Goal: Task Accomplishment & Management: Complete application form

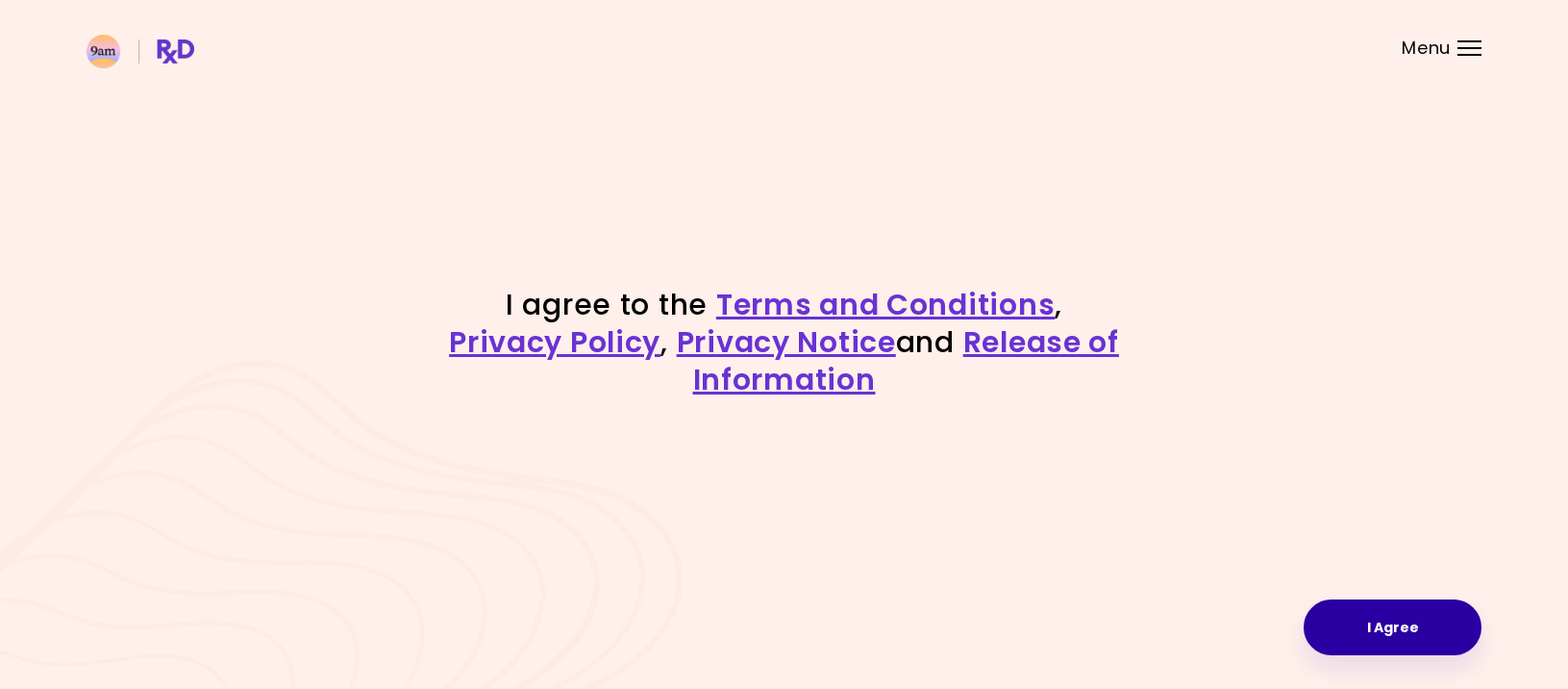
click at [1376, 631] on button "I Agree" at bounding box center [1392, 627] width 178 height 56
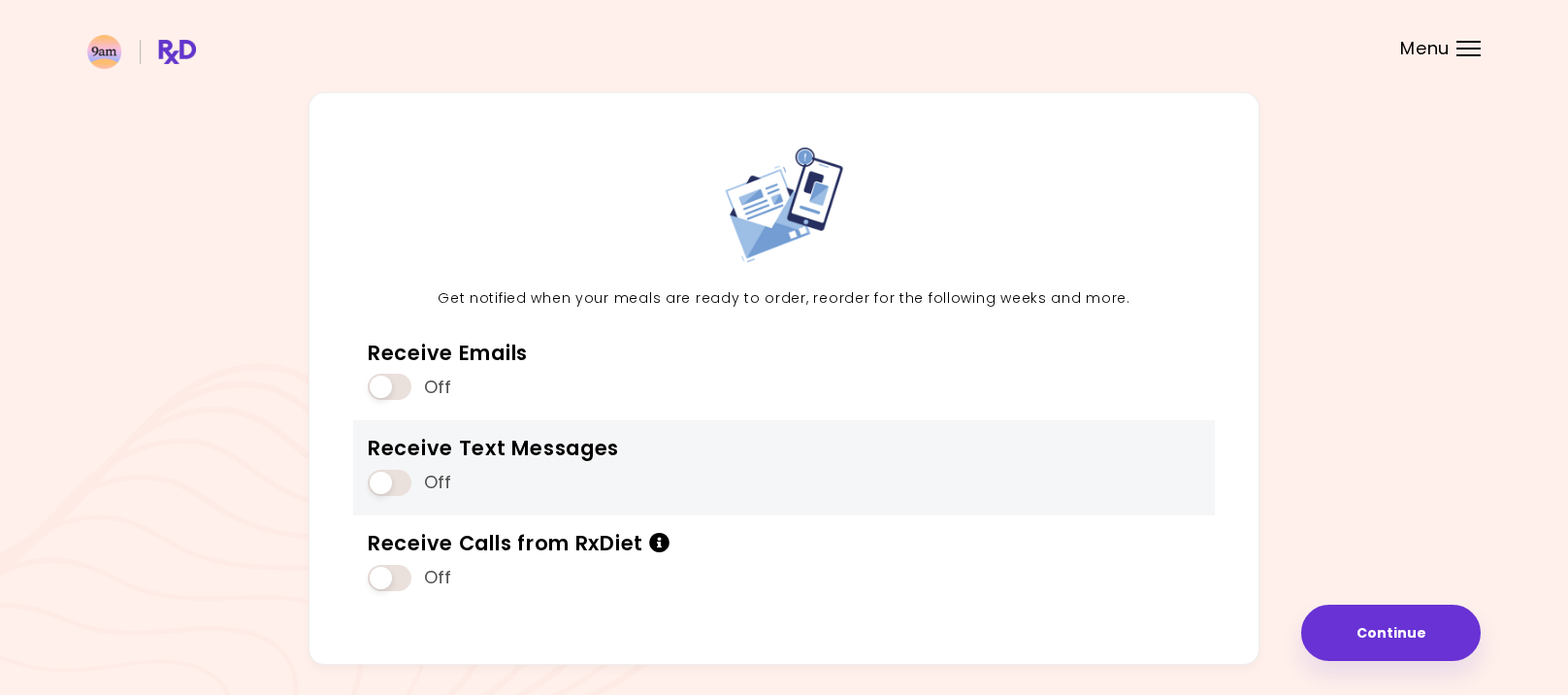
scroll to position [97, 0]
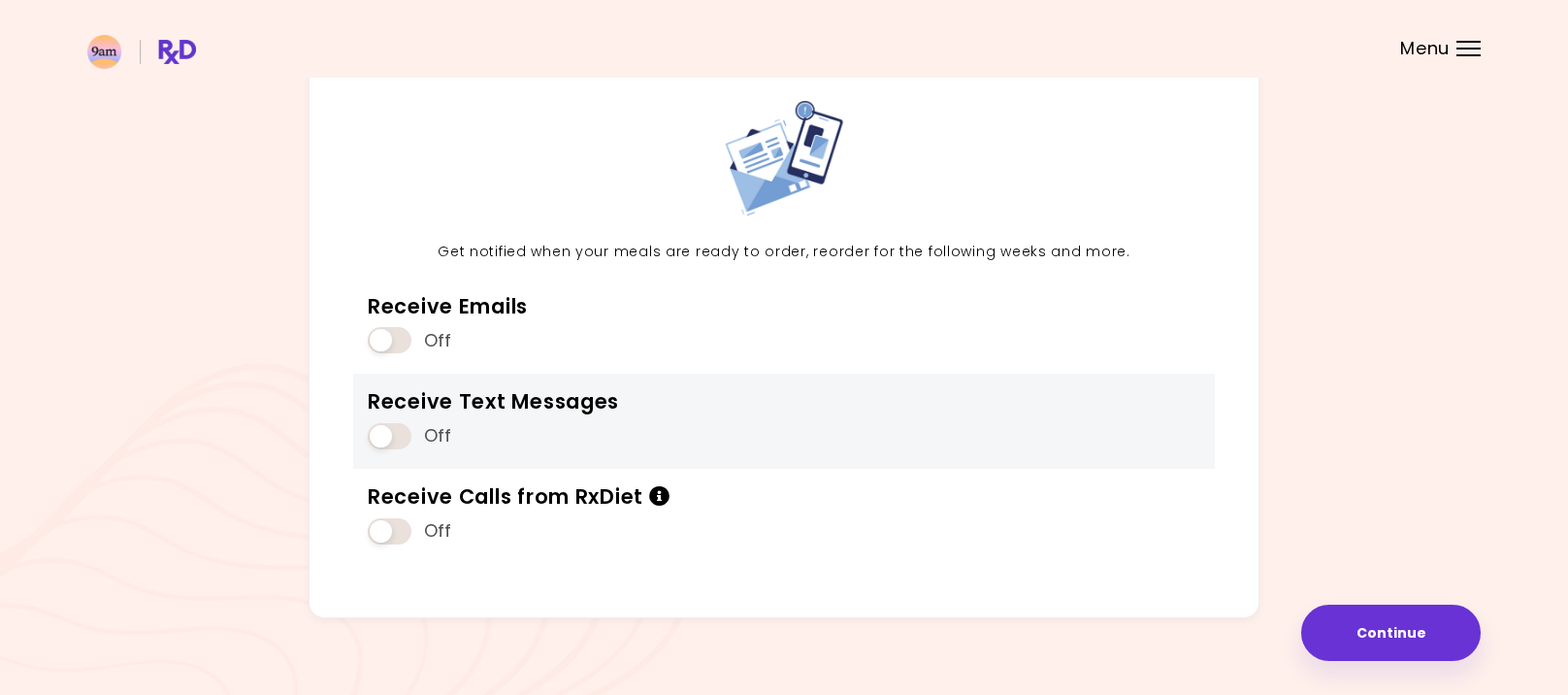
click at [390, 430] on span at bounding box center [389, 436] width 43 height 27
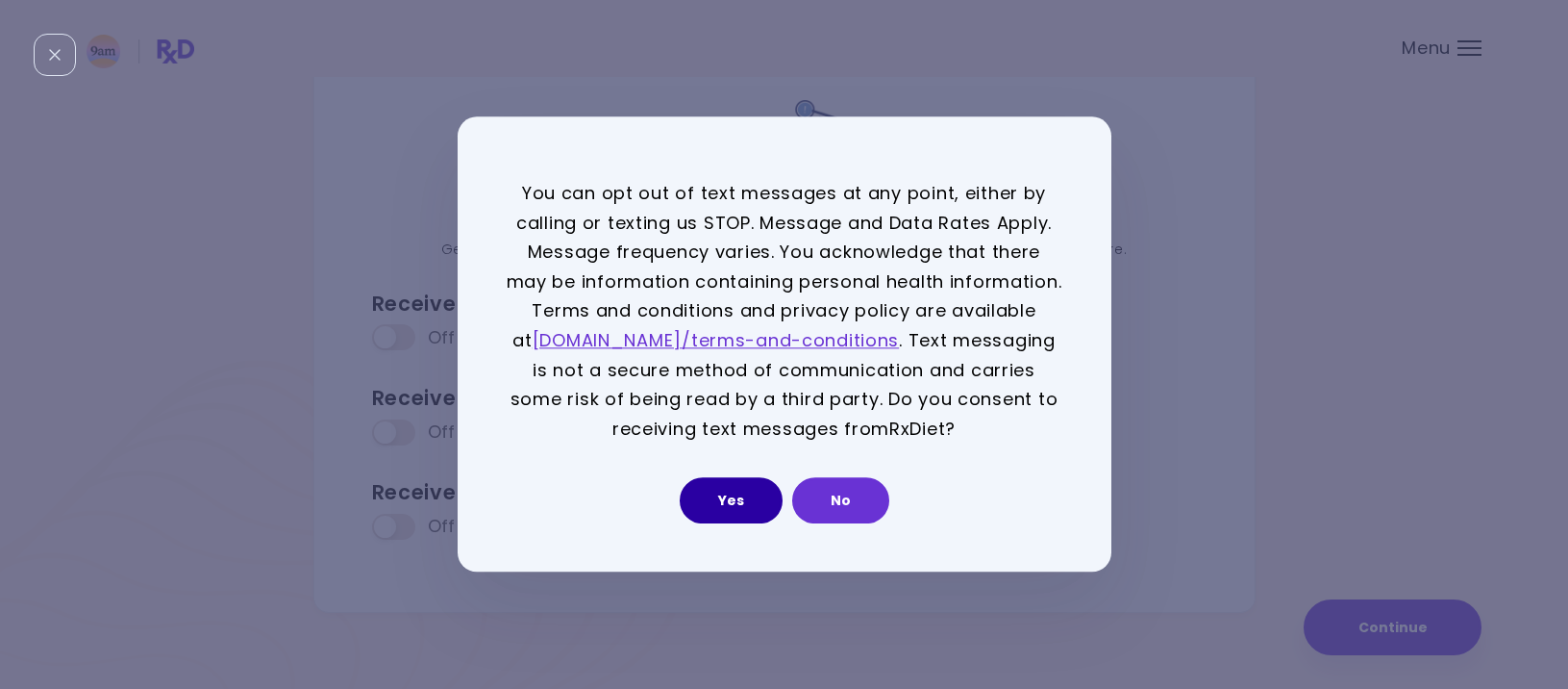
click at [722, 501] on button "Yes" at bounding box center [731, 501] width 102 height 46
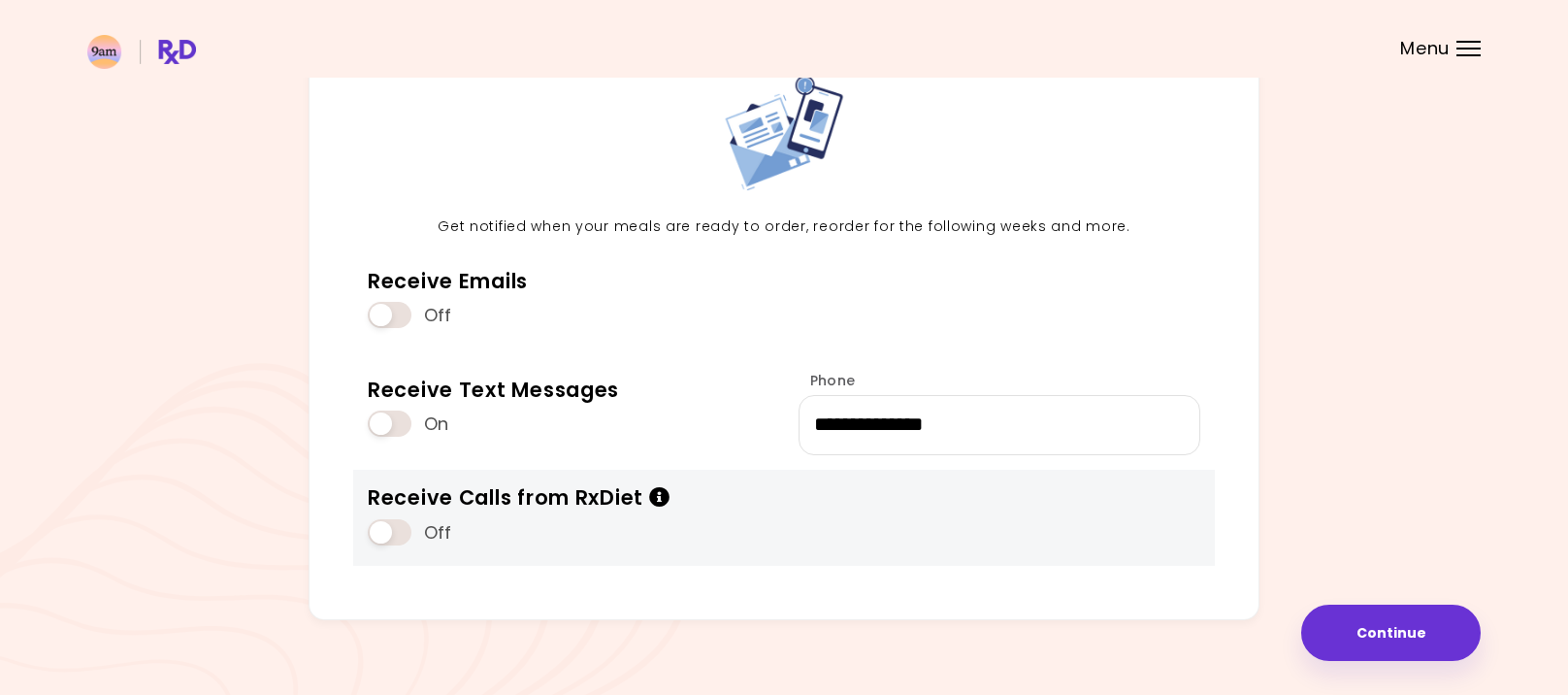
scroll to position [145, 0]
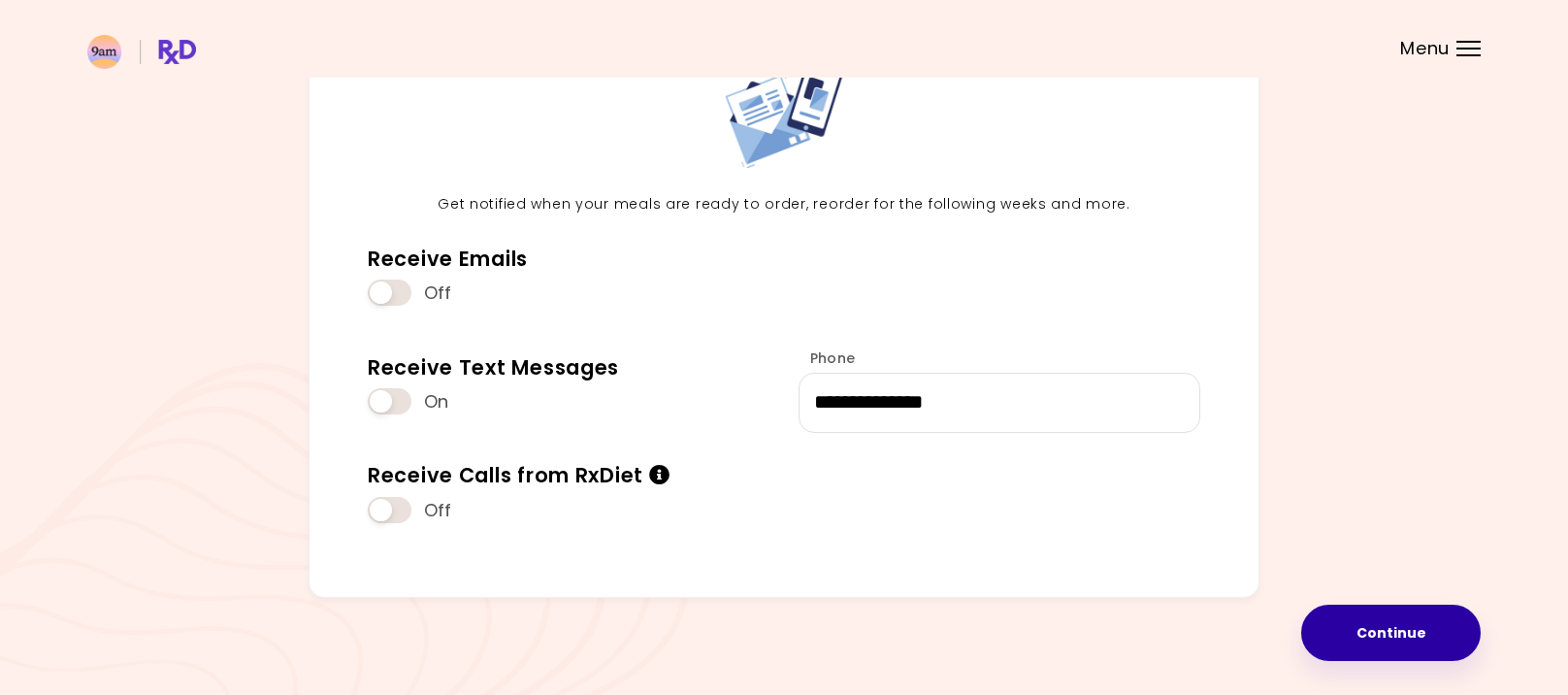
click at [1363, 635] on button "Continue" at bounding box center [1391, 632] width 179 height 56
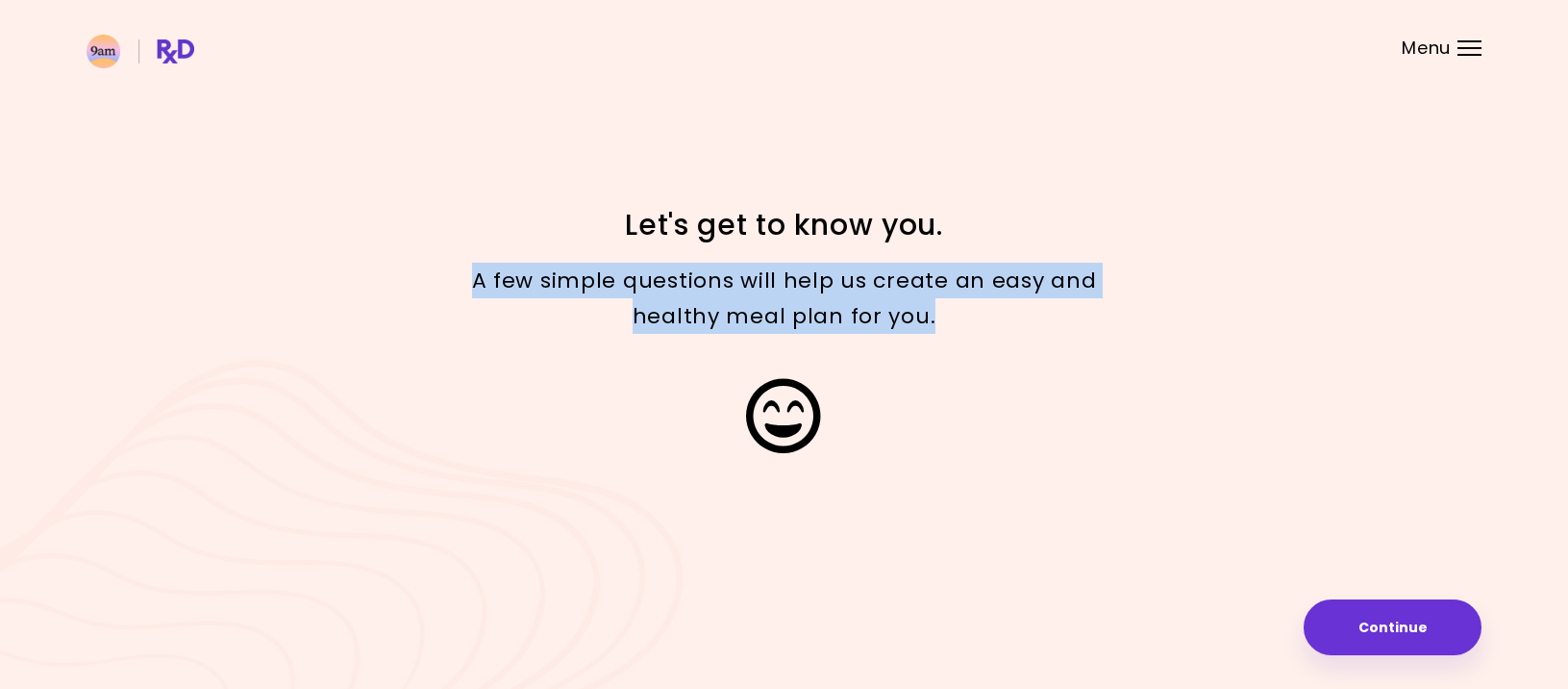
drag, startPoint x: 719, startPoint y: 282, endPoint x: 1167, endPoint y: 343, distance: 452.1
click at [1167, 343] on div "A few simple questions will help us create an easy and healthy meal plan for yo…" at bounding box center [784, 298] width 923 height 101
click at [1357, 606] on button "Continue" at bounding box center [1392, 627] width 178 height 56
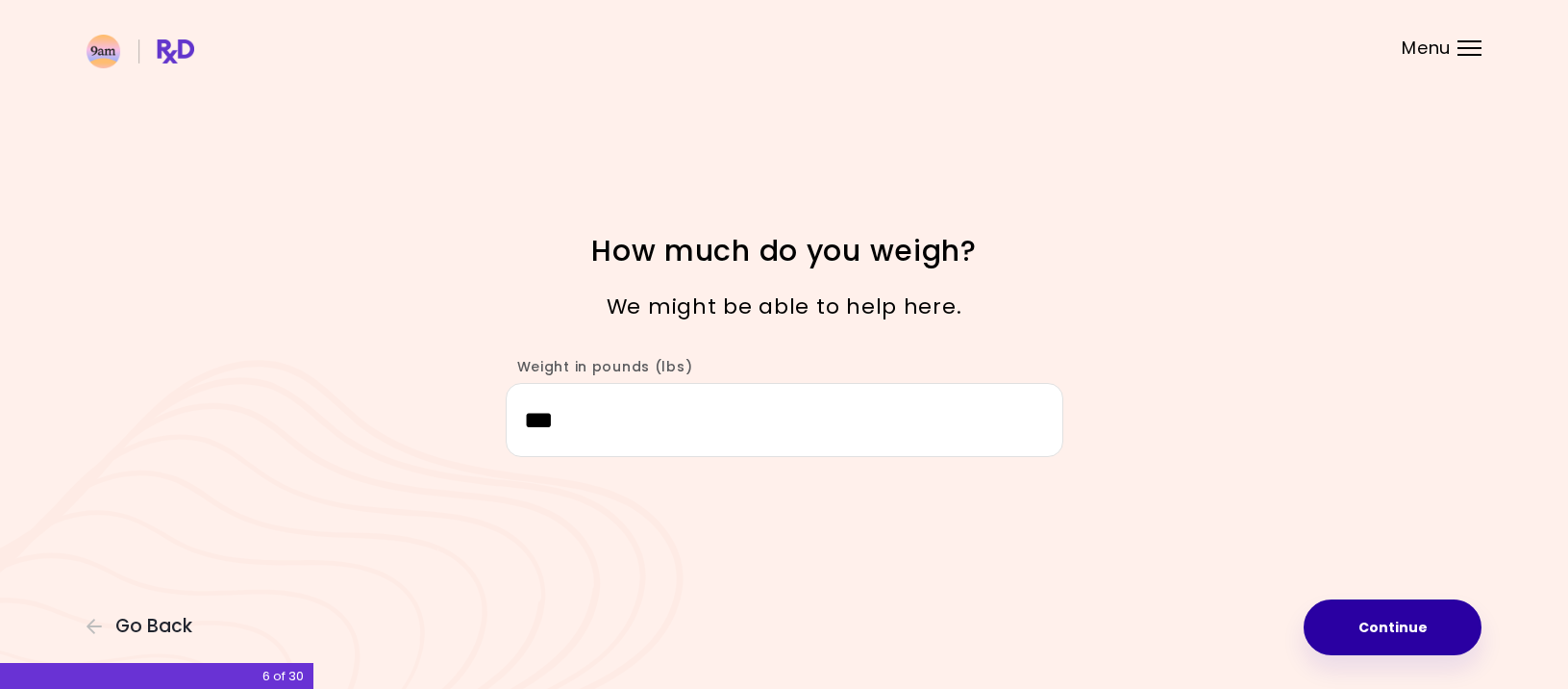
click at [1412, 635] on button "Continue" at bounding box center [1392, 627] width 178 height 56
select select "****"
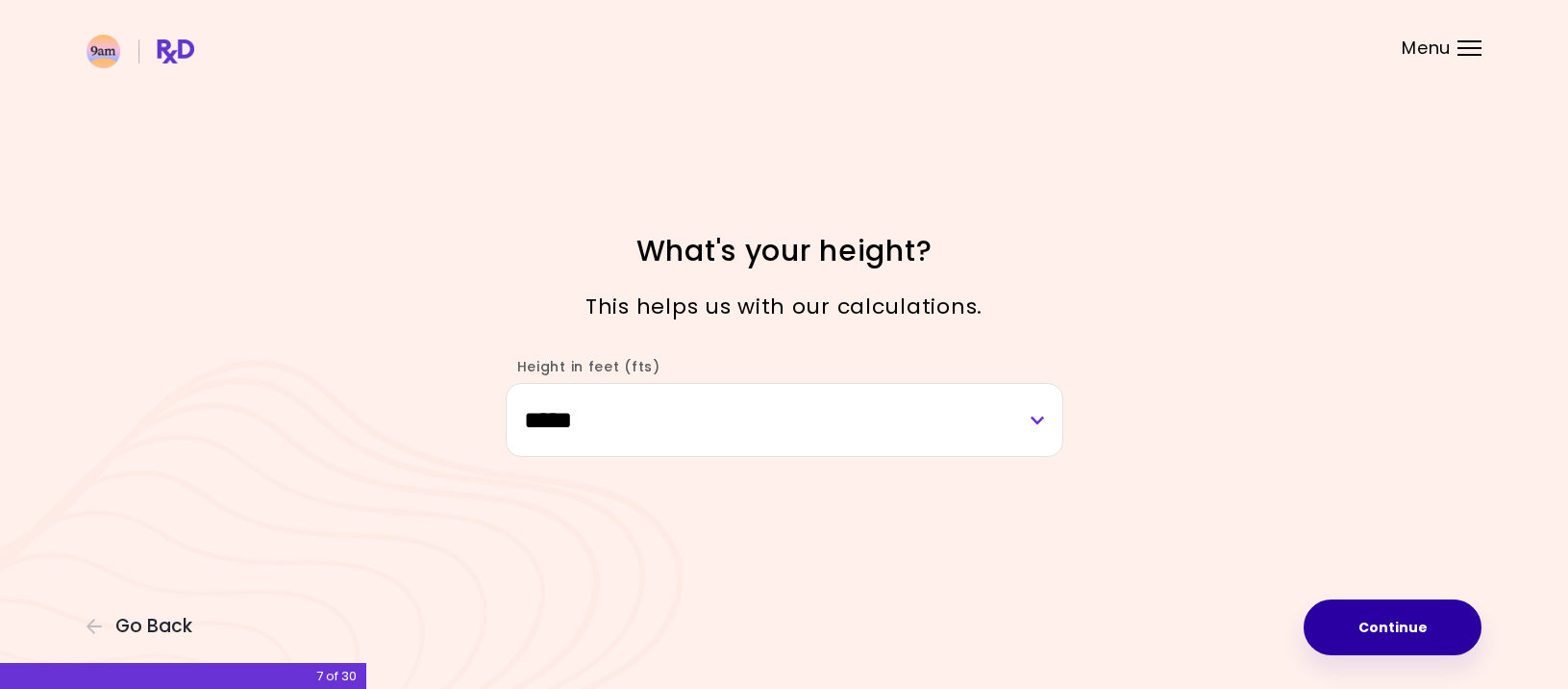
click at [1412, 634] on button "Continue" at bounding box center [1392, 627] width 178 height 56
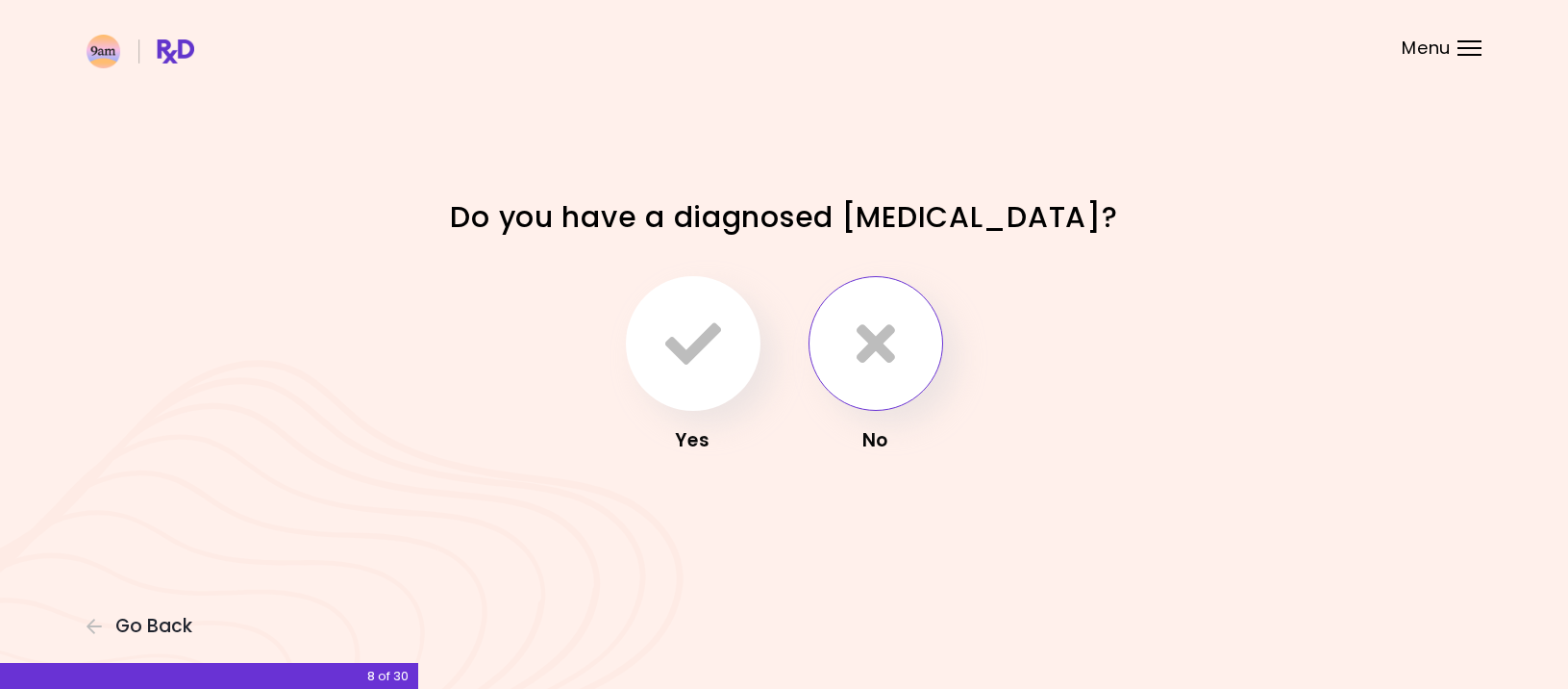
click at [860, 334] on icon "button" at bounding box center [875, 343] width 38 height 56
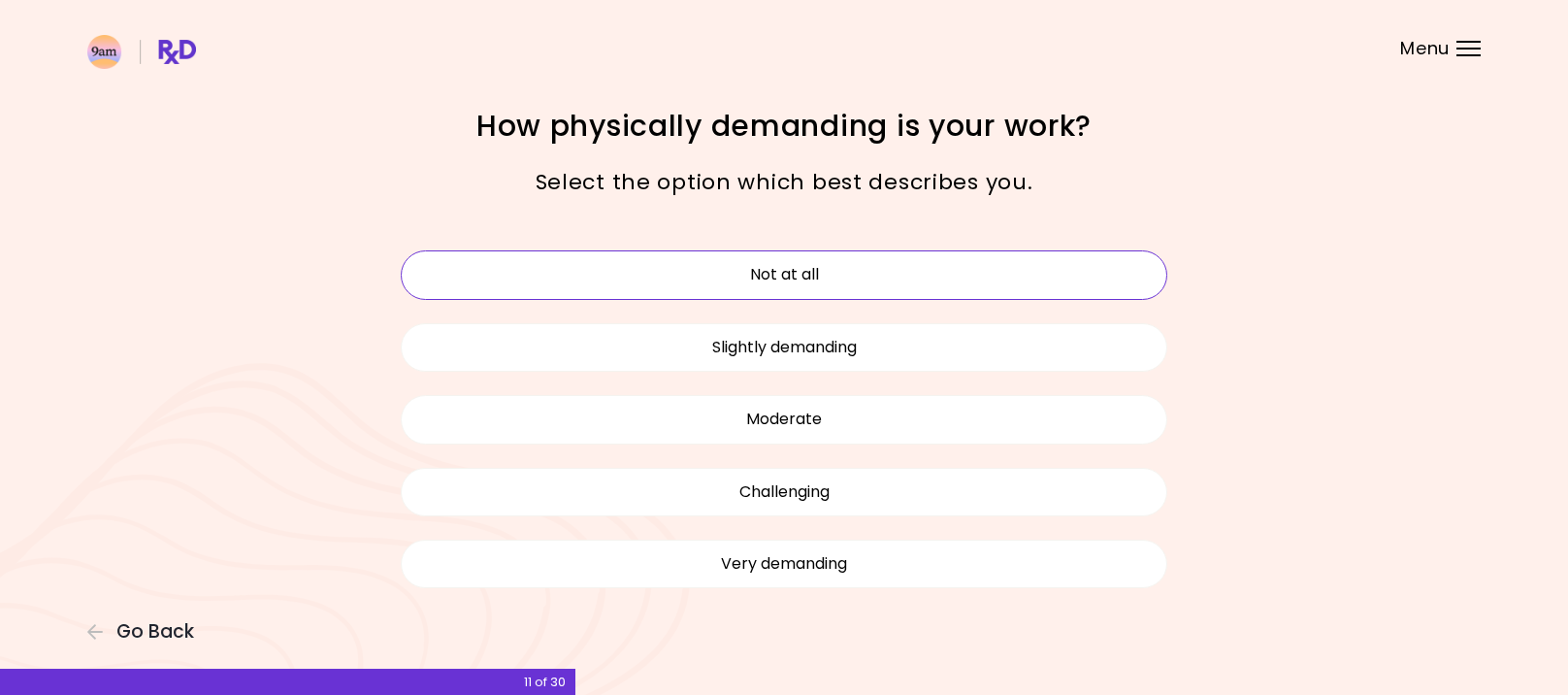
click at [786, 270] on button "Not at all" at bounding box center [784, 274] width 767 height 48
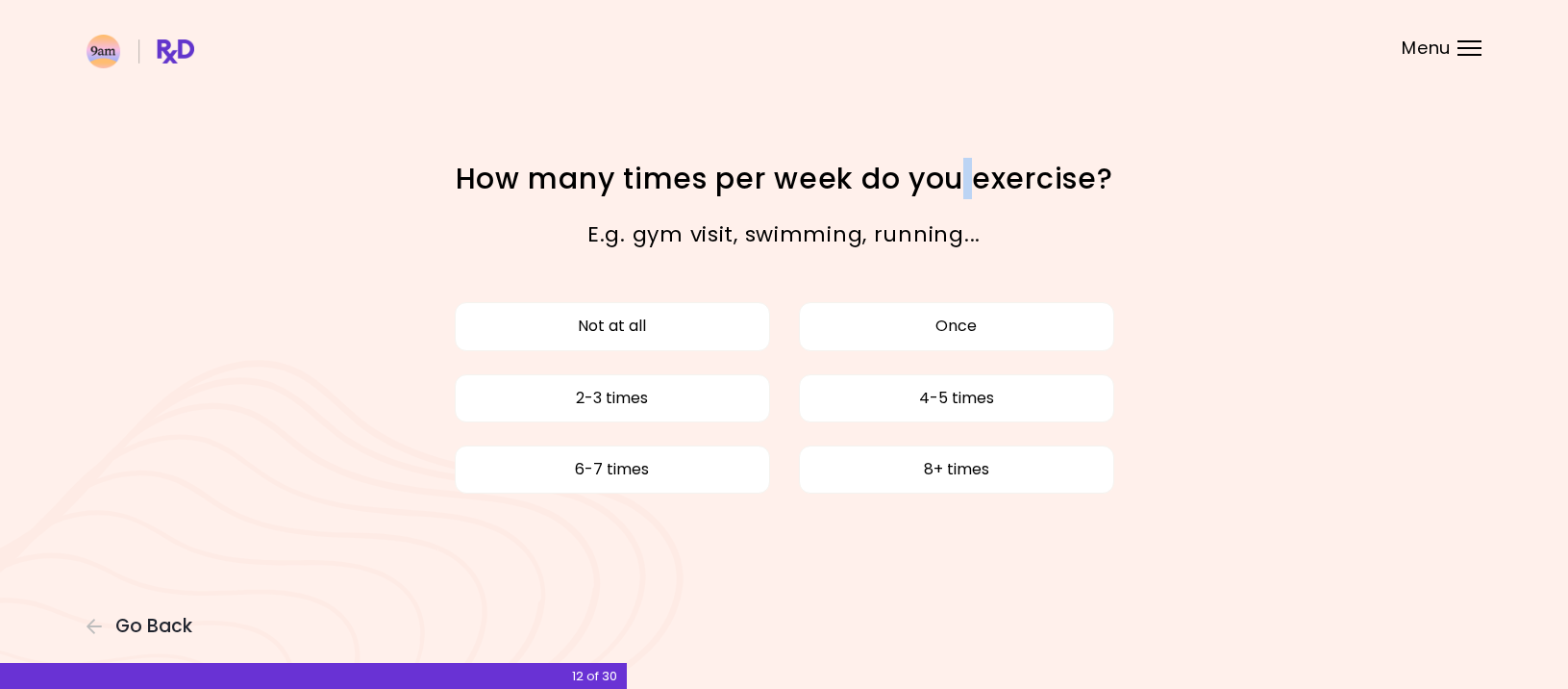
drag, startPoint x: 1306, startPoint y: 163, endPoint x: 960, endPoint y: 184, distance: 346.6
click at [960, 184] on div "Focusable invisible element How many times per week do you exercise? E.g. gym v…" at bounding box center [784, 344] width 1568 height 689
click at [623, 399] on button "2-3 times" at bounding box center [612, 397] width 315 height 48
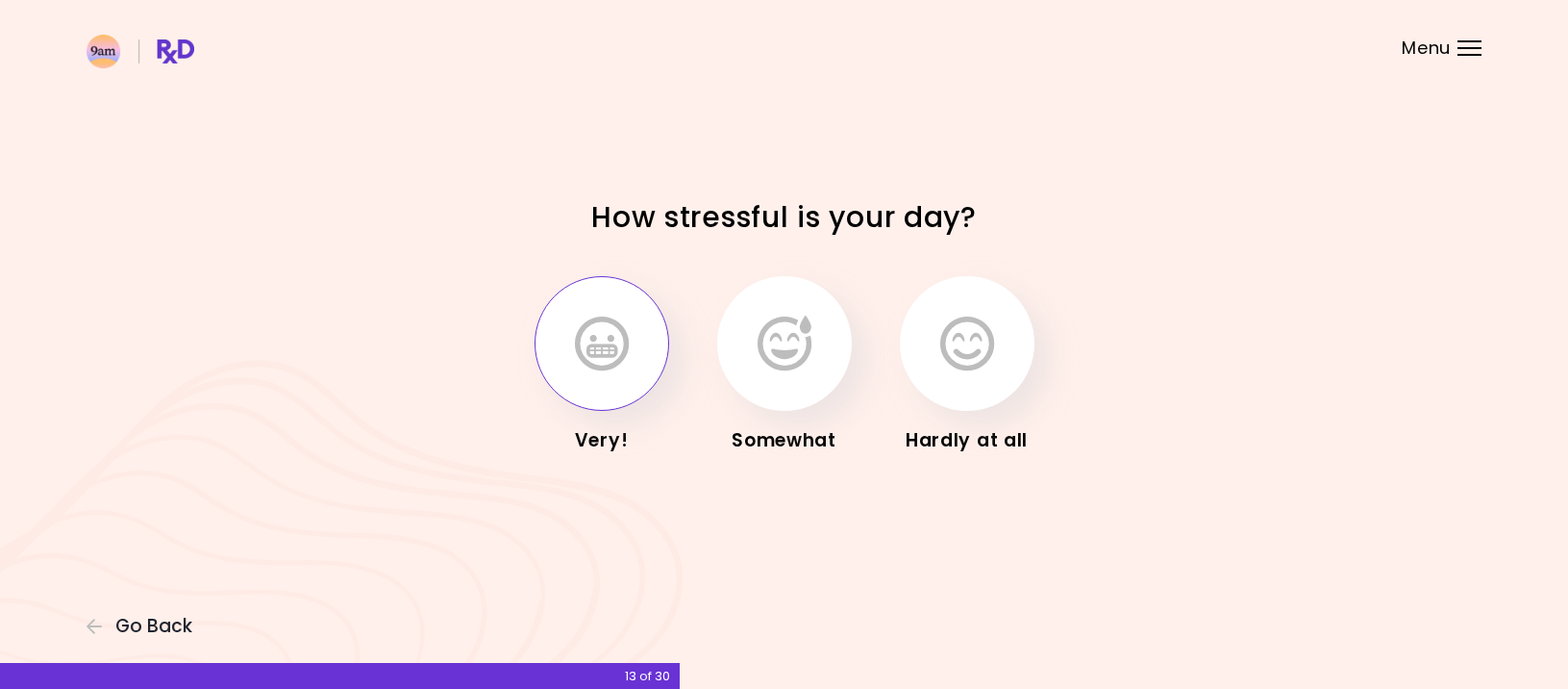
click at [615, 376] on button "button" at bounding box center [602, 344] width 135 height 135
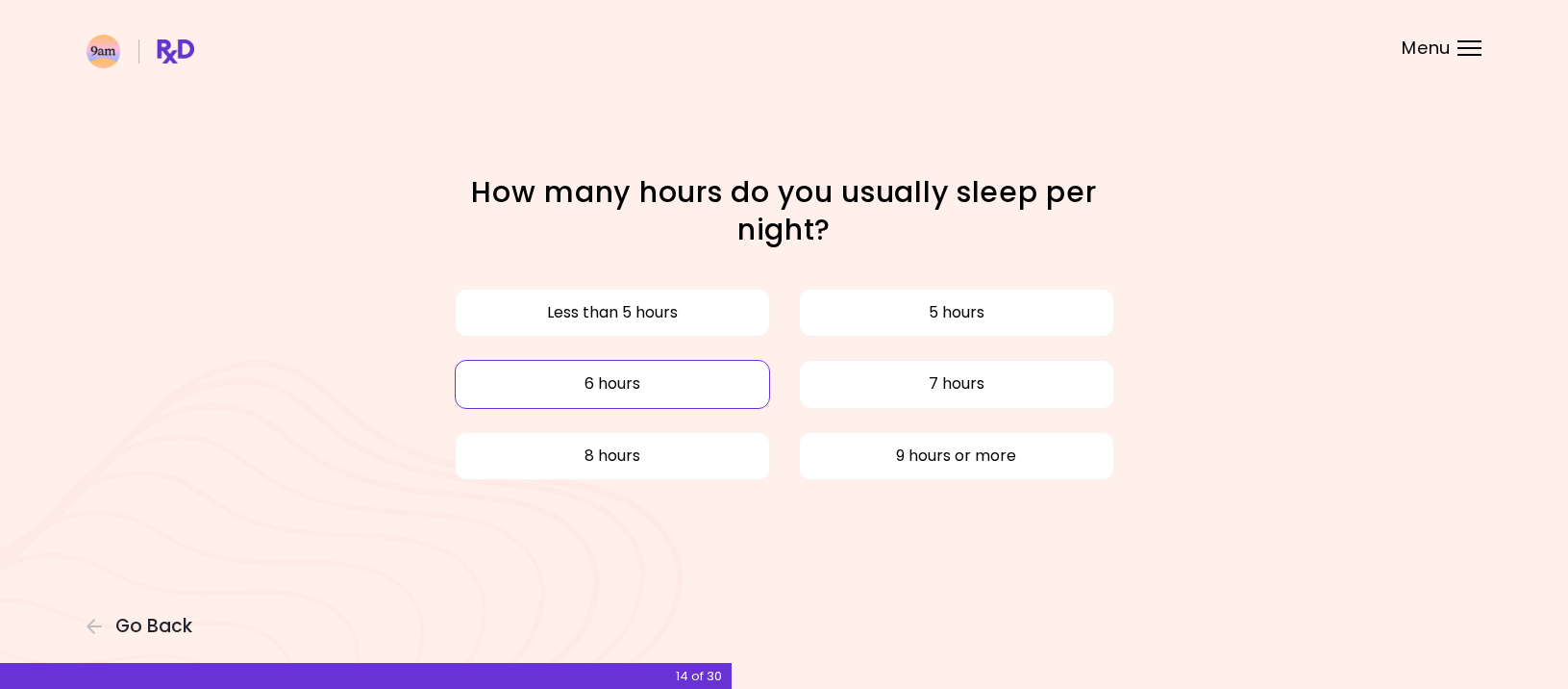
click at [633, 383] on button "6 hours" at bounding box center [612, 384] width 315 height 48
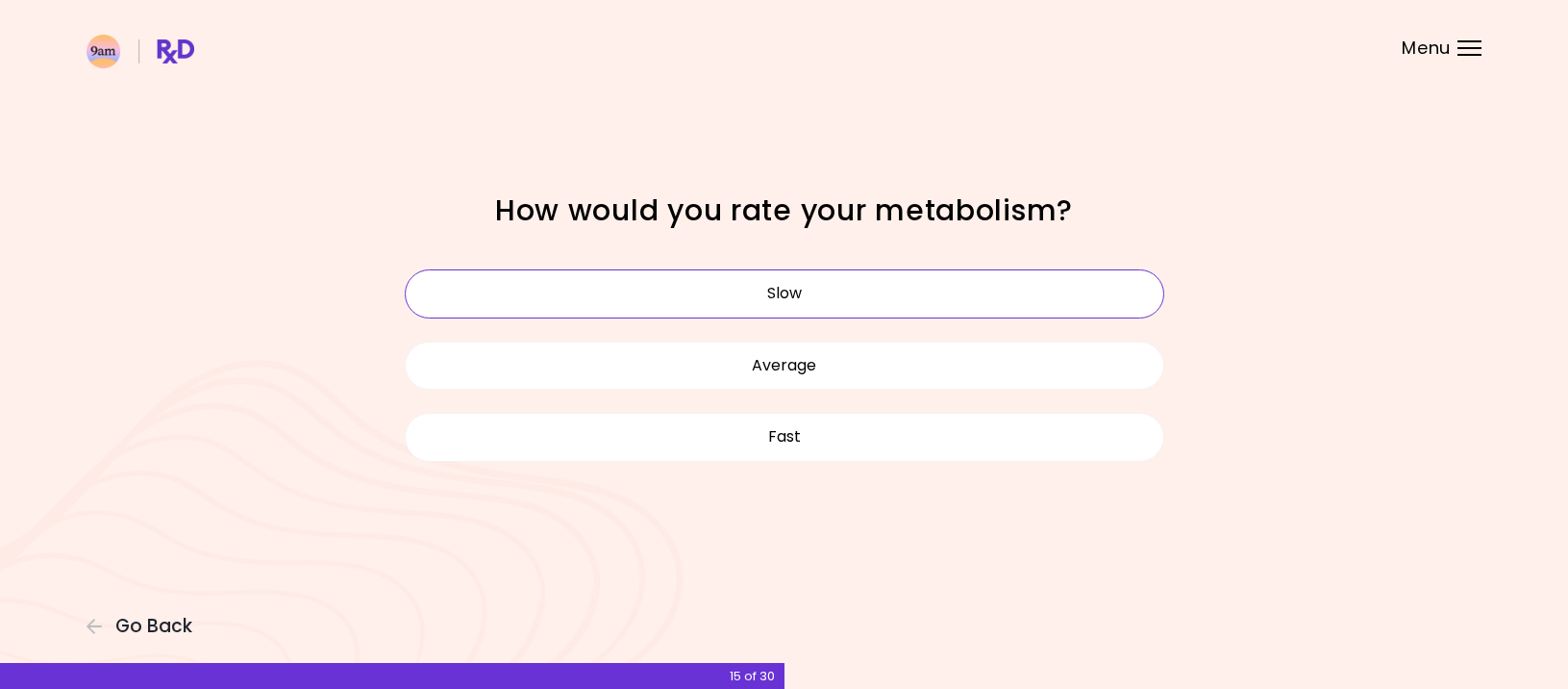
click at [801, 301] on button "Slow" at bounding box center [784, 293] width 760 height 48
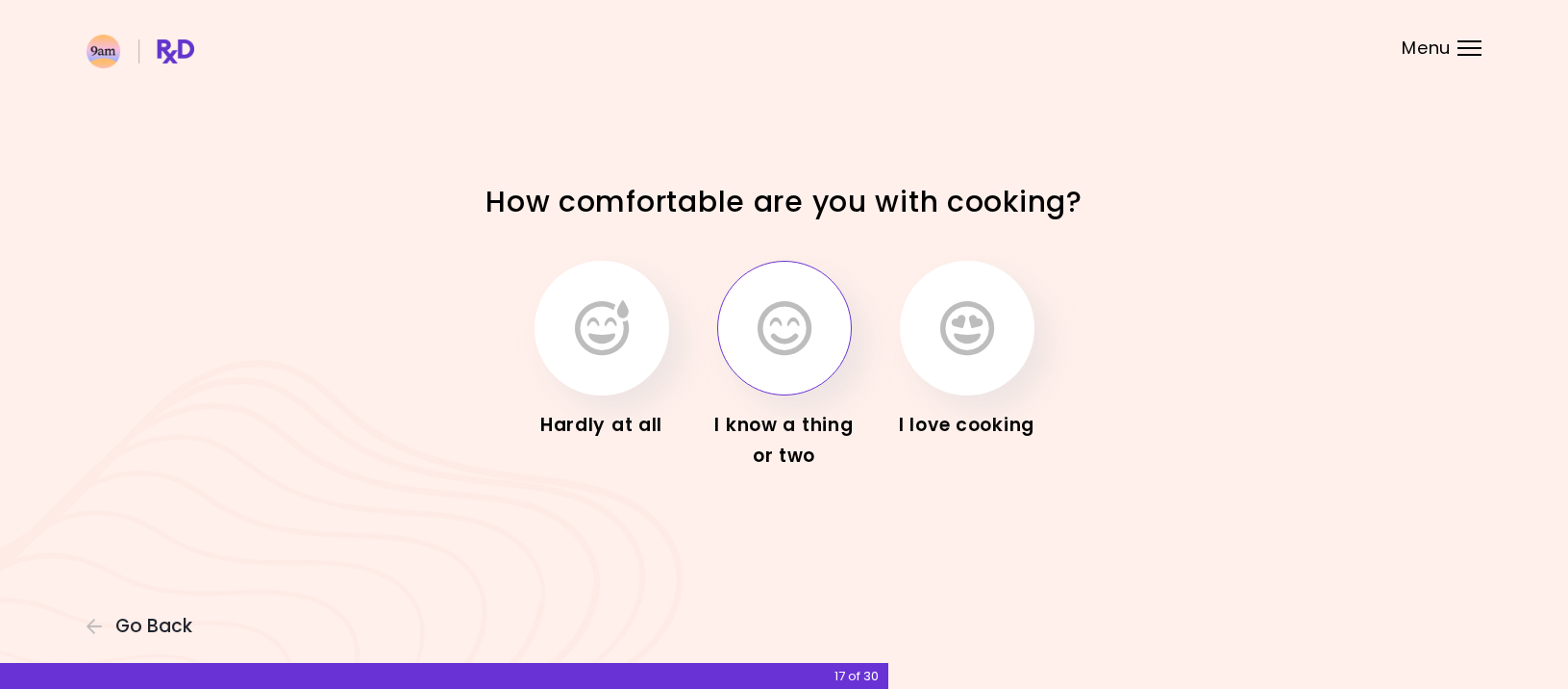
click at [795, 309] on icon "button" at bounding box center [784, 327] width 54 height 56
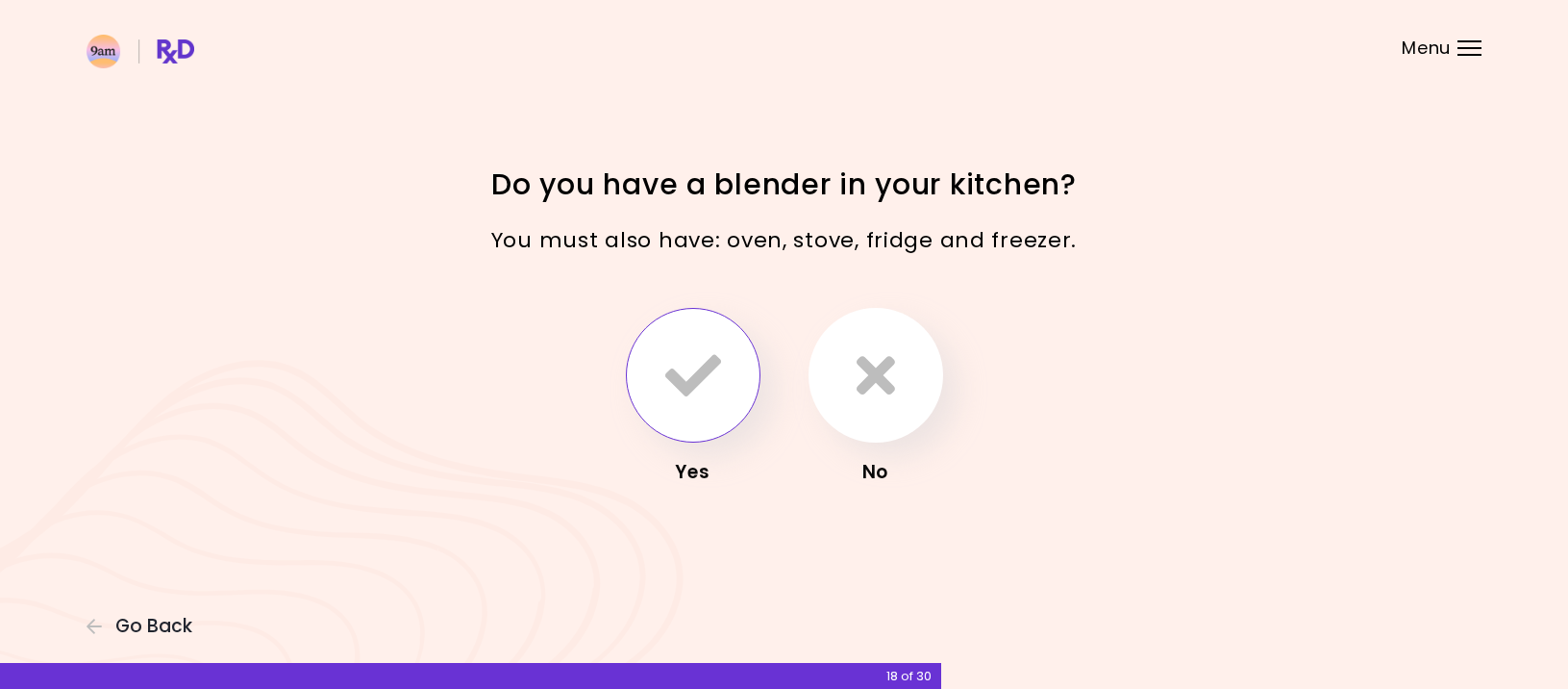
click at [706, 382] on icon "button" at bounding box center [693, 375] width 56 height 56
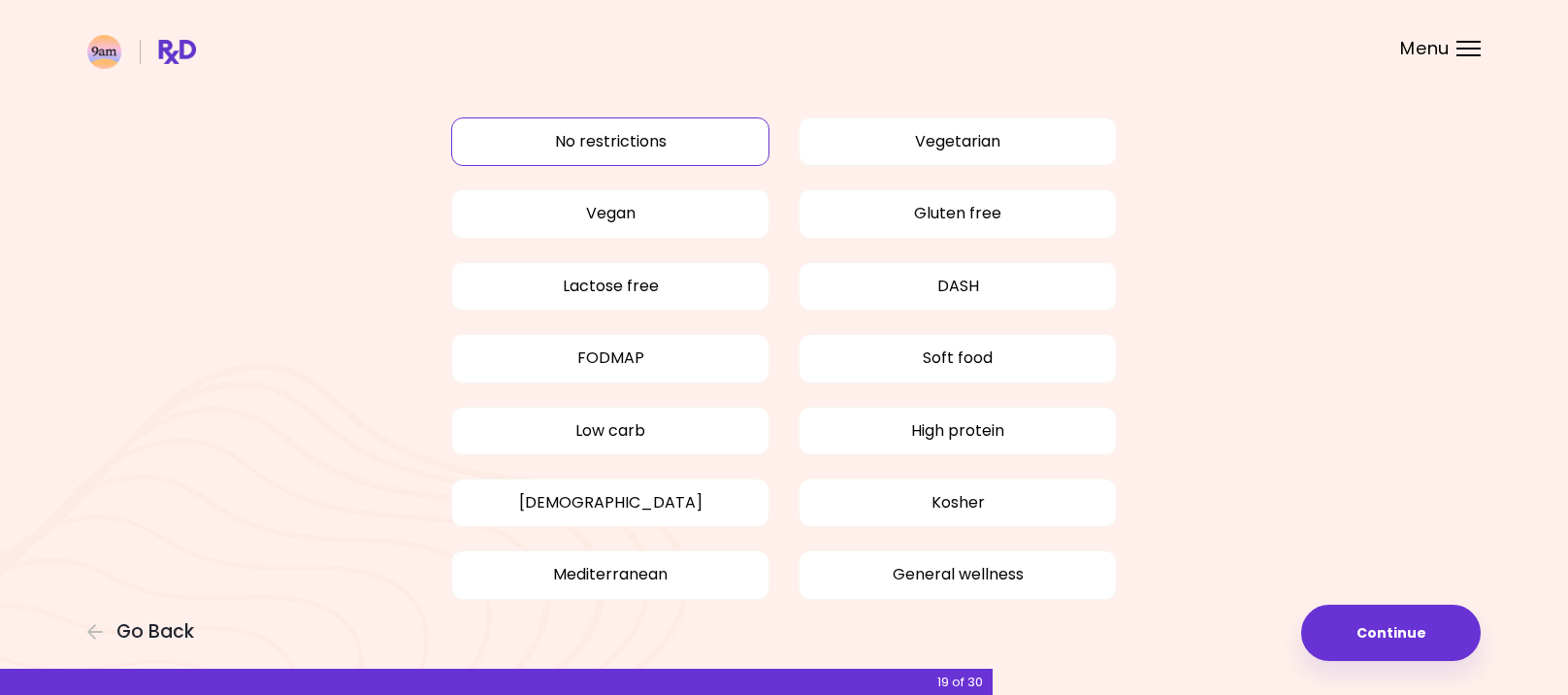
scroll to position [97, 0]
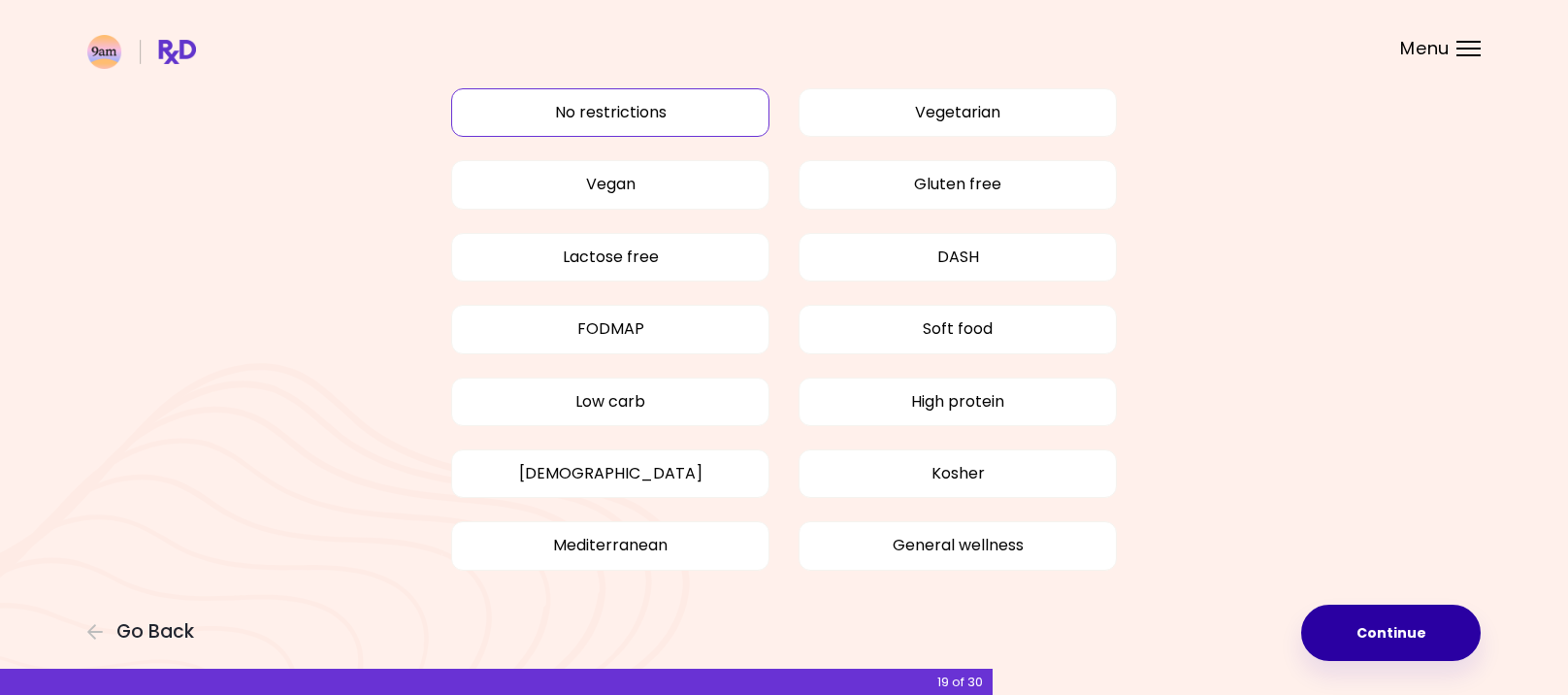
click at [1404, 630] on button "Continue" at bounding box center [1391, 632] width 179 height 56
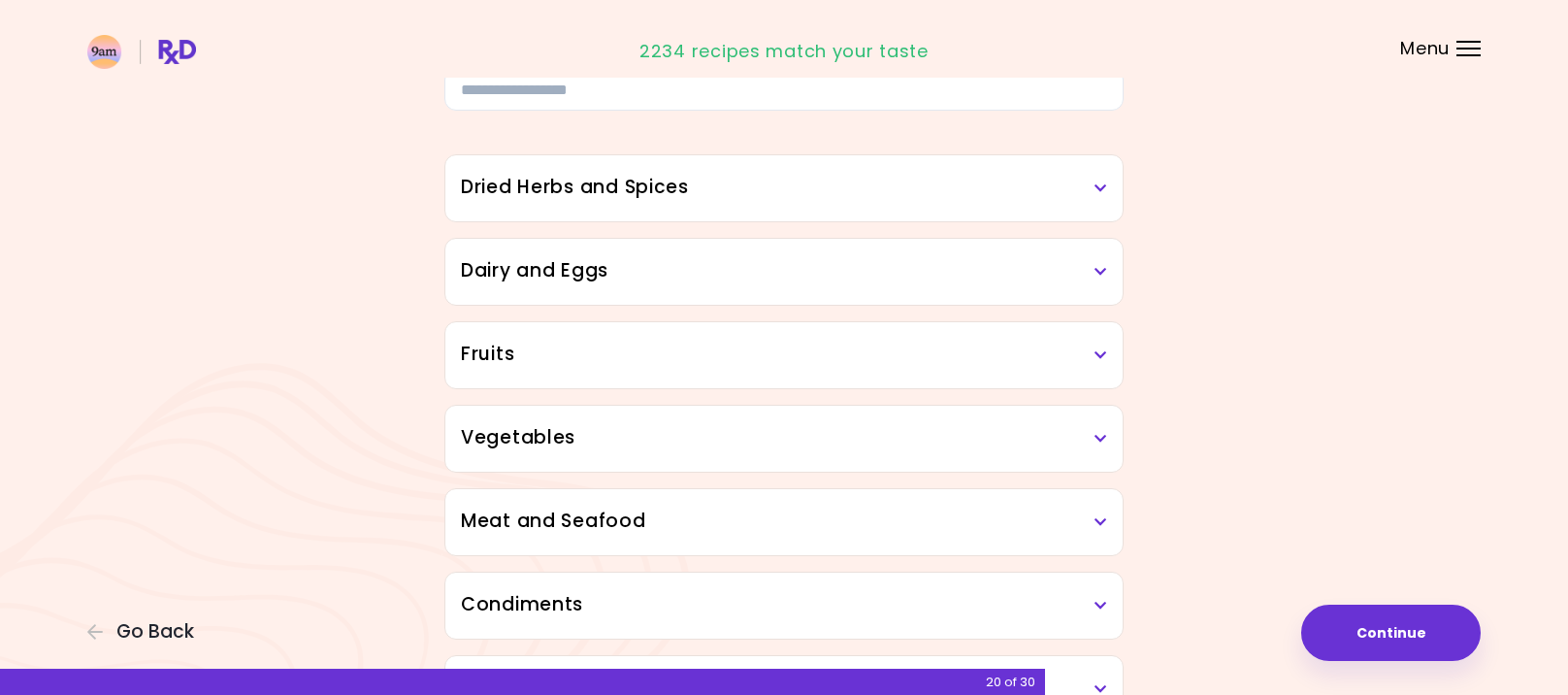
scroll to position [97, 0]
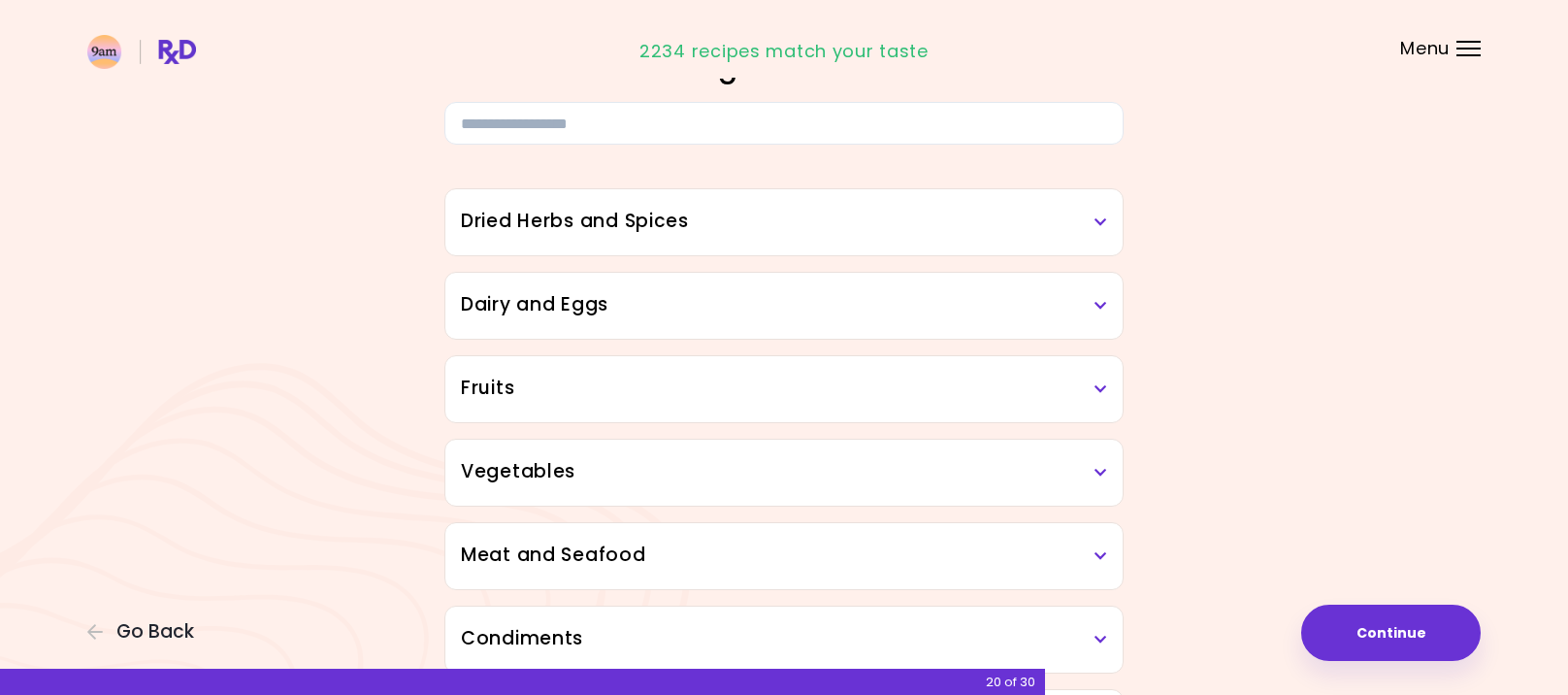
click at [701, 223] on h3 "Dried Herbs and Spices" at bounding box center [784, 221] width 646 height 29
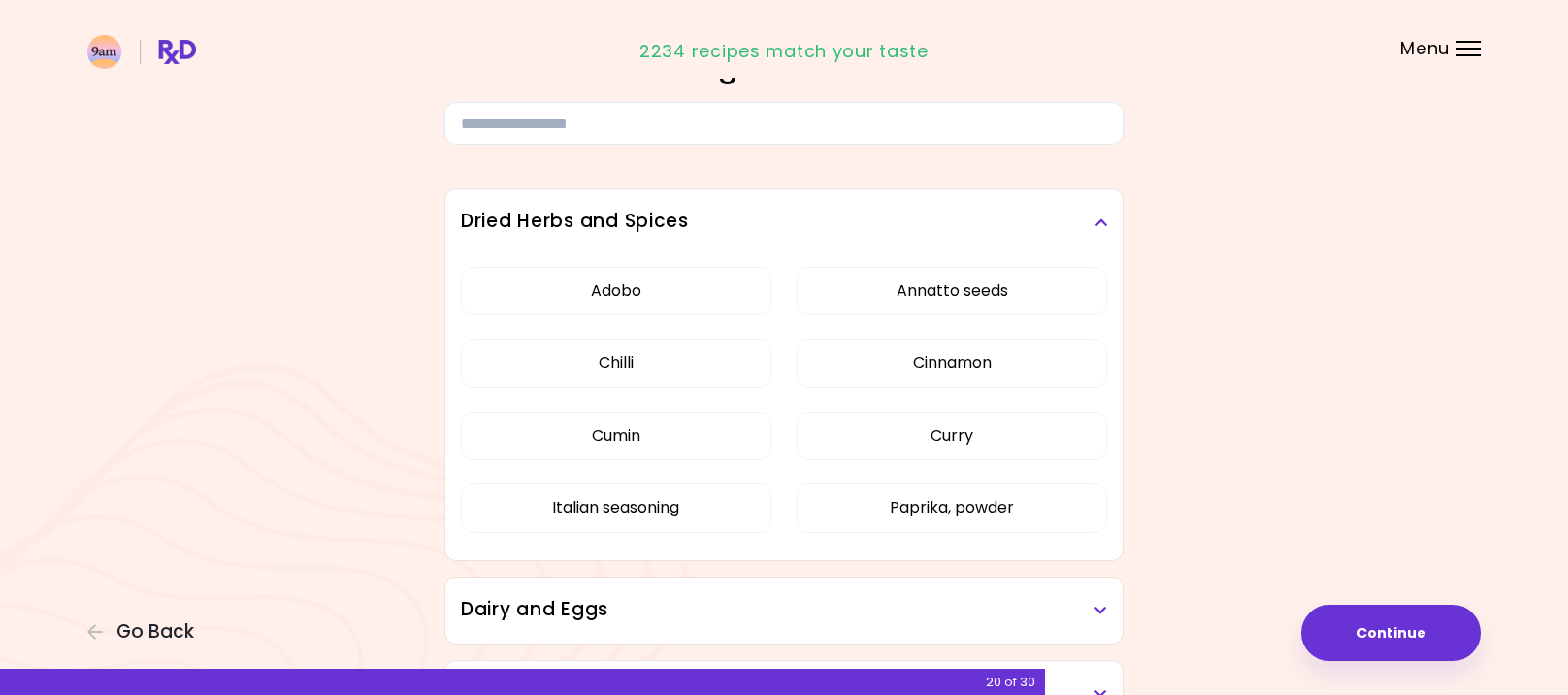
click at [1045, 205] on div "Dried Herbs and Spices" at bounding box center [784, 221] width 677 height 66
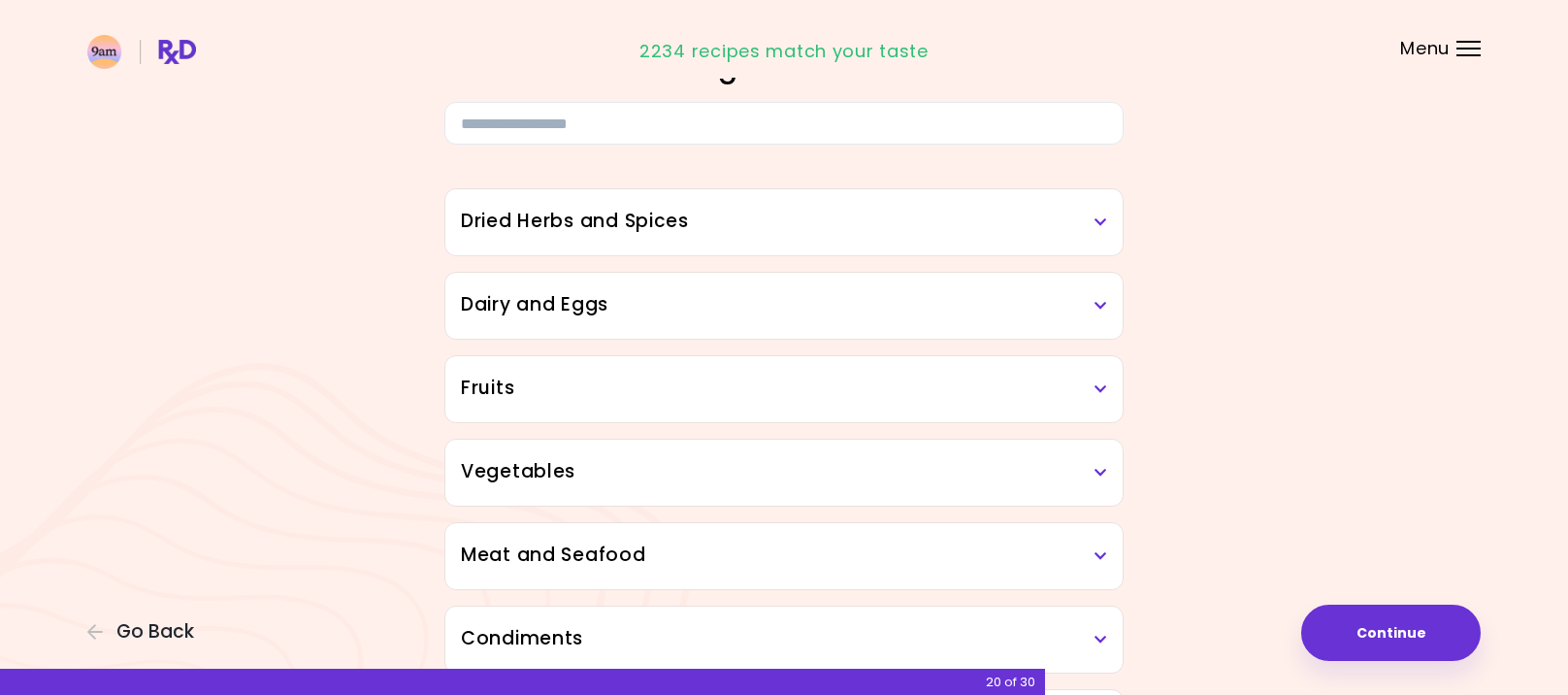
click at [1039, 304] on h3 "Dairy and Eggs" at bounding box center [784, 305] width 646 height 29
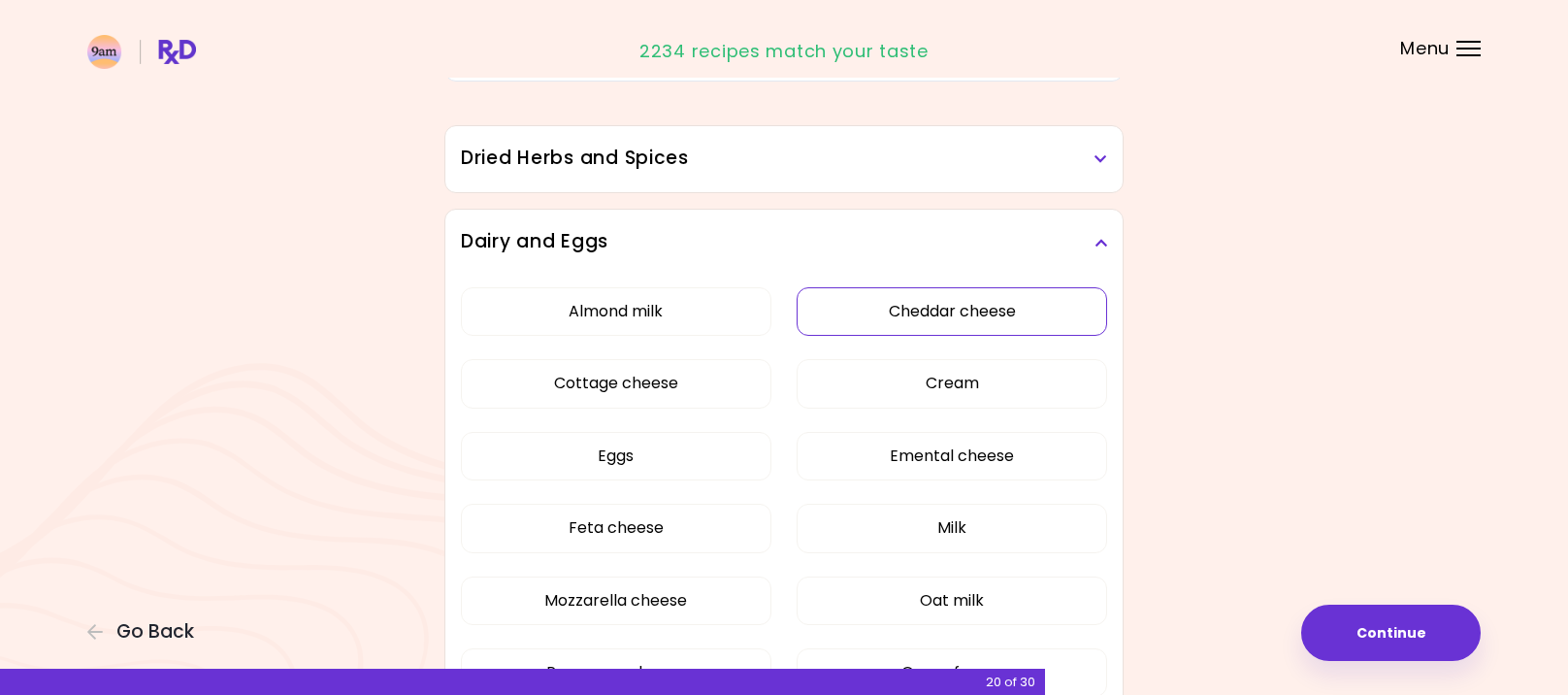
scroll to position [291, 0]
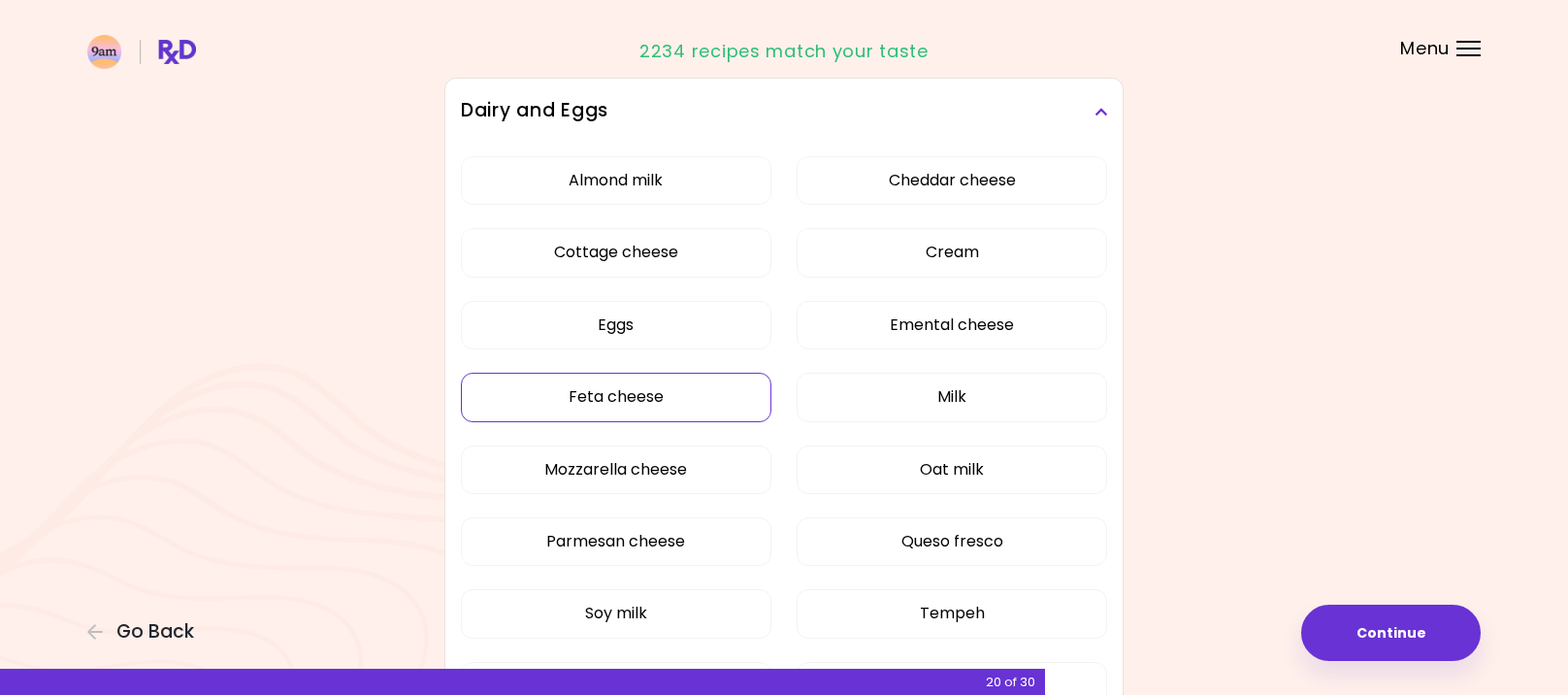
click at [671, 401] on button "Feta cheese" at bounding box center [615, 396] width 310 height 48
click at [673, 397] on button "Feta cheese" at bounding box center [615, 396] width 310 height 48
click at [1101, 106] on icon at bounding box center [1100, 111] width 13 height 14
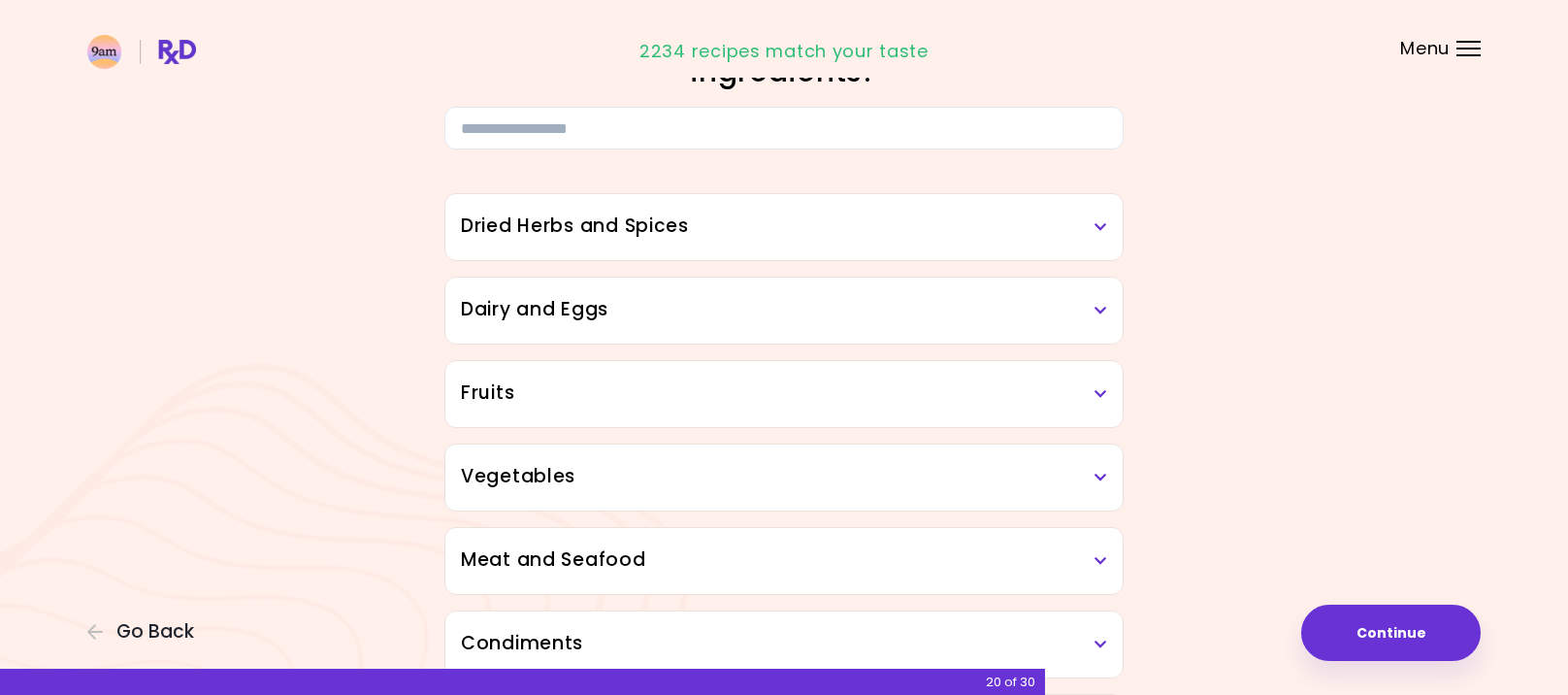
scroll to position [0, 0]
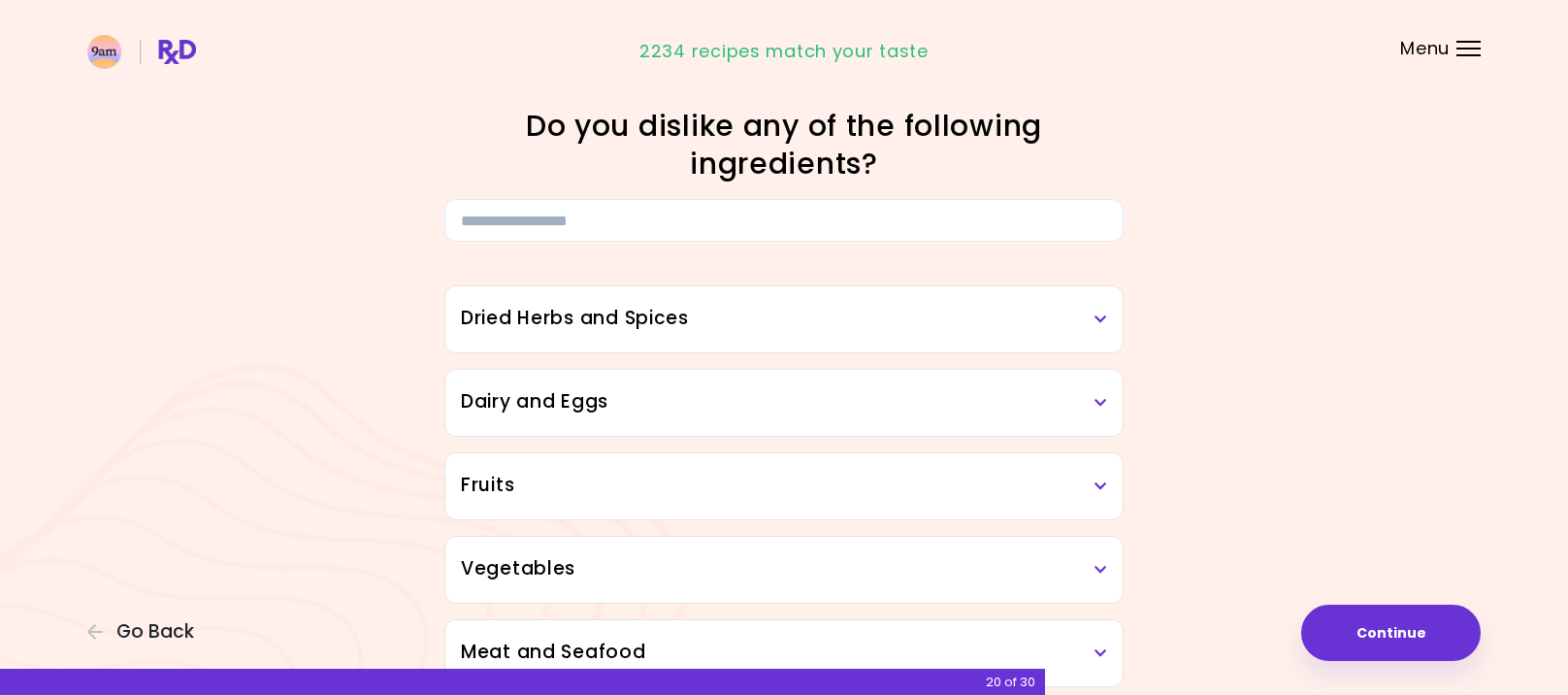
click at [735, 412] on h3 "Dairy and Eggs" at bounding box center [784, 402] width 646 height 29
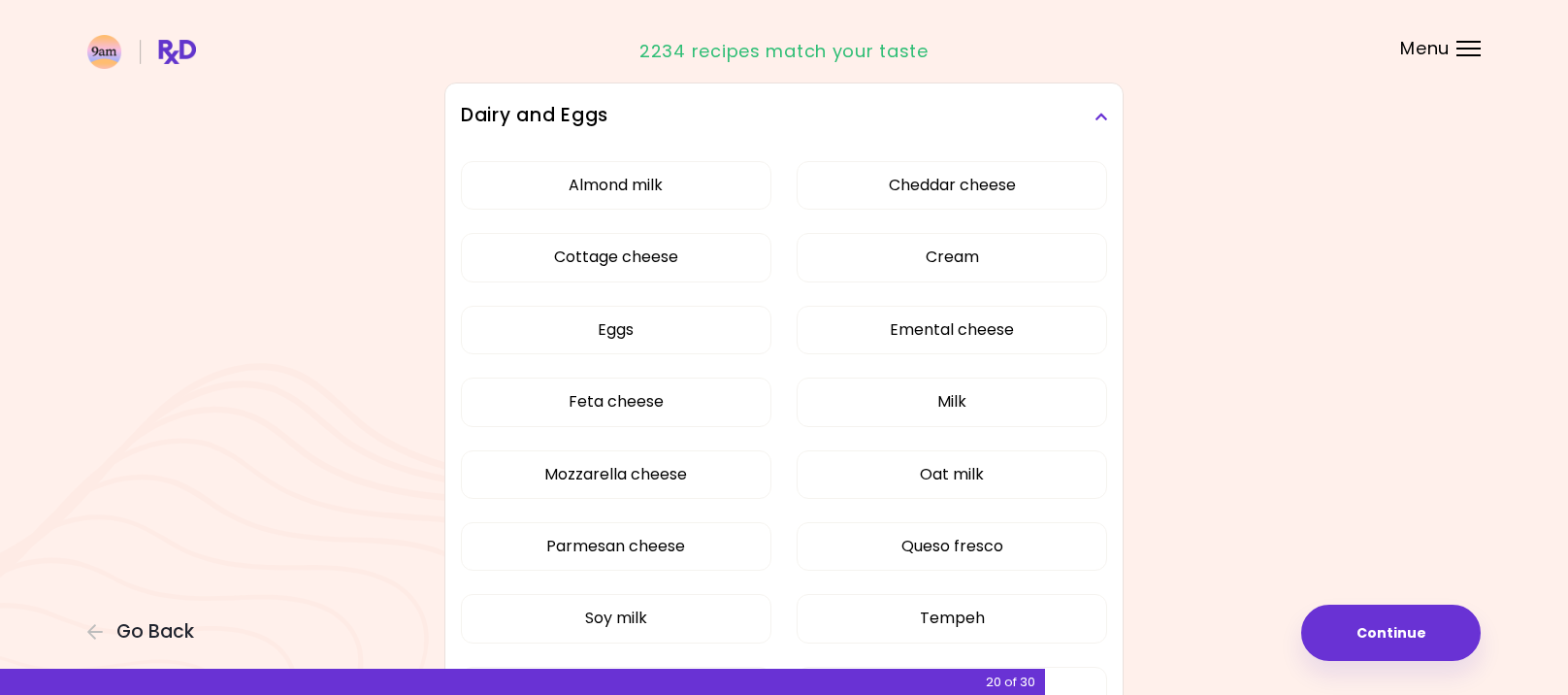
scroll to position [291, 0]
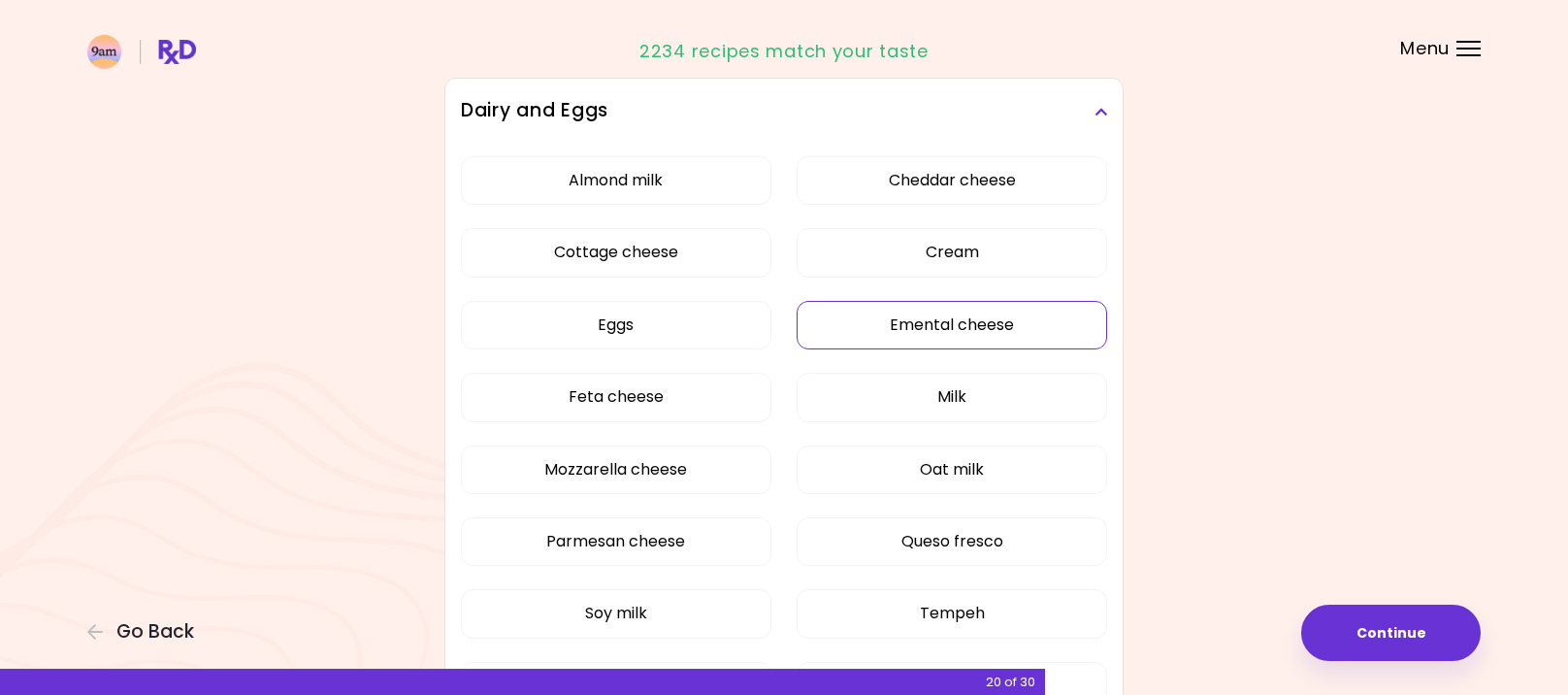
click at [869, 327] on button "Emental cheese" at bounding box center [951, 324] width 310 height 48
click at [649, 395] on button "Feta cheese" at bounding box center [615, 396] width 310 height 48
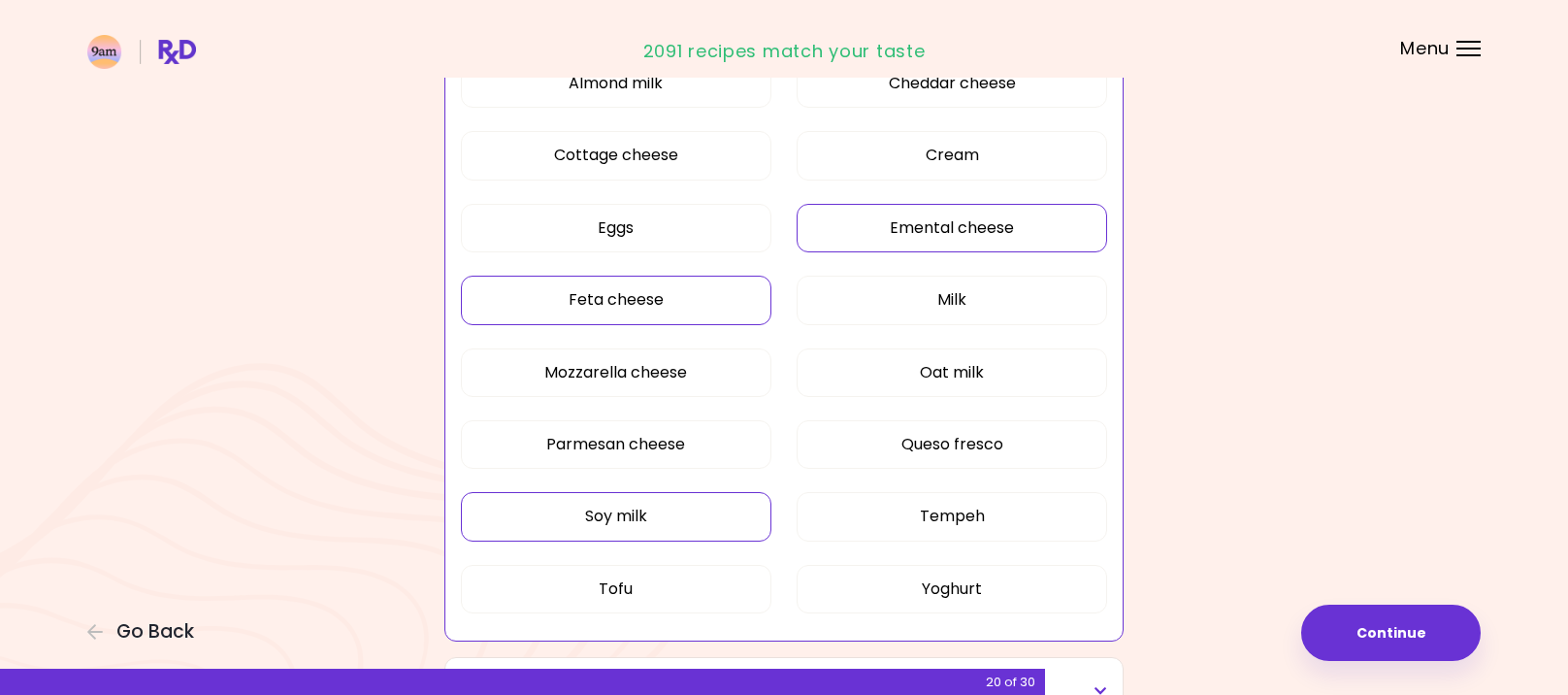
click at [587, 513] on button "Soy milk" at bounding box center [615, 516] width 310 height 48
click at [604, 587] on button "Tofu" at bounding box center [615, 589] width 310 height 48
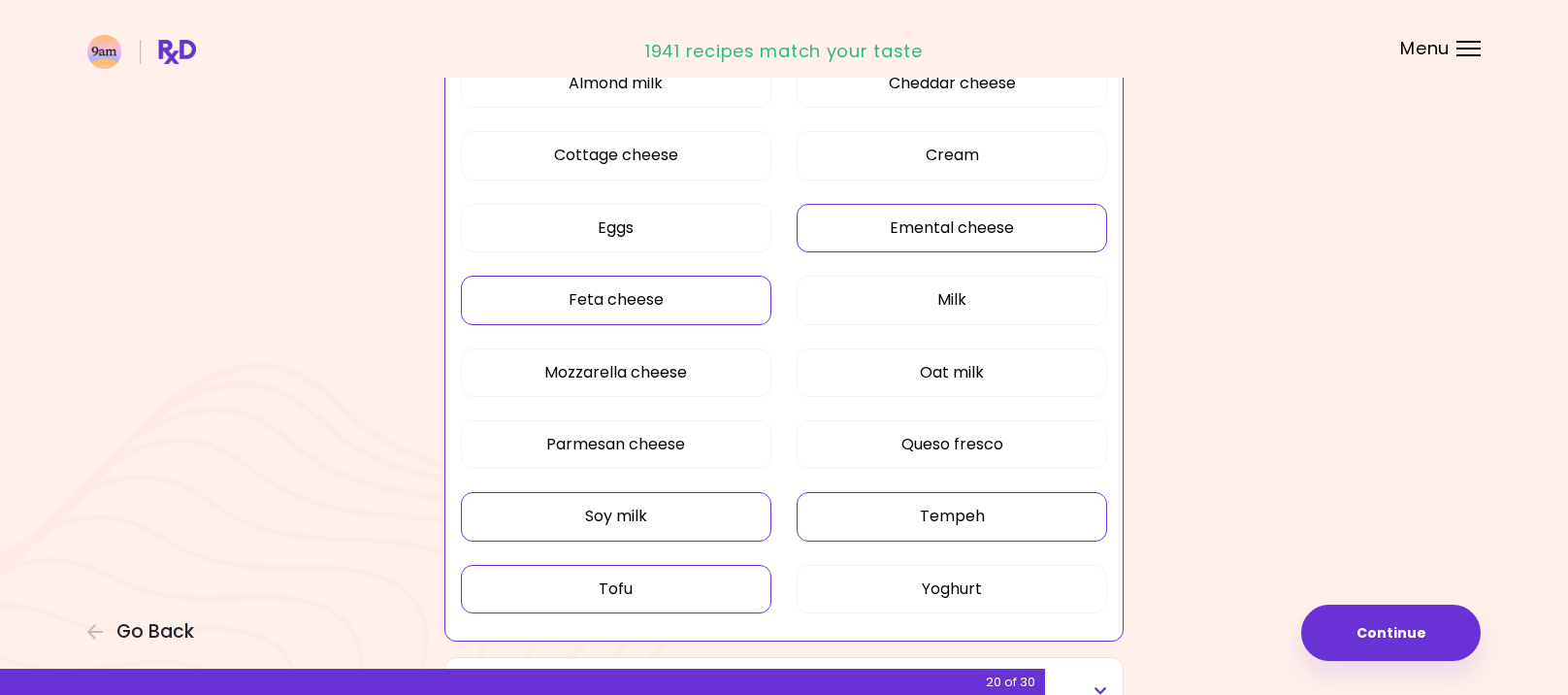
click at [934, 522] on button "Tempeh" at bounding box center [951, 516] width 310 height 48
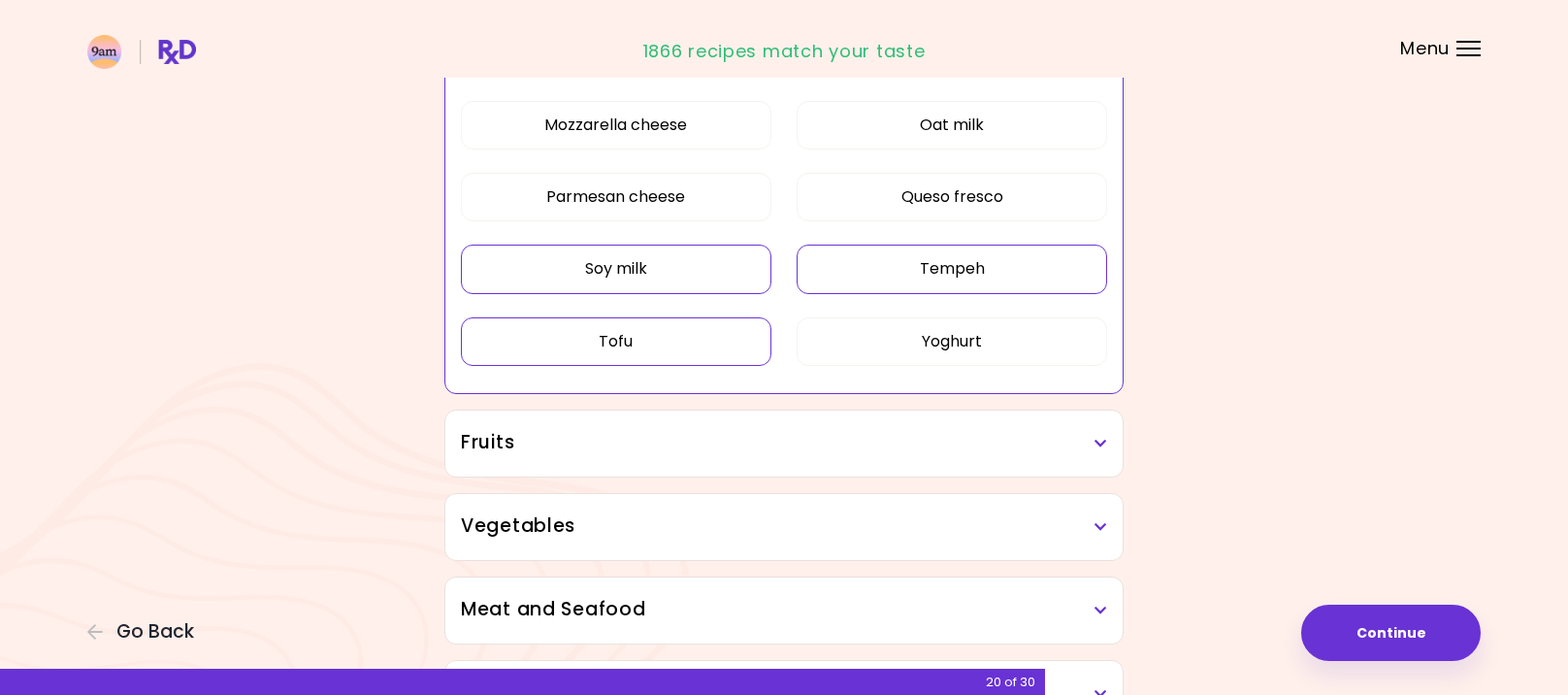
scroll to position [679, 0]
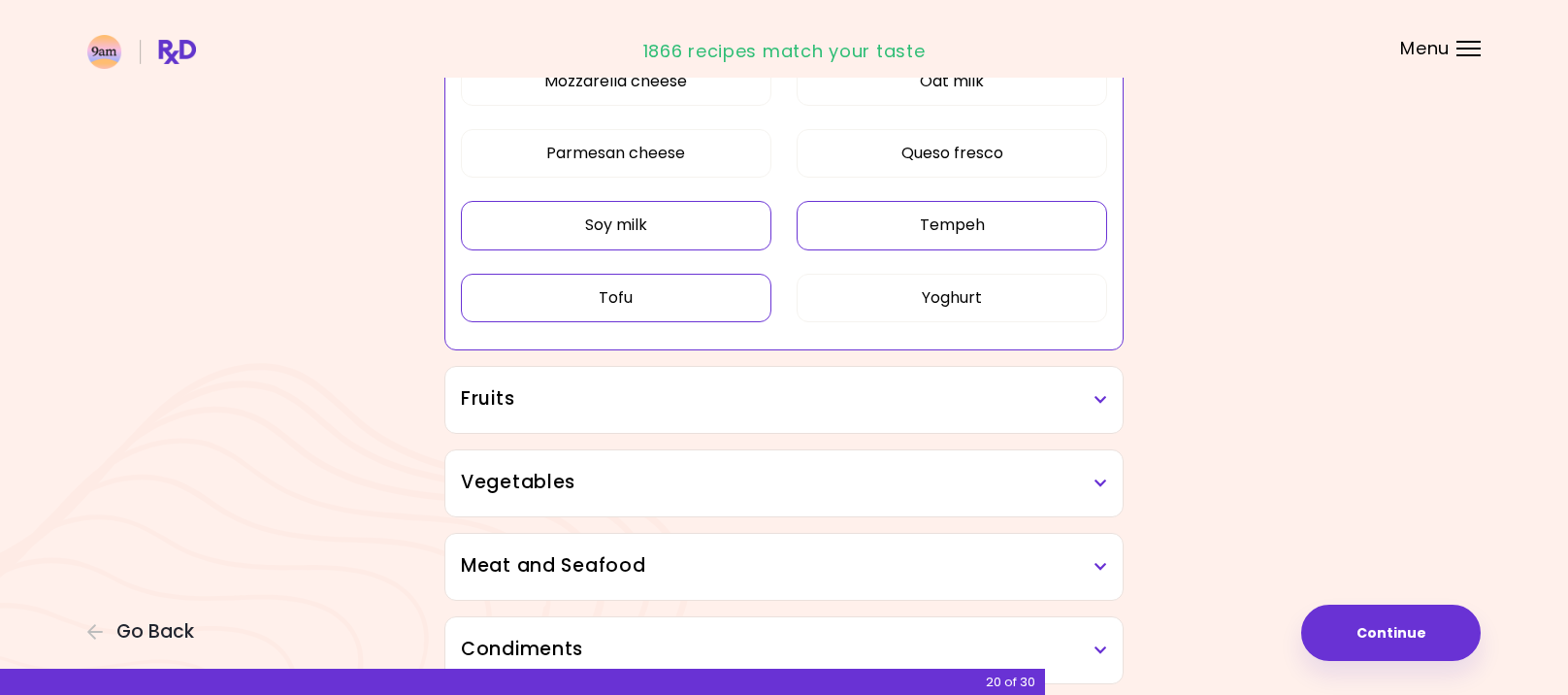
click at [918, 423] on div "Fruits" at bounding box center [784, 400] width 677 height 66
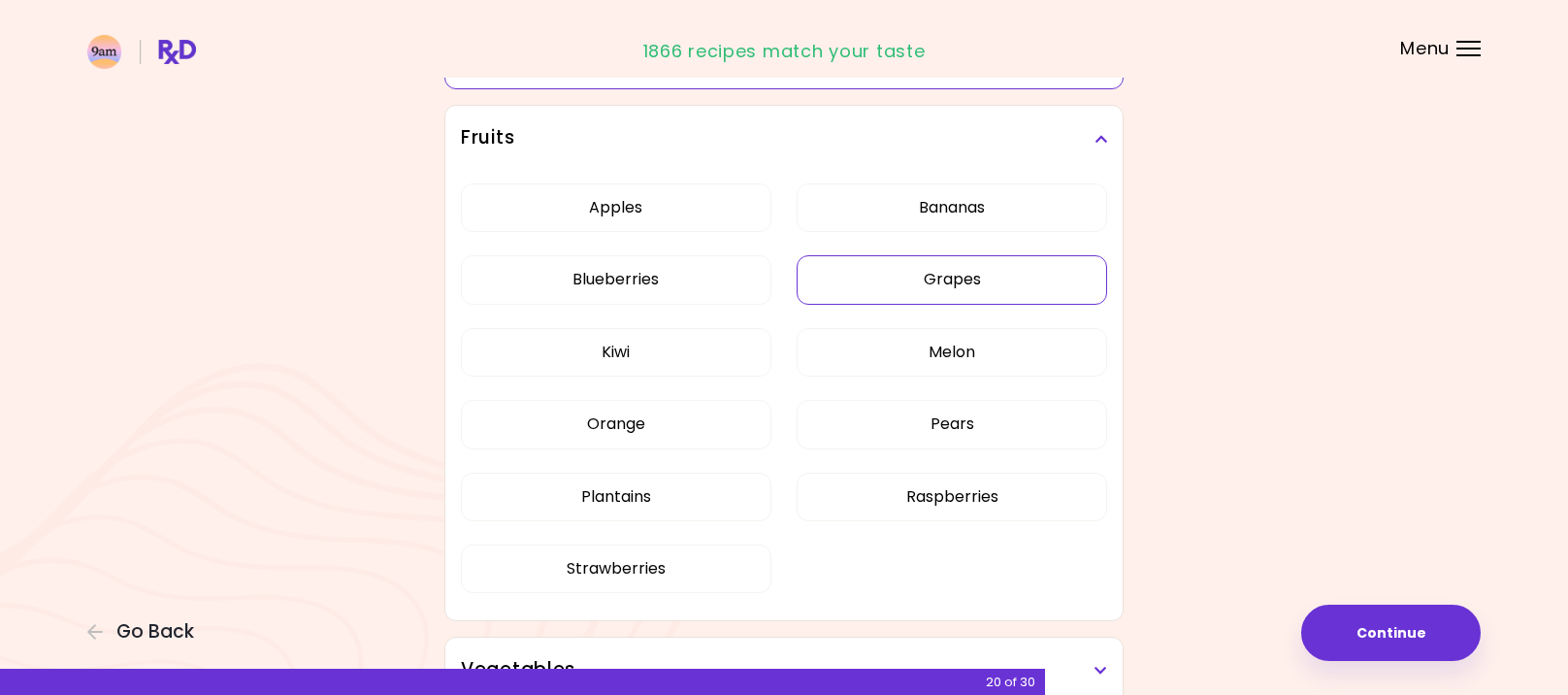
scroll to position [970, 0]
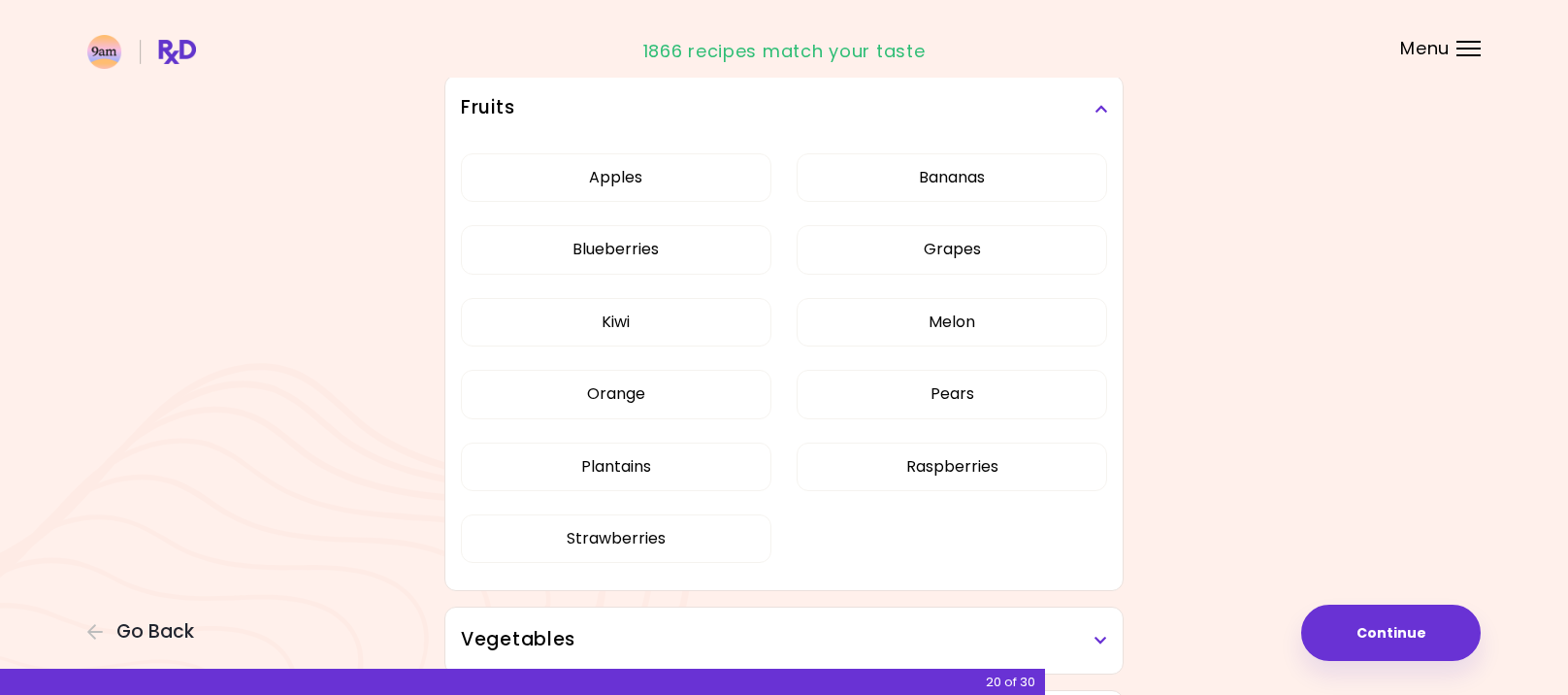
click at [607, 460] on div "Apples Bananas Blueberries Grapes Kiwi Melon Orange Pears Plantains Raspberries…" at bounding box center [784, 365] width 646 height 448
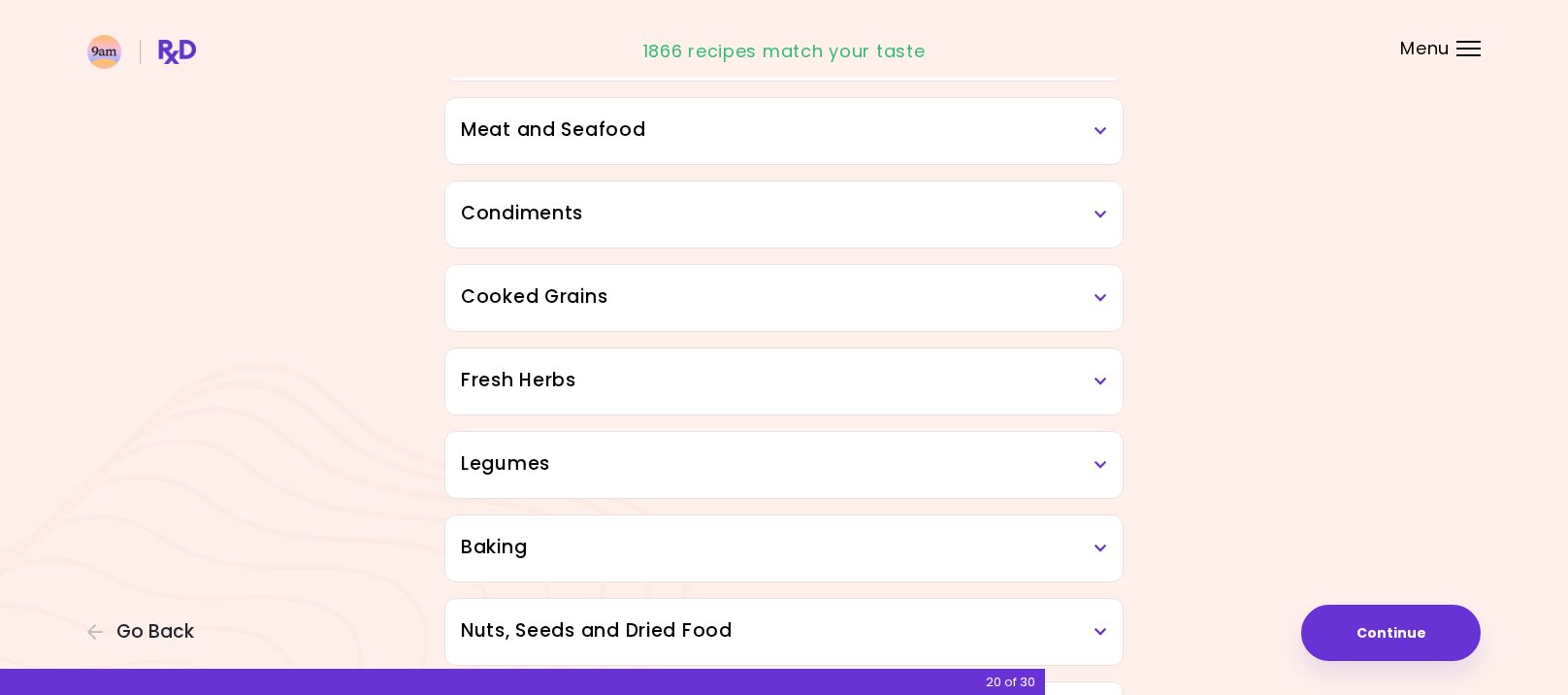
click at [838, 134] on h3 "Meat and Seafood" at bounding box center [784, 130] width 646 height 29
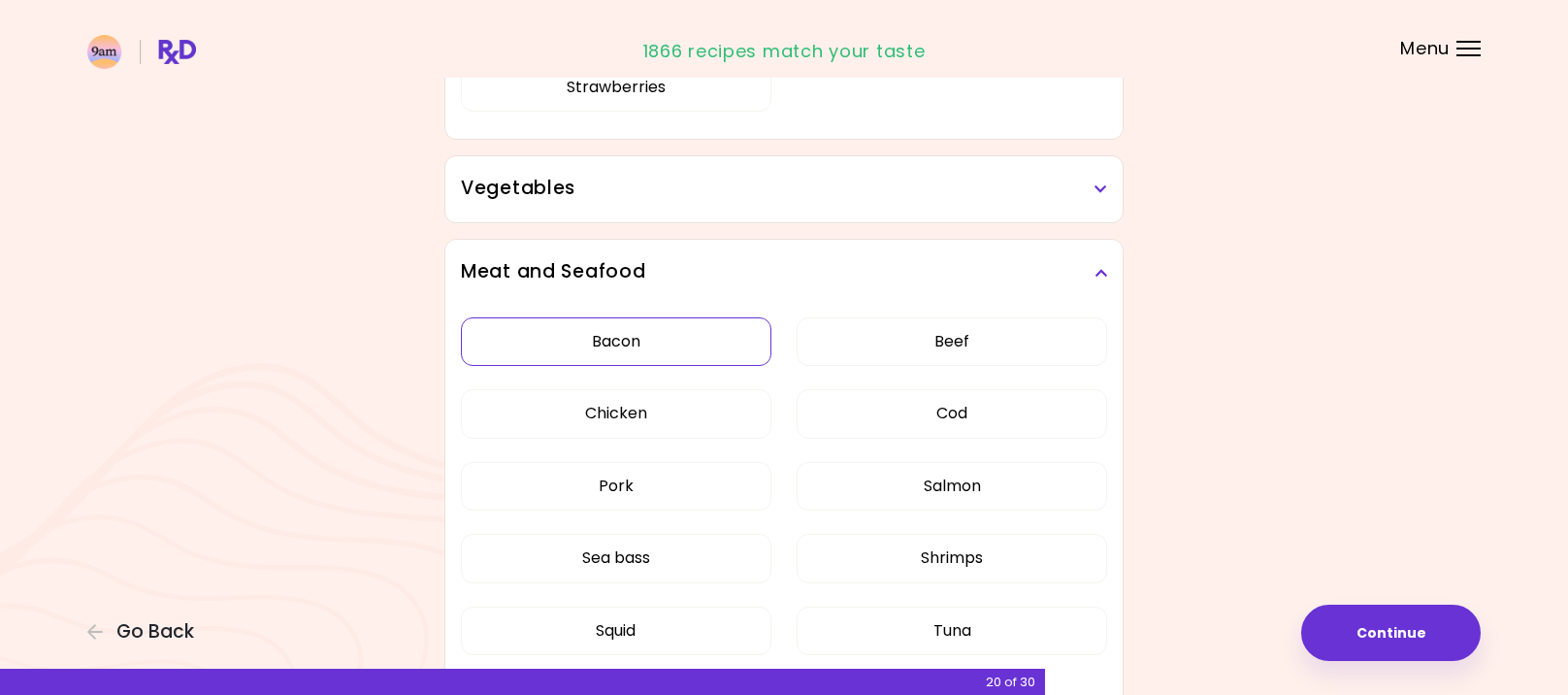
click at [631, 317] on button "Bacon" at bounding box center [615, 341] width 310 height 48
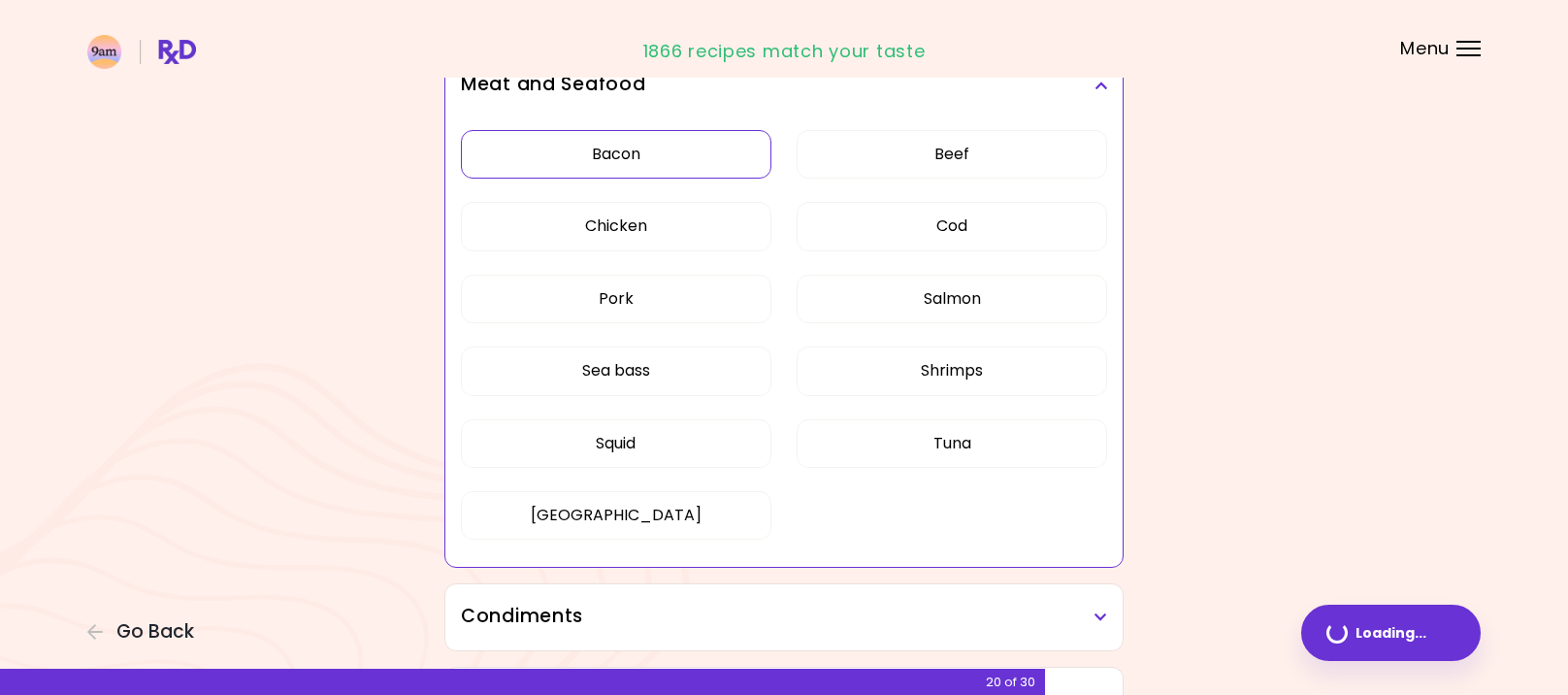
scroll to position [522, 0]
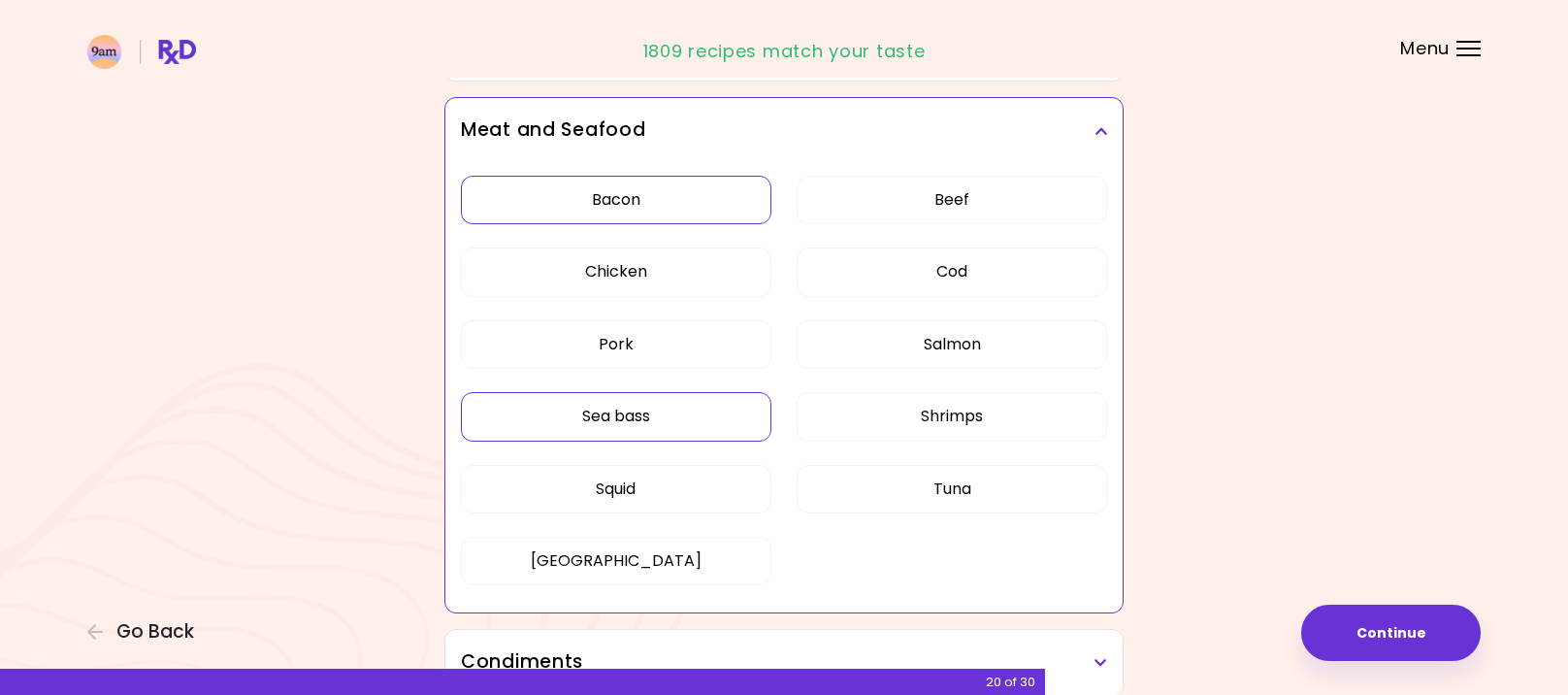
click at [644, 417] on button "Sea bass" at bounding box center [615, 415] width 310 height 48
click at [631, 350] on button "Pork" at bounding box center [615, 344] width 310 height 48
click at [632, 491] on button "Squid" at bounding box center [615, 488] width 310 height 48
click at [953, 483] on button "Tuna" at bounding box center [951, 488] width 310 height 48
click at [910, 381] on div "Bacon Beef Chicken Cod Pork Salmon Sea bass Shrimps Squid Tuna Turkey" at bounding box center [784, 388] width 646 height 448
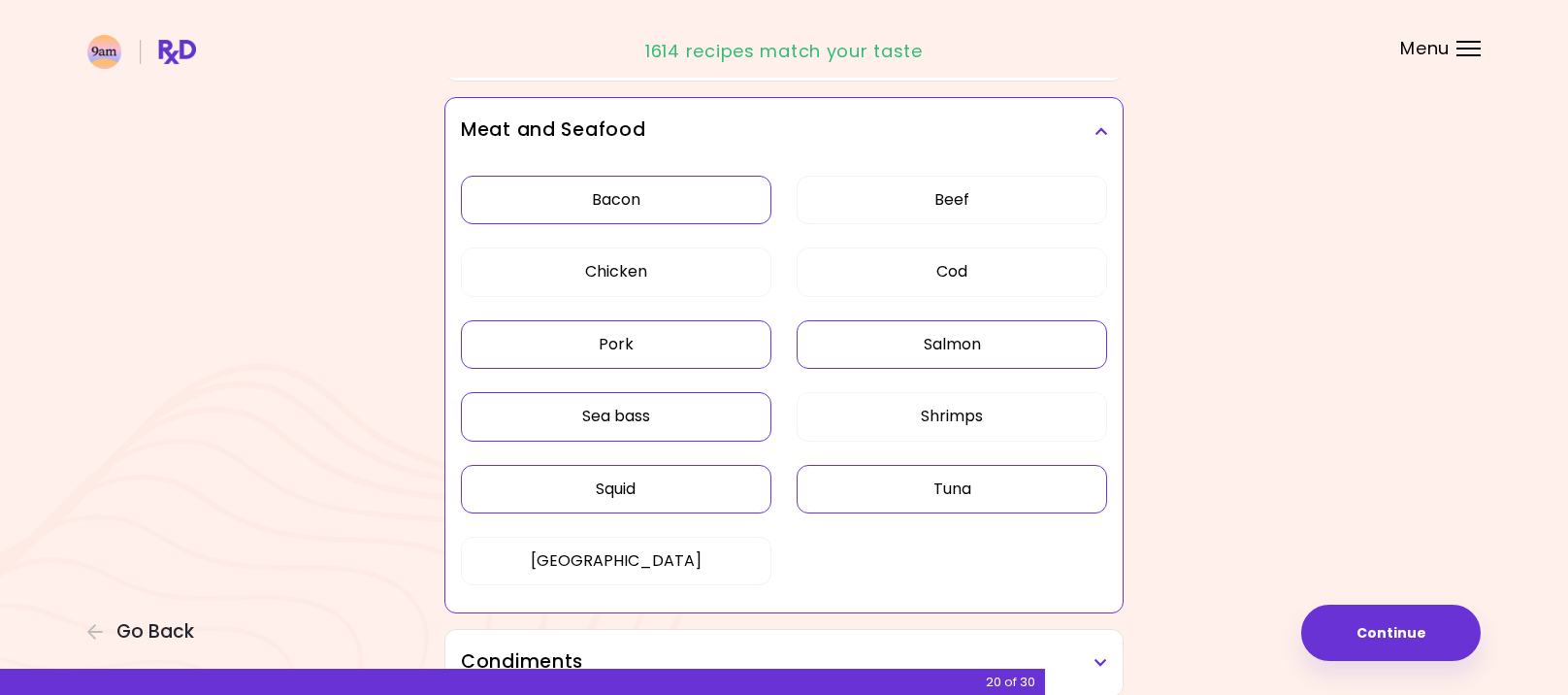
click at [921, 356] on button "Salmon" at bounding box center [951, 344] width 310 height 48
click at [913, 421] on button "Shrimps" at bounding box center [951, 415] width 310 height 48
click at [1112, 118] on div "Meat and Seafood" at bounding box center [784, 131] width 677 height 66
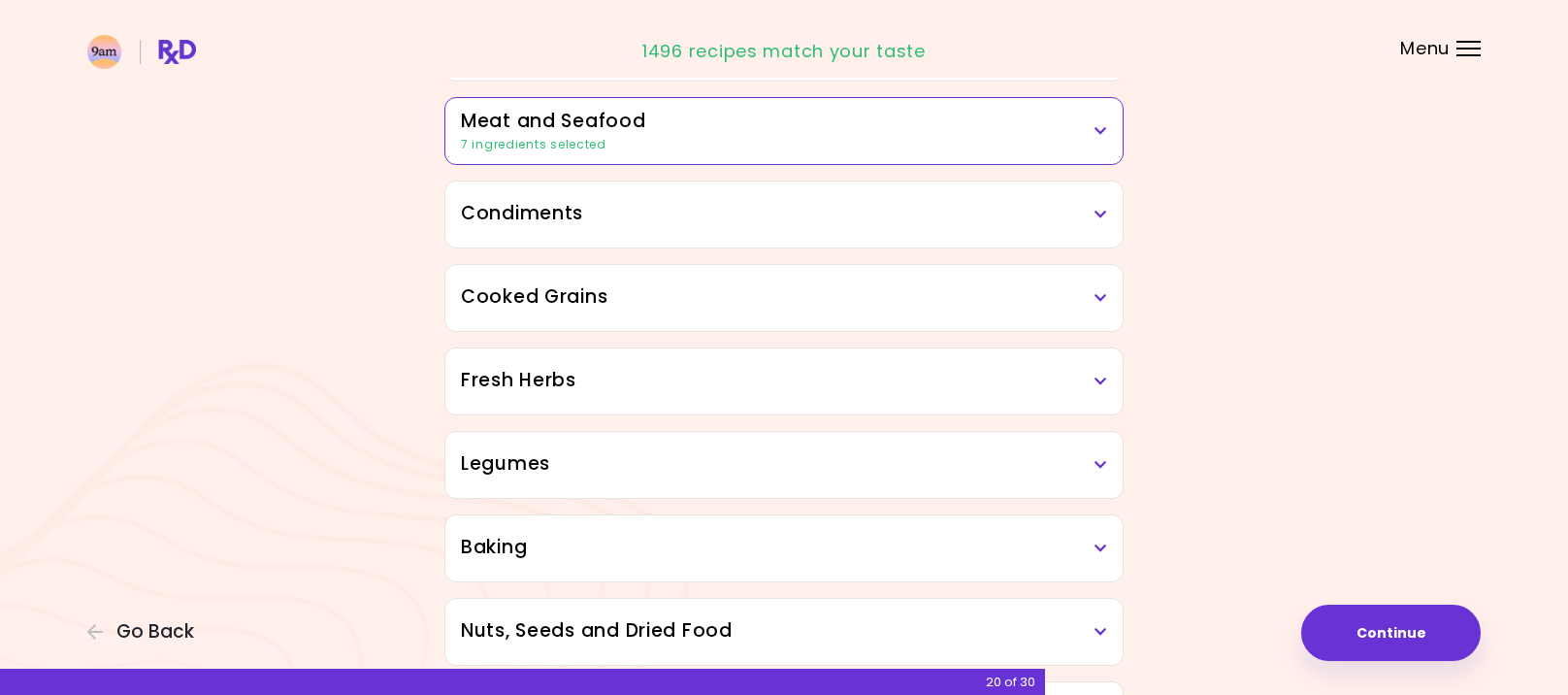
click at [881, 196] on div "Condiments" at bounding box center [784, 214] width 677 height 66
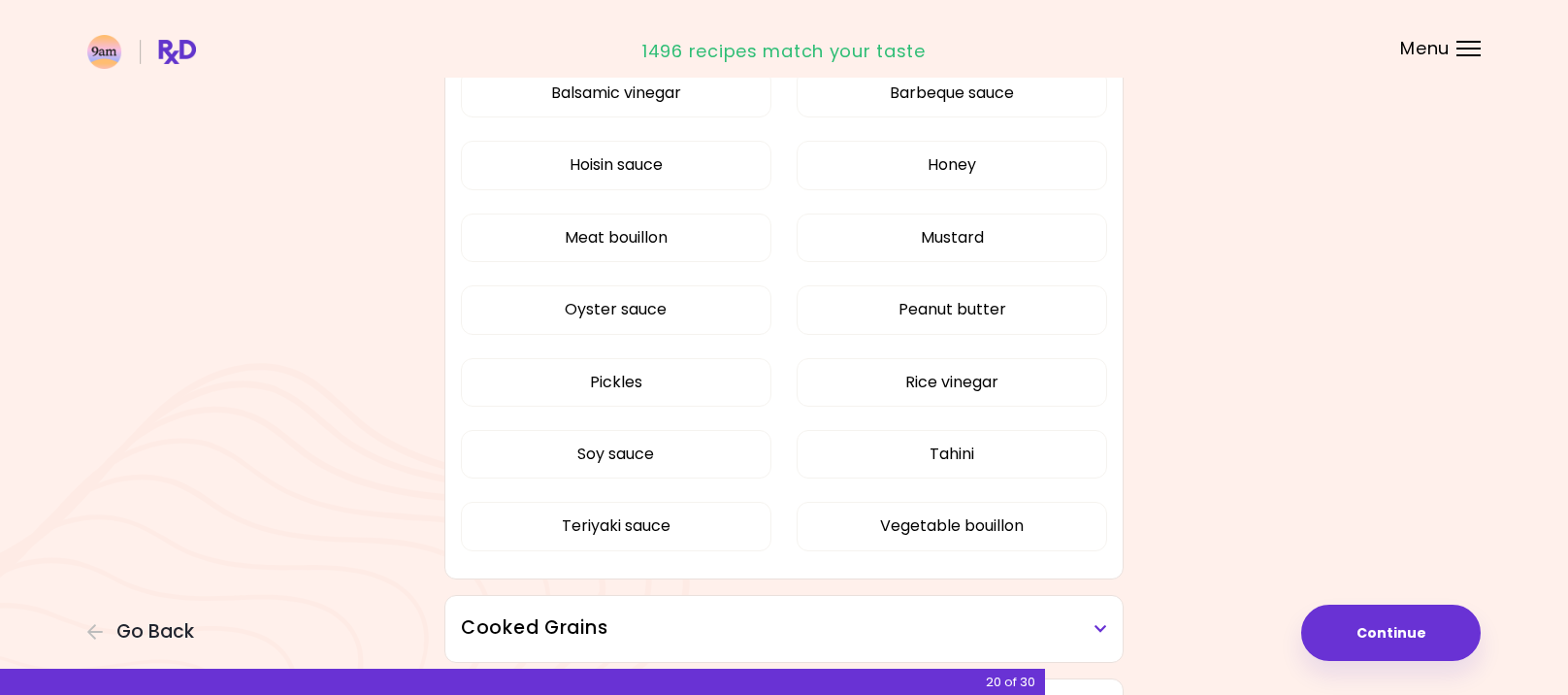
scroll to position [716, 0]
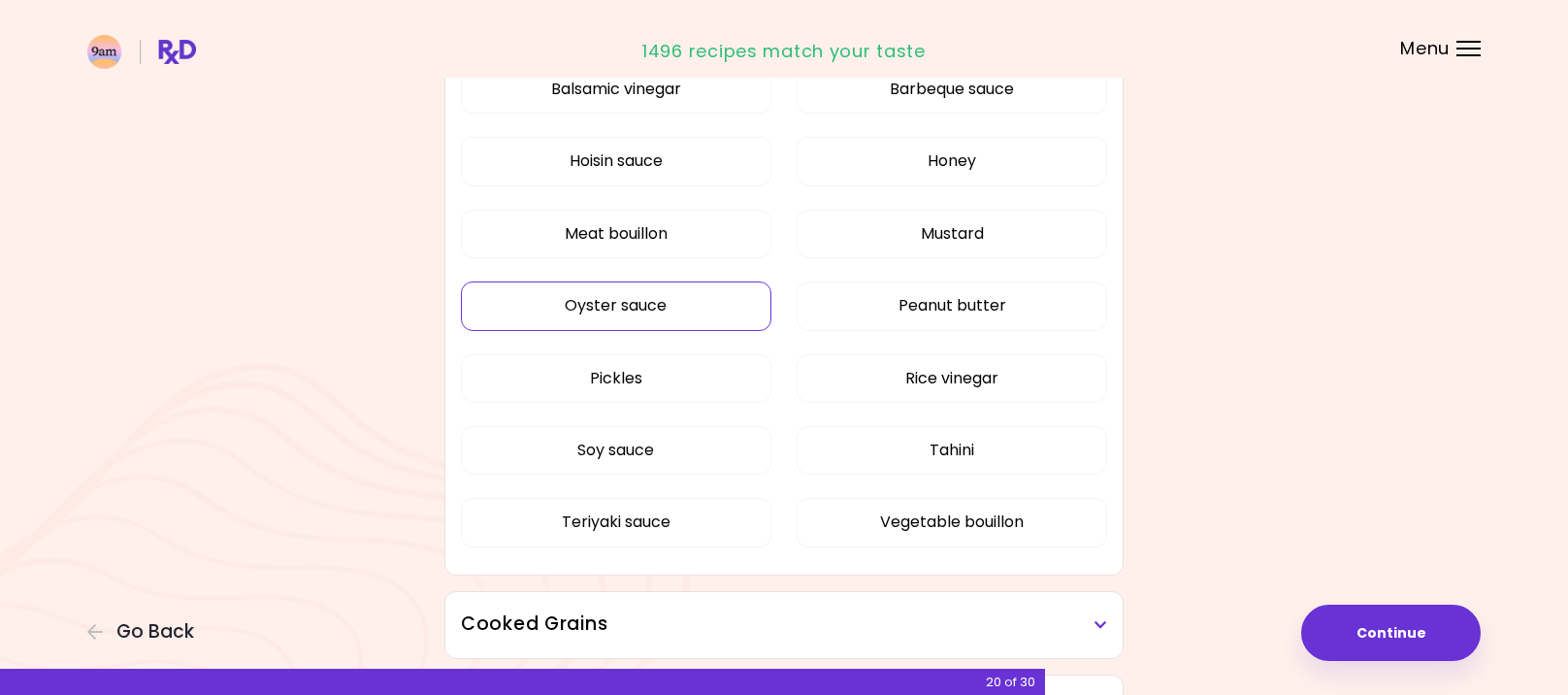
click at [631, 302] on button "Oyster sauce" at bounding box center [615, 305] width 310 height 48
click at [621, 519] on button "Teriyaki sauce" at bounding box center [615, 522] width 310 height 48
click at [921, 444] on button "Tahini" at bounding box center [951, 450] width 310 height 48
click at [903, 347] on div "Balsamic vinegar Barbeque sauce Hoisin sauce Honey Meat bouillon Mustard Oyster…" at bounding box center [784, 313] width 646 height 521
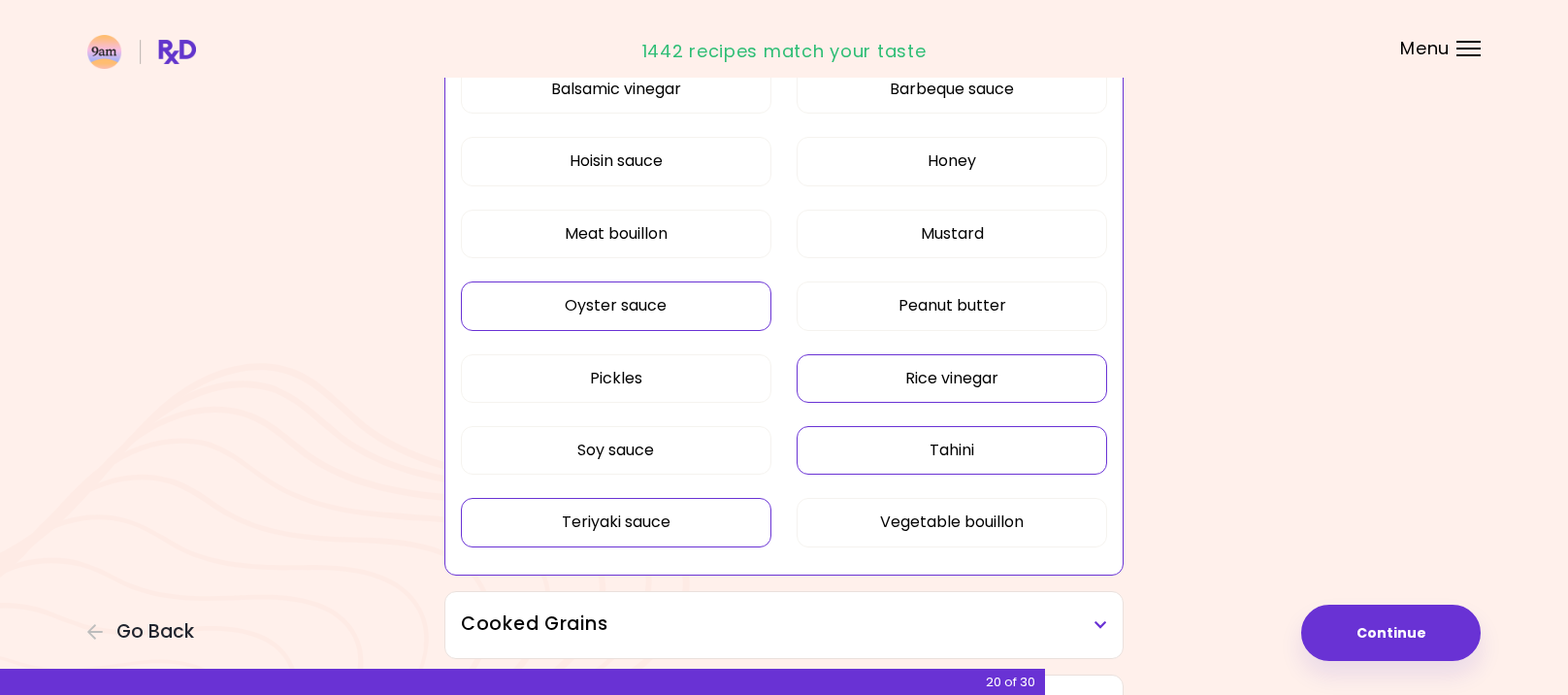
click at [899, 361] on button "Rice vinegar" at bounding box center [951, 378] width 310 height 48
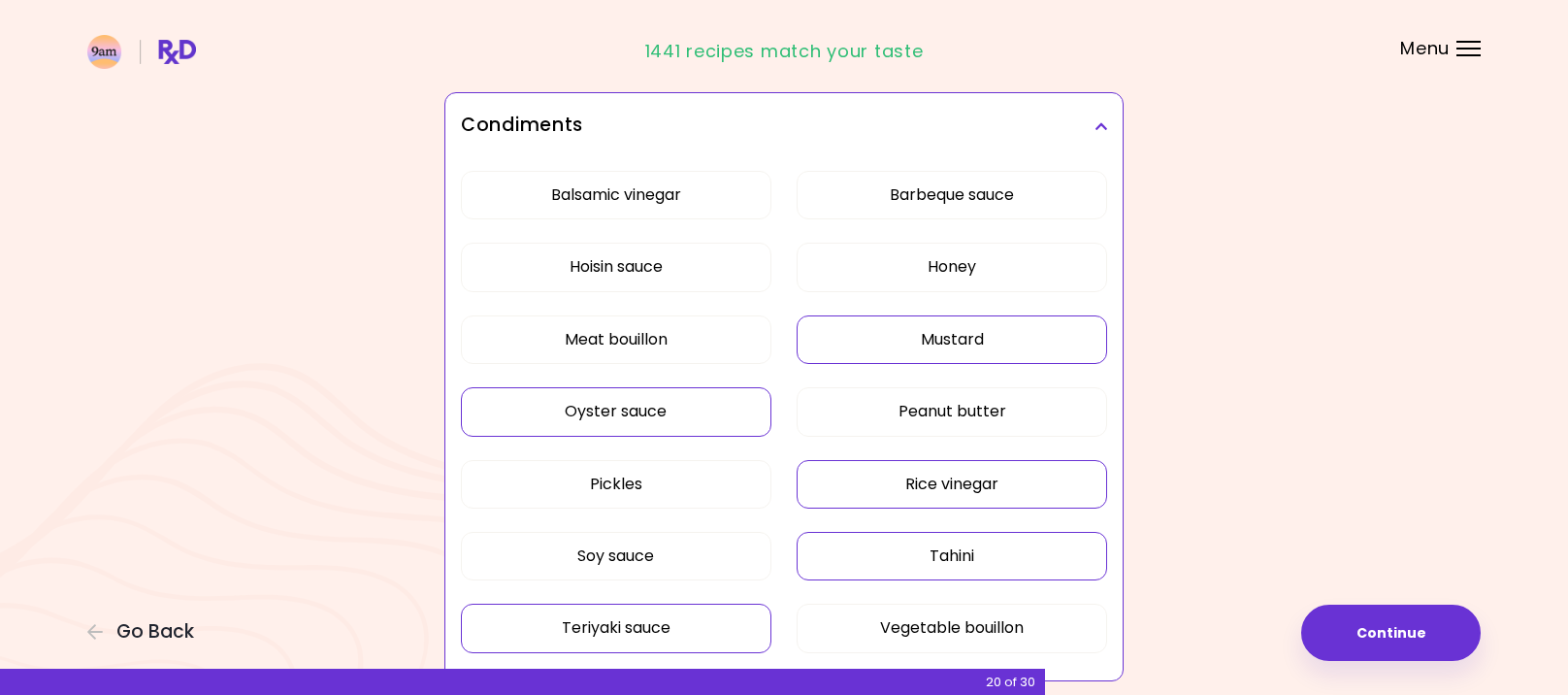
scroll to position [425, 0]
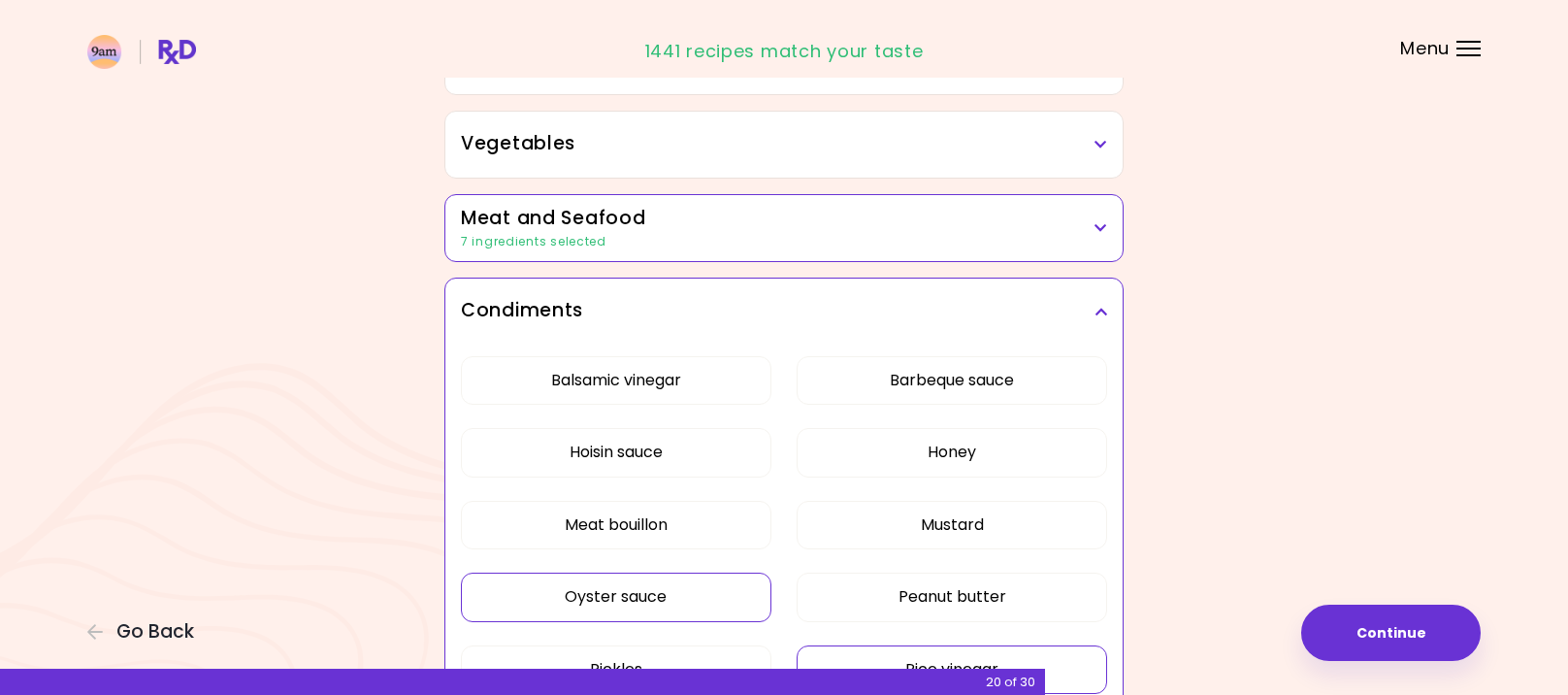
click at [1082, 287] on div "Condiments" at bounding box center [784, 311] width 677 height 66
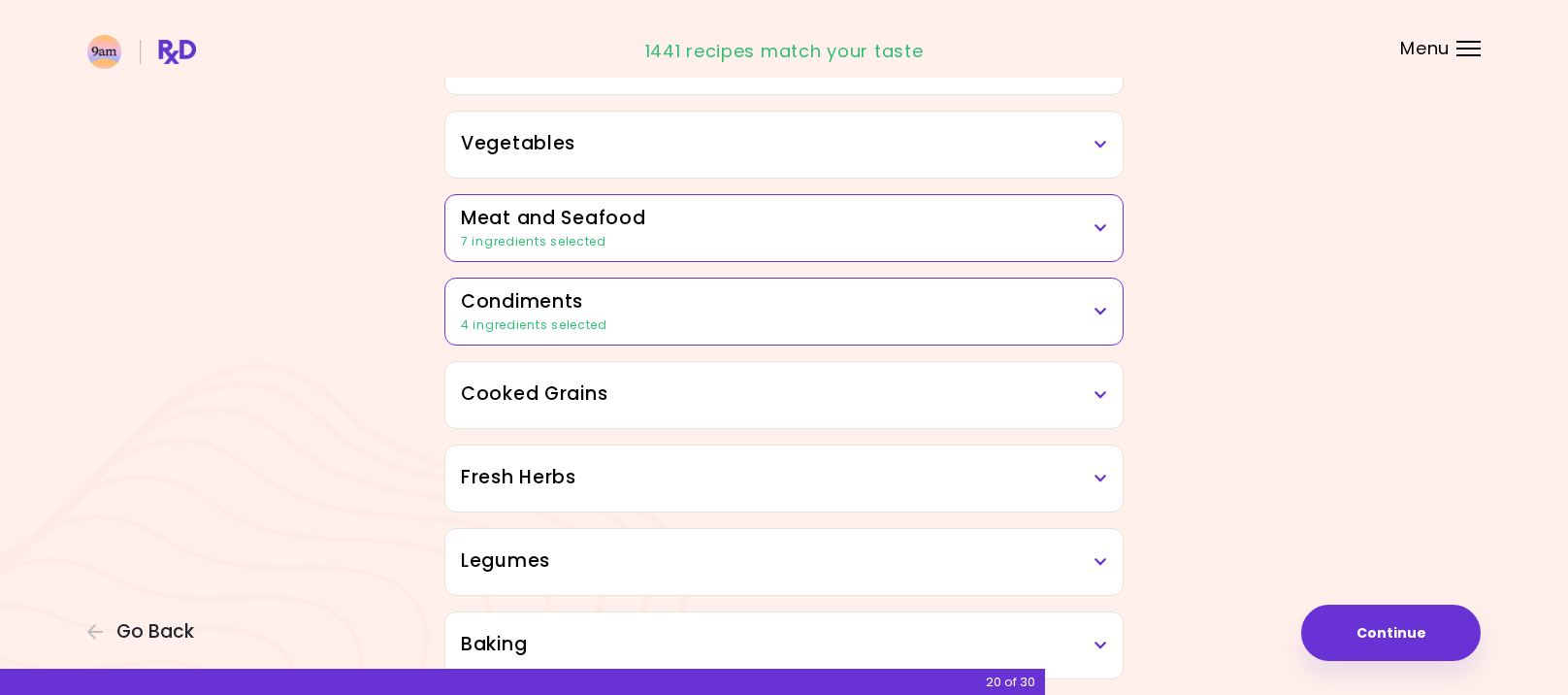
scroll to position [522, 0]
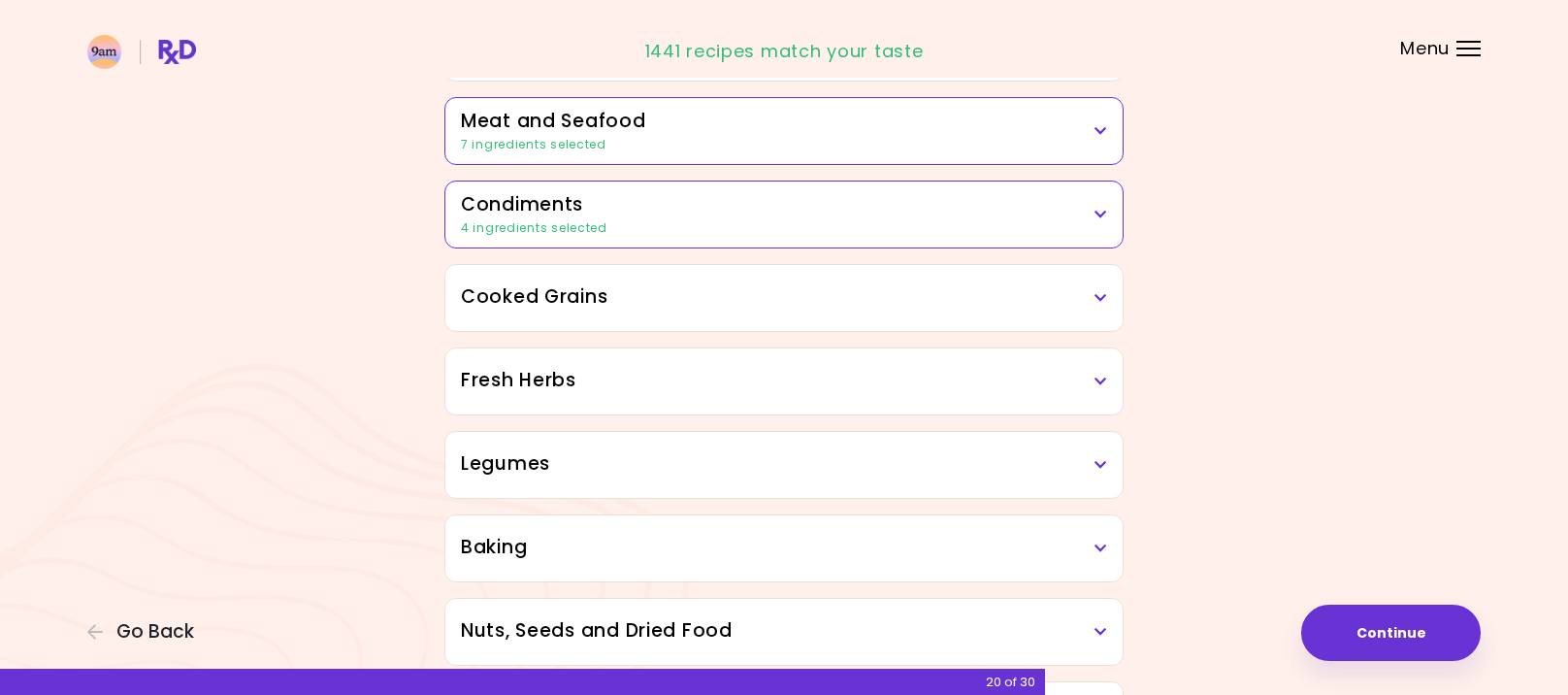
click at [992, 304] on h3 "Cooked Grains" at bounding box center [784, 297] width 646 height 29
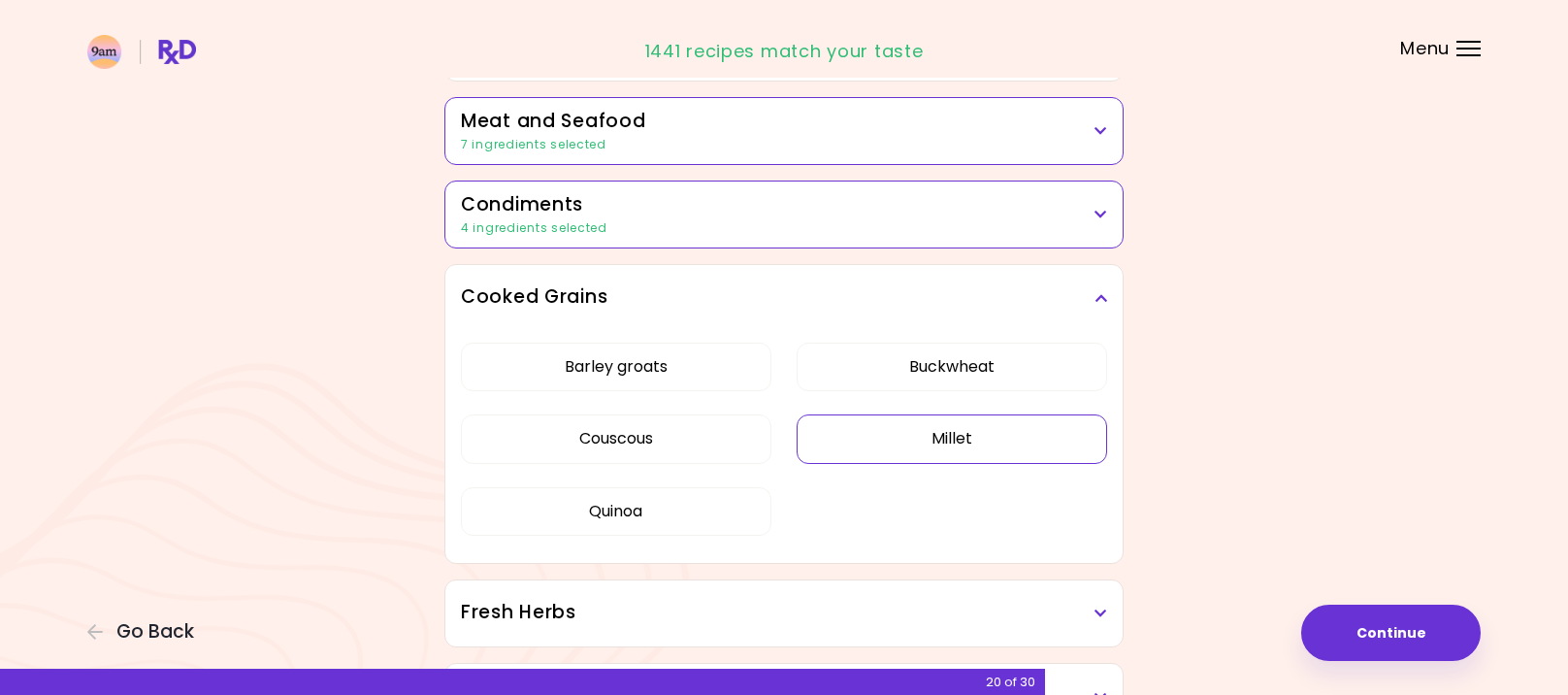
click at [942, 423] on button "Millet" at bounding box center [951, 438] width 310 height 48
drag, startPoint x: 697, startPoint y: 503, endPoint x: 681, endPoint y: 511, distance: 17.9
click at [682, 511] on button "Quinoa" at bounding box center [615, 511] width 310 height 48
click at [903, 439] on button "Millet" at bounding box center [951, 438] width 310 height 48
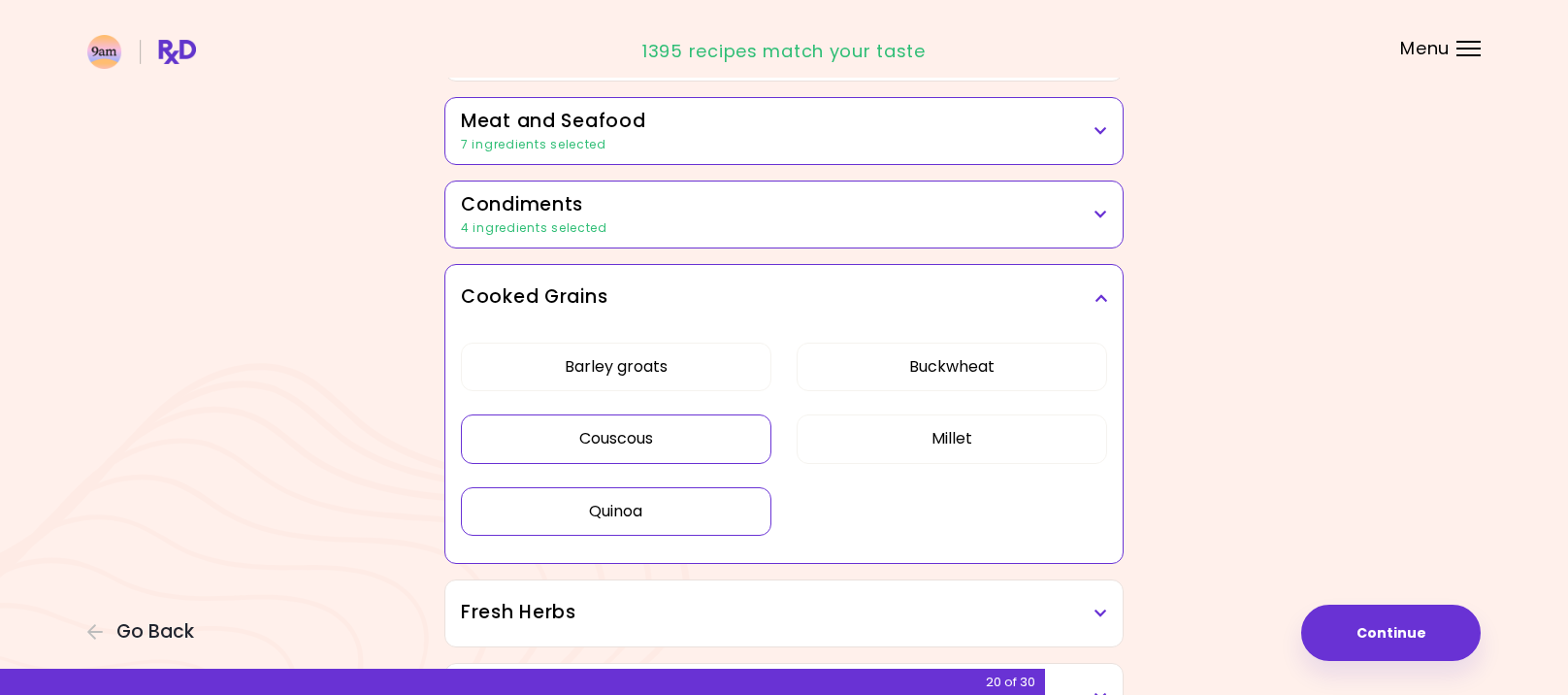
click at [691, 457] on button "Couscous" at bounding box center [615, 438] width 310 height 48
click at [681, 520] on button "Quinoa" at bounding box center [615, 511] width 310 height 48
click at [700, 435] on button "Couscous" at bounding box center [615, 438] width 310 height 48
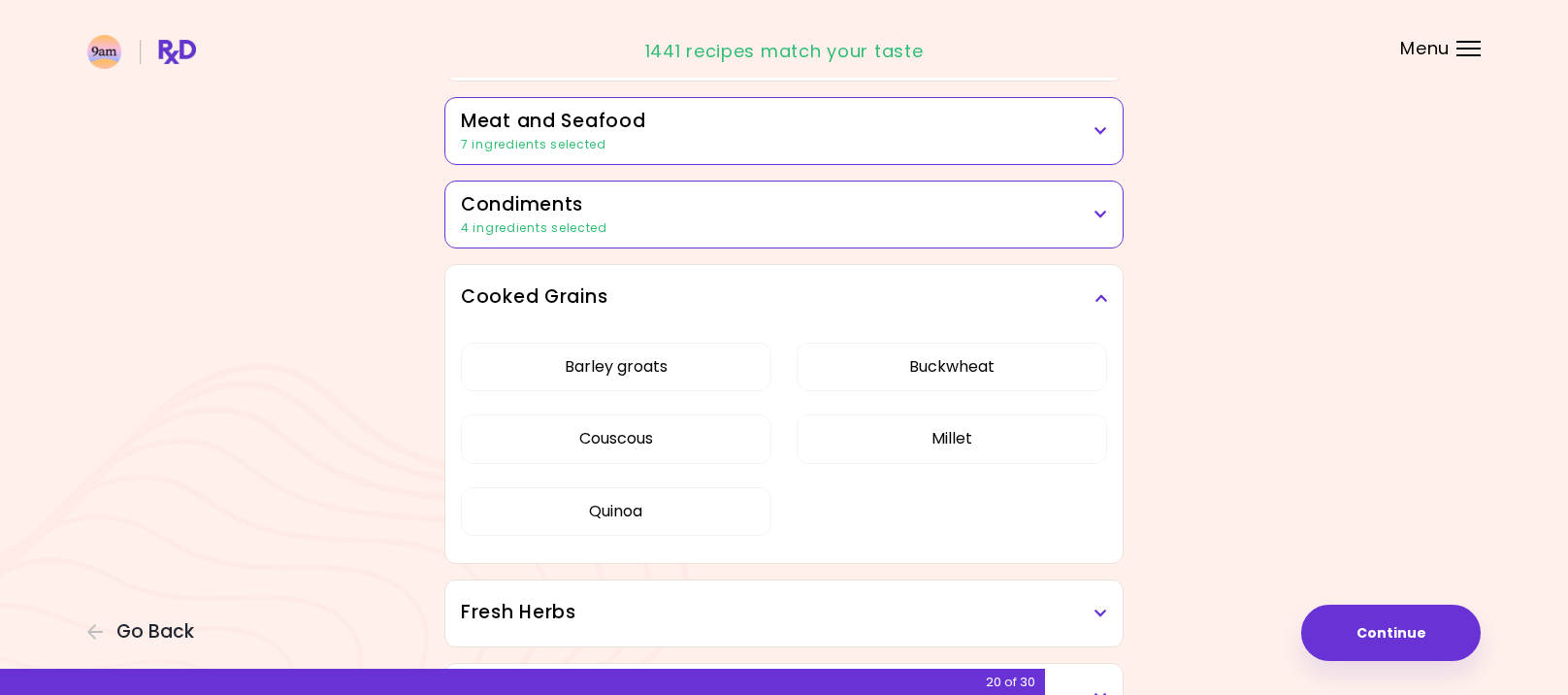
click at [1098, 291] on icon at bounding box center [1100, 298] width 13 height 14
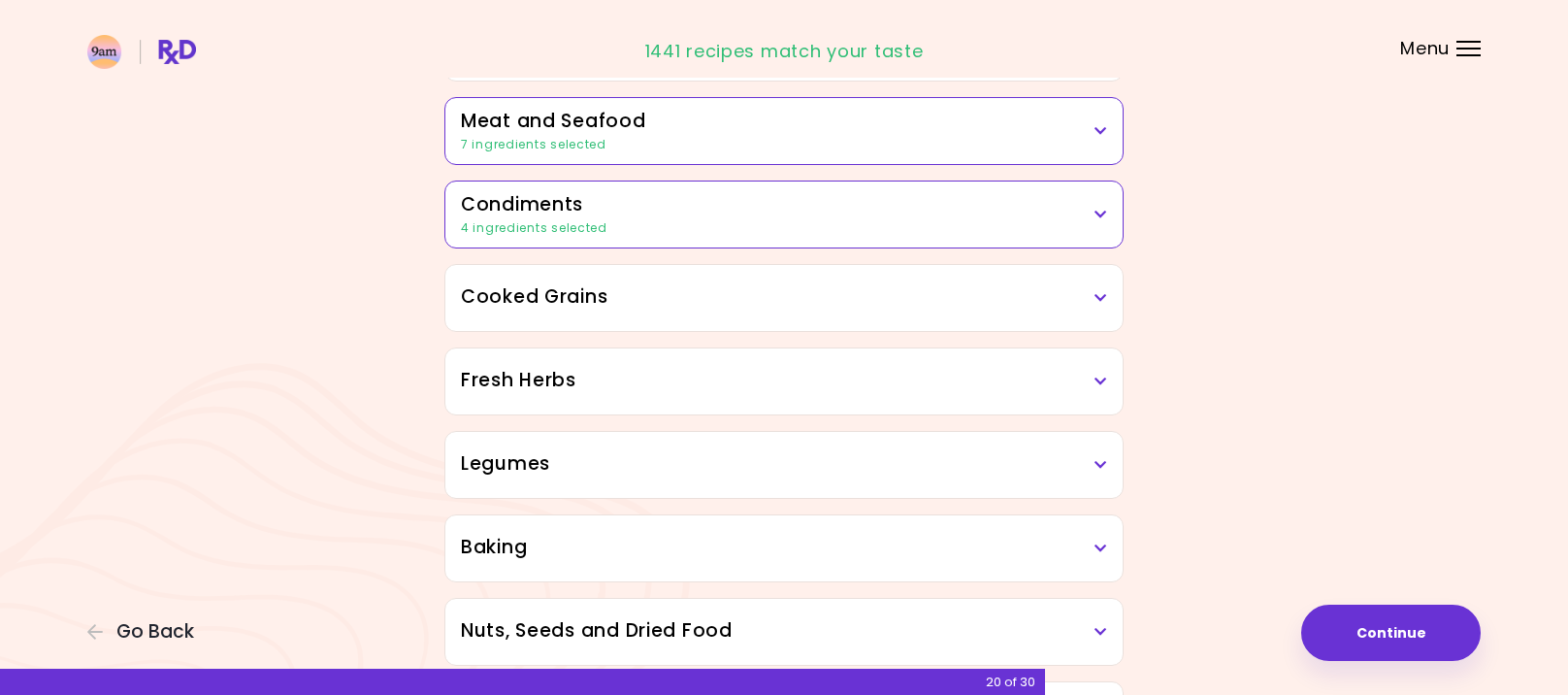
click at [1090, 377] on h3 "Fresh Herbs" at bounding box center [784, 381] width 646 height 29
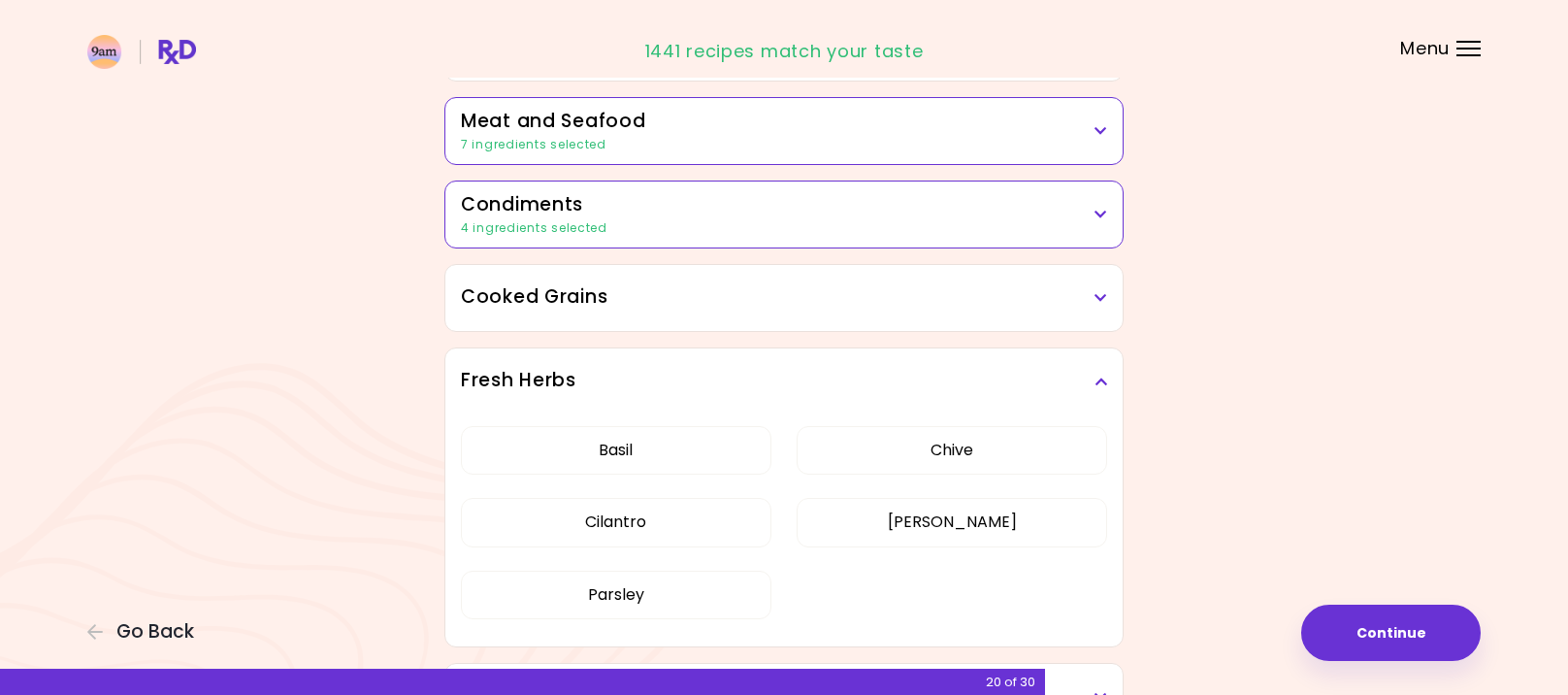
click at [1100, 380] on icon at bounding box center [1100, 381] width 13 height 14
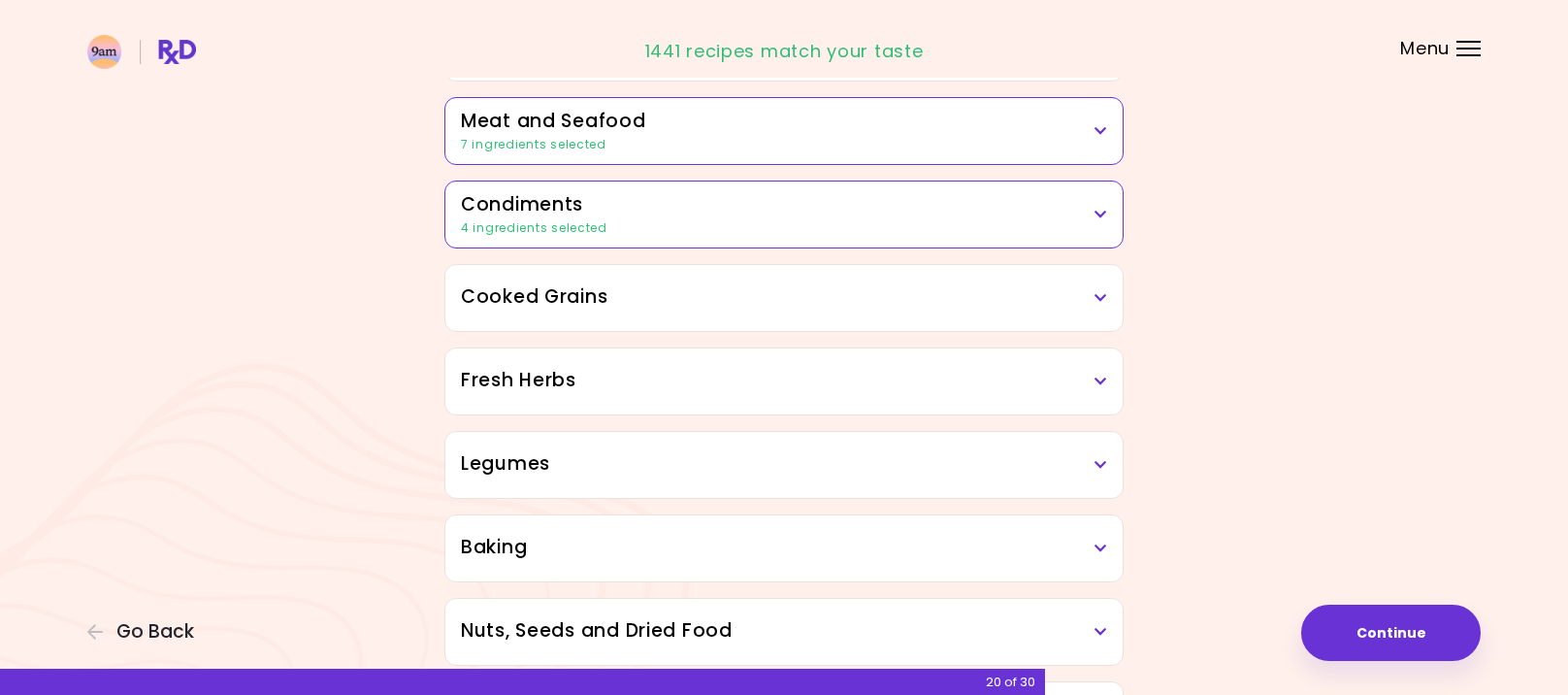
click at [973, 467] on h3 "Legumes" at bounding box center [784, 464] width 646 height 29
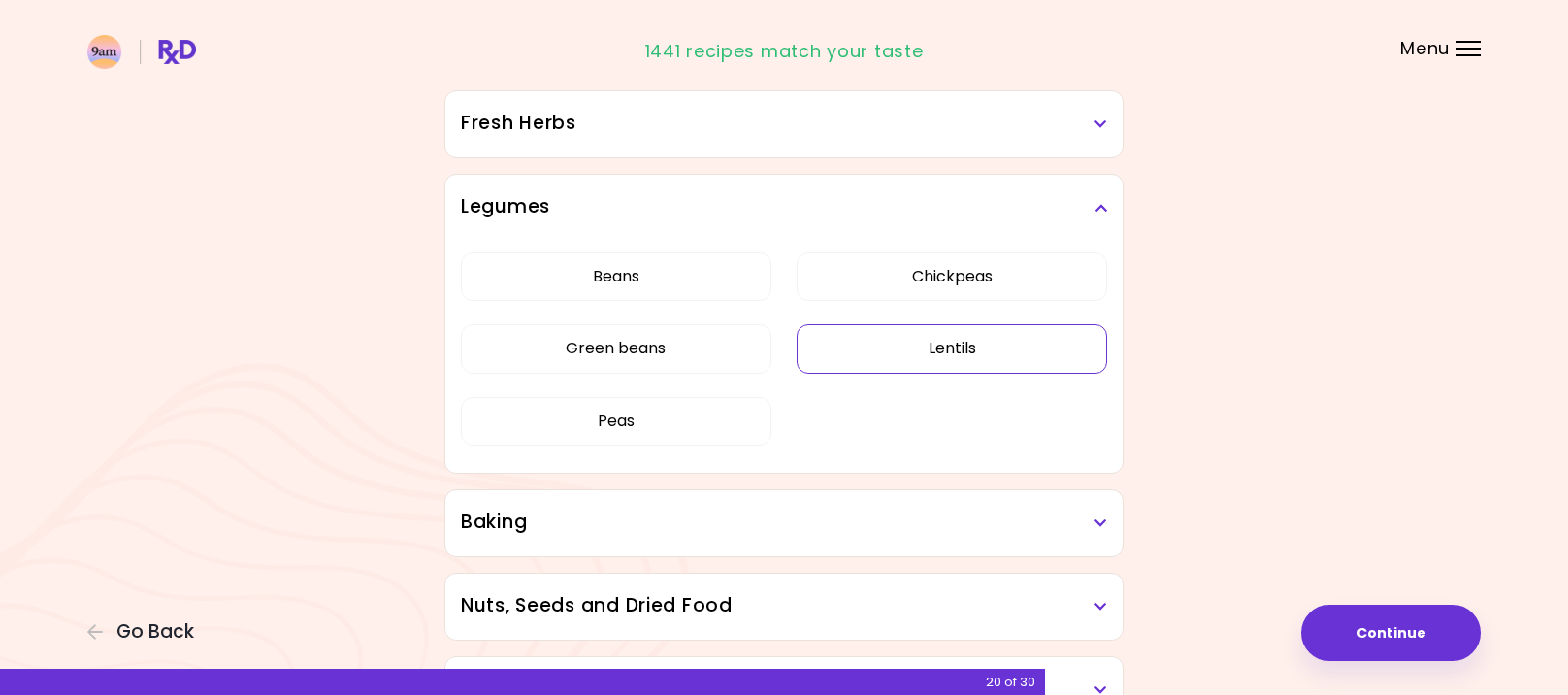
scroll to position [813, 0]
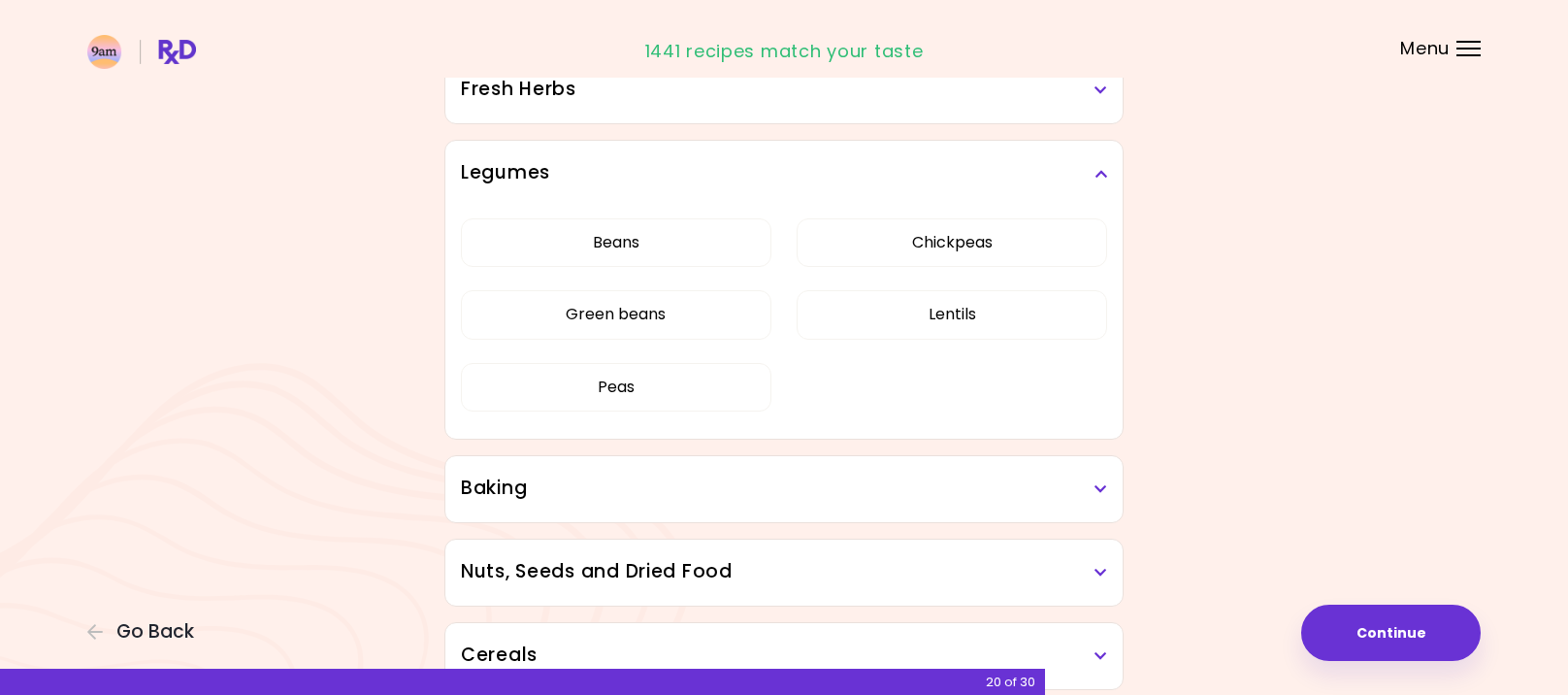
click at [1067, 161] on h3 "Legumes" at bounding box center [784, 173] width 646 height 29
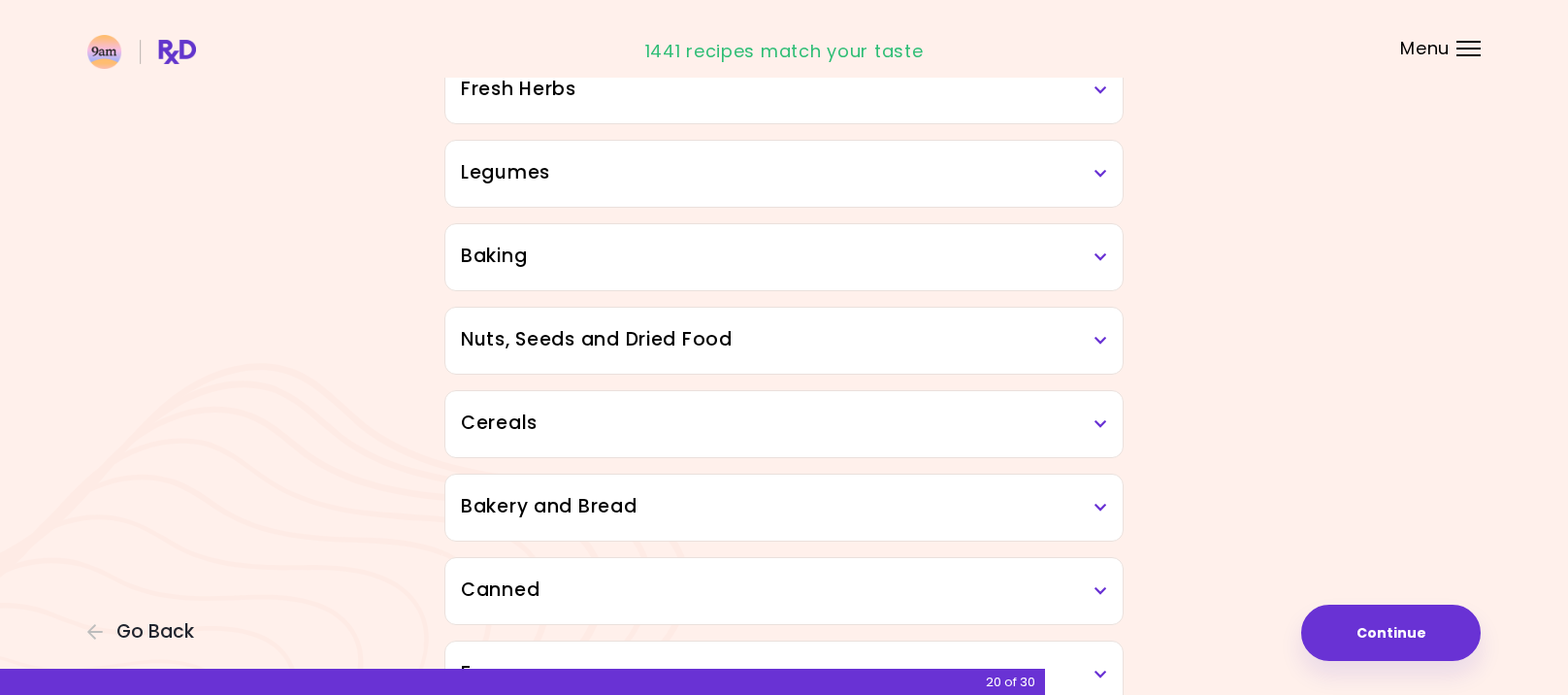
click at [1017, 271] on div "Baking" at bounding box center [784, 257] width 677 height 66
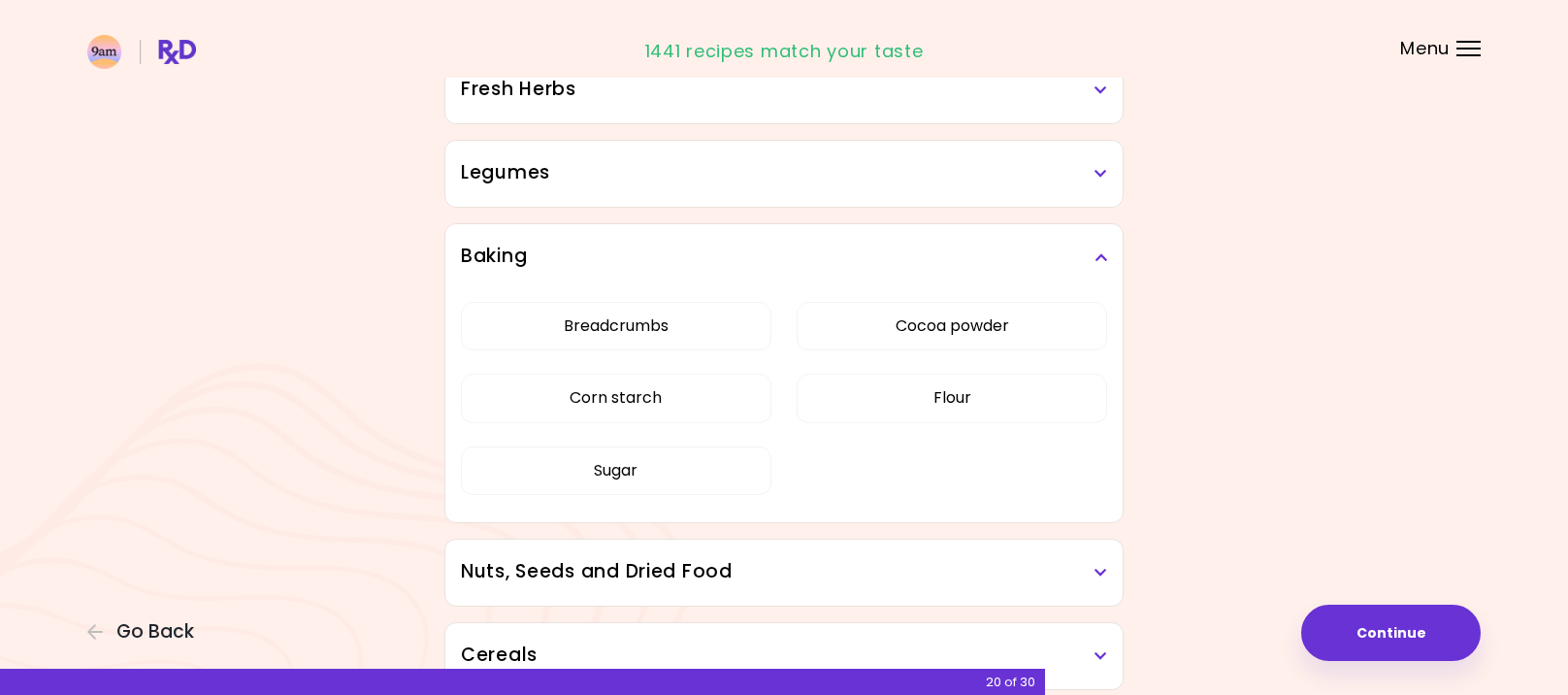
click at [1085, 252] on h3 "Baking" at bounding box center [784, 256] width 646 height 29
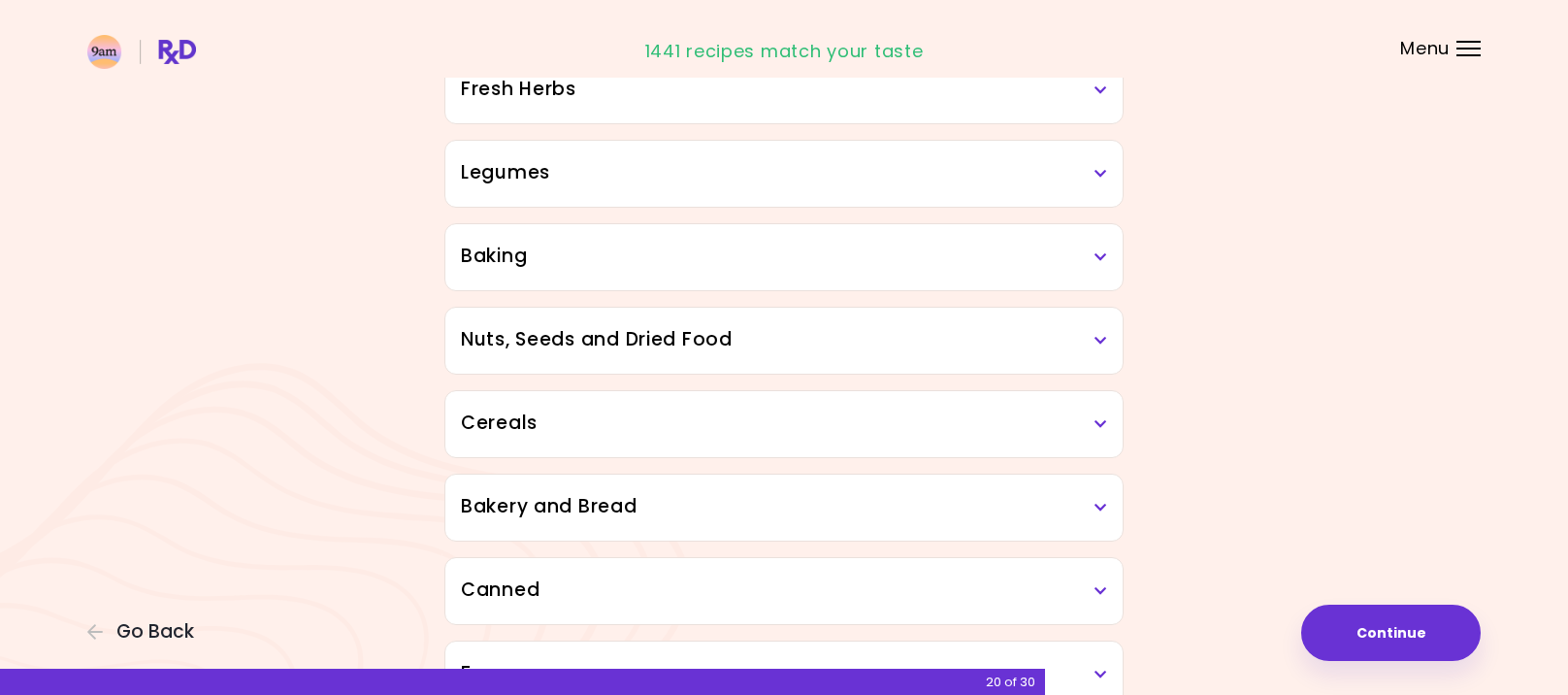
click at [986, 364] on div "Nuts, Seeds and Dried Food" at bounding box center [784, 340] width 677 height 66
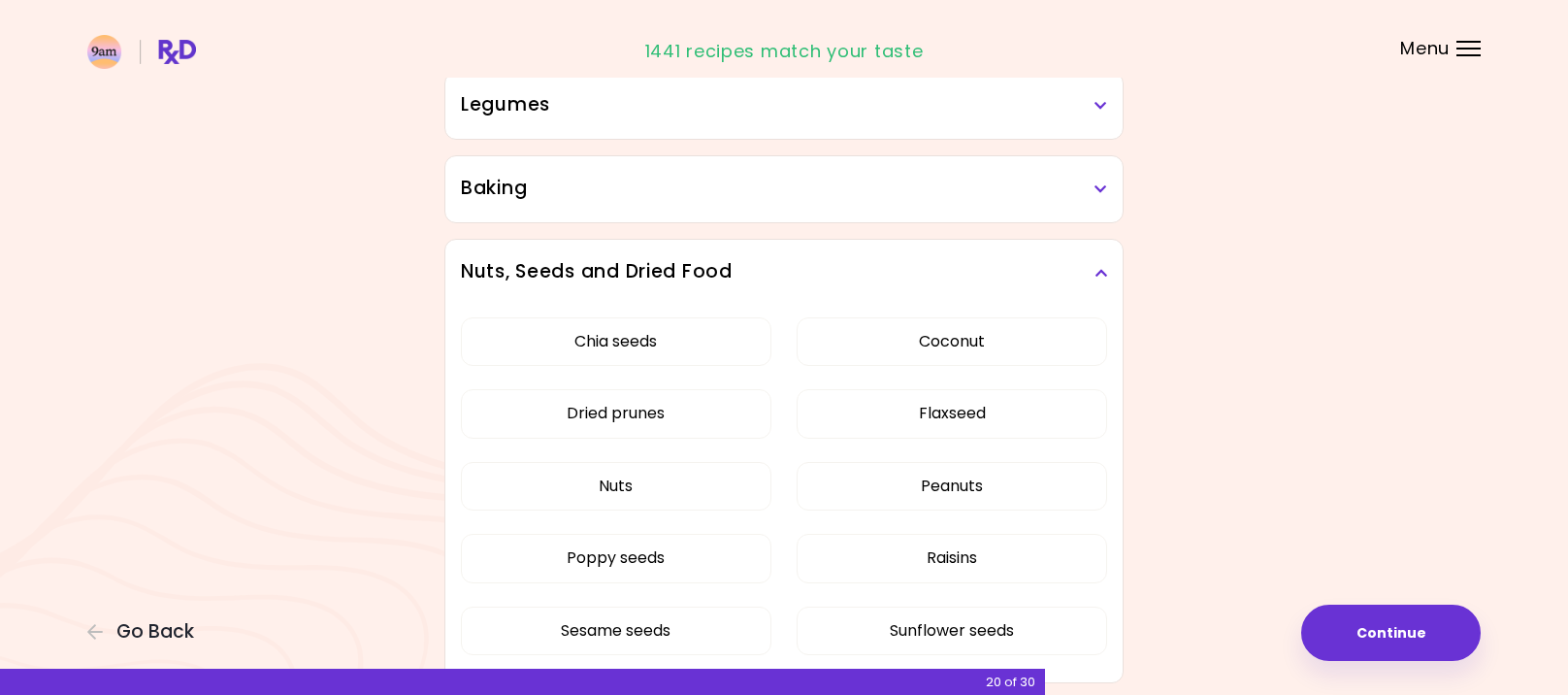
scroll to position [1007, 0]
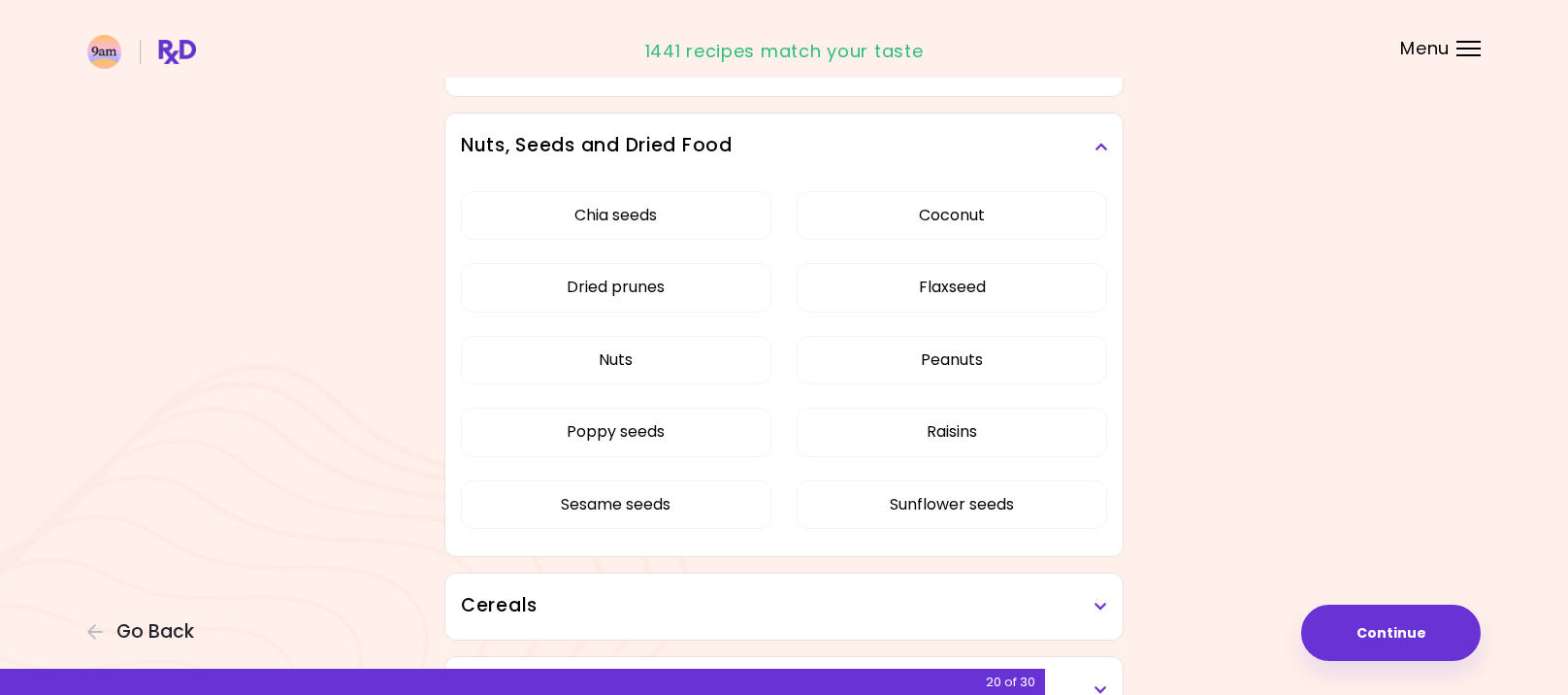
click at [1102, 149] on icon at bounding box center [1100, 147] width 13 height 14
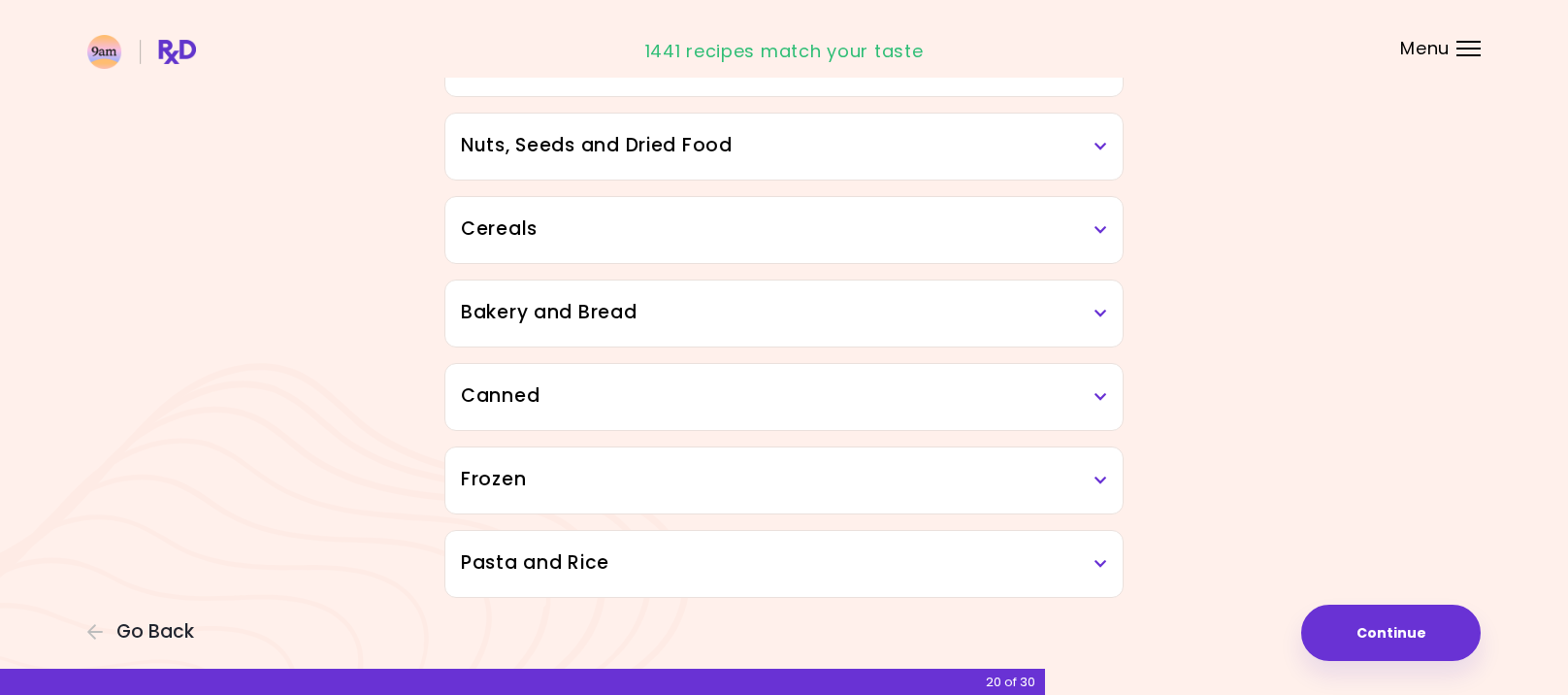
click at [1077, 241] on h3 "Cereals" at bounding box center [784, 229] width 646 height 29
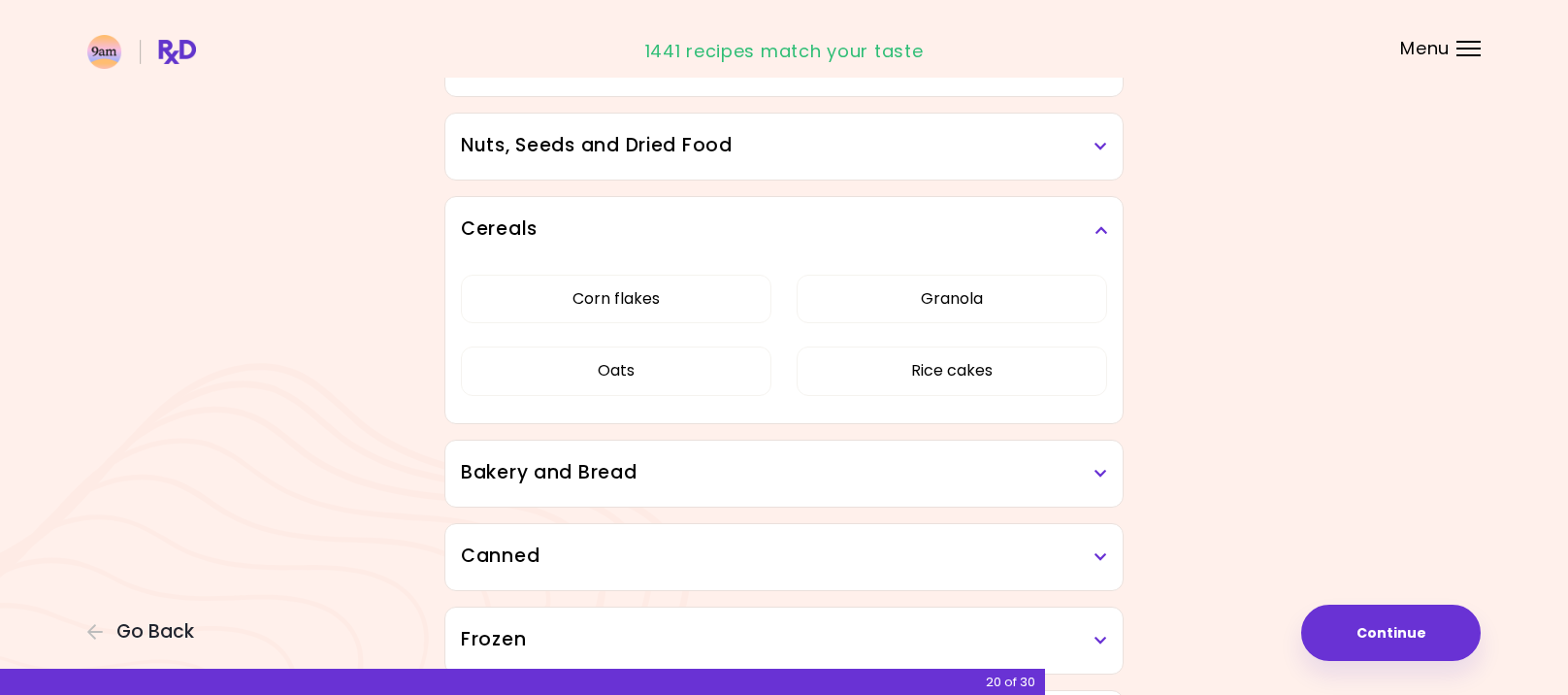
click at [1077, 241] on h3 "Cereals" at bounding box center [784, 229] width 646 height 29
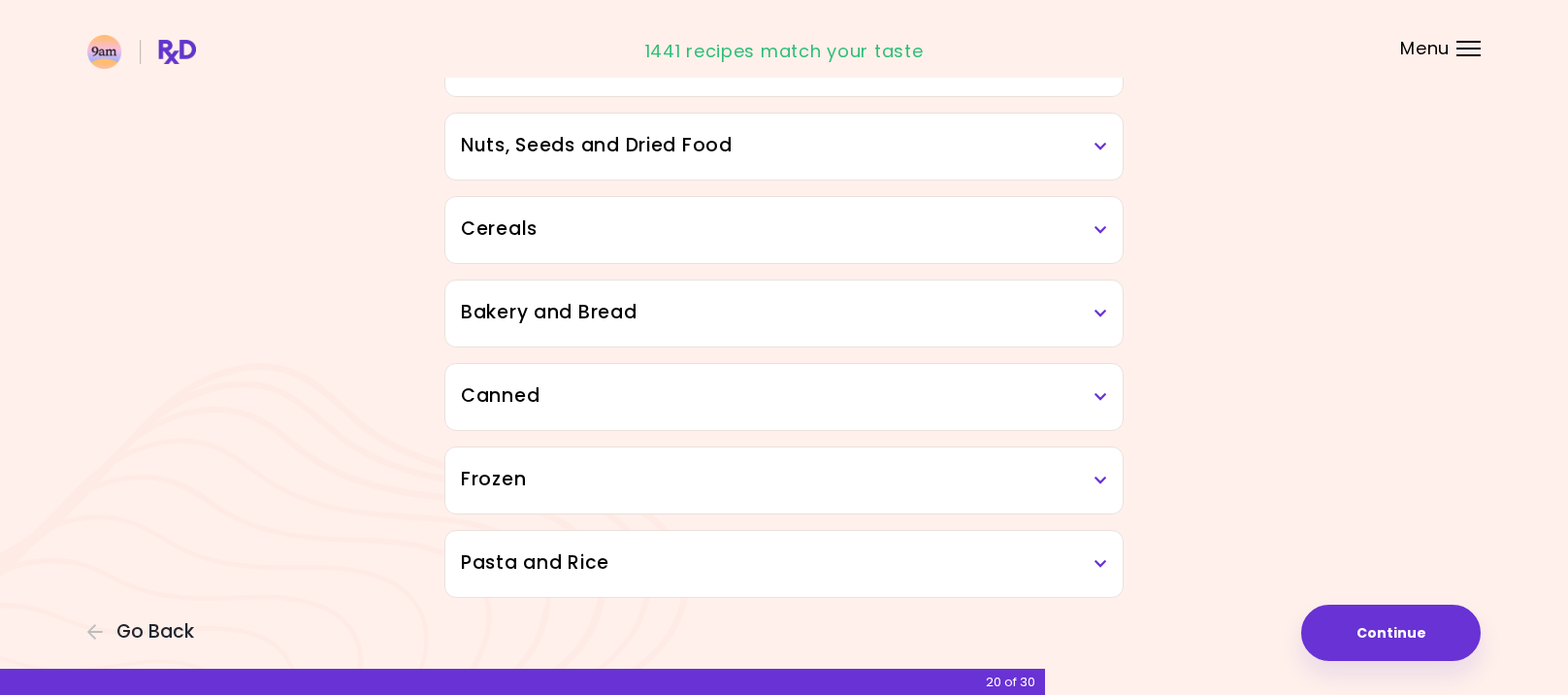
click at [1076, 322] on h3 "Bakery and Bread" at bounding box center [784, 313] width 646 height 29
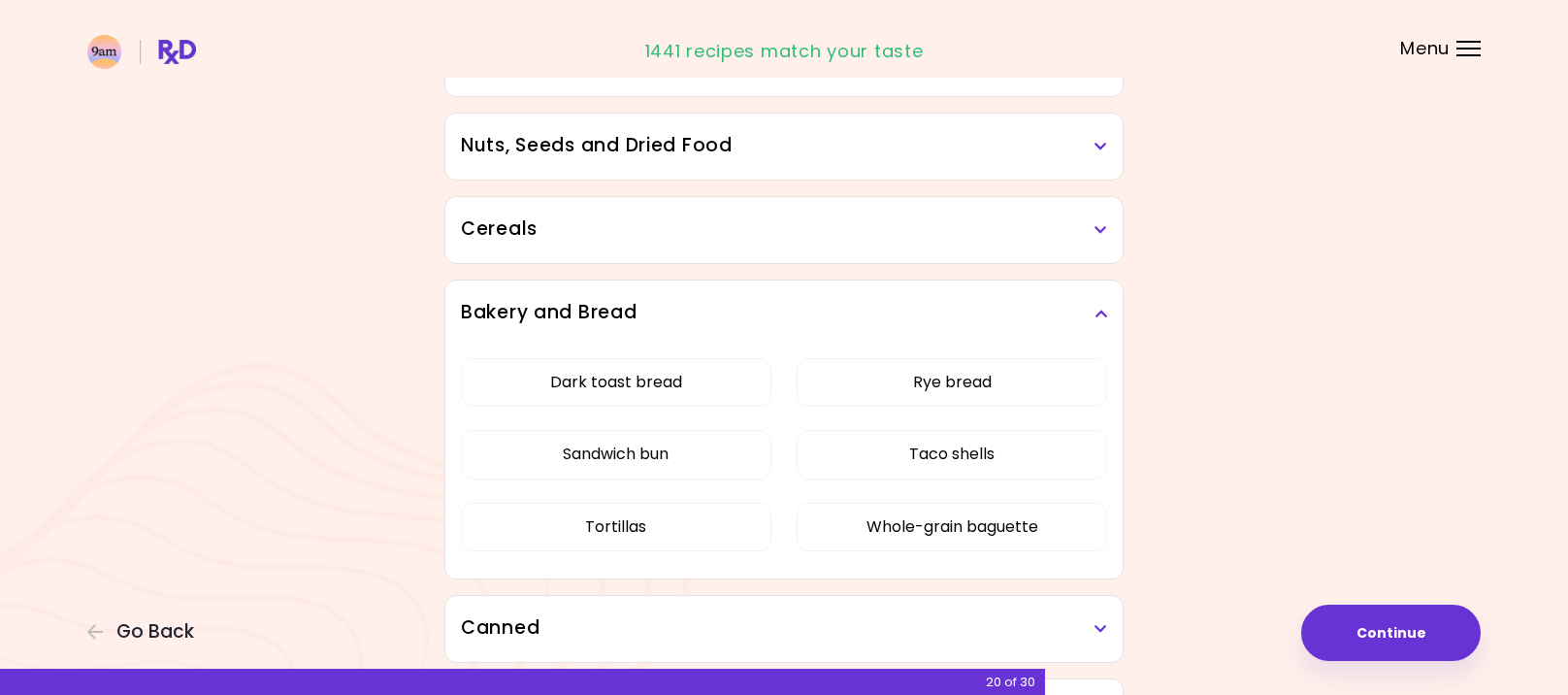
click at [1076, 322] on h3 "Bakery and Bread" at bounding box center [784, 313] width 646 height 29
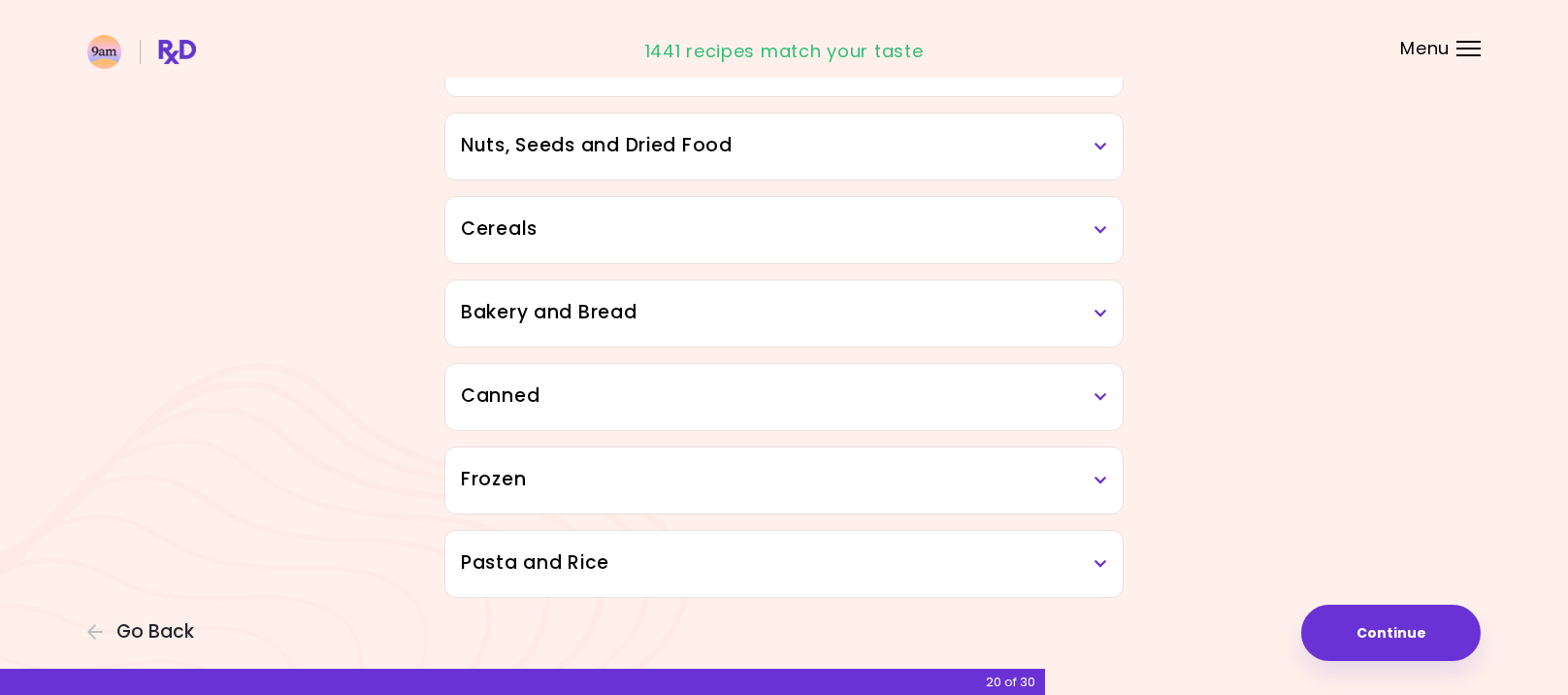
click at [1069, 566] on h3 "Pasta and Rice" at bounding box center [784, 563] width 646 height 29
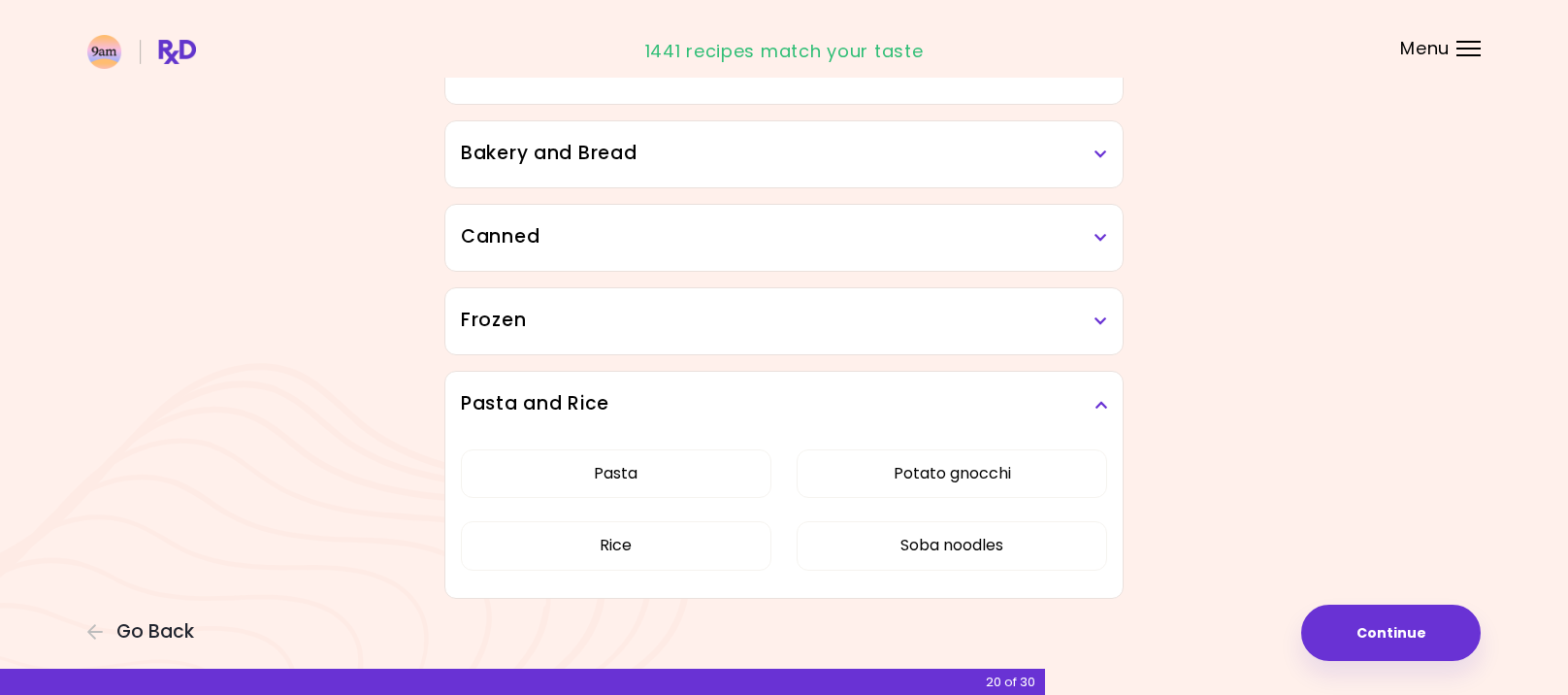
scroll to position [1176, 0]
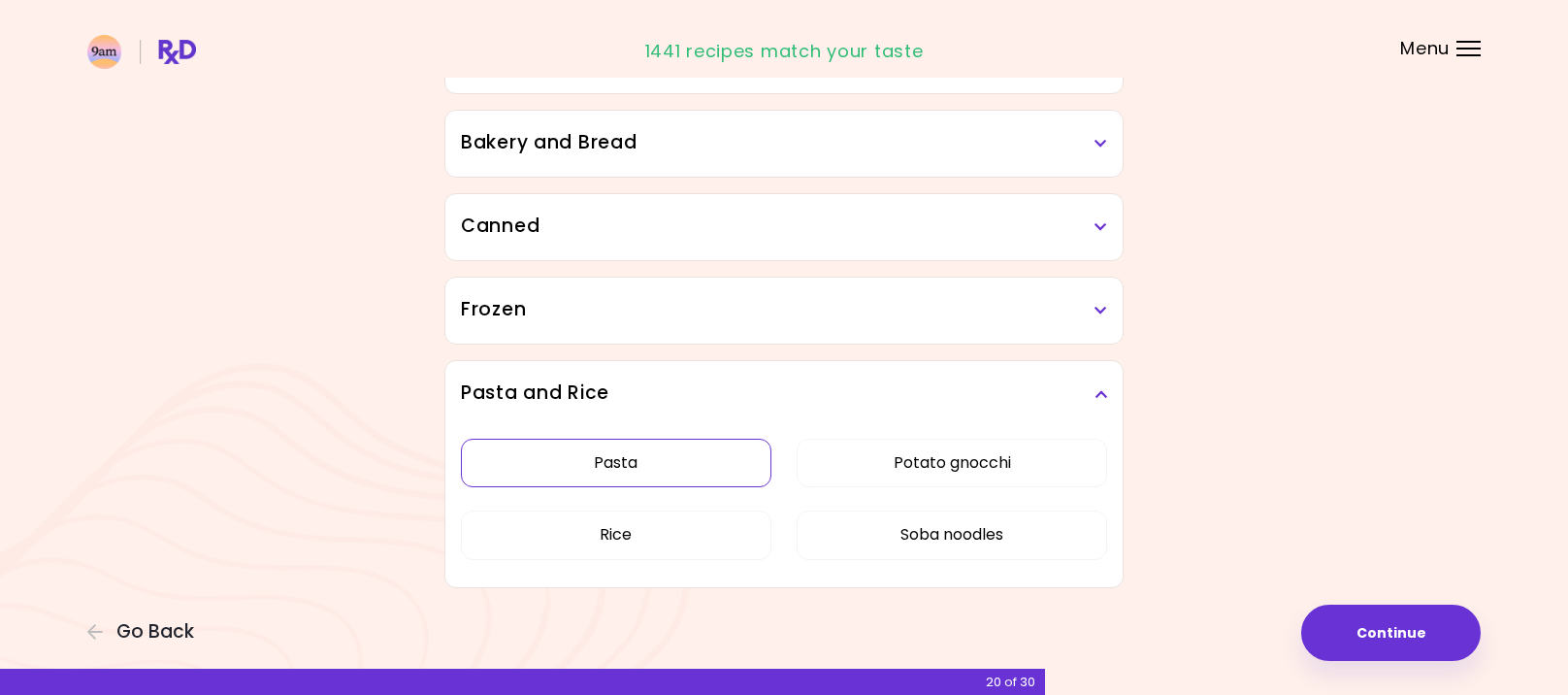
click at [699, 471] on button "Pasta" at bounding box center [615, 462] width 310 height 48
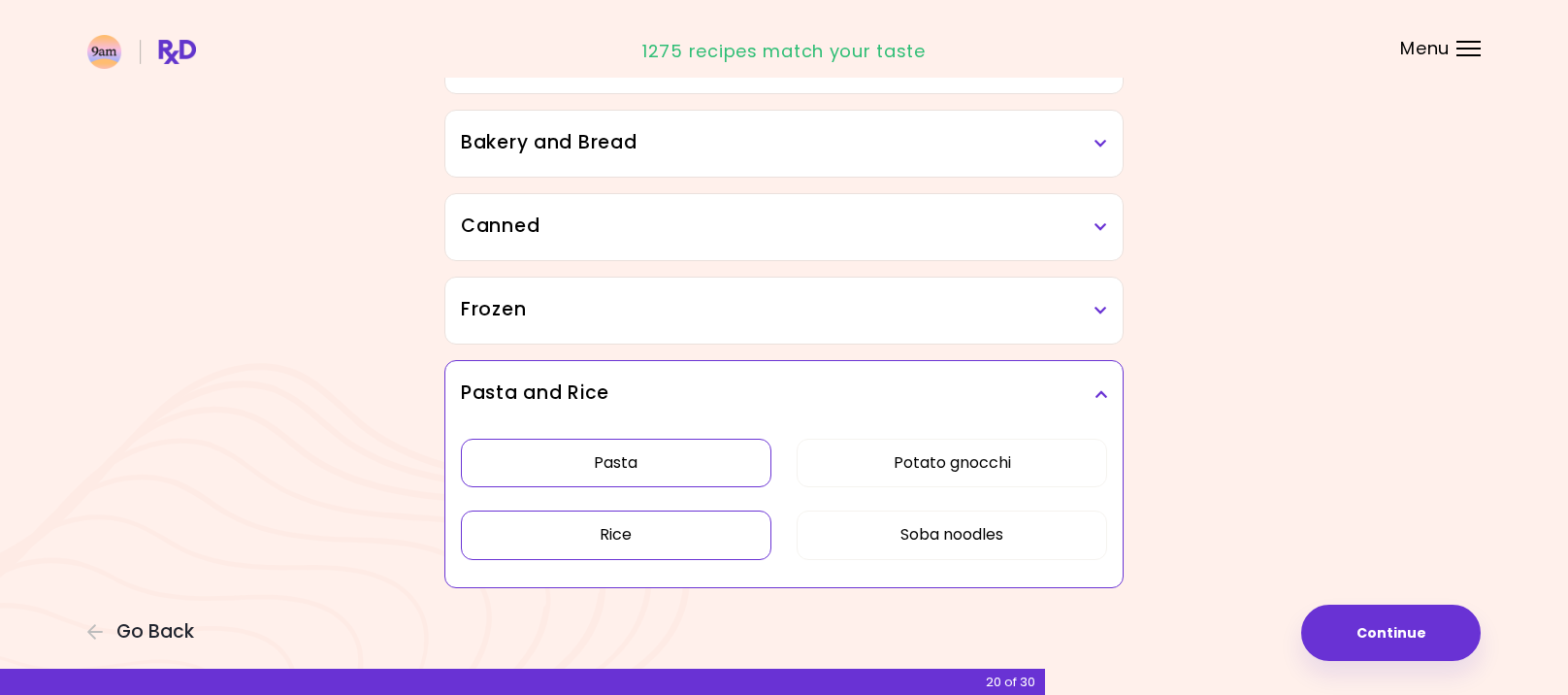
click at [665, 537] on button "Rice" at bounding box center [615, 534] width 310 height 48
click at [1026, 436] on div "Pasta Potato gnocchi Rice Soba noodles" at bounding box center [784, 507] width 646 height 160
click at [1009, 450] on button "Potato gnocchi" at bounding box center [951, 462] width 310 height 48
click at [1003, 528] on button "Soba noodles" at bounding box center [951, 534] width 310 height 48
click at [1099, 386] on h3 "Pasta and Rice" at bounding box center [784, 393] width 646 height 29
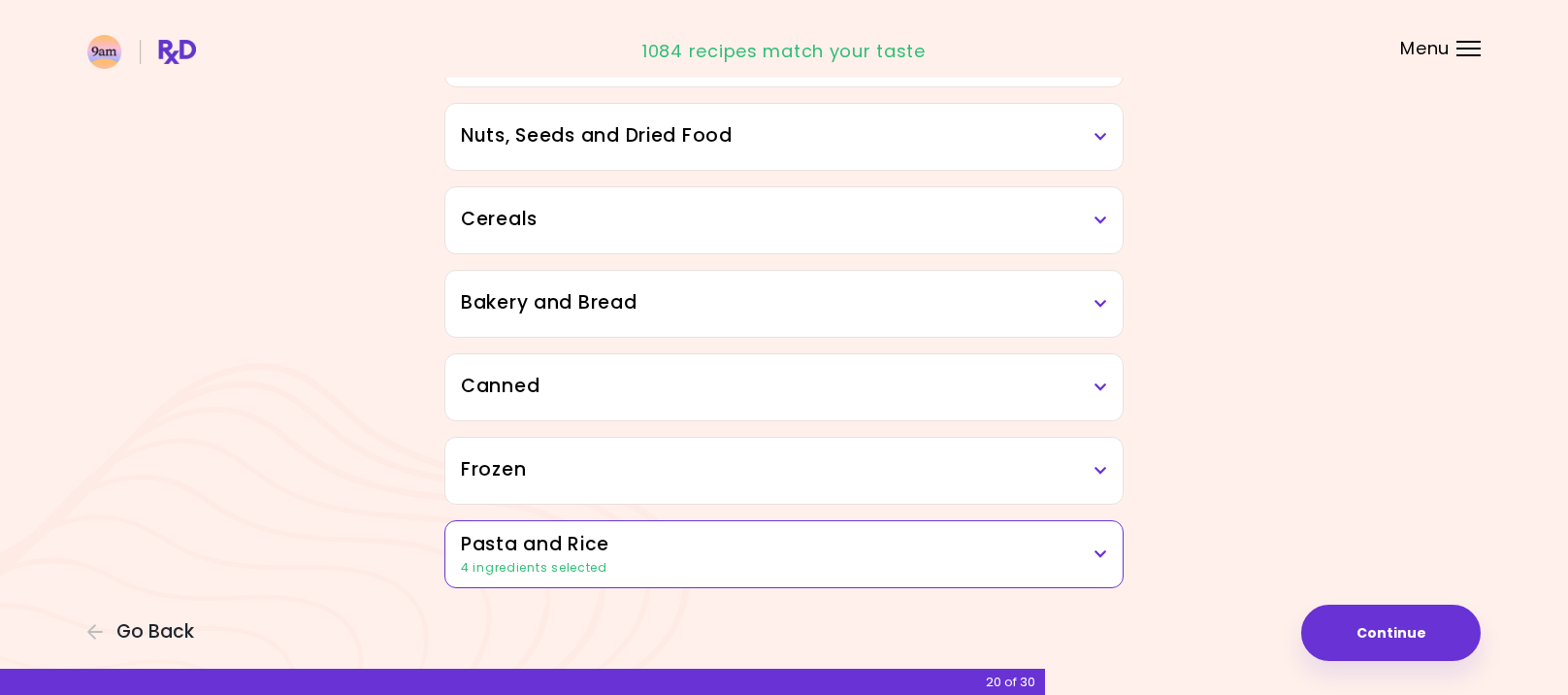
scroll to position [1017, 0]
click at [1367, 627] on button "Continue" at bounding box center [1391, 632] width 179 height 56
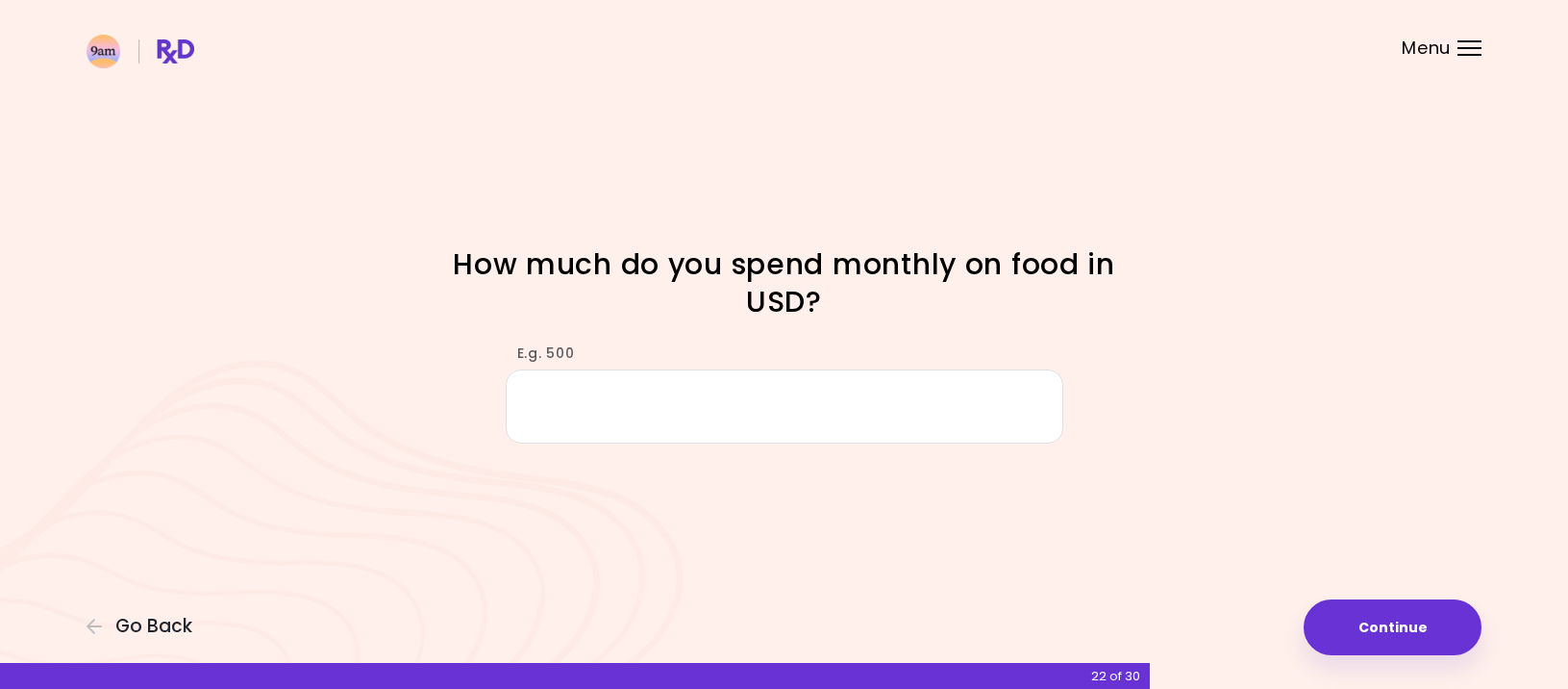
click at [905, 410] on input "E.g. 500" at bounding box center [784, 406] width 558 height 74
type input "***"
click at [1396, 595] on div "Focusable invisible element How much do you spend monthly on food in USD? E.g. …" at bounding box center [784, 344] width 1568 height 689
click at [1400, 622] on button "Continue" at bounding box center [1392, 627] width 178 height 56
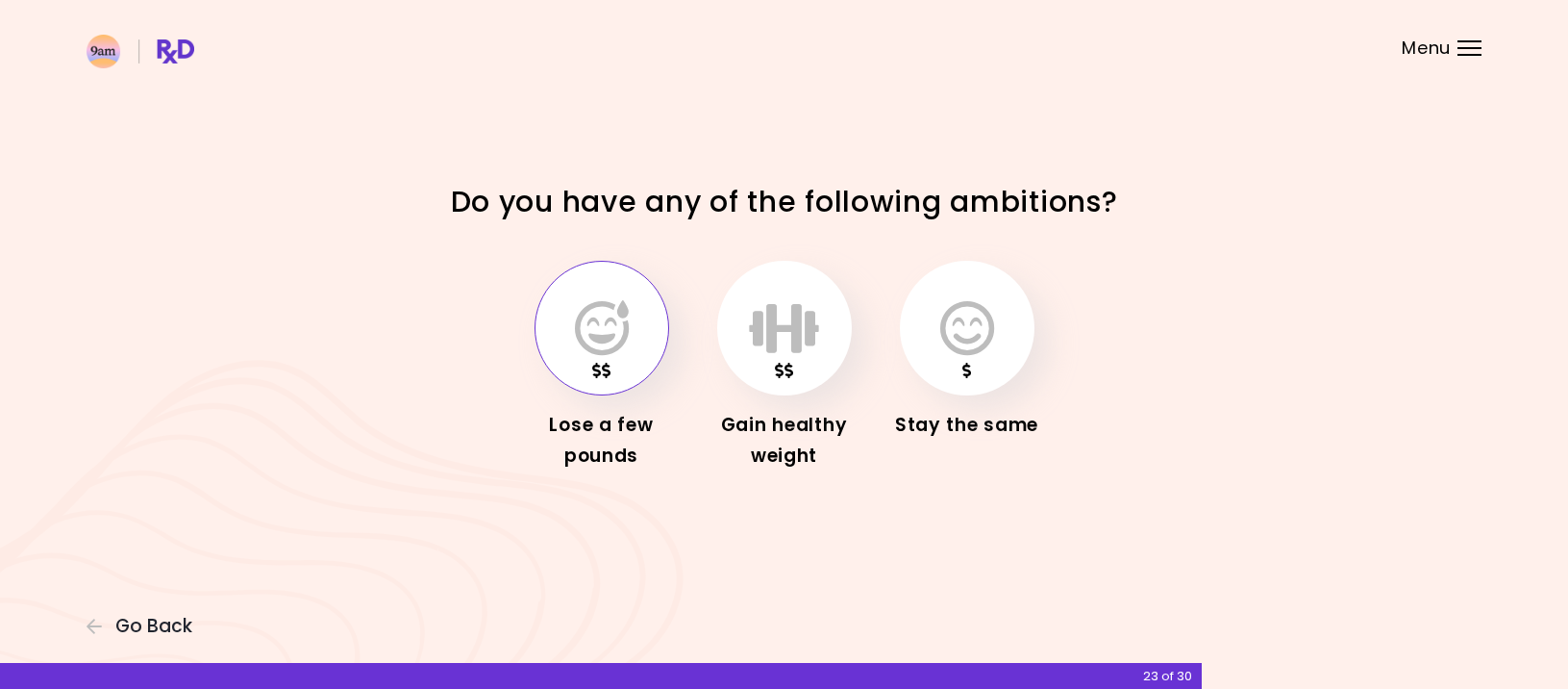
click at [600, 327] on icon "button" at bounding box center [601, 327] width 54 height 56
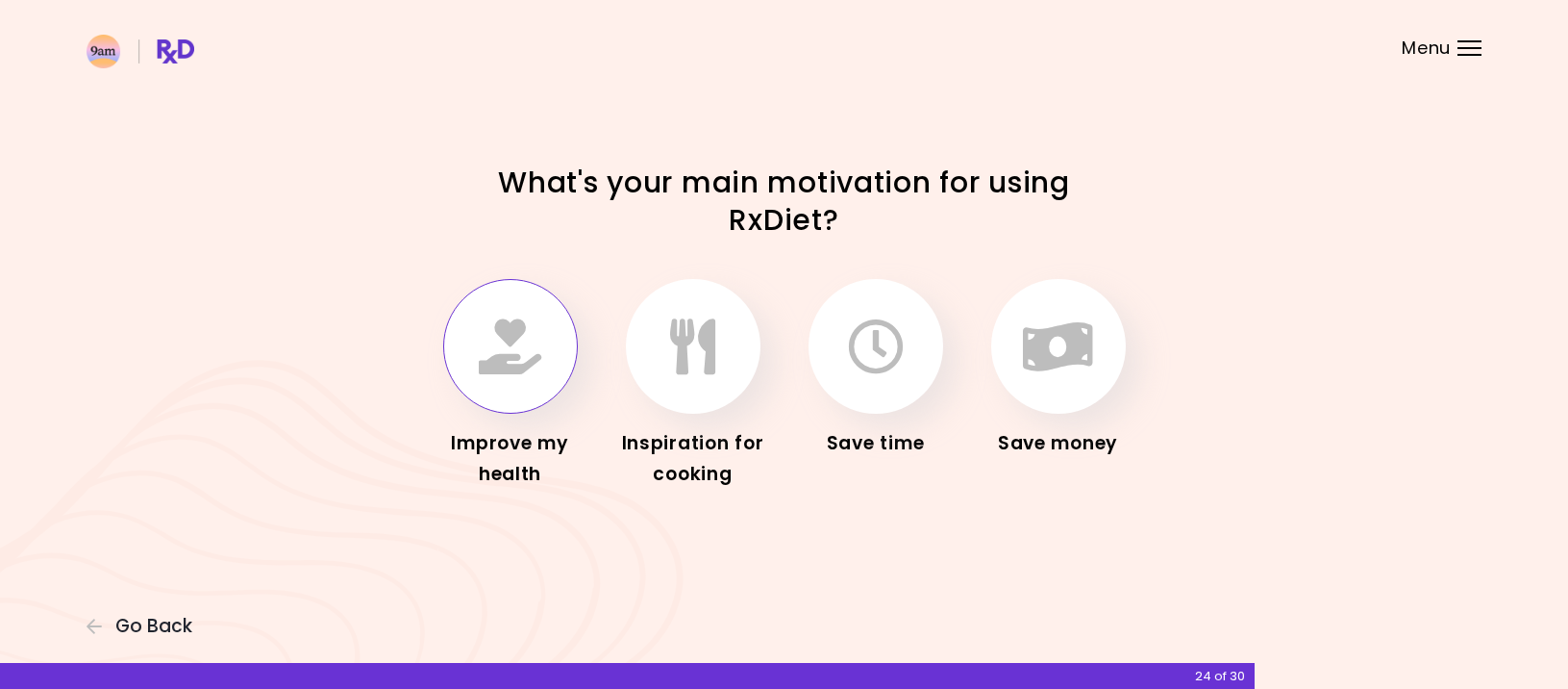
click at [503, 367] on icon "button" at bounding box center [510, 345] width 62 height 56
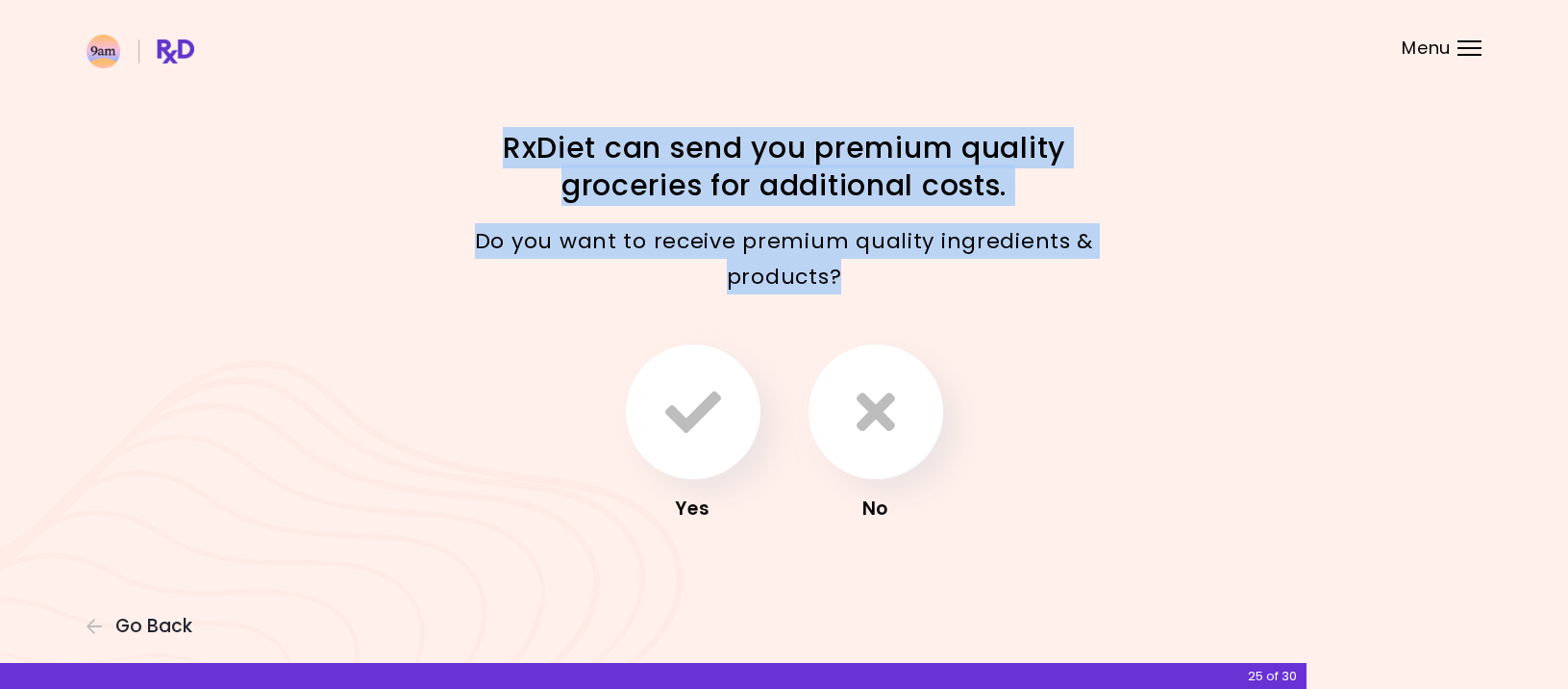
drag, startPoint x: 499, startPoint y: 142, endPoint x: 1045, endPoint y: 283, distance: 563.9
click at [1120, 297] on div "RxDiet can send you premium quality groceries for additional costs. Do you want…" at bounding box center [784, 344] width 923 height 431
click at [915, 279] on p "Do you want to receive premium quality ingredients & products?" at bounding box center [784, 260] width 673 height 72
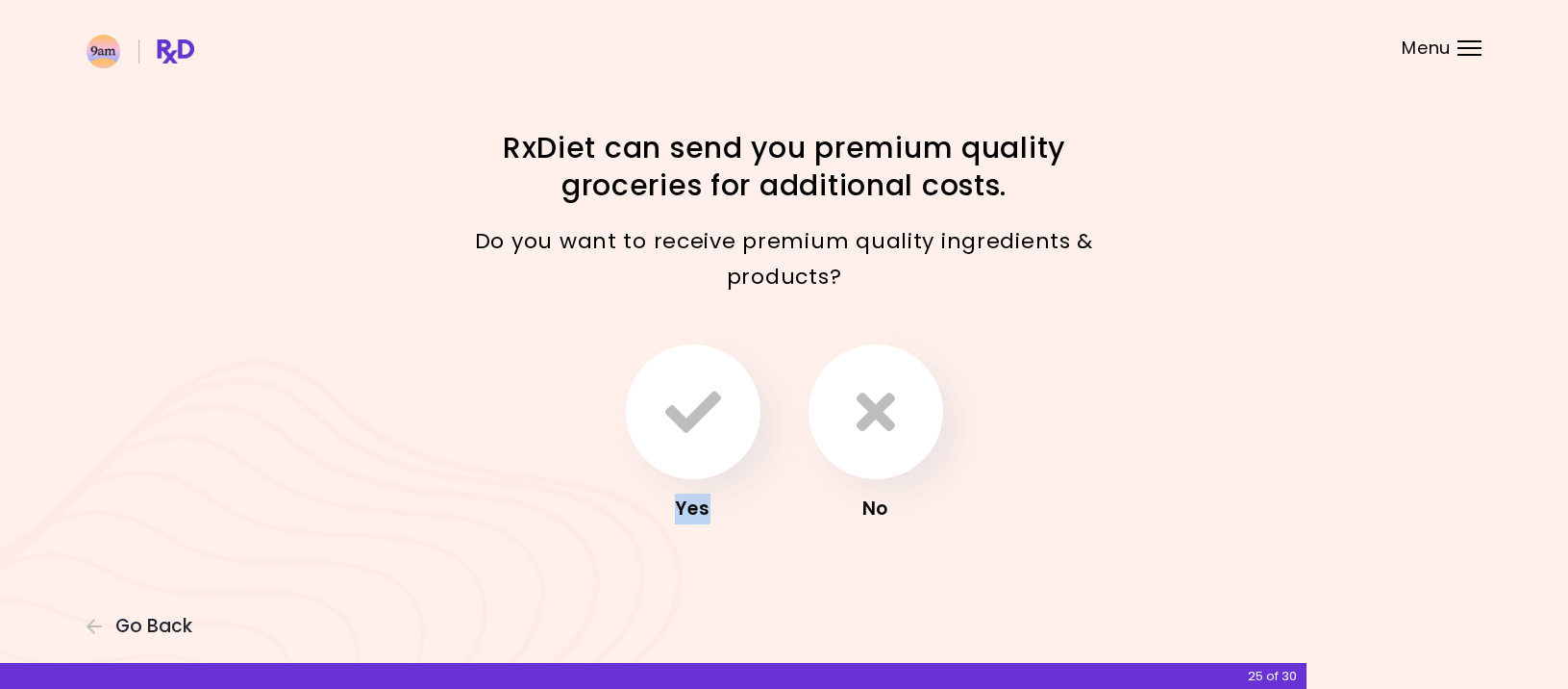
drag, startPoint x: 923, startPoint y: 300, endPoint x: 1087, endPoint y: 317, distance: 164.9
click at [1087, 317] on div "RxDiet can send you premium quality groceries for additional costs. Do you want…" at bounding box center [784, 344] width 923 height 431
click at [881, 443] on button "button" at bounding box center [876, 412] width 135 height 135
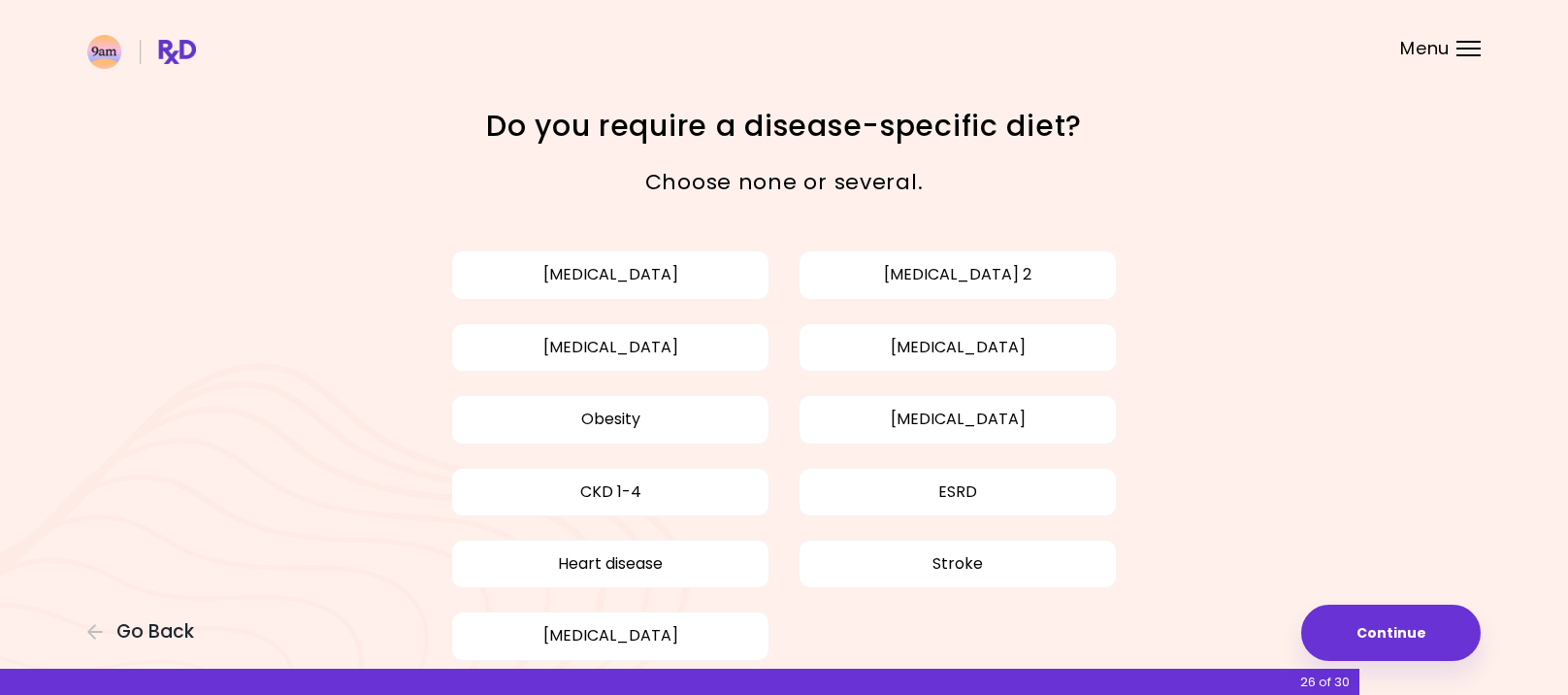
scroll to position [97, 0]
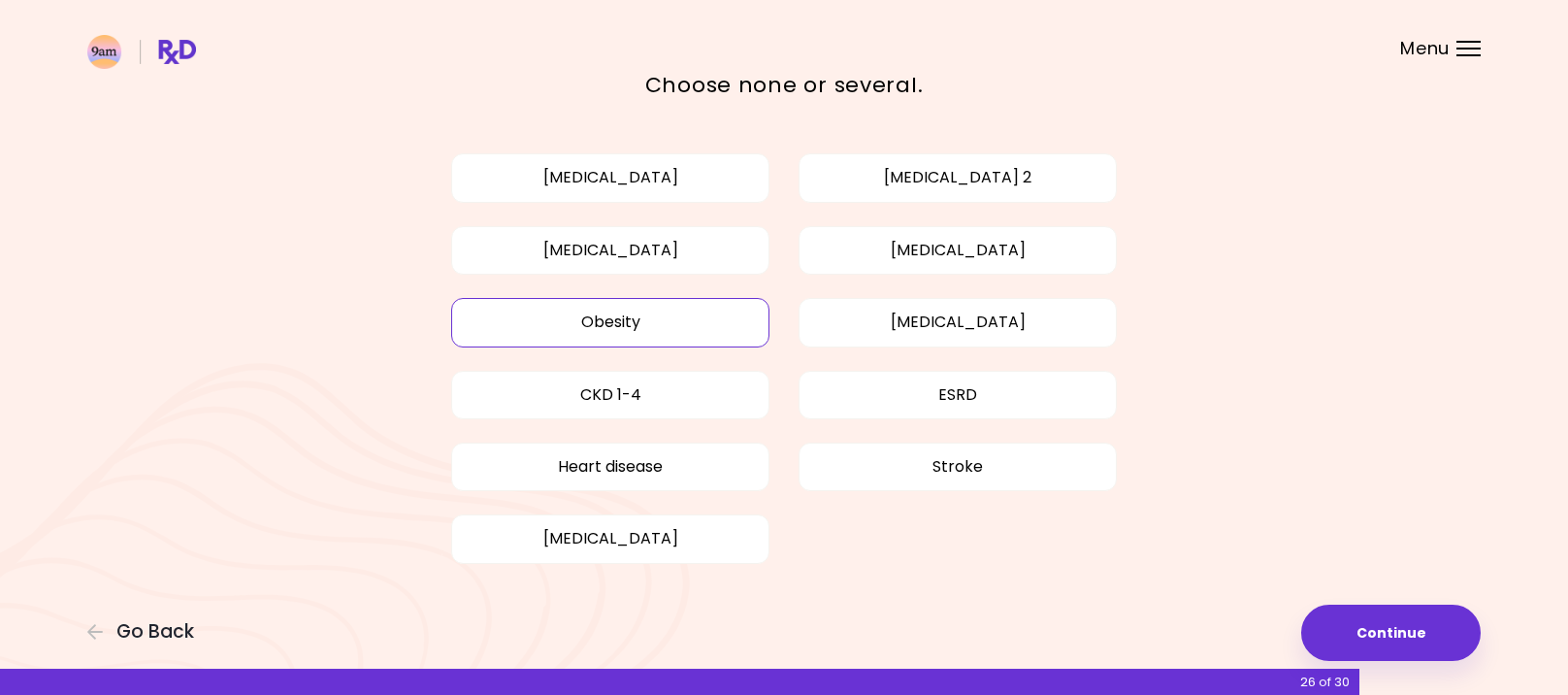
click at [646, 311] on button "Obesity" at bounding box center [609, 322] width 318 height 48
click at [1401, 636] on button "Continue" at bounding box center [1391, 632] width 179 height 56
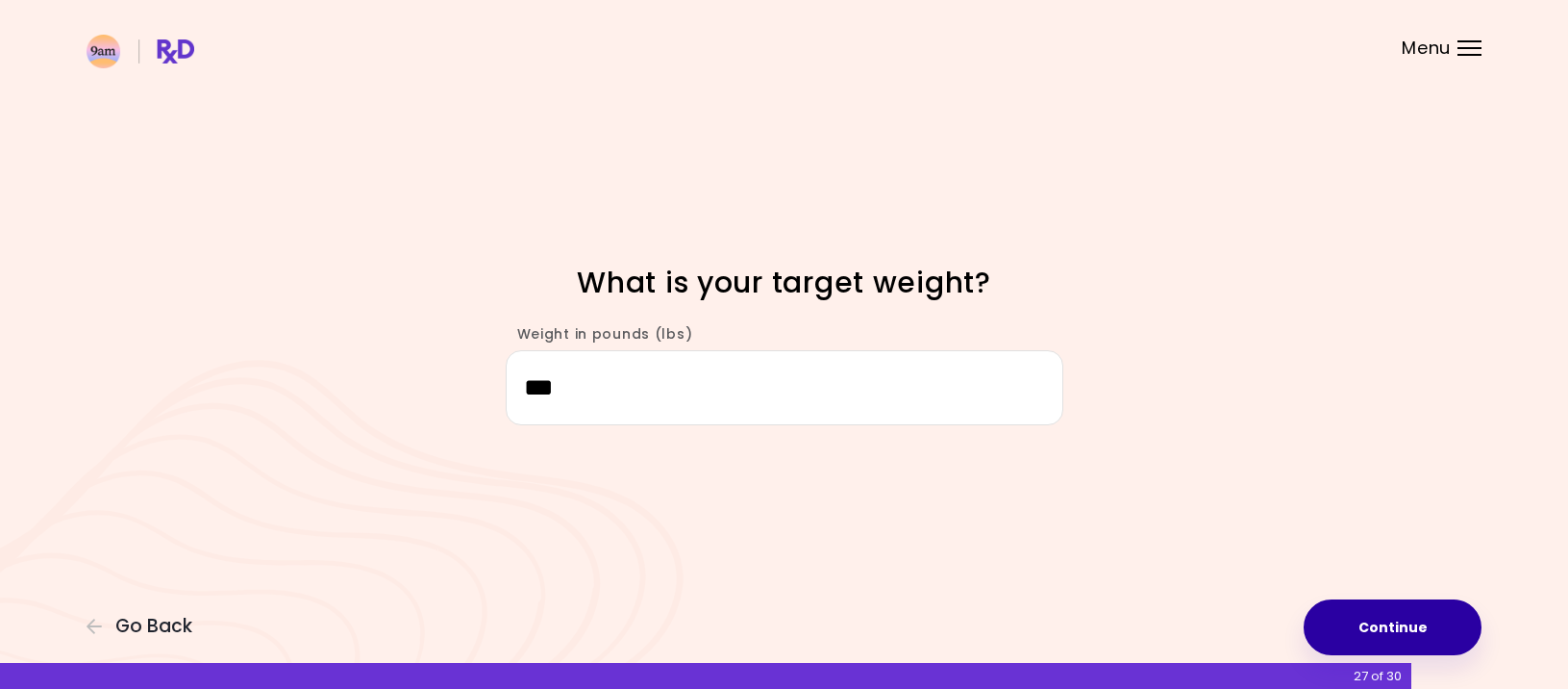
type input "***"
click at [1397, 623] on button "Continue" at bounding box center [1392, 627] width 178 height 56
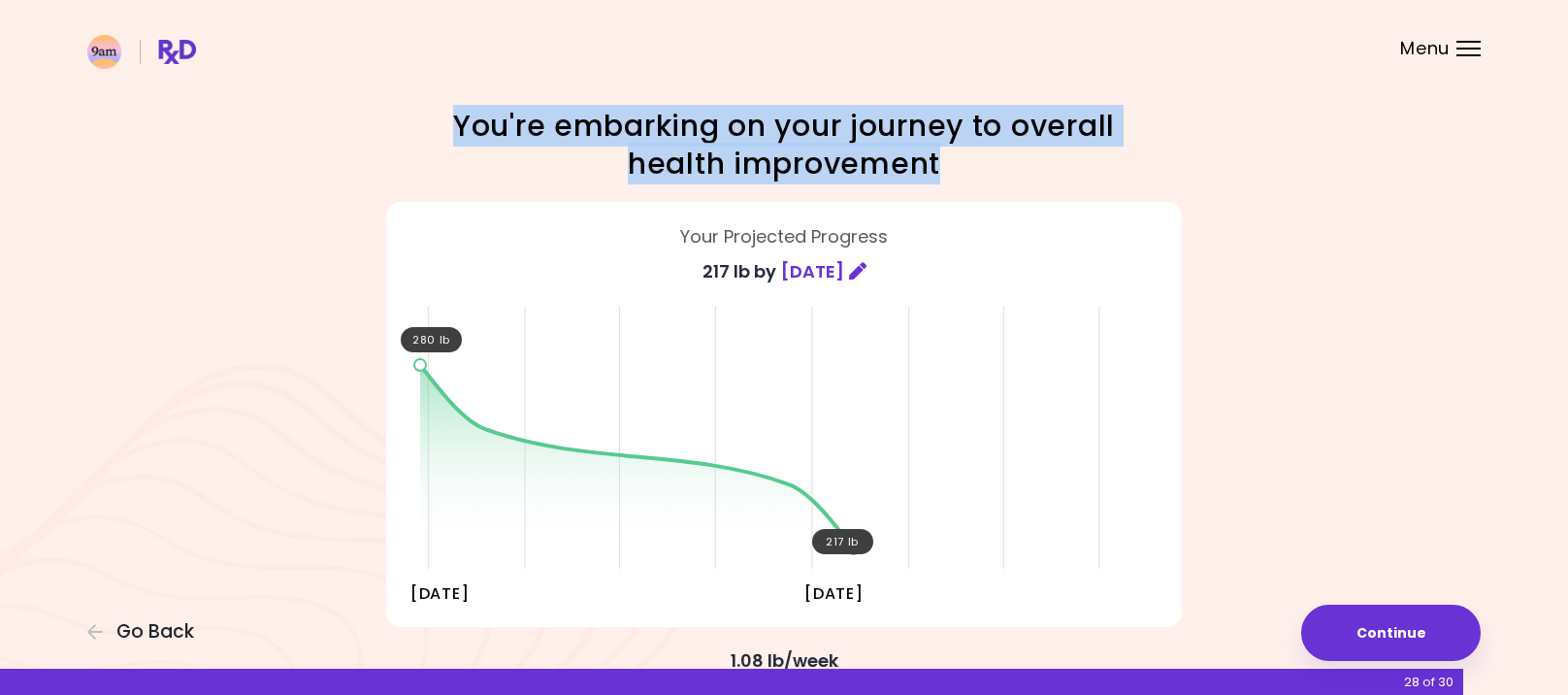
drag, startPoint x: 435, startPoint y: 128, endPoint x: 1324, endPoint y: 185, distance: 890.8
click at [1321, 185] on div "Focusable invisible element You're embarking on your journey to overall health …" at bounding box center [784, 502] width 1568 height 1004
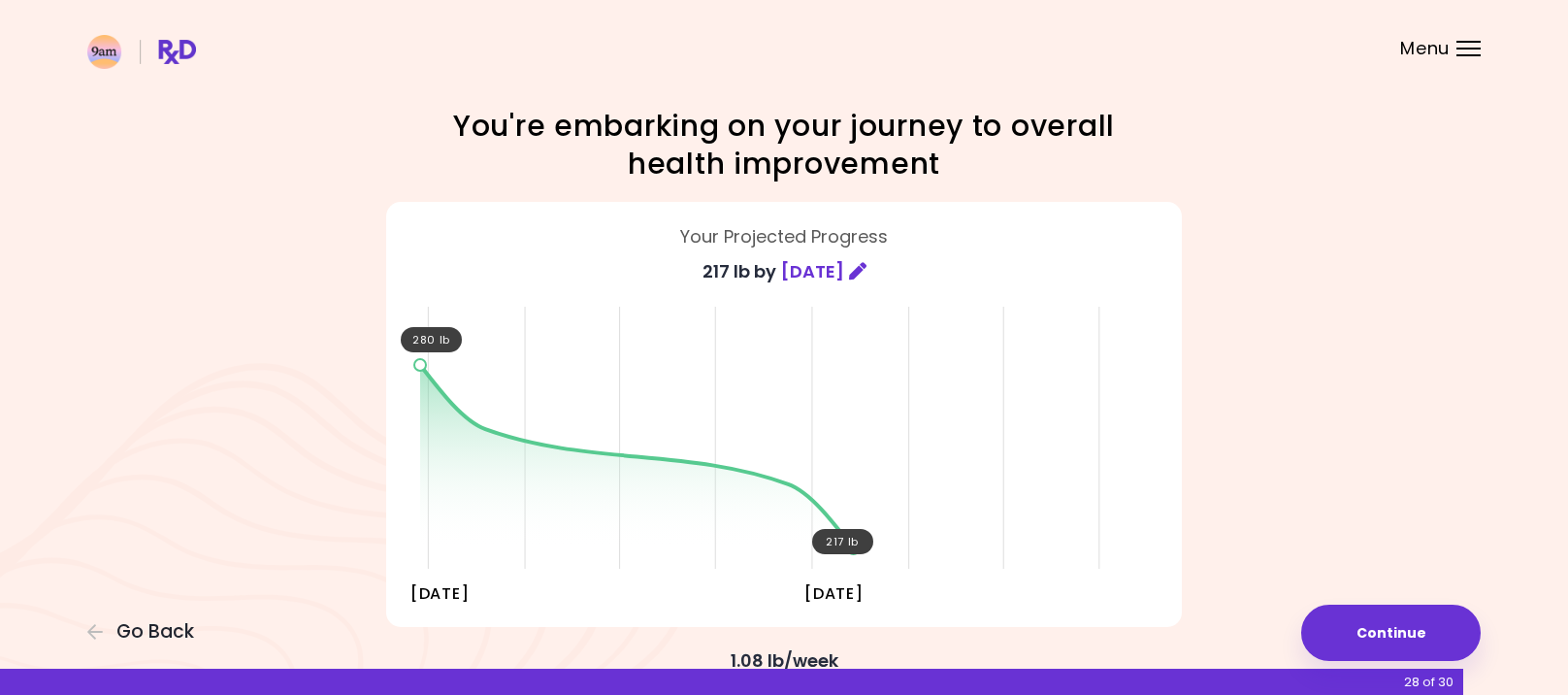
click at [1347, 190] on div "Focusable invisible element You're embarking on your journey to overall health …" at bounding box center [784, 502] width 1568 height 1004
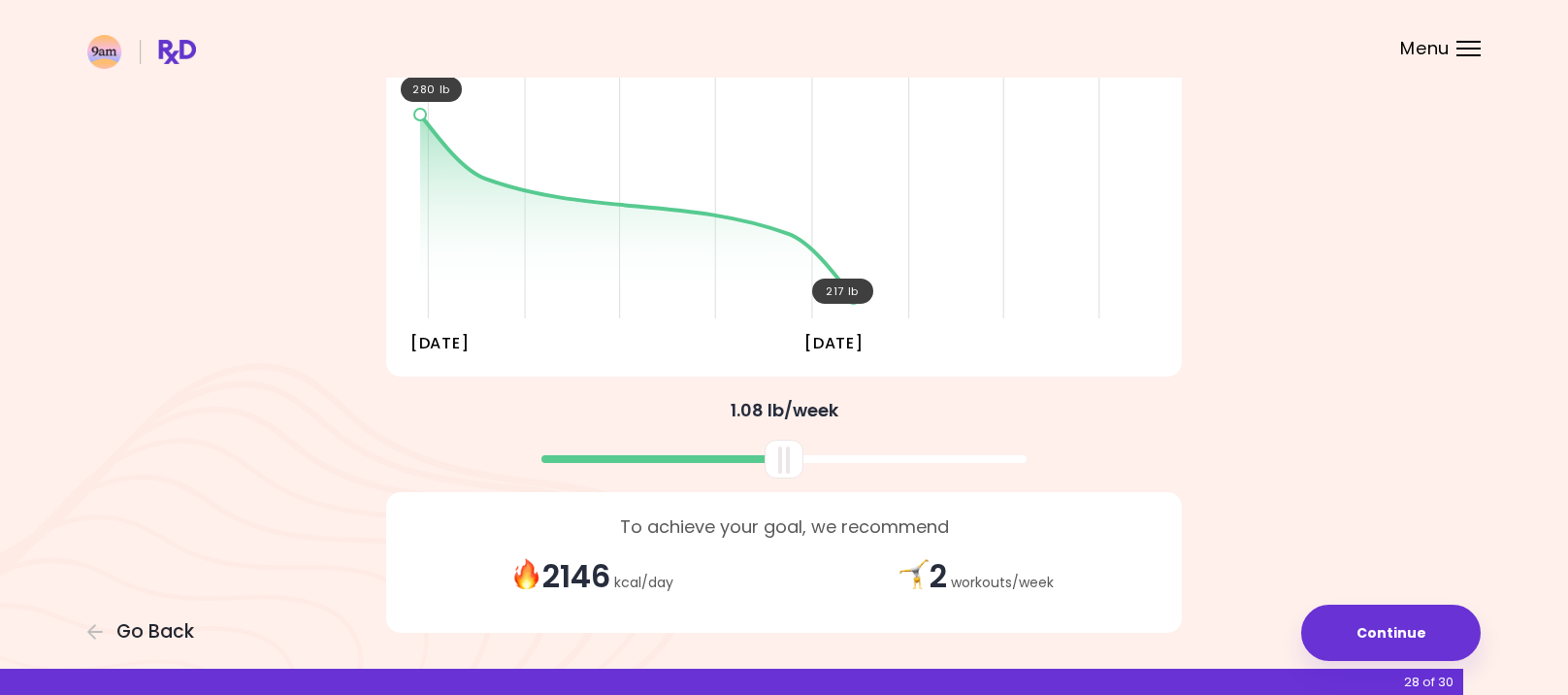
scroll to position [309, 0]
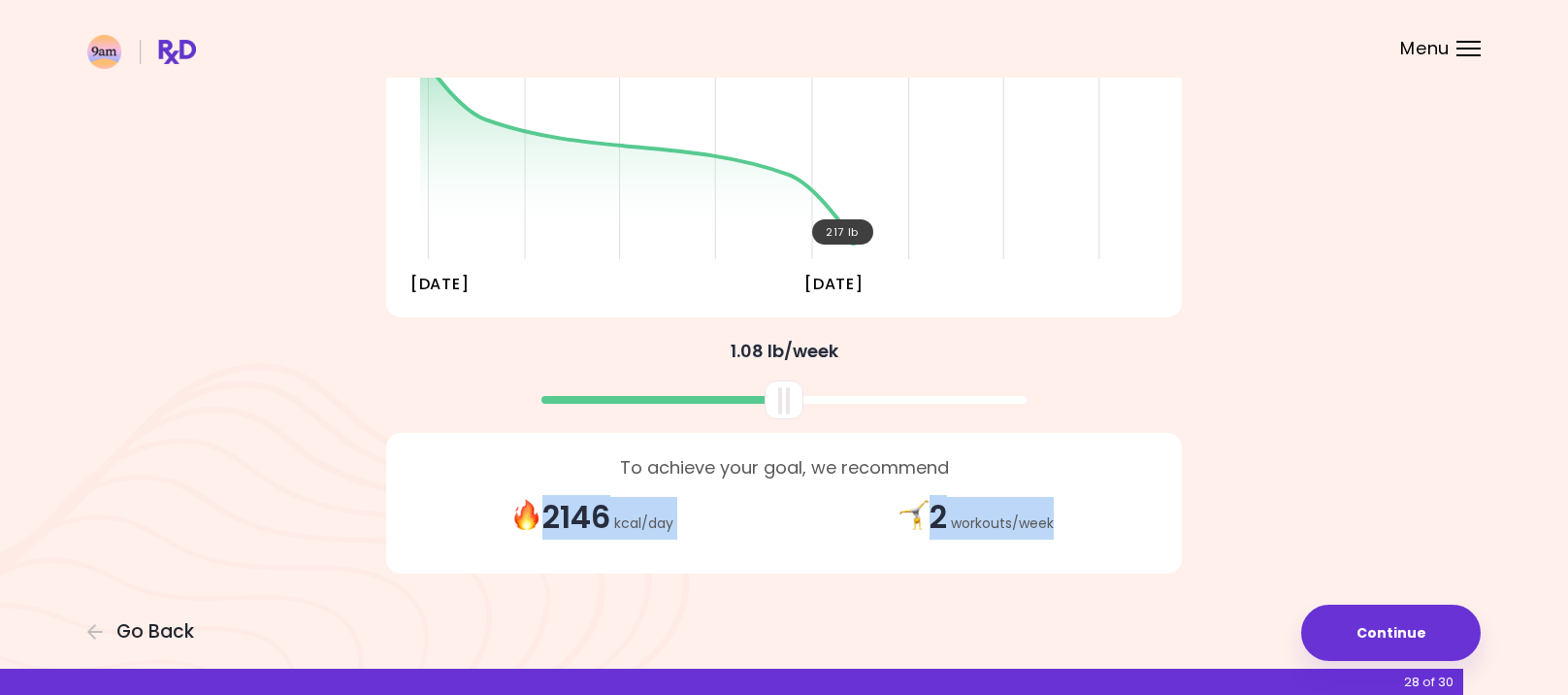
drag, startPoint x: 508, startPoint y: 519, endPoint x: 1348, endPoint y: 490, distance: 840.5
click at [1223, 509] on div "To achieve your goal, we recommend 2146 kcal / day 2 workouts / week" at bounding box center [784, 503] width 931 height 170
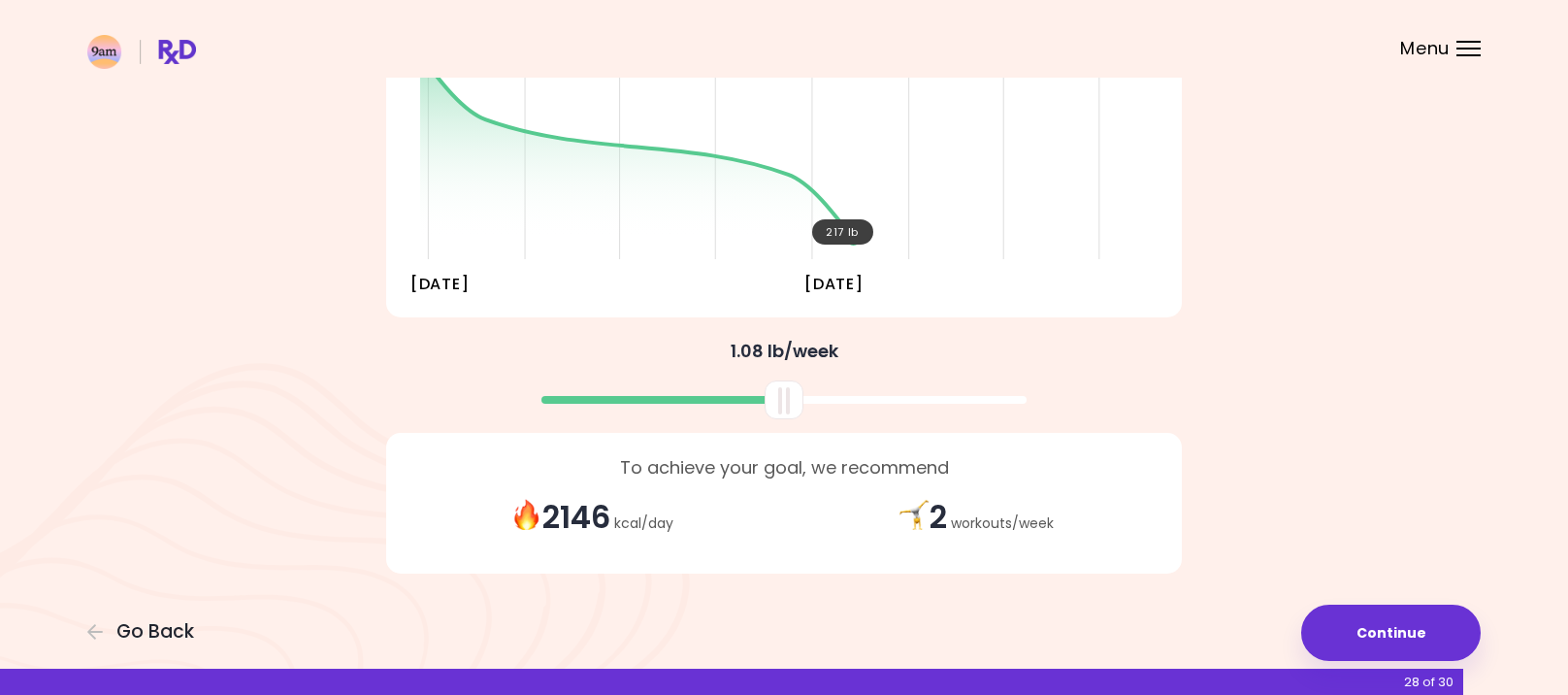
click at [1411, 409] on div "Focusable invisible element You're embarking on your journey to overall health …" at bounding box center [784, 193] width 1568 height 1004
click at [1384, 622] on button "Continue" at bounding box center [1391, 632] width 179 height 56
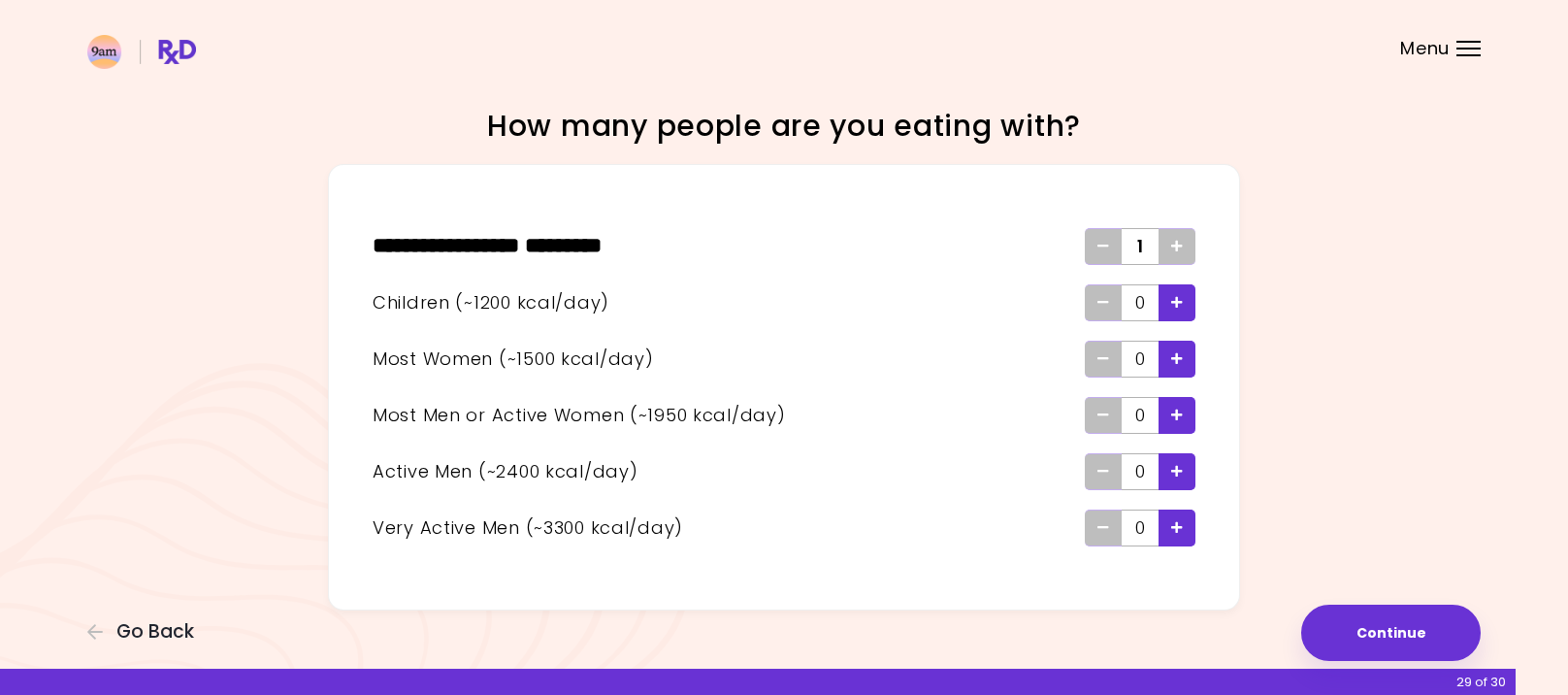
click at [1168, 353] on div "Add - Woman" at bounding box center [1176, 358] width 36 height 36
click at [1167, 306] on div "Add - Child" at bounding box center [1176, 302] width 36 height 36
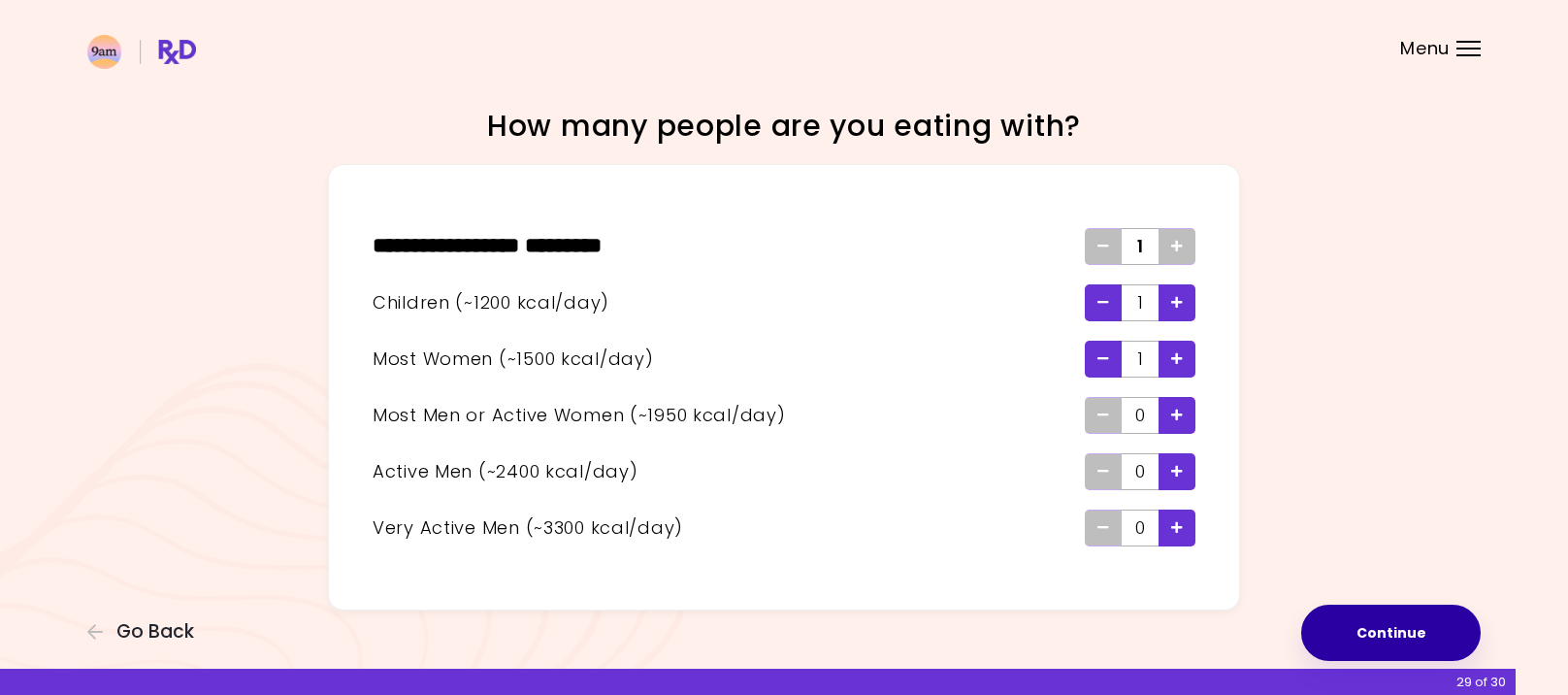
click at [1394, 626] on button "Continue" at bounding box center [1391, 632] width 179 height 56
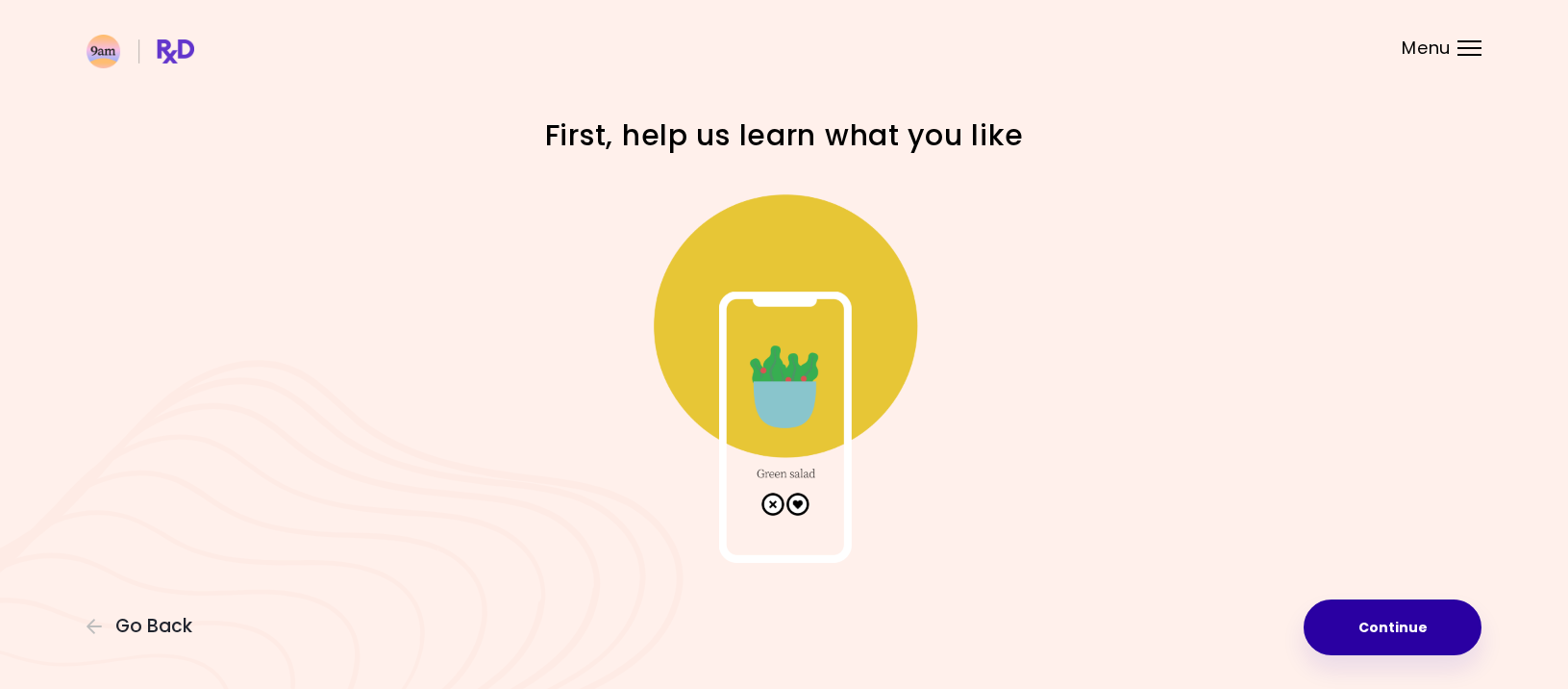
click at [1392, 622] on button "Continue" at bounding box center [1392, 627] width 178 height 56
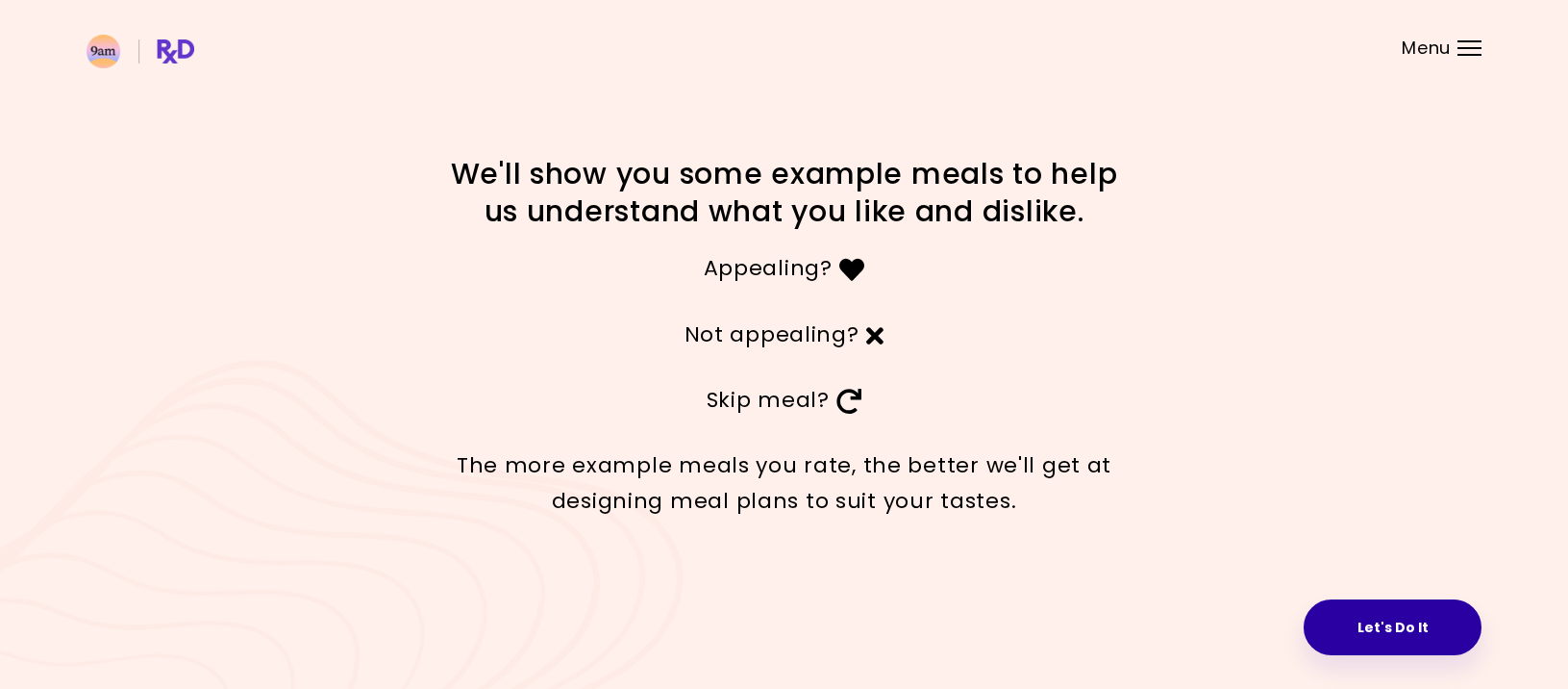
click at [1369, 633] on button "Let's Do It" at bounding box center [1392, 627] width 178 height 56
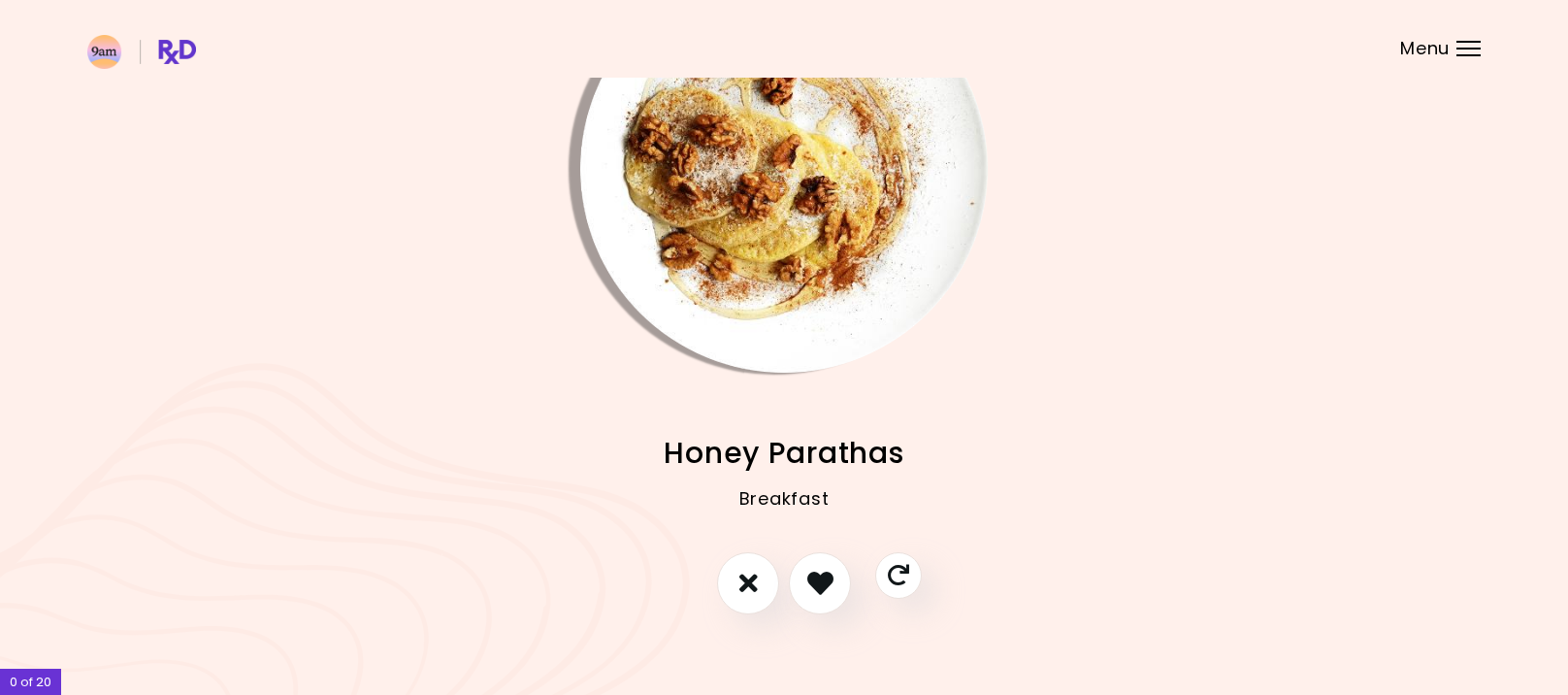
scroll to position [139, 0]
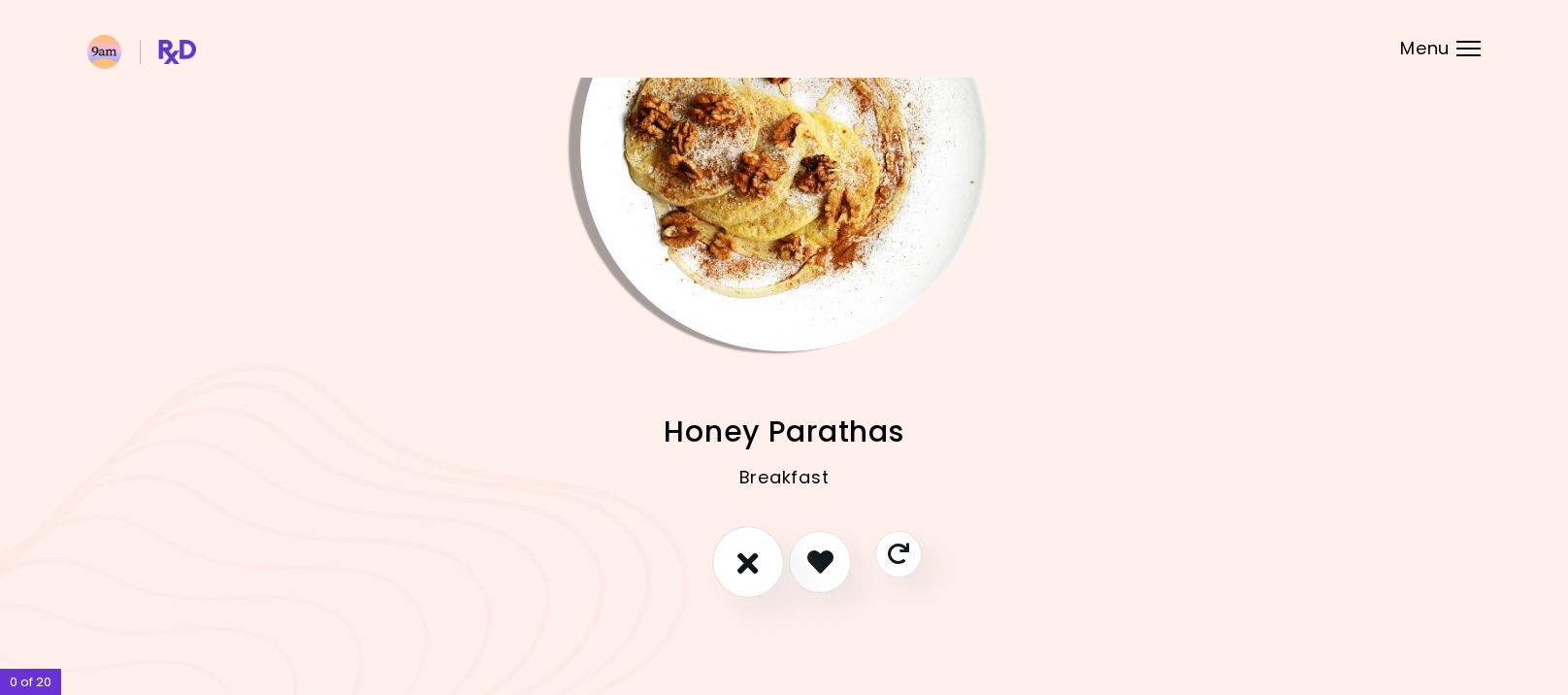
click at [757, 555] on icon "I don't like this recipe" at bounding box center [748, 561] width 22 height 31
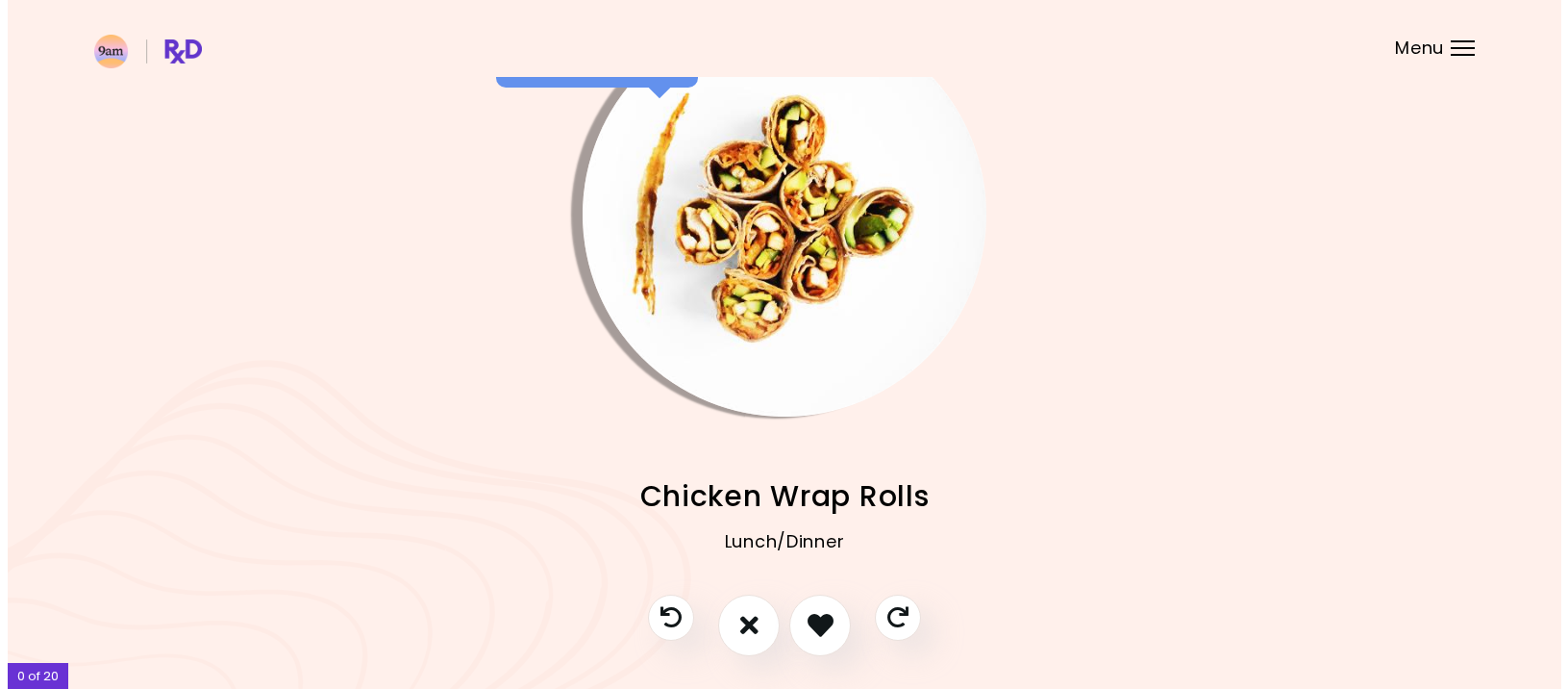
scroll to position [41, 0]
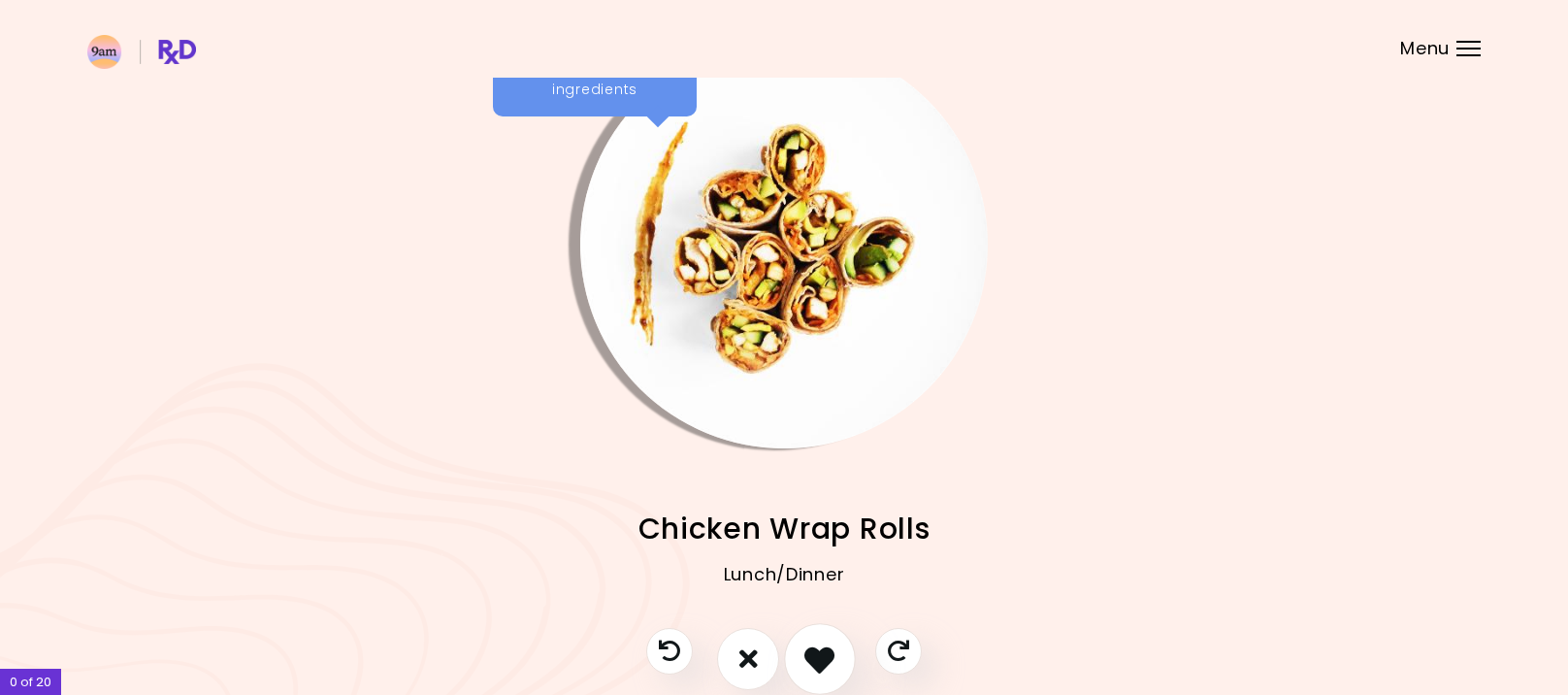
click at [822, 659] on icon "I like this recipe" at bounding box center [819, 658] width 31 height 31
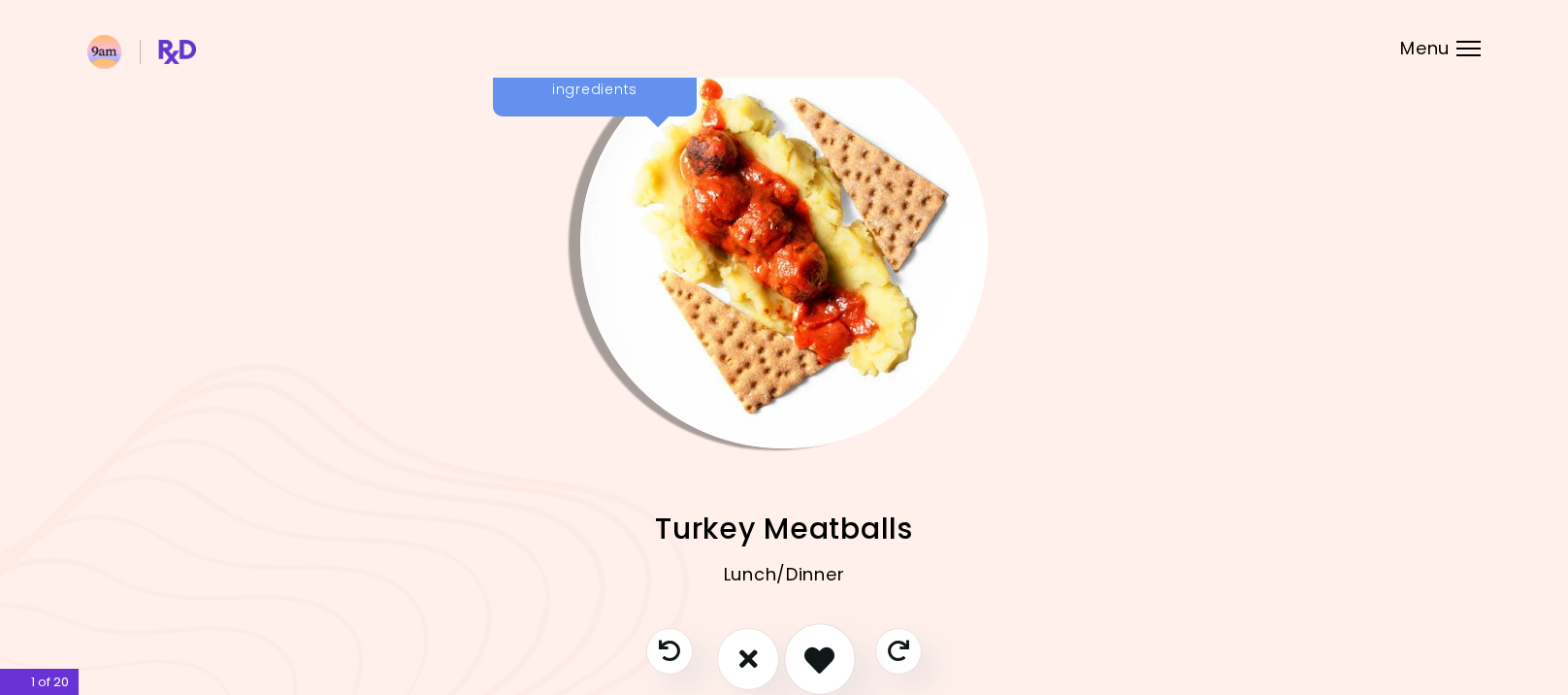
click at [822, 659] on icon "I like this recipe" at bounding box center [819, 658] width 31 height 31
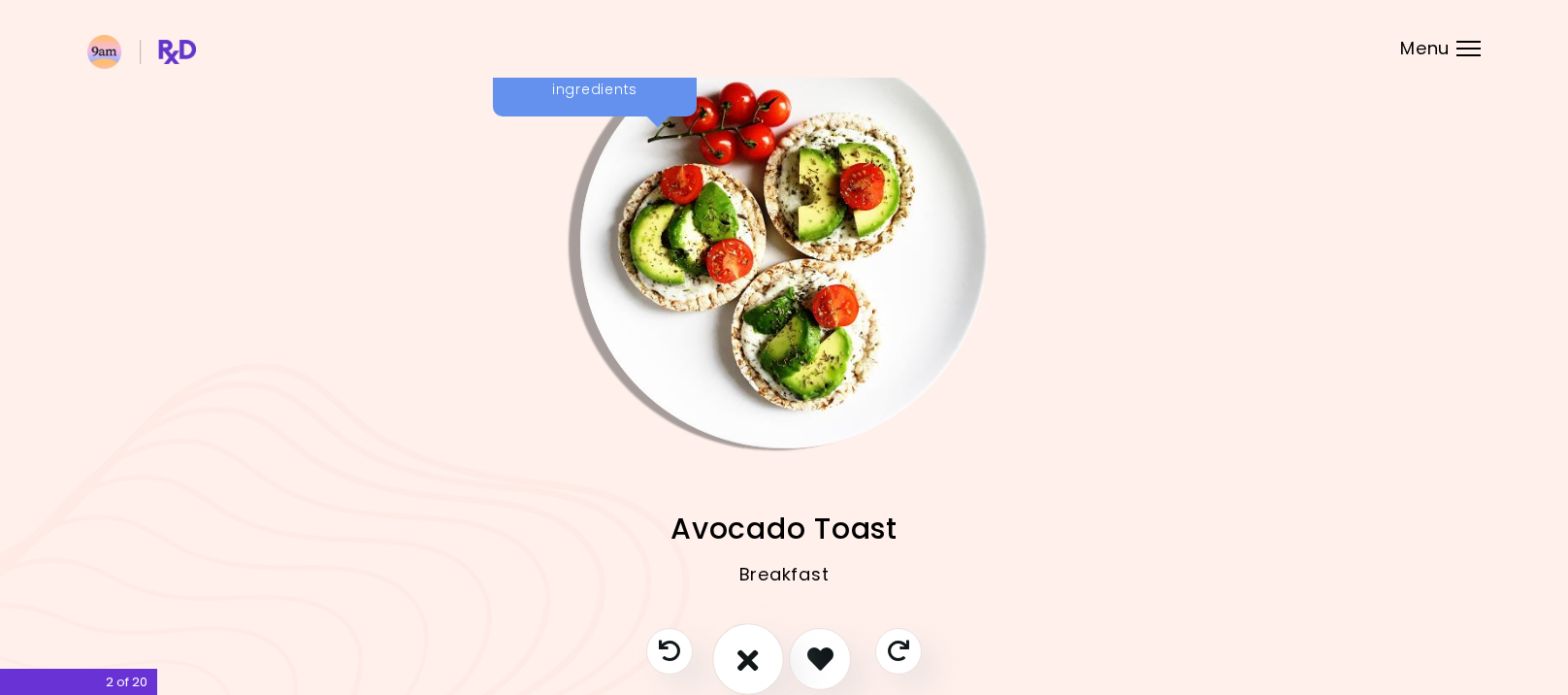
click at [750, 652] on icon "I don't like this recipe" at bounding box center [748, 658] width 22 height 31
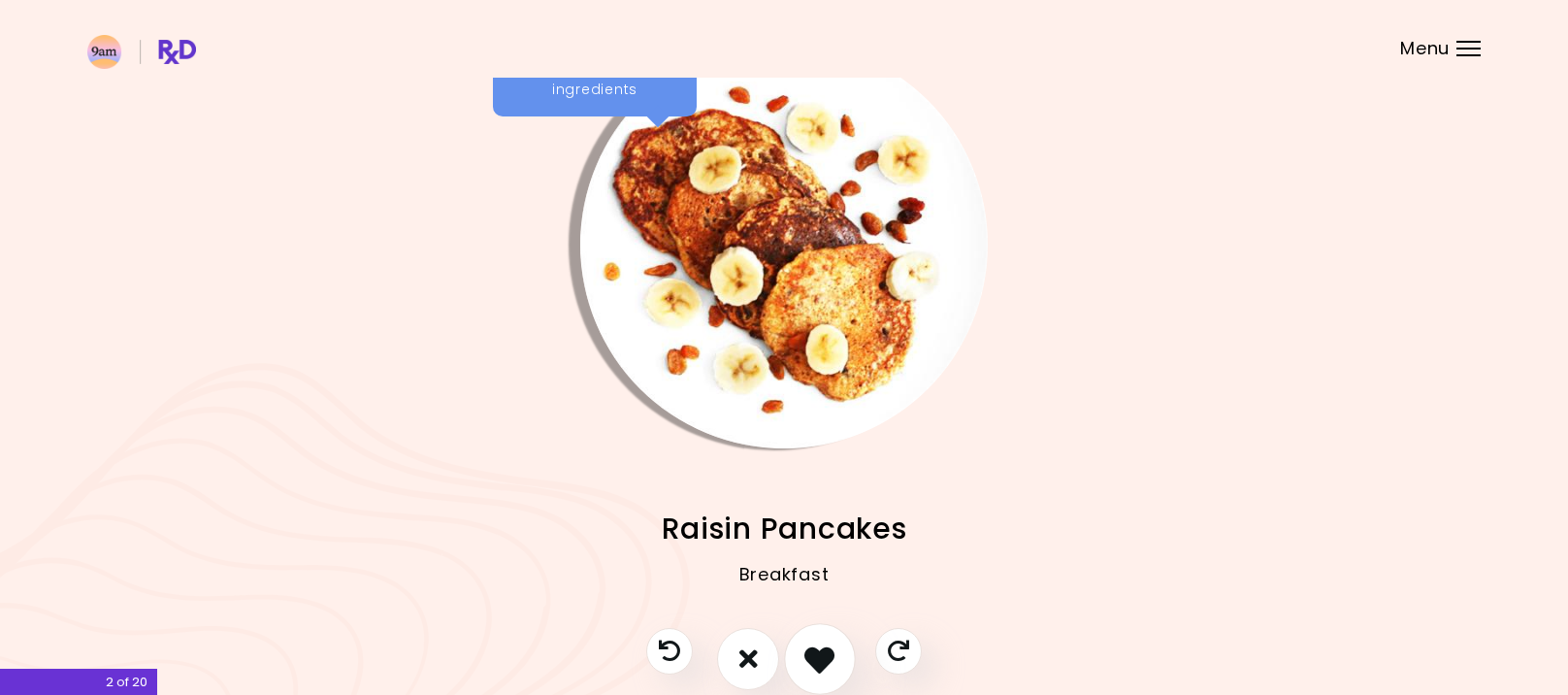
click at [825, 647] on icon "I like this recipe" at bounding box center [819, 658] width 31 height 31
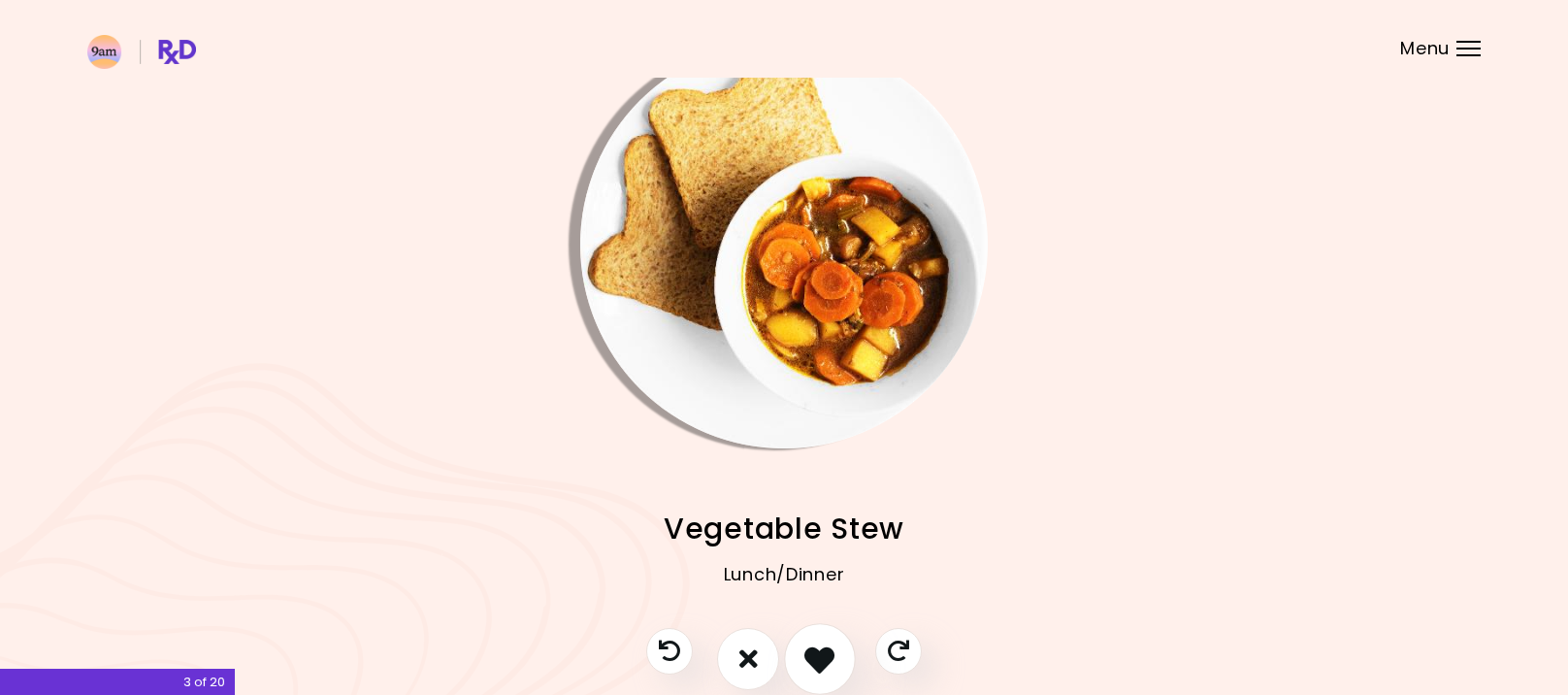
click at [828, 647] on icon "I like this recipe" at bounding box center [819, 658] width 31 height 31
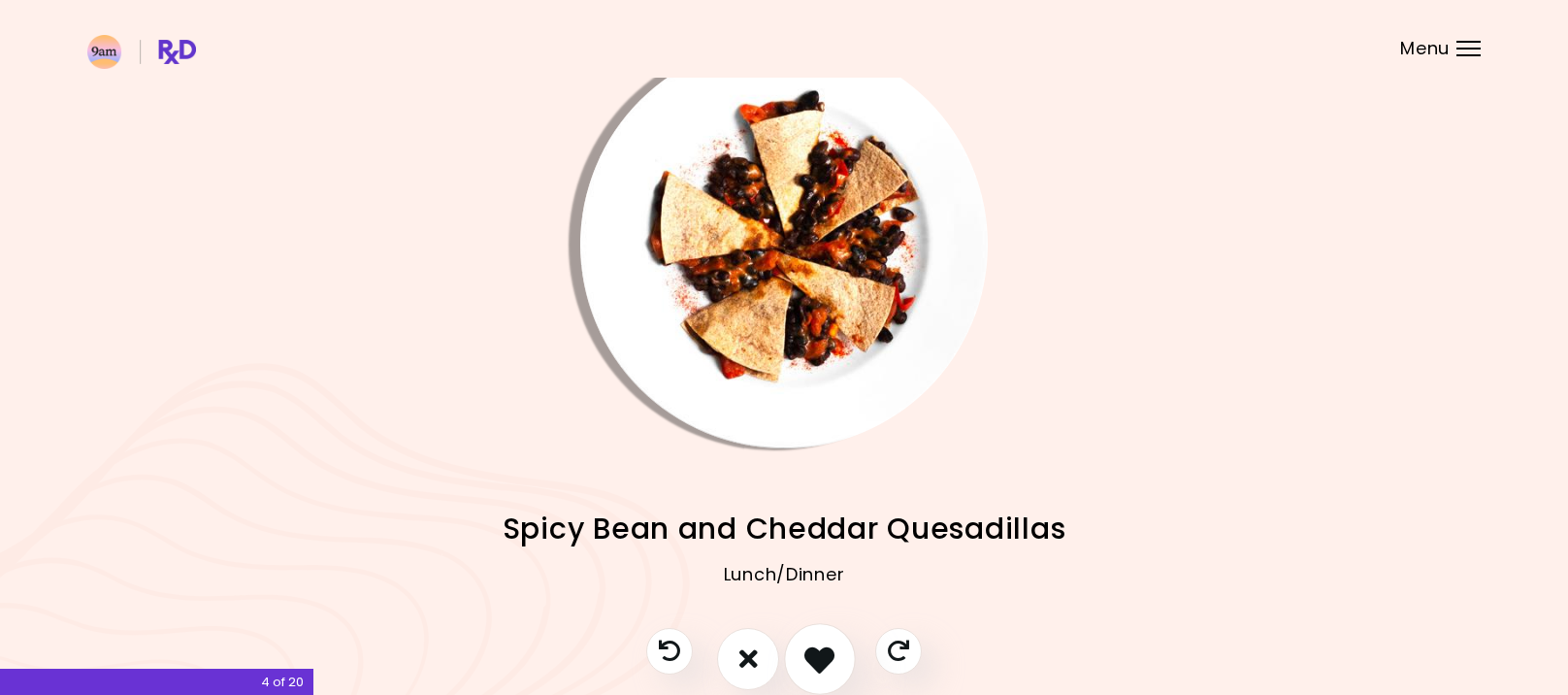
click at [828, 647] on icon "I like this recipe" at bounding box center [819, 658] width 31 height 31
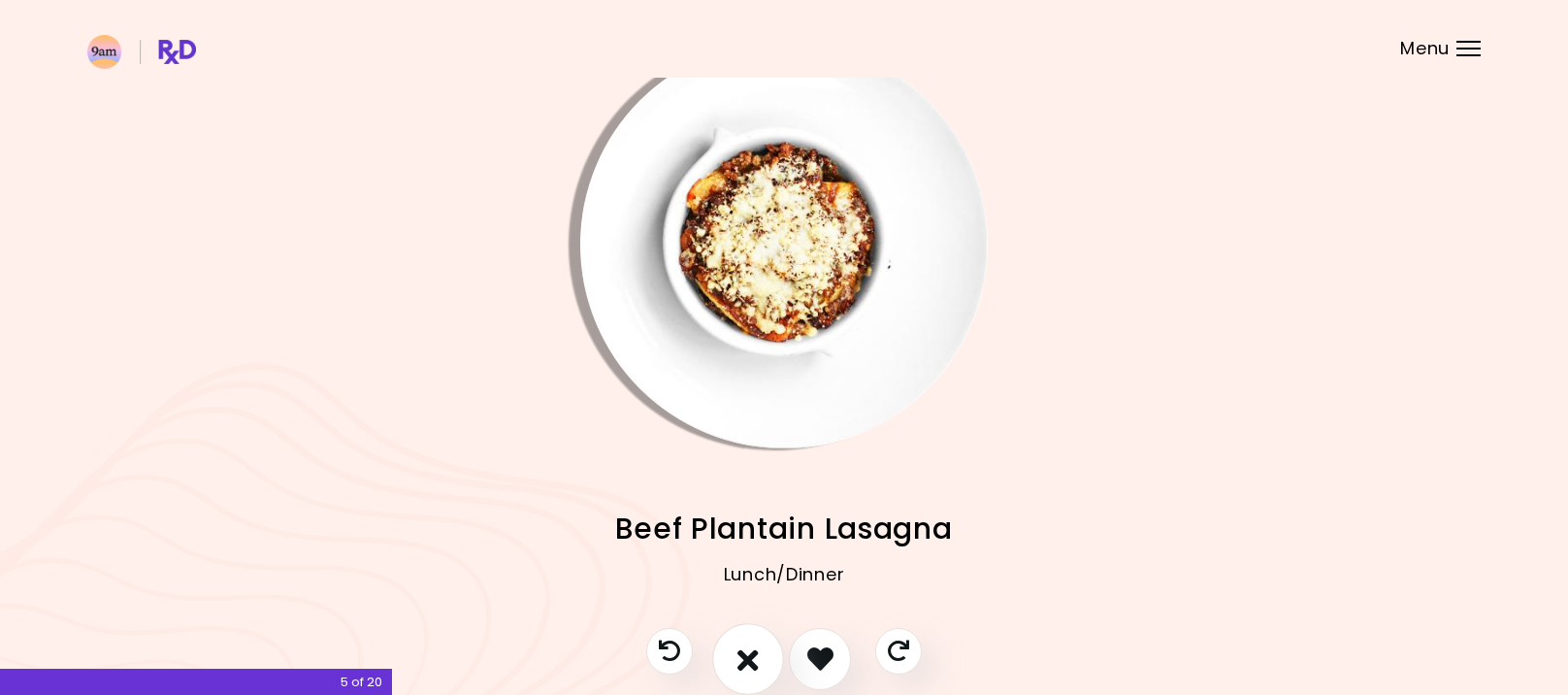
click at [744, 657] on icon "I don't like this recipe" at bounding box center [748, 658] width 22 height 31
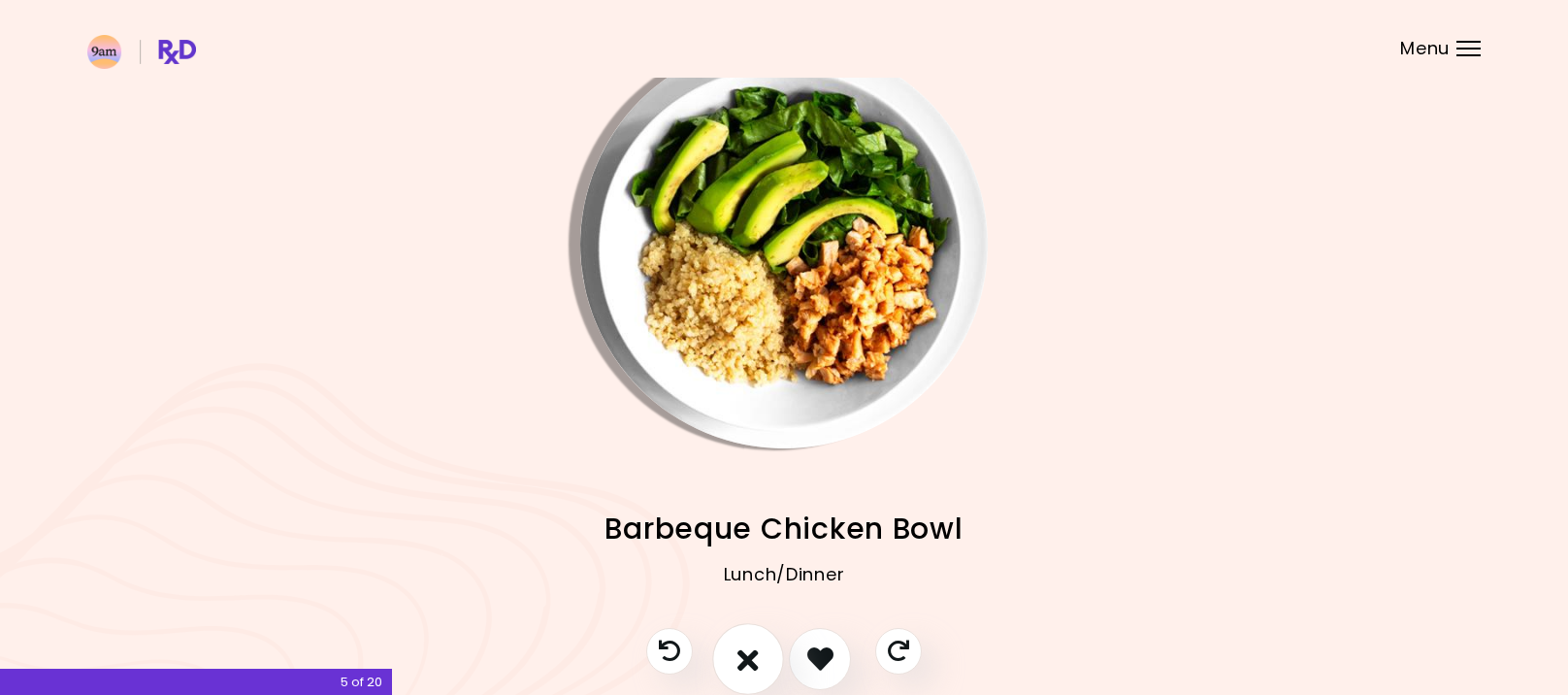
click at [740, 650] on icon "I don't like this recipe" at bounding box center [748, 658] width 22 height 31
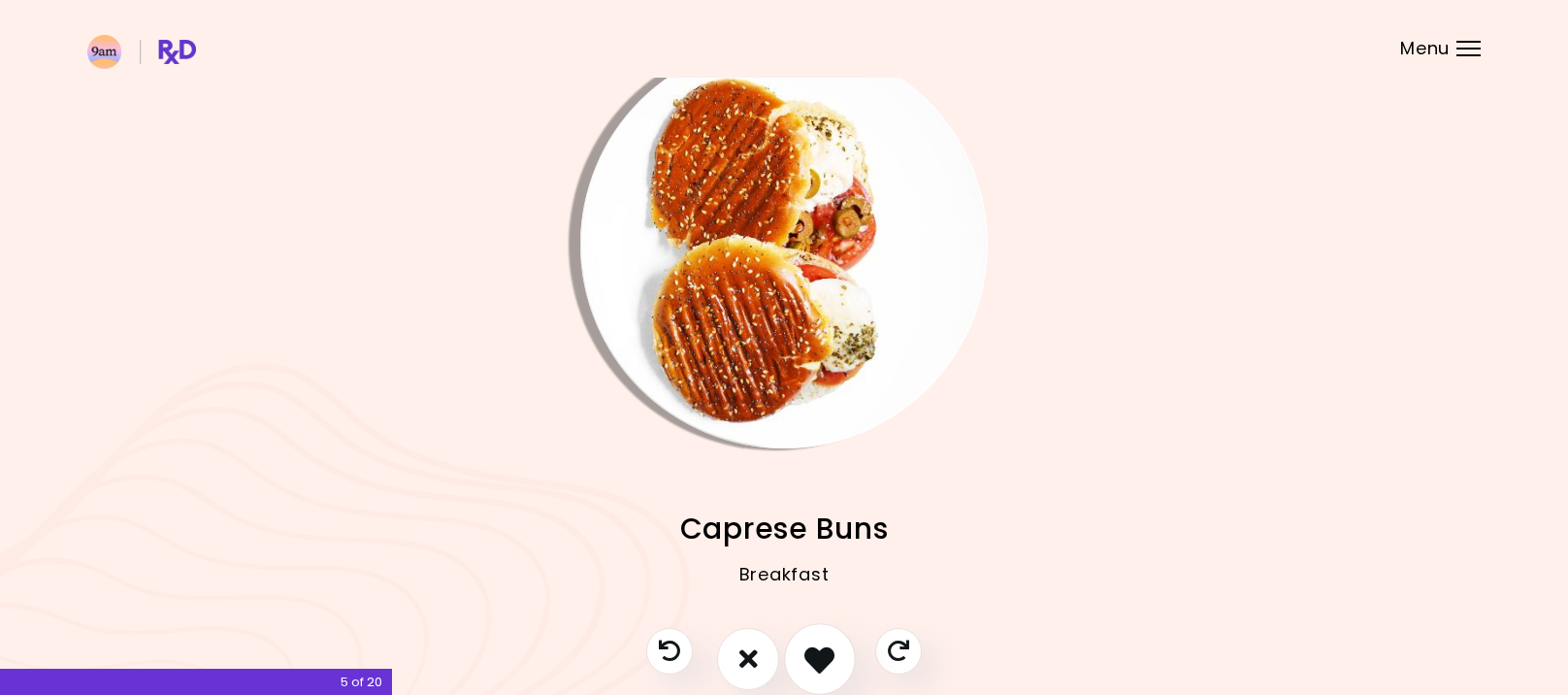
click at [811, 654] on icon "I like this recipe" at bounding box center [819, 658] width 31 height 31
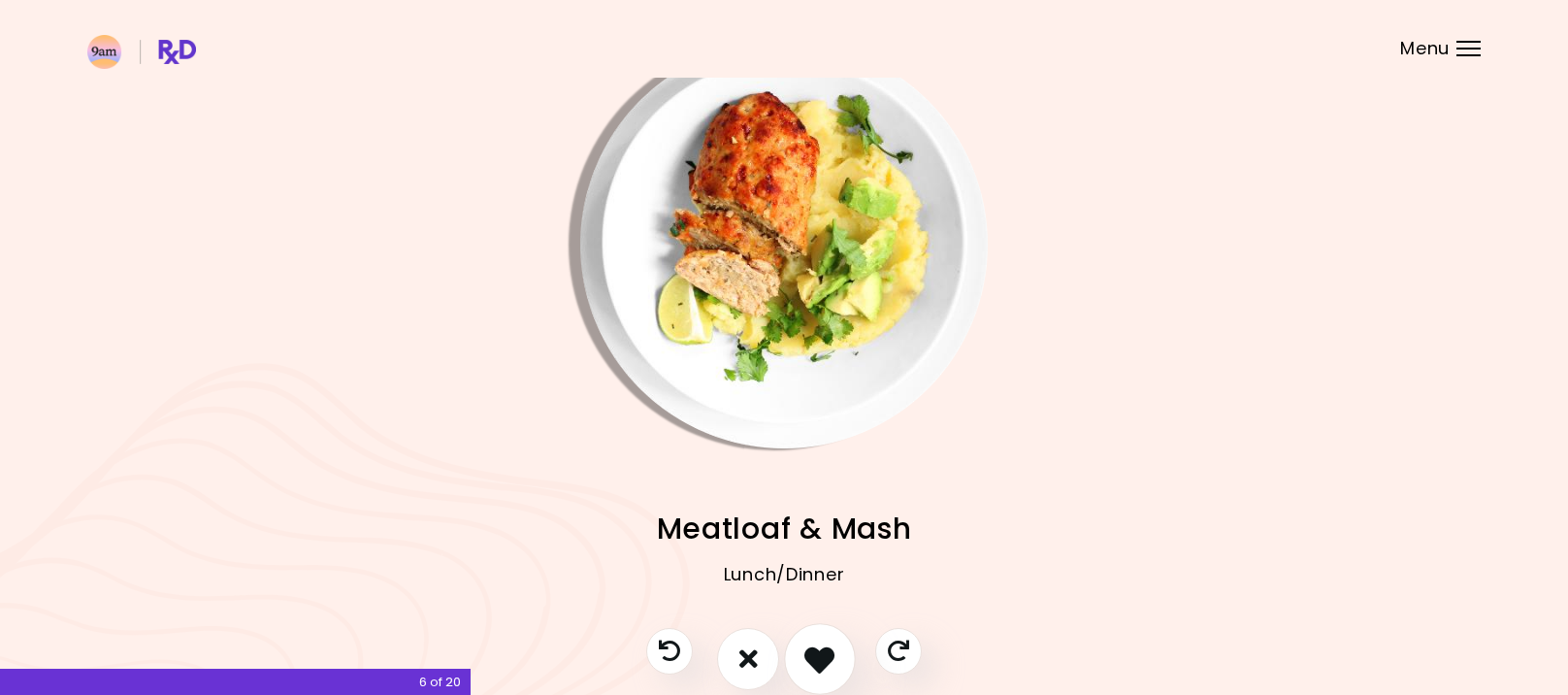
click at [811, 654] on icon "I like this recipe" at bounding box center [819, 658] width 31 height 31
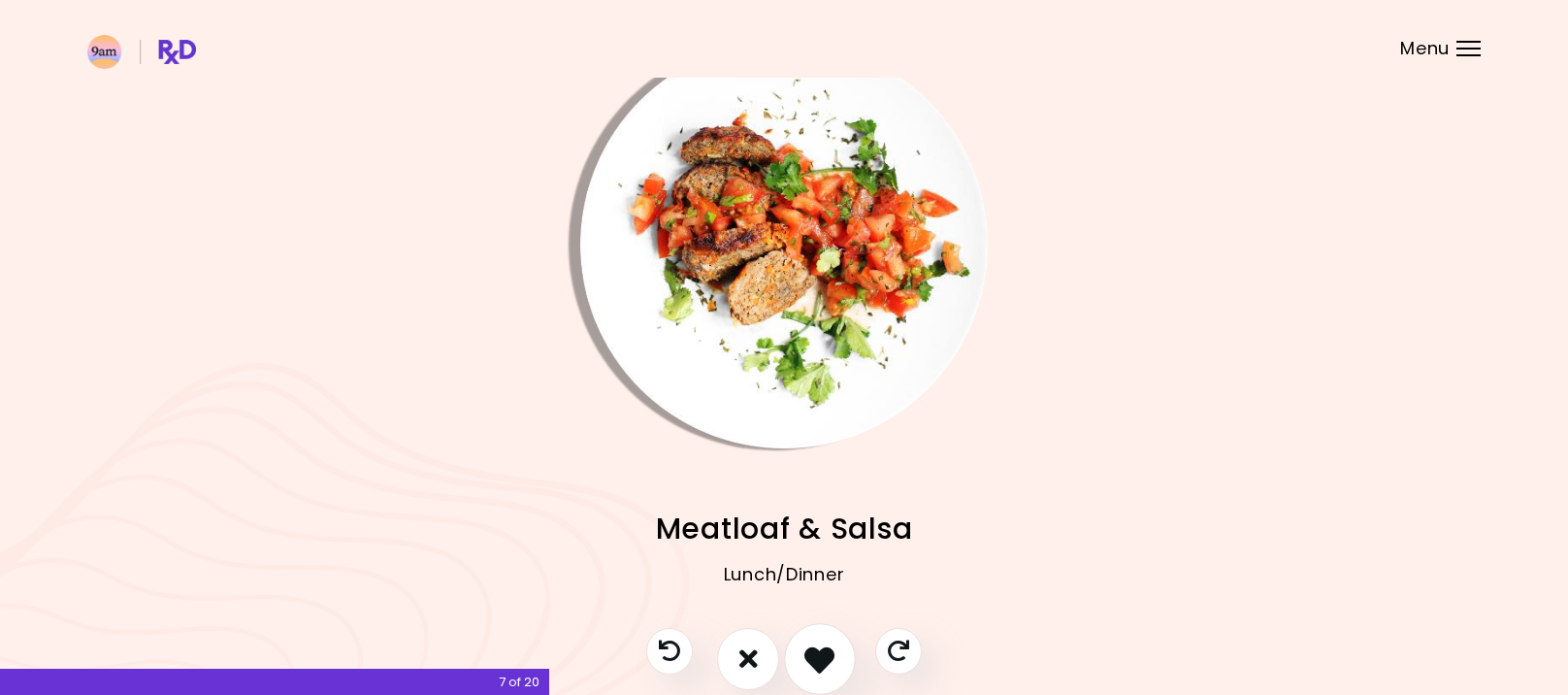
click at [814, 654] on icon "I like this recipe" at bounding box center [819, 658] width 31 height 31
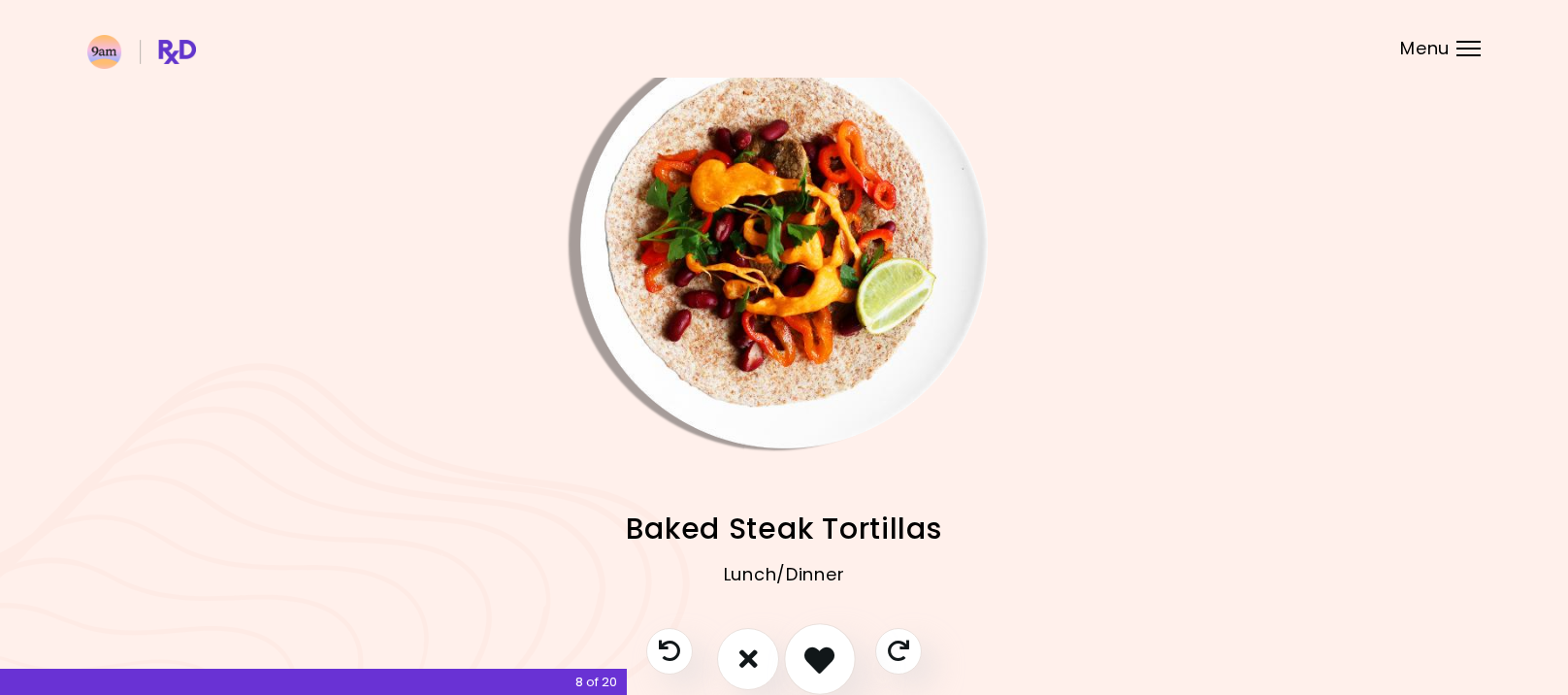
click at [815, 654] on icon "I like this recipe" at bounding box center [819, 658] width 31 height 31
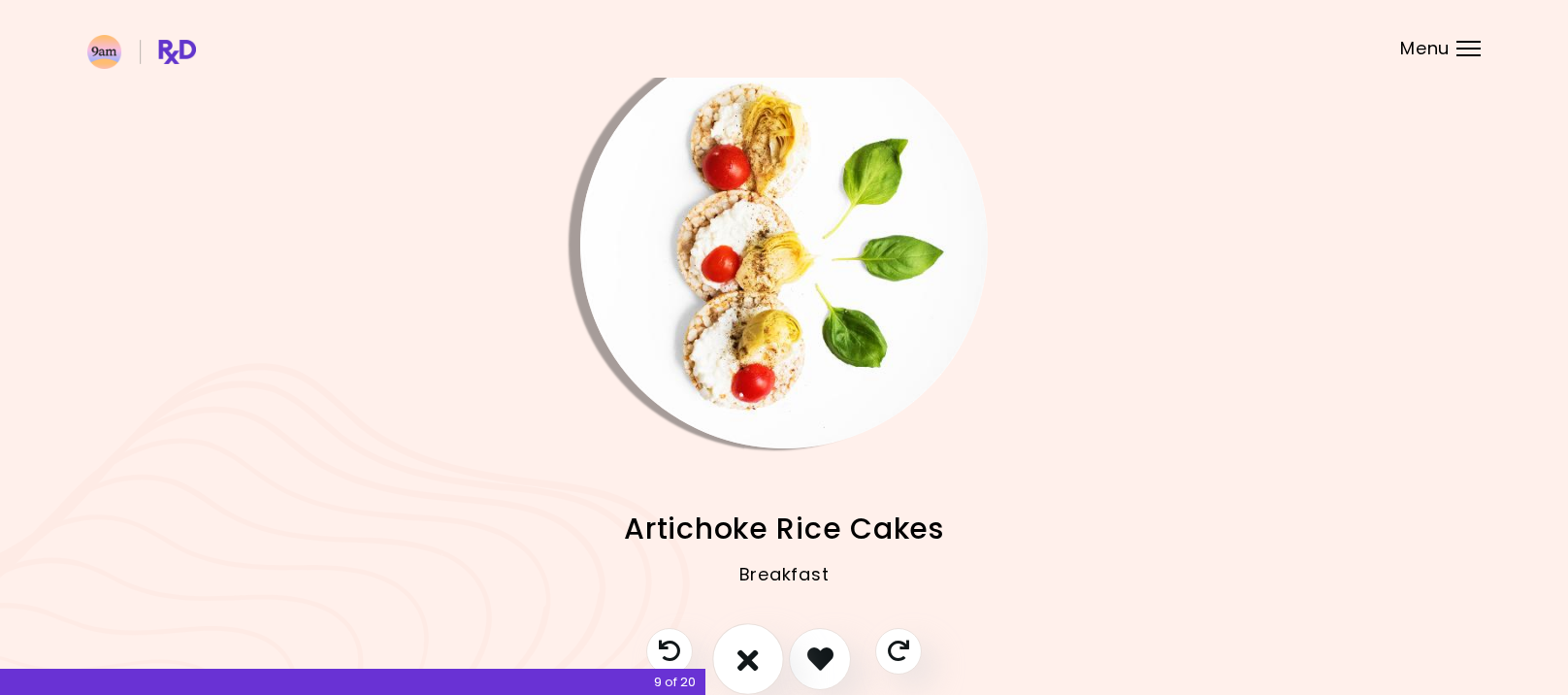
click at [749, 659] on icon "I don't like this recipe" at bounding box center [748, 658] width 22 height 31
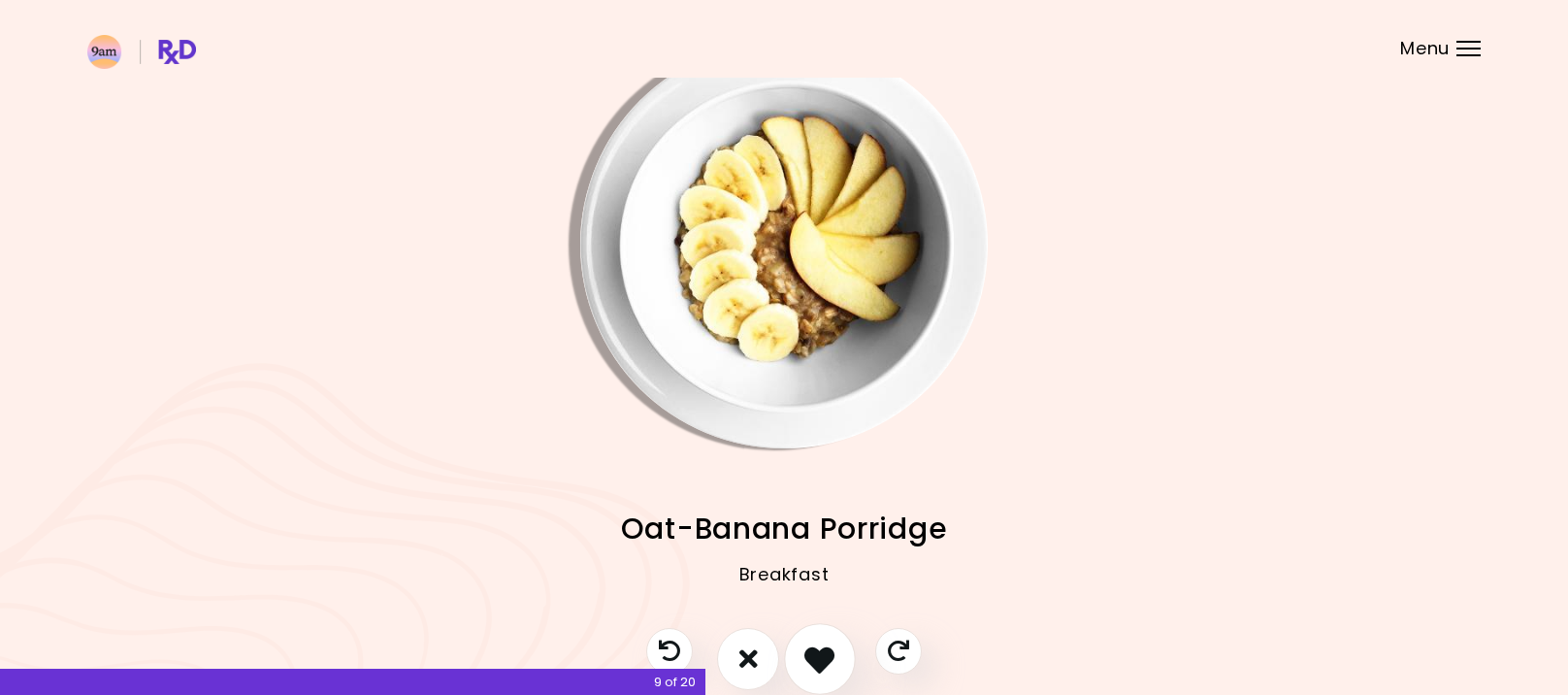
click at [800, 658] on button "I like this recipe" at bounding box center [819, 659] width 72 height 72
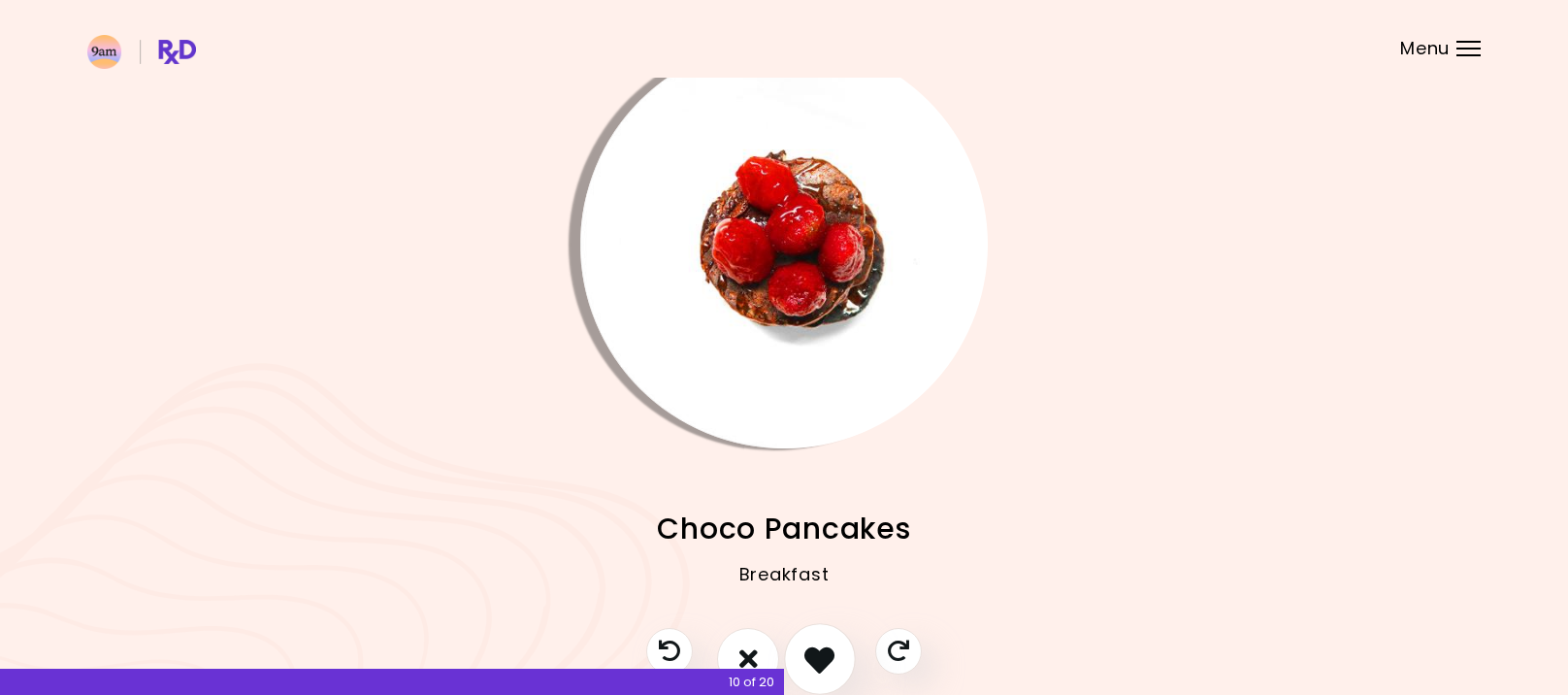
click at [805, 658] on icon "I like this recipe" at bounding box center [819, 658] width 31 height 31
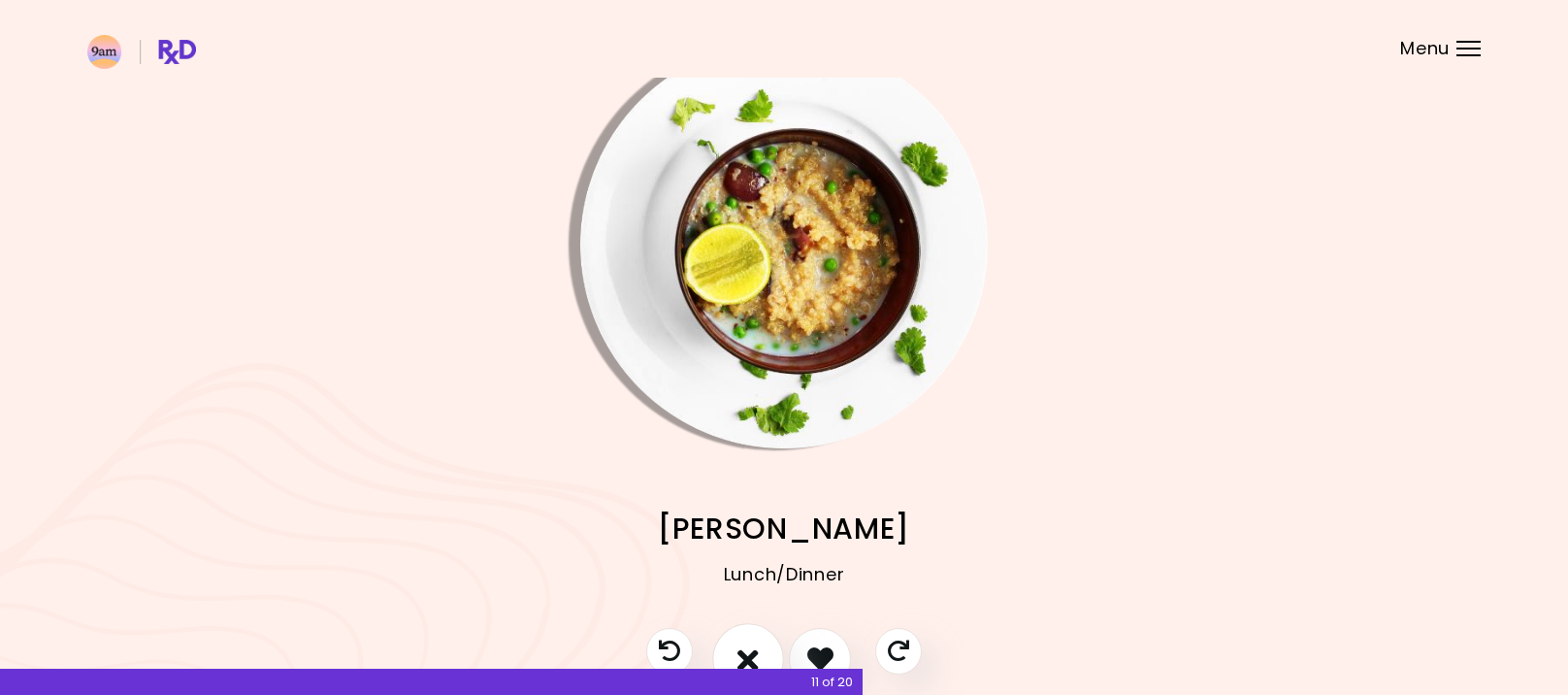
click at [754, 655] on icon "I don't like this recipe" at bounding box center [748, 658] width 22 height 31
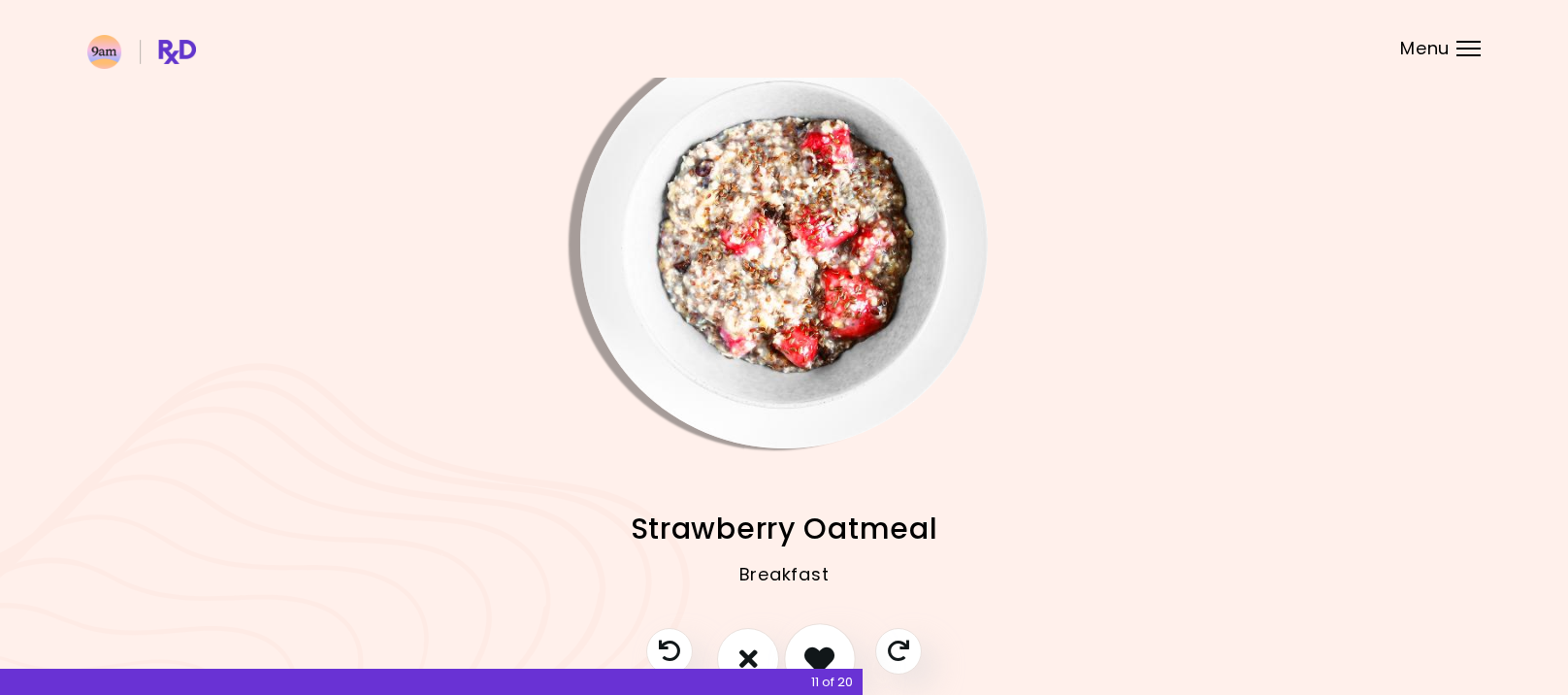
click at [829, 652] on icon "I like this recipe" at bounding box center [819, 658] width 31 height 31
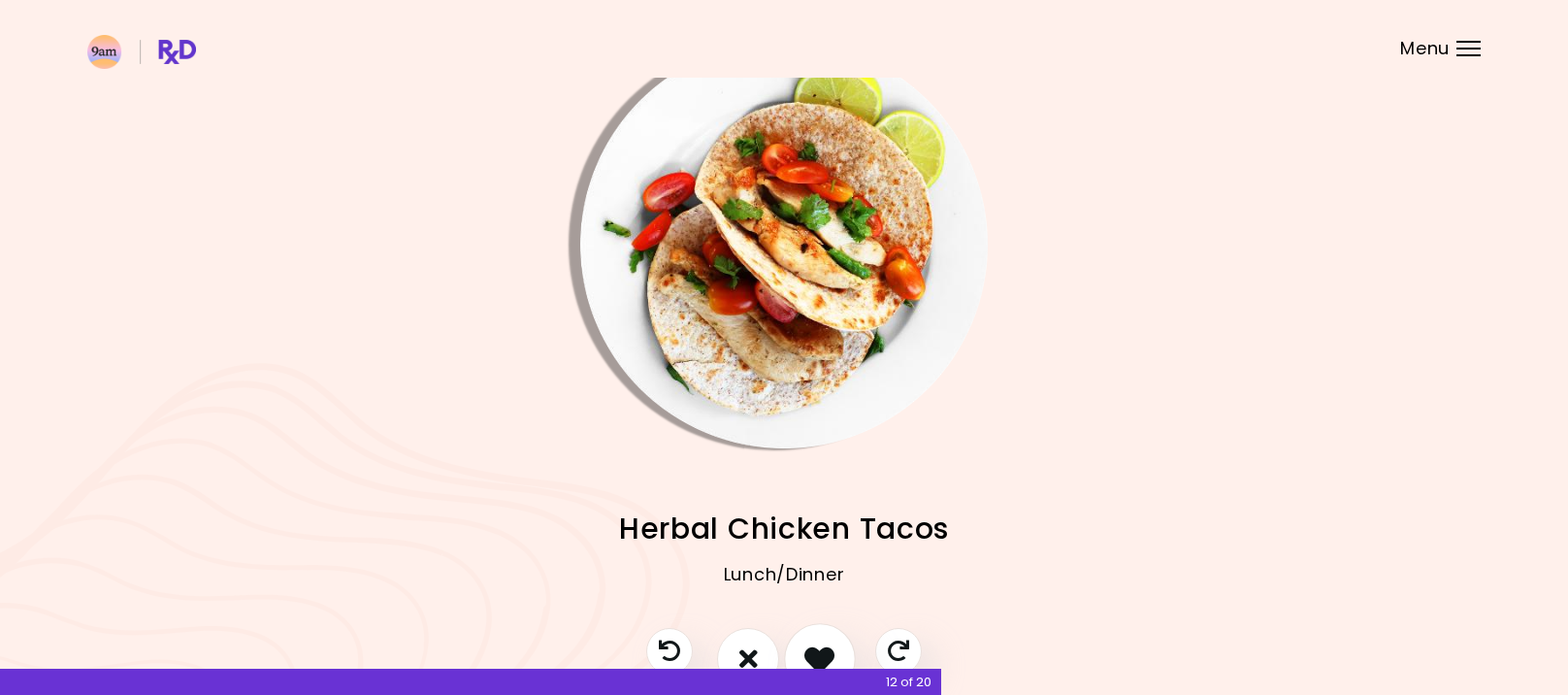
click at [825, 652] on icon "I like this recipe" at bounding box center [819, 658] width 31 height 31
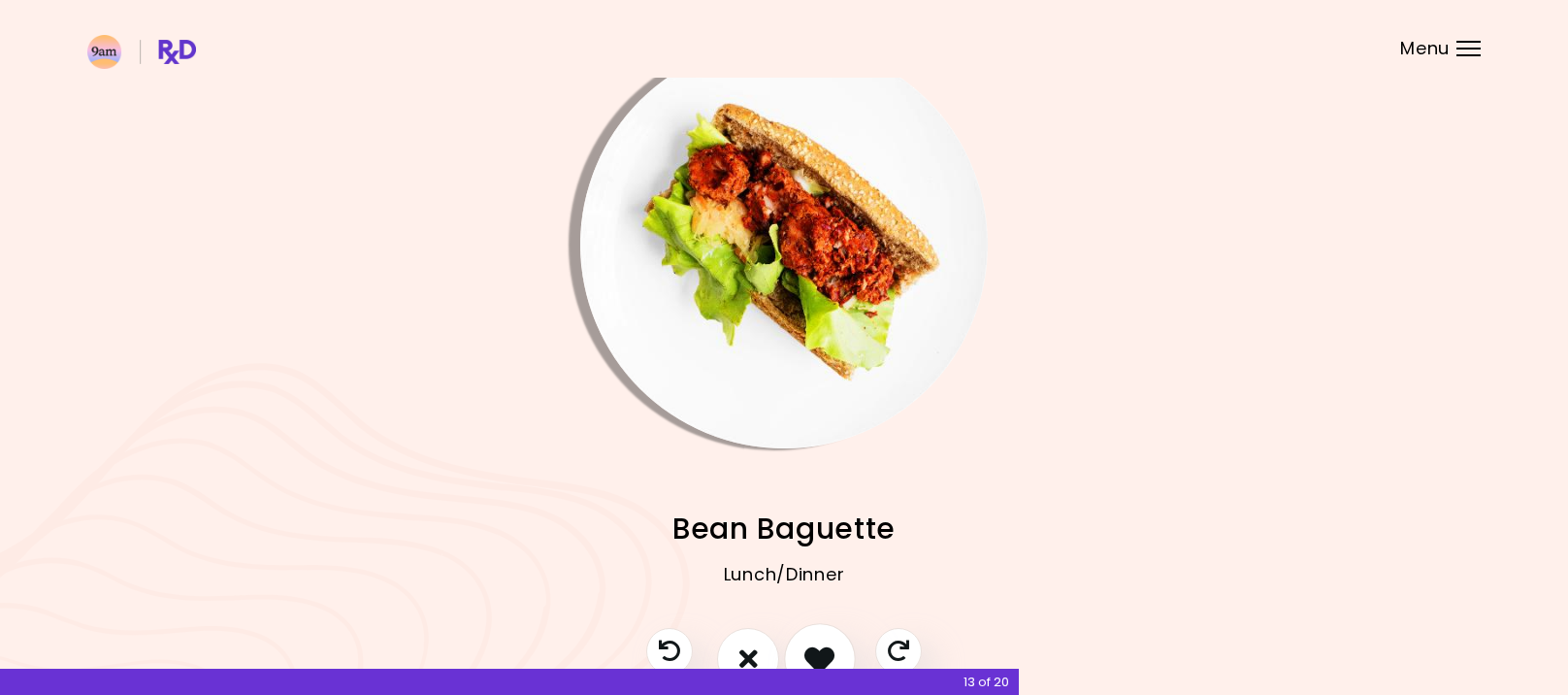
click at [825, 652] on icon "I like this recipe" at bounding box center [819, 658] width 31 height 31
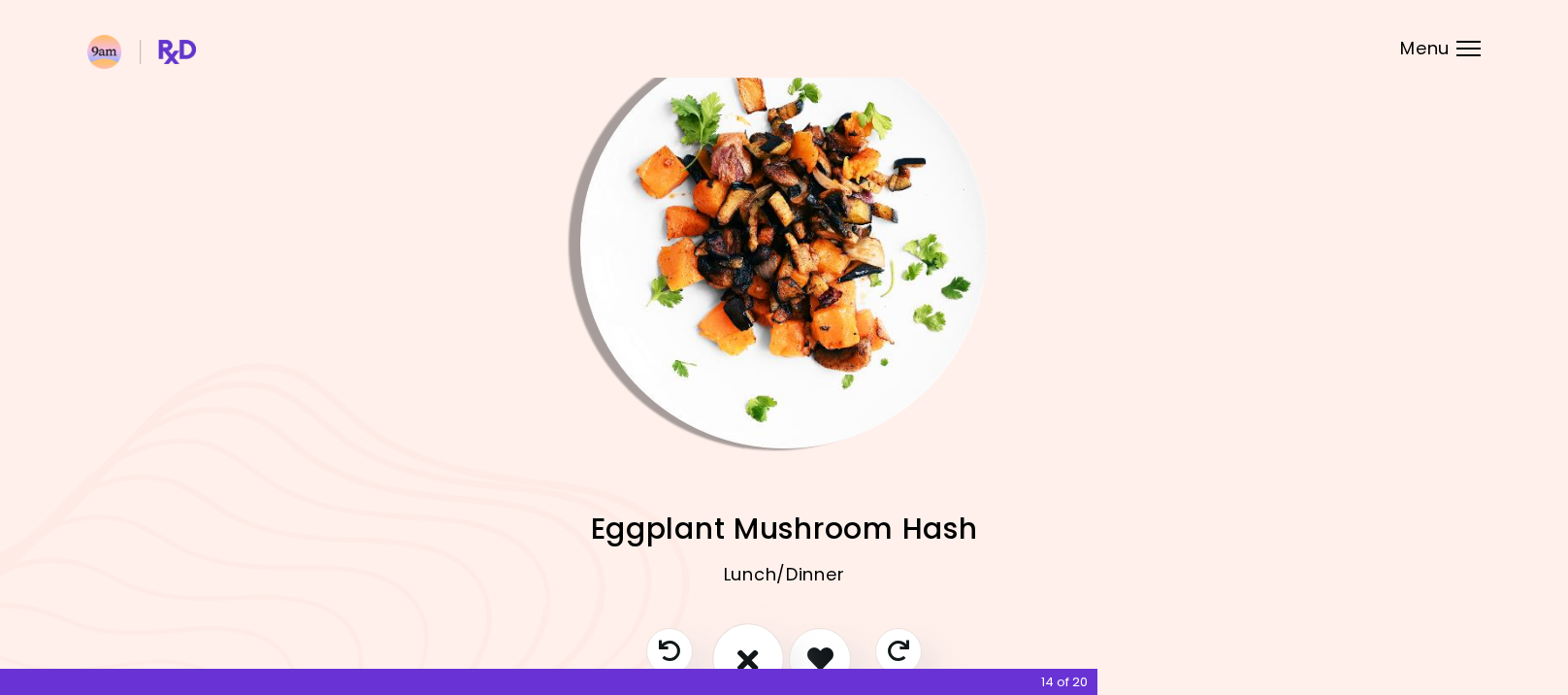
click at [724, 656] on button "I don't like this recipe" at bounding box center [747, 659] width 72 height 72
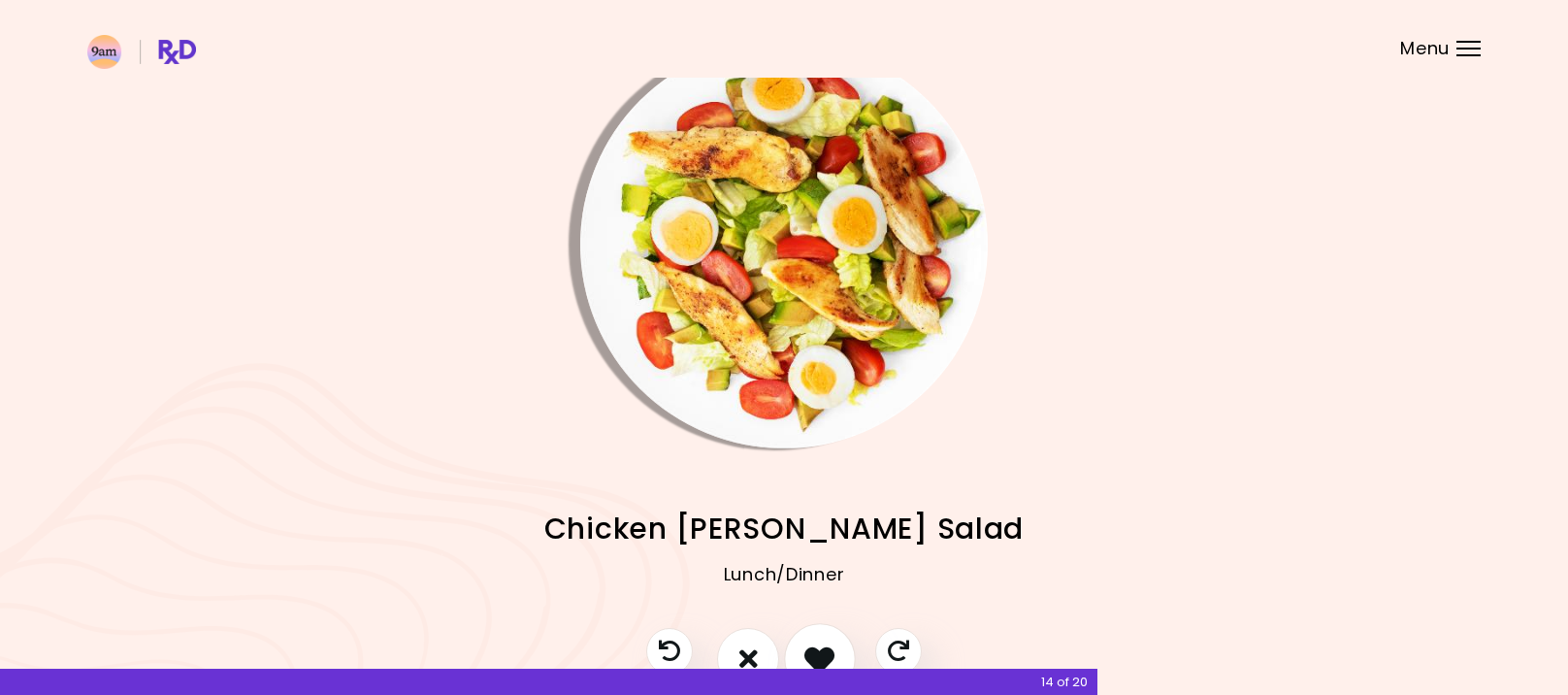
click at [810, 653] on icon "I like this recipe" at bounding box center [819, 658] width 31 height 31
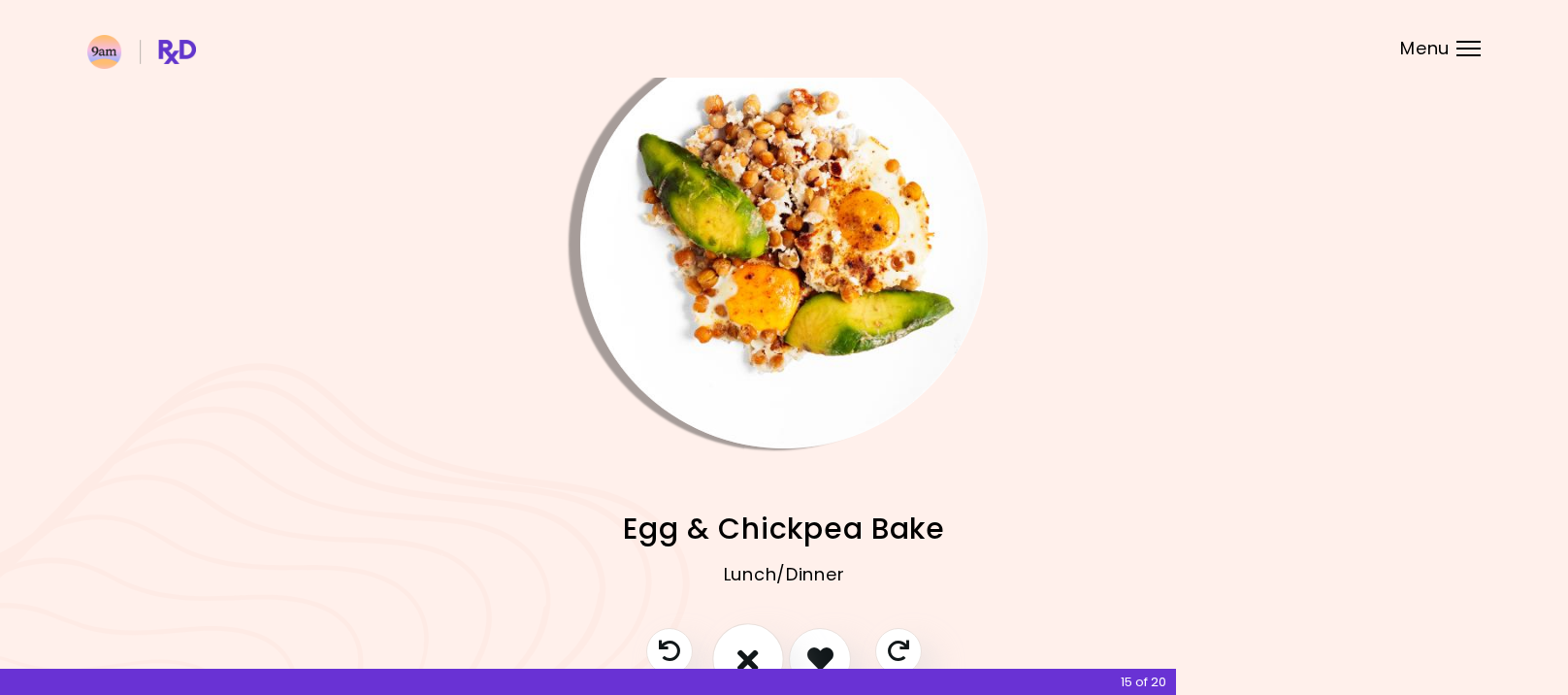
click at [752, 649] on icon "I don't like this recipe" at bounding box center [748, 658] width 22 height 31
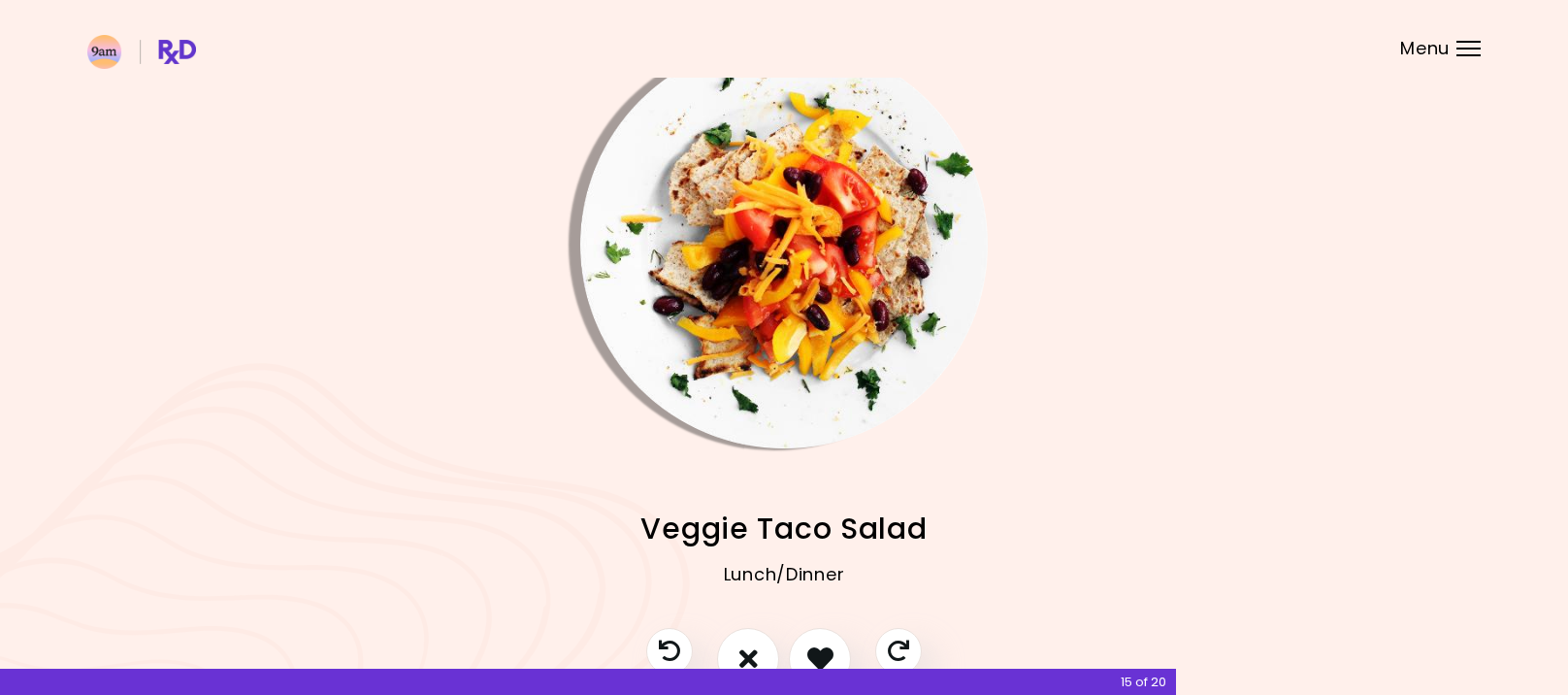
click at [711, 666] on div at bounding box center [784, 668] width 314 height 82
click at [727, 645] on button "I don't like this recipe" at bounding box center [747, 659] width 72 height 72
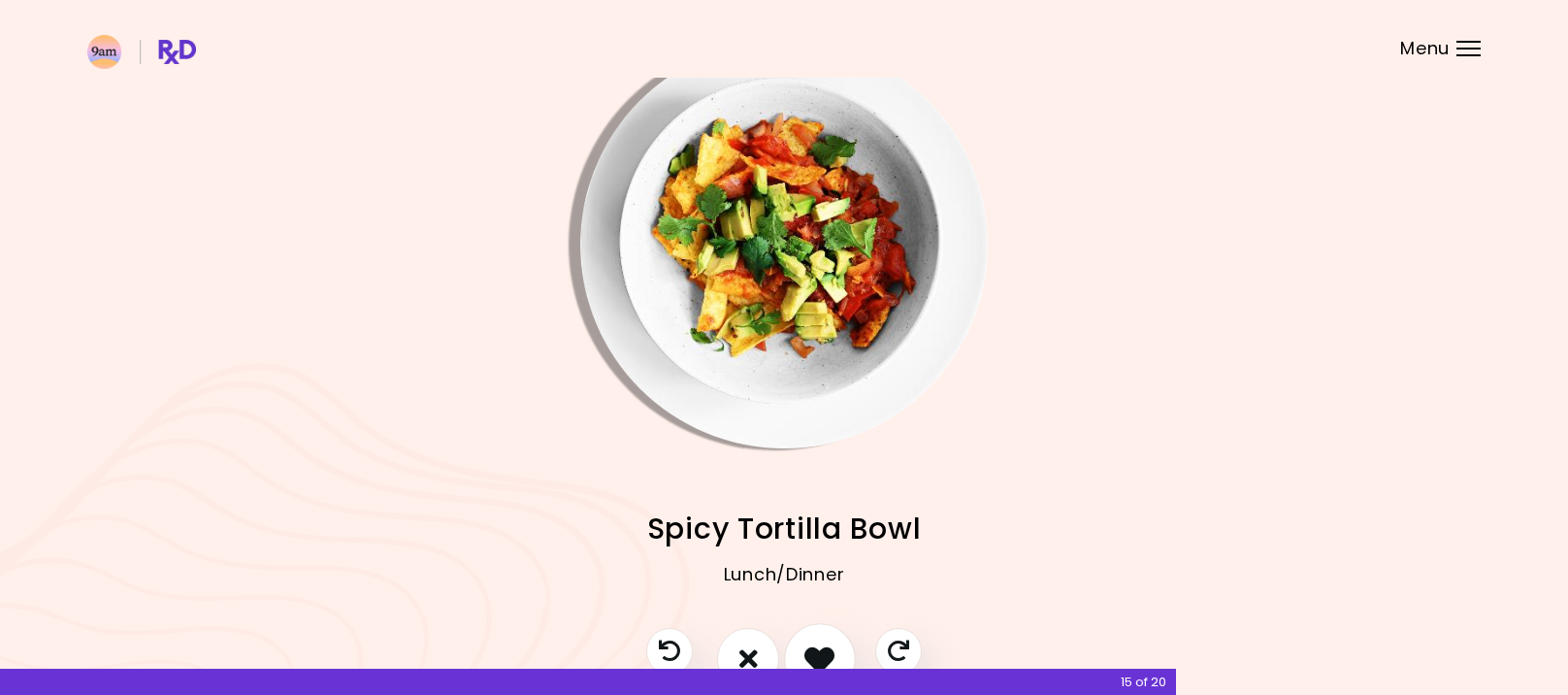
click at [827, 638] on button "I like this recipe" at bounding box center [819, 659] width 72 height 72
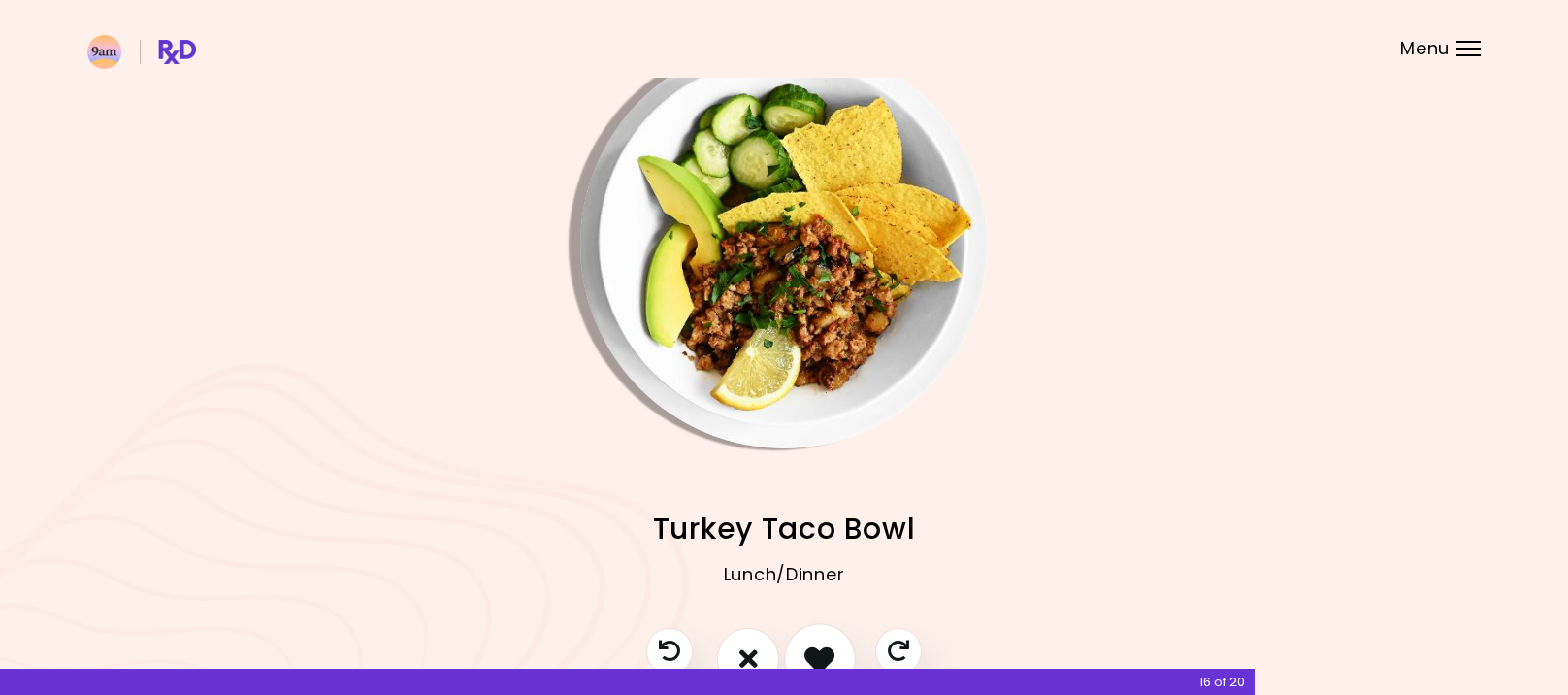
click at [809, 655] on icon "I like this recipe" at bounding box center [819, 658] width 31 height 31
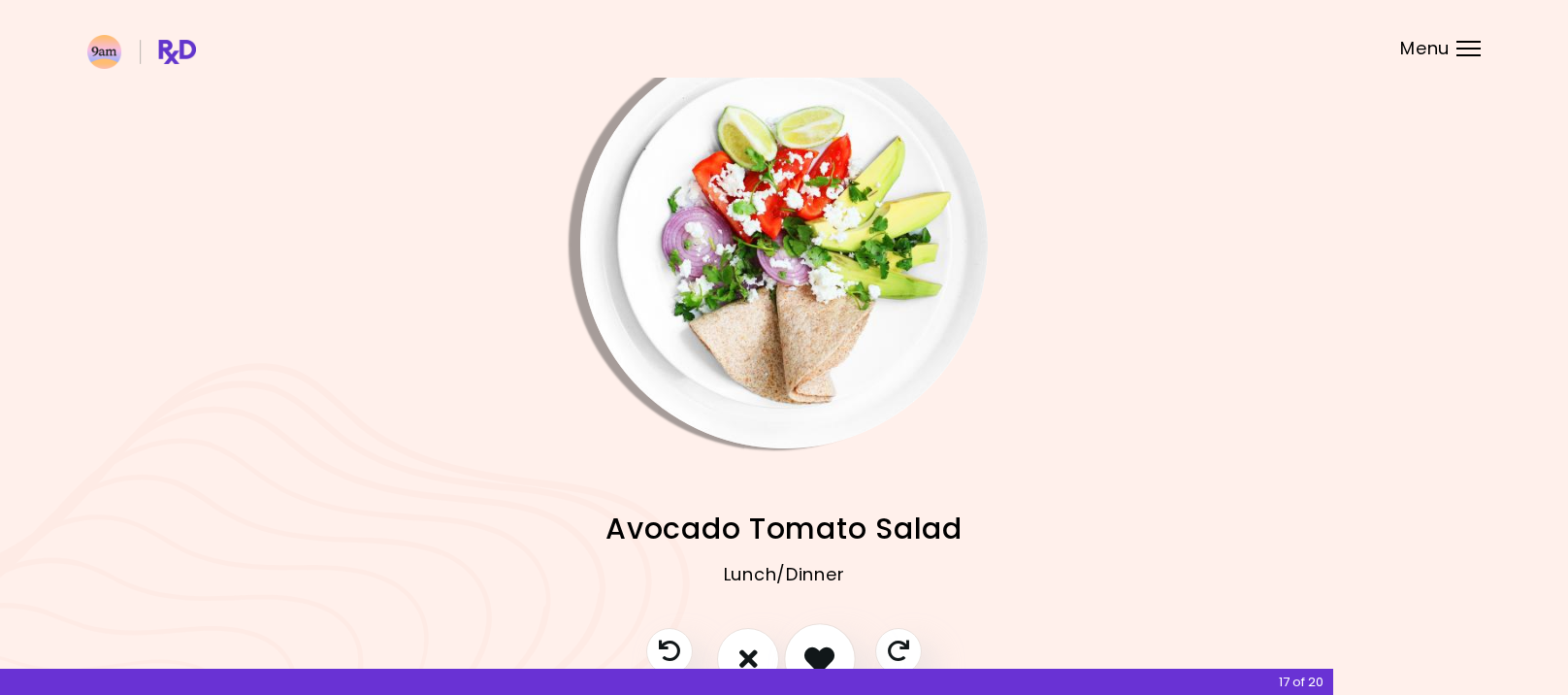
click at [818, 647] on icon "I like this recipe" at bounding box center [819, 658] width 31 height 31
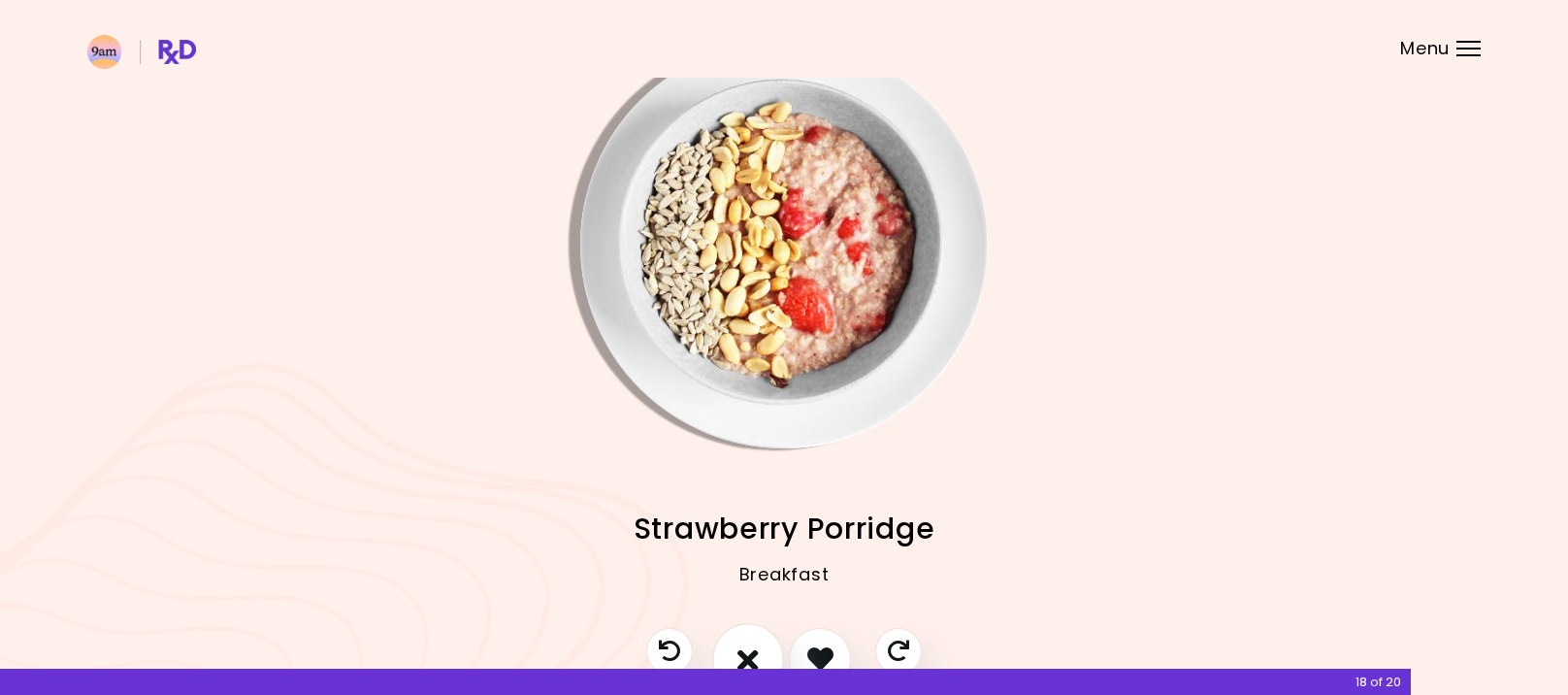
click at [741, 647] on icon "I don't like this recipe" at bounding box center [748, 658] width 22 height 31
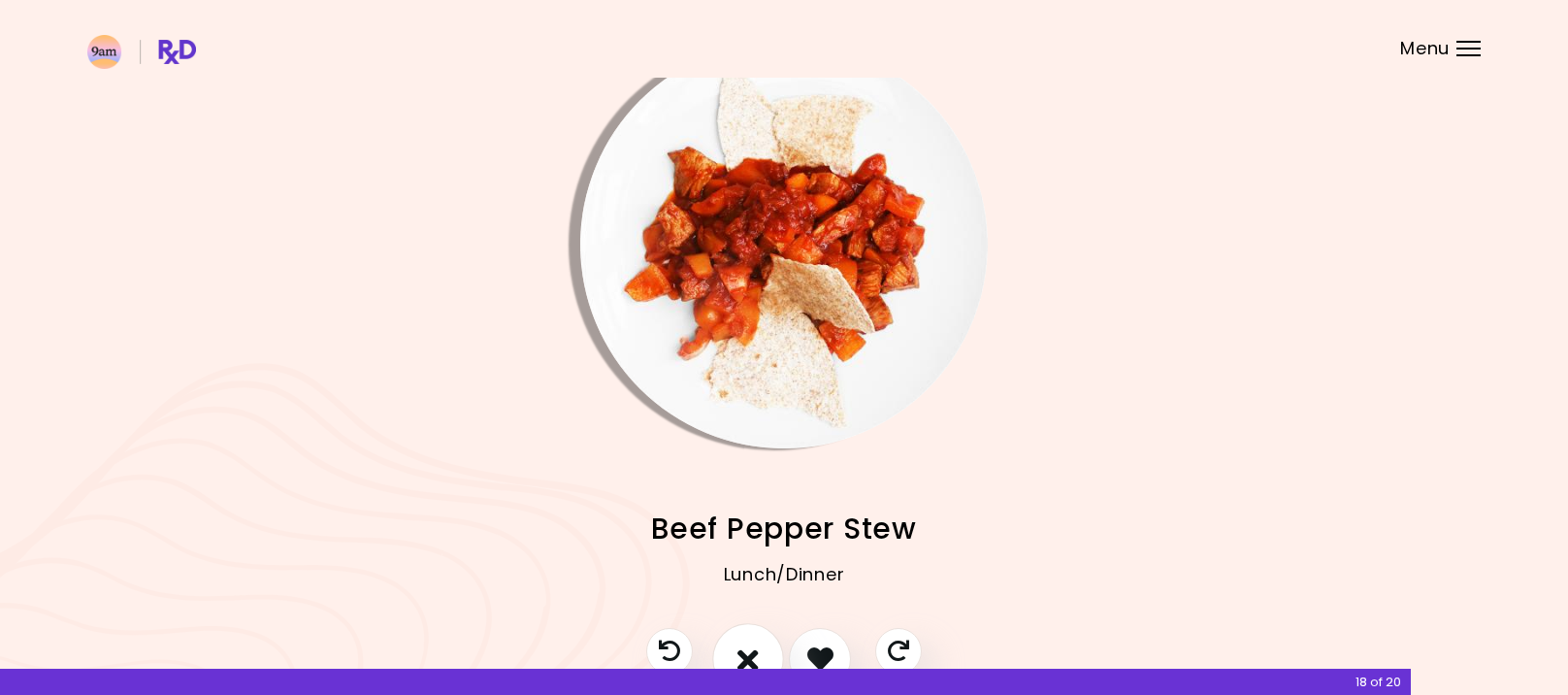
click at [747, 653] on icon "I don't like this recipe" at bounding box center [748, 658] width 22 height 31
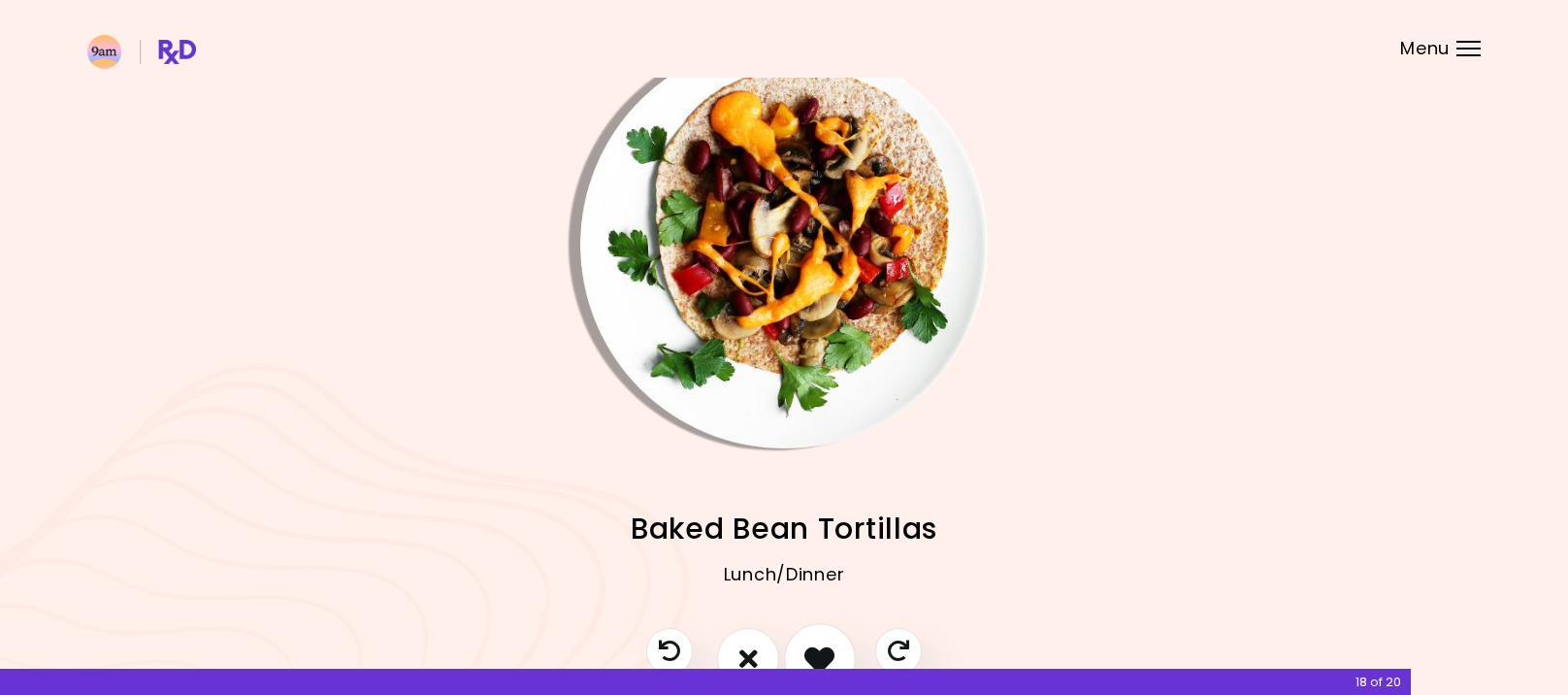
click at [829, 658] on icon "I like this recipe" at bounding box center [819, 658] width 31 height 31
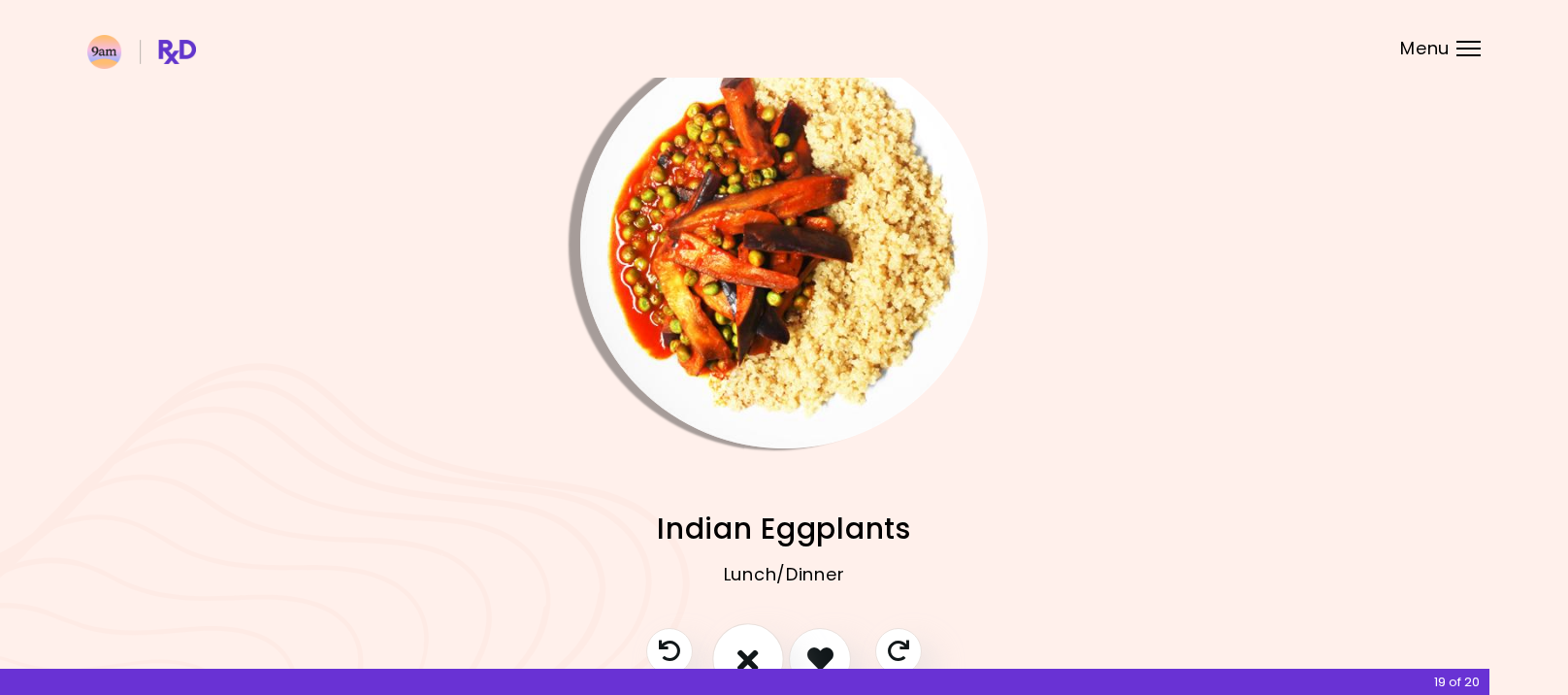
click at [741, 648] on icon "I don't like this recipe" at bounding box center [748, 658] width 22 height 31
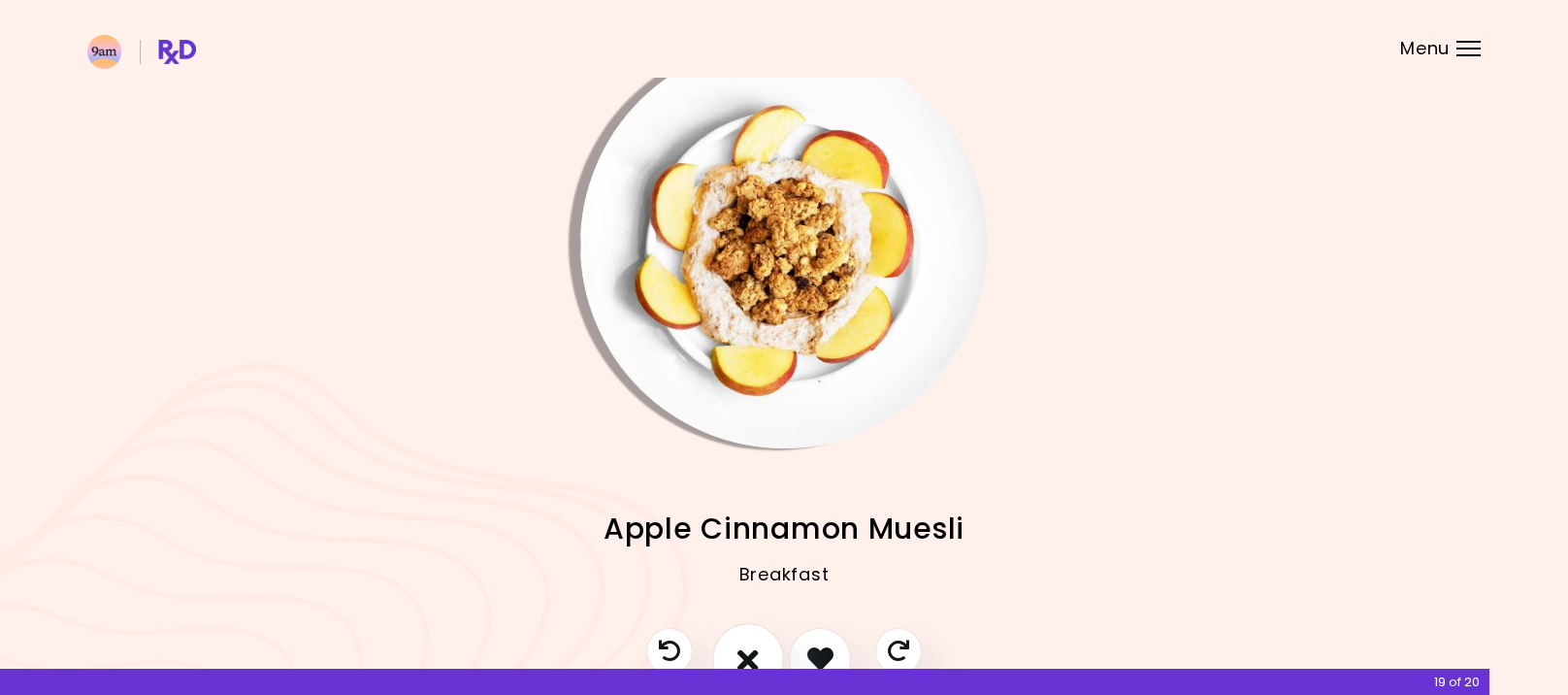
click at [738, 652] on icon "I don't like this recipe" at bounding box center [748, 658] width 22 height 31
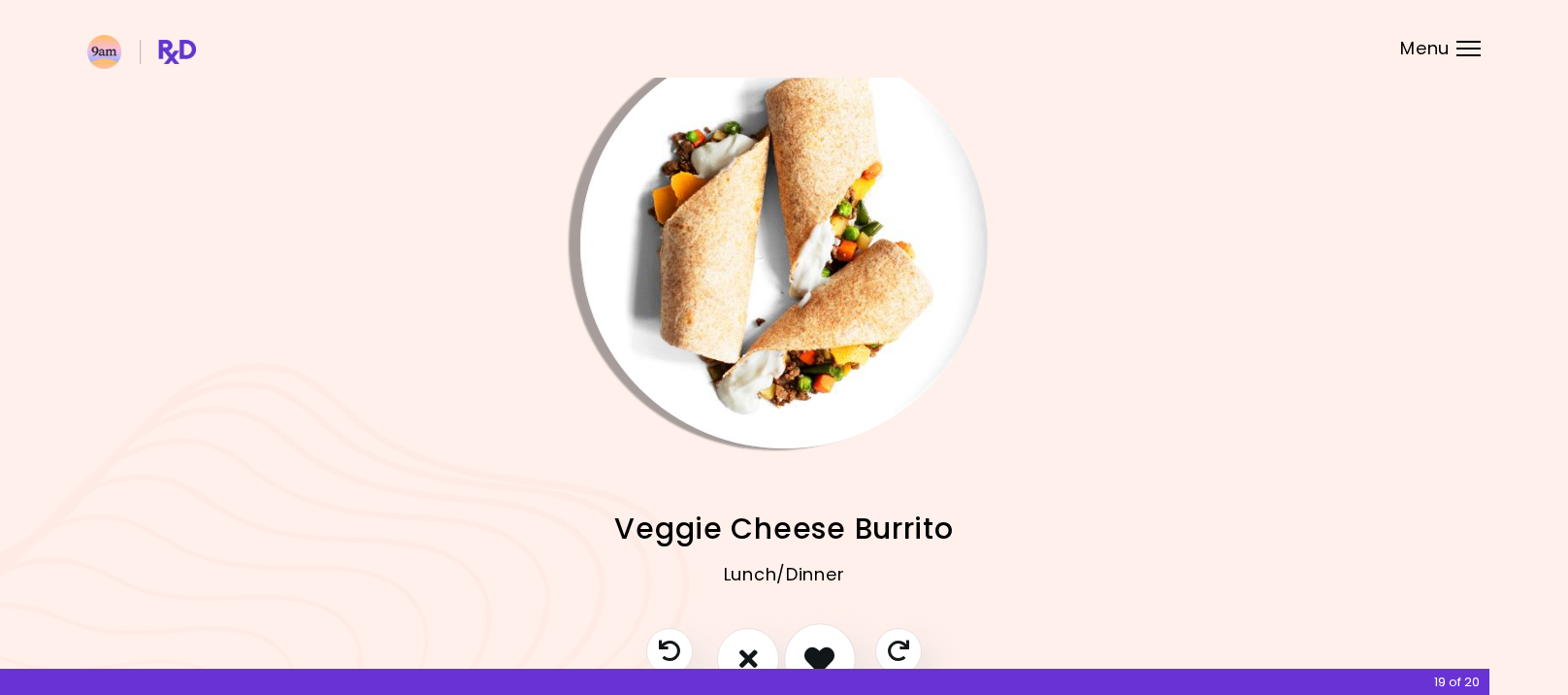
click at [804, 654] on icon "I like this recipe" at bounding box center [819, 658] width 31 height 31
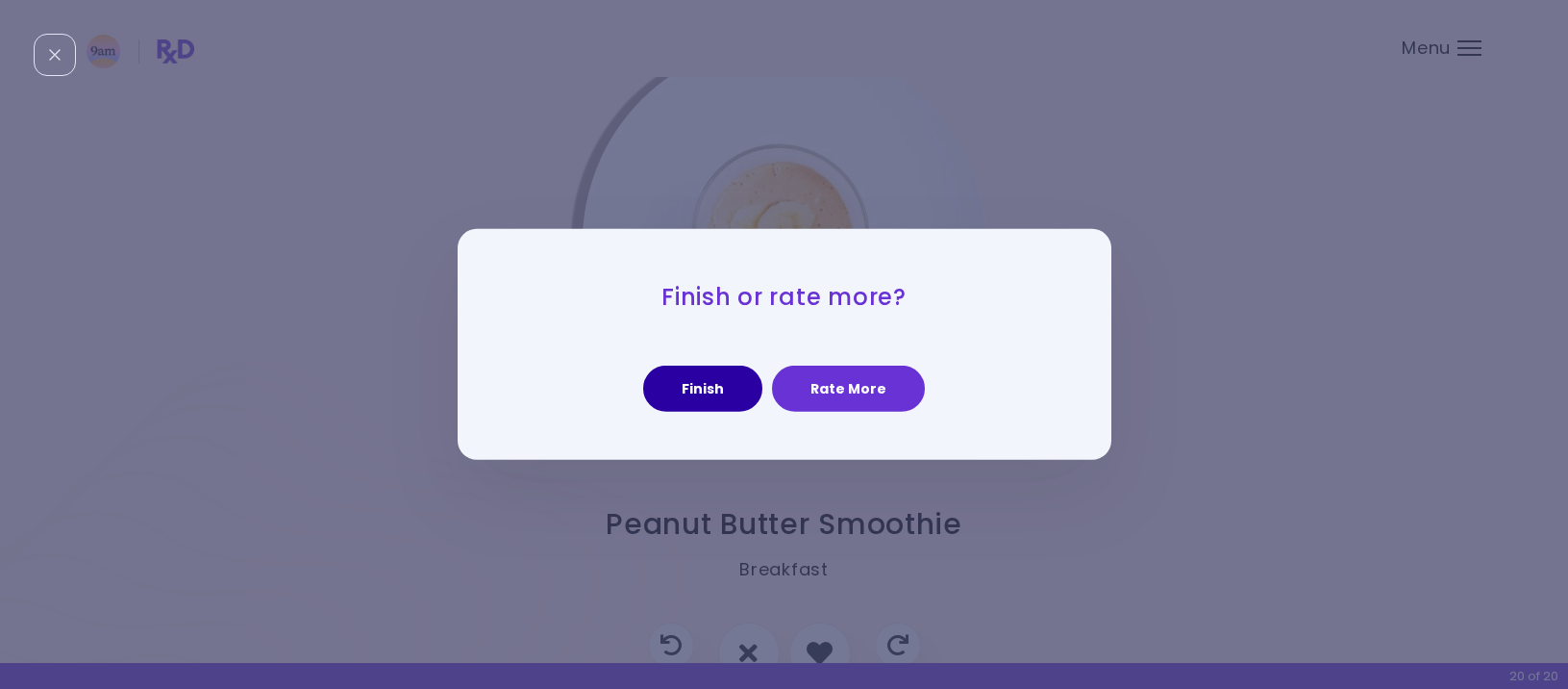
click at [725, 378] on button "Finish" at bounding box center [703, 387] width 119 height 46
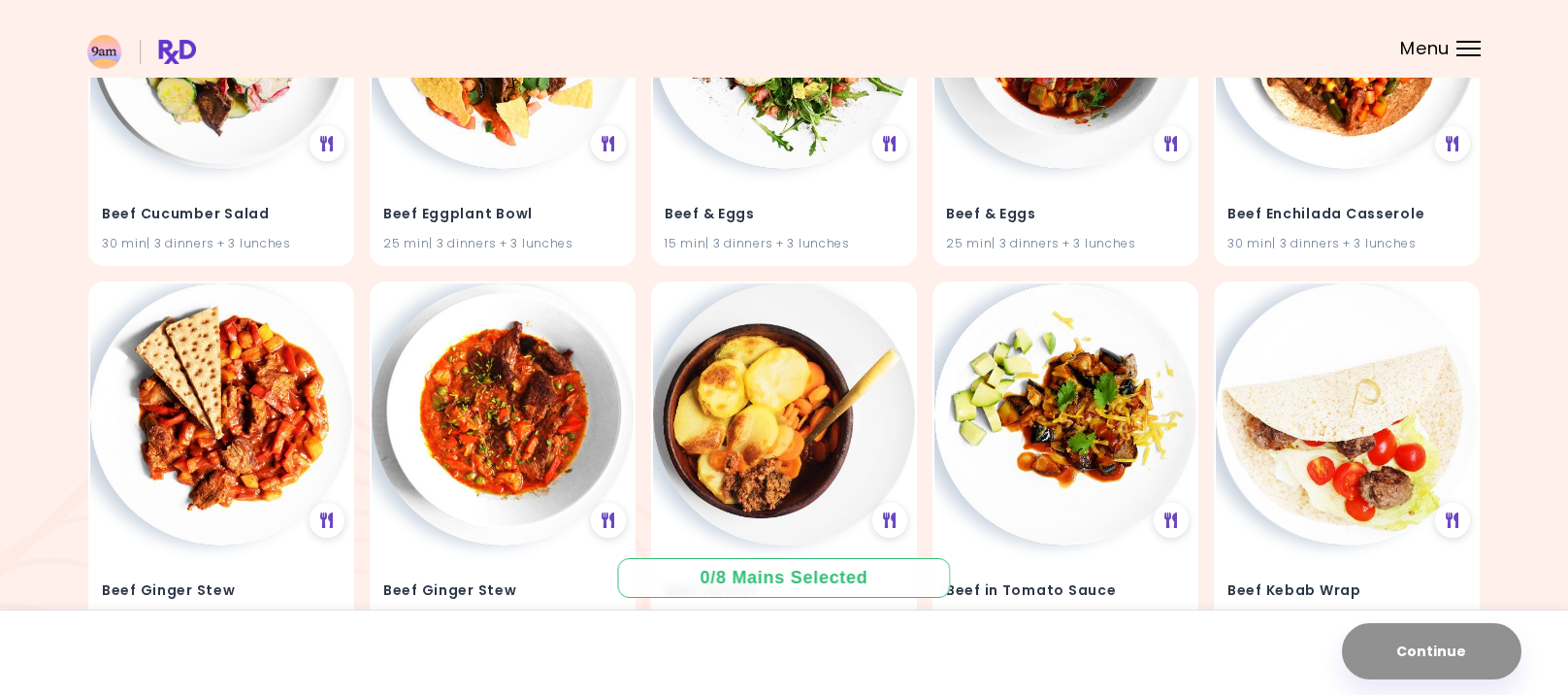
scroll to position [7272, 0]
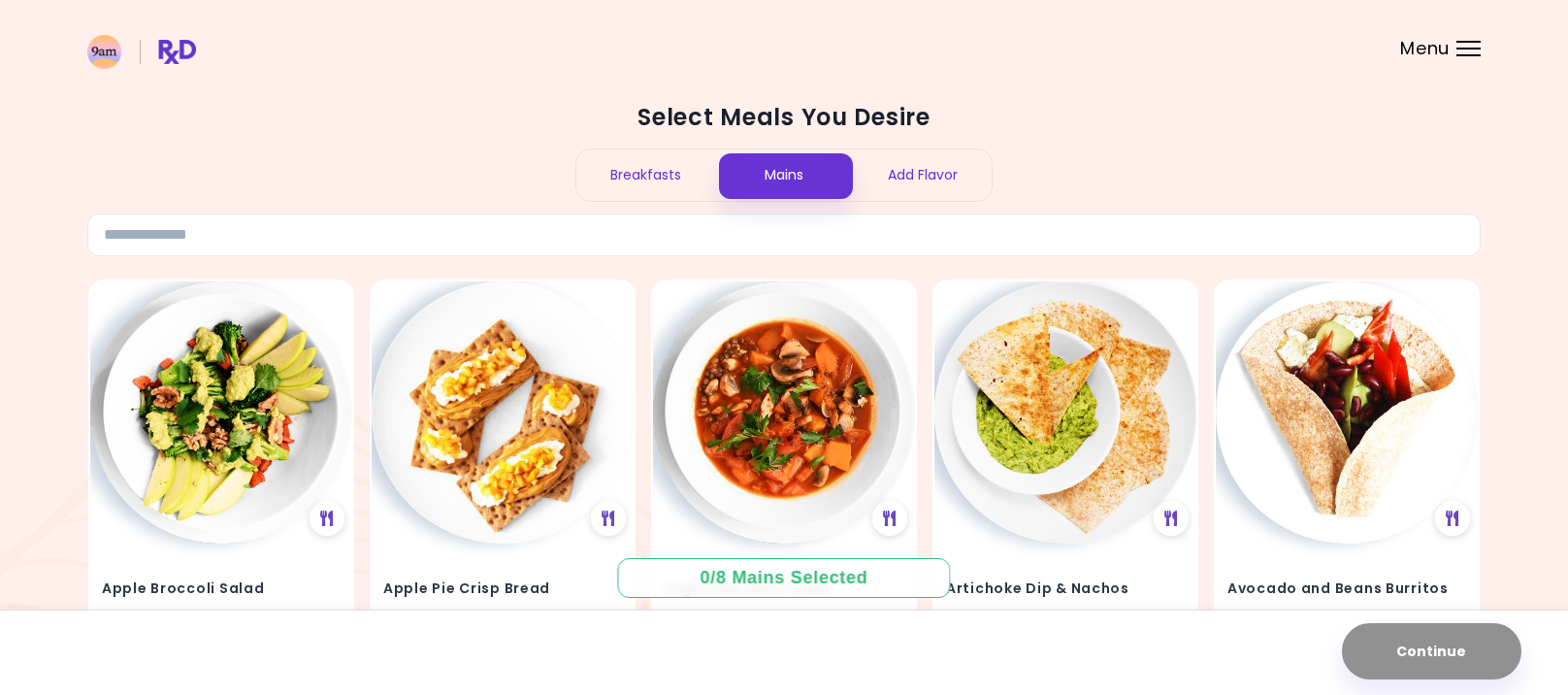
click at [645, 167] on div "Breakfasts" at bounding box center [645, 175] width 139 height 51
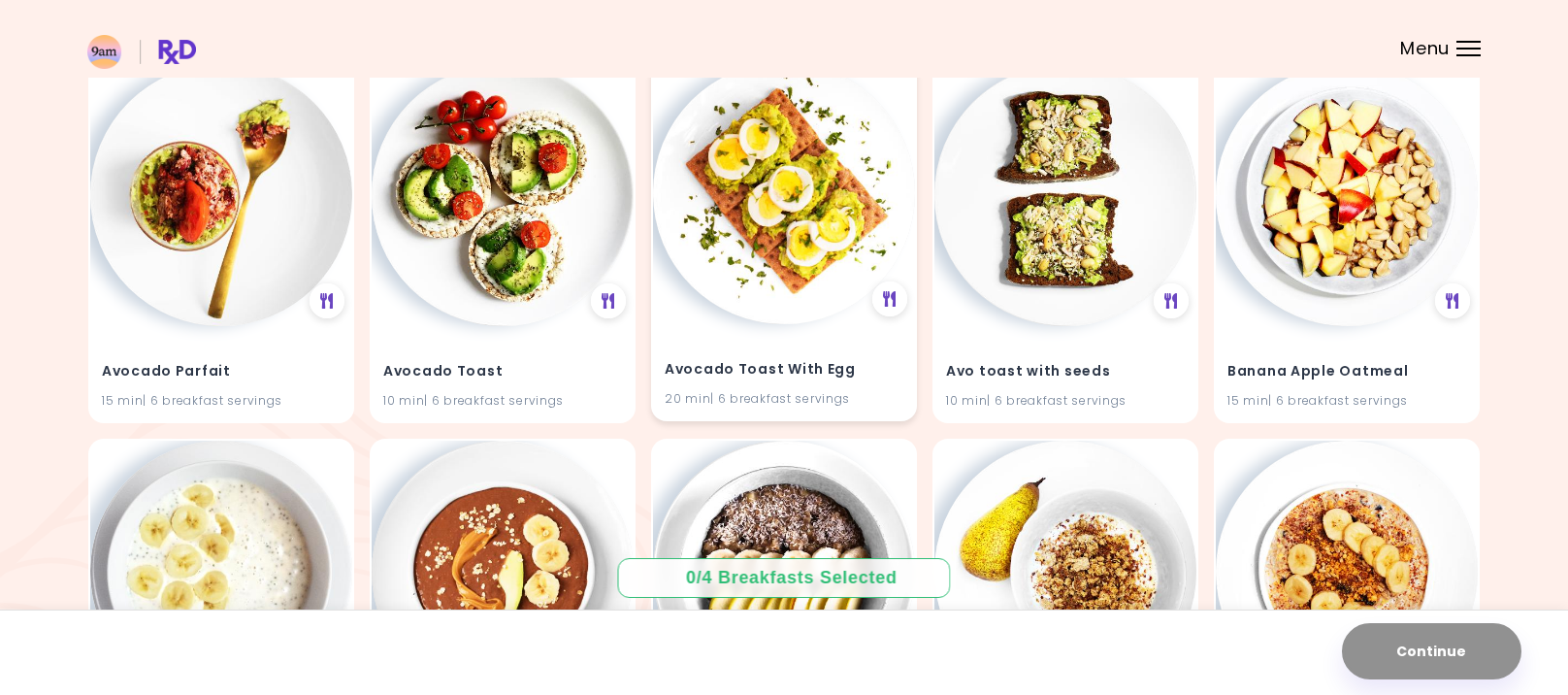
scroll to position [1358, 0]
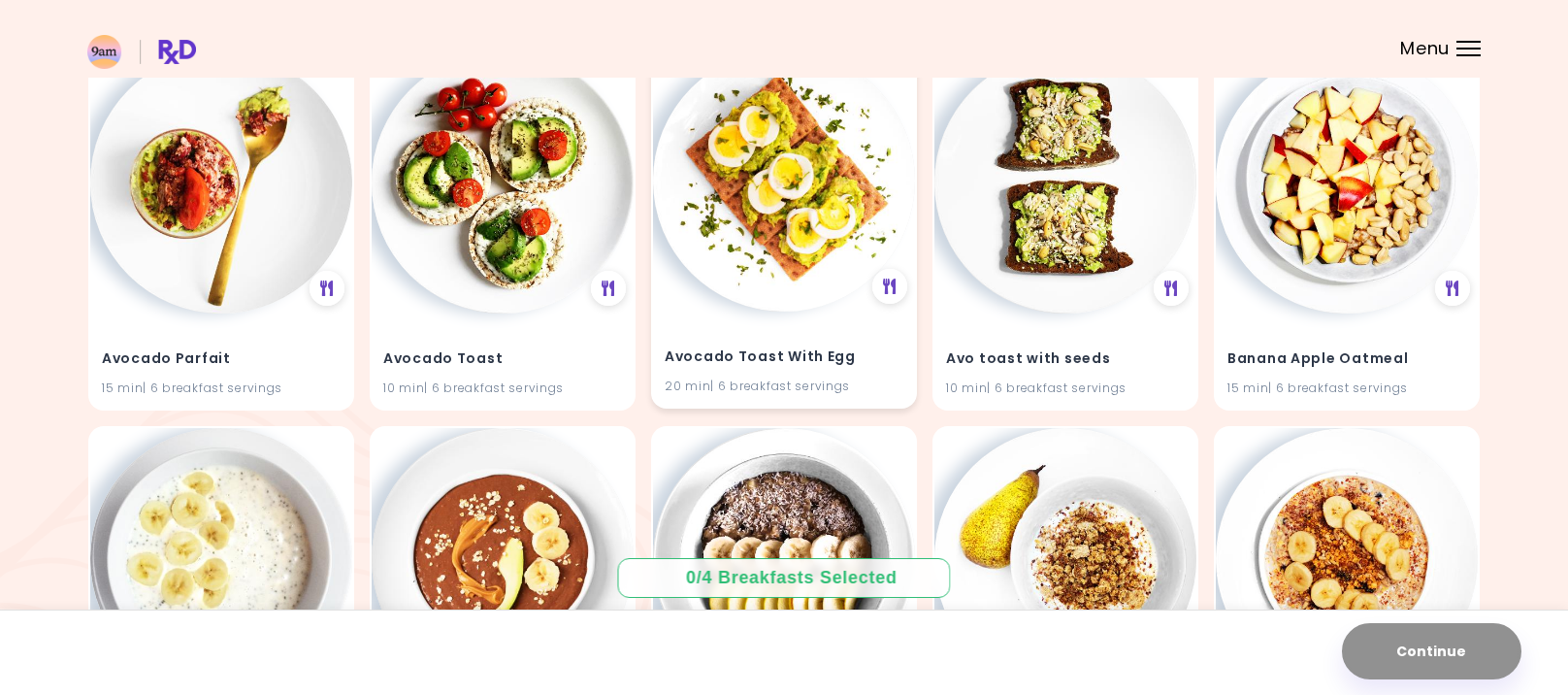
click at [812, 240] on img at bounding box center [784, 180] width 262 height 262
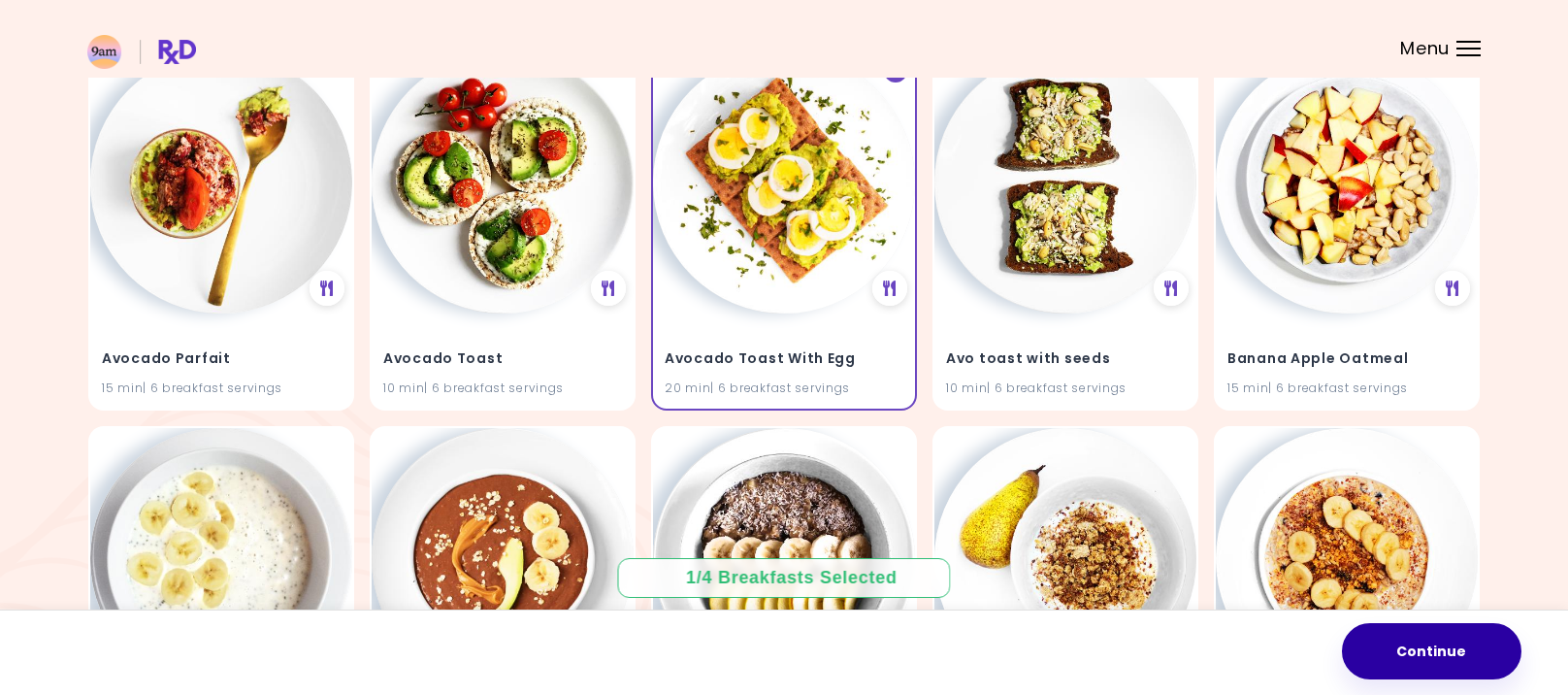
click at [1469, 646] on button "Continue" at bounding box center [1431, 651] width 179 height 56
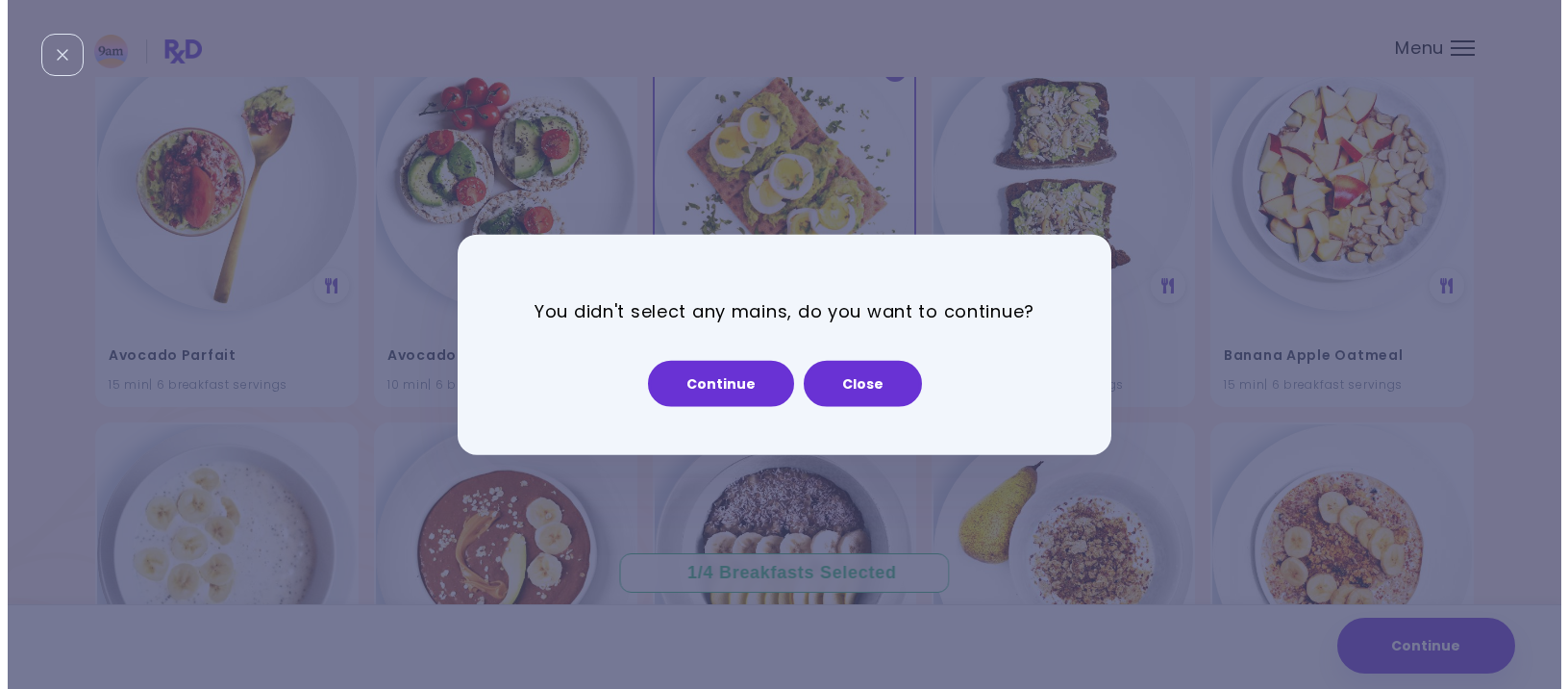
scroll to position [1356, 0]
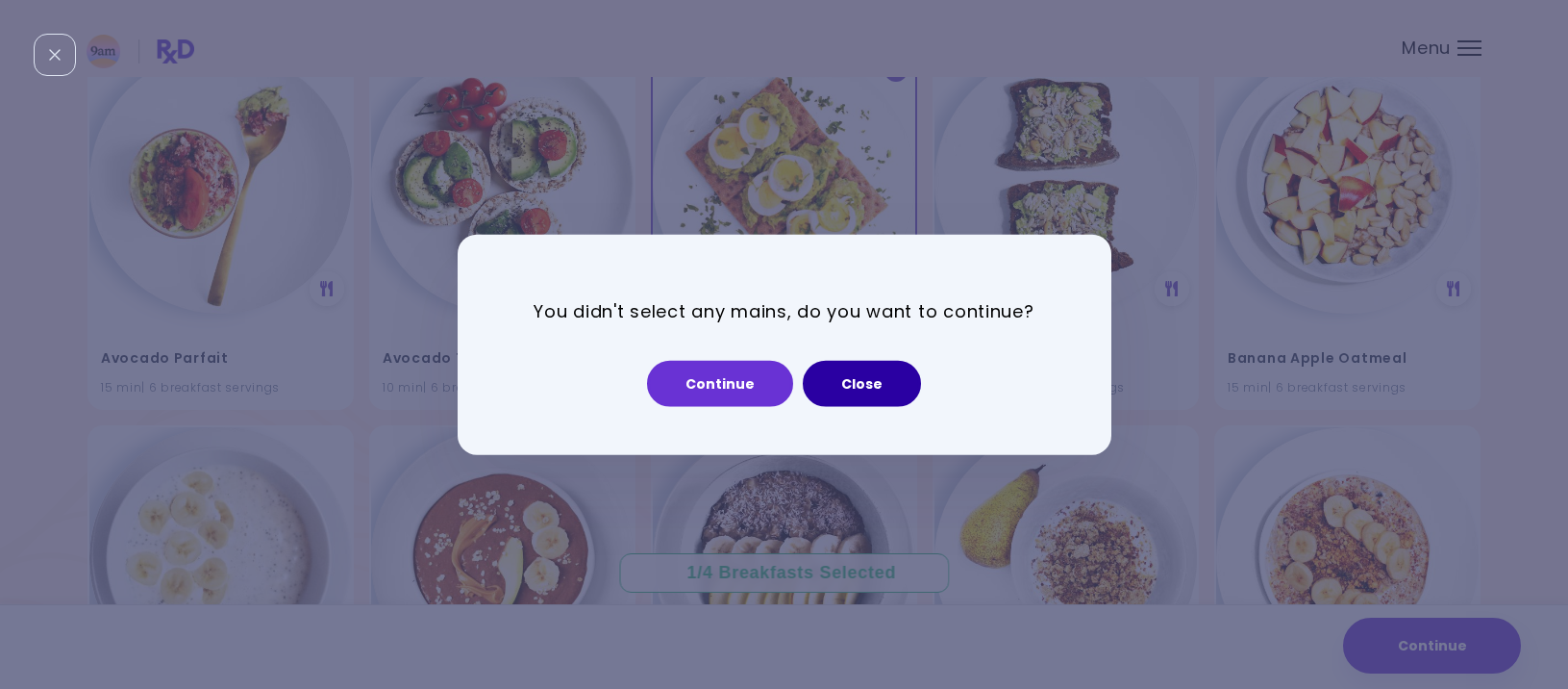
click at [885, 372] on button "Close" at bounding box center [862, 383] width 118 height 46
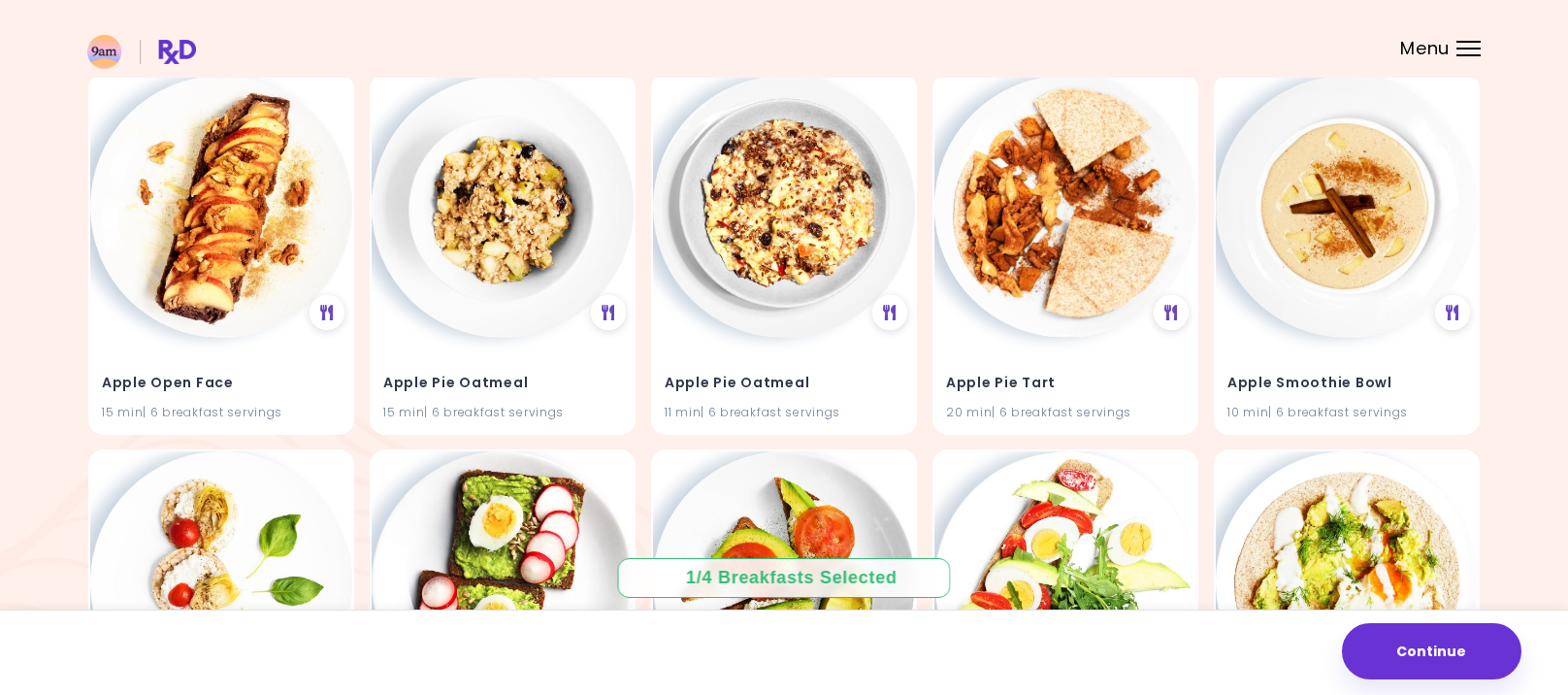
scroll to position [0, 0]
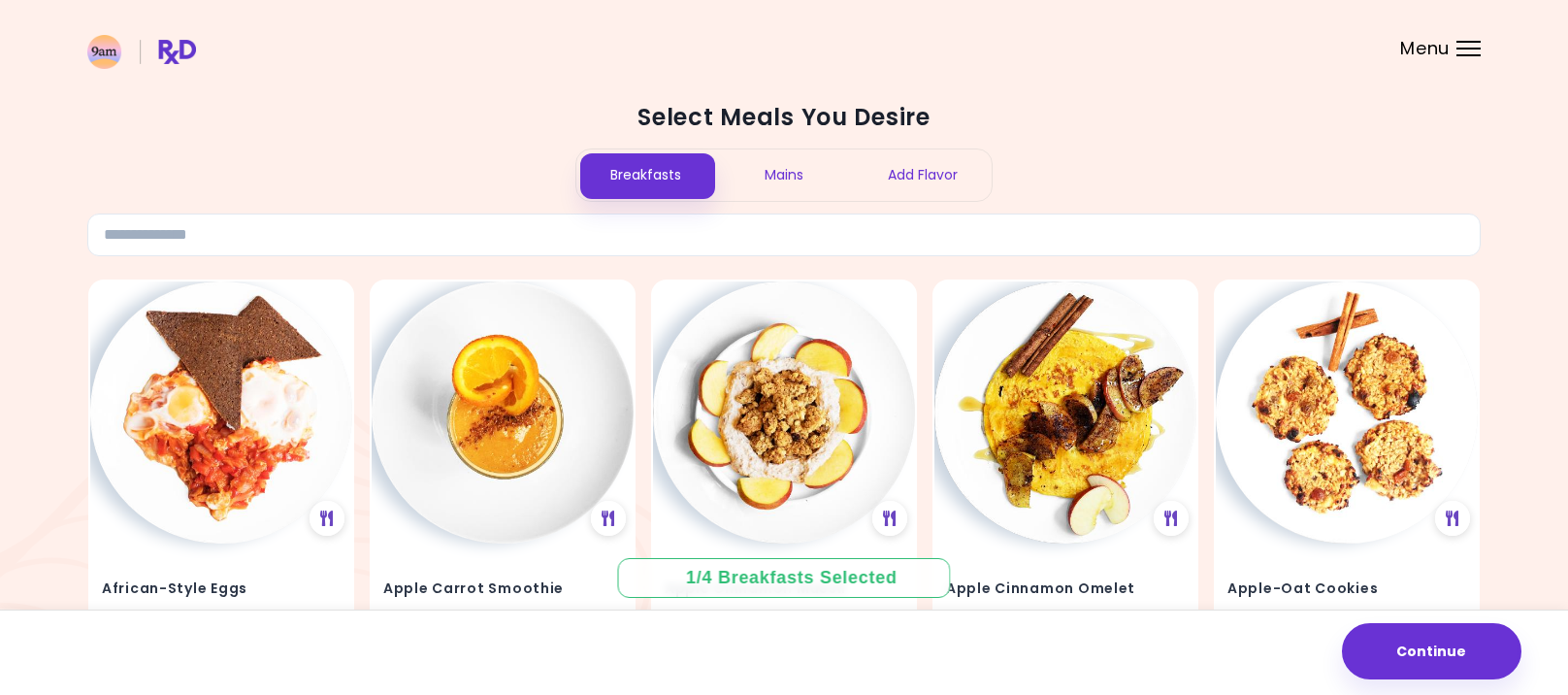
click at [808, 175] on div "Mains" at bounding box center [784, 175] width 139 height 51
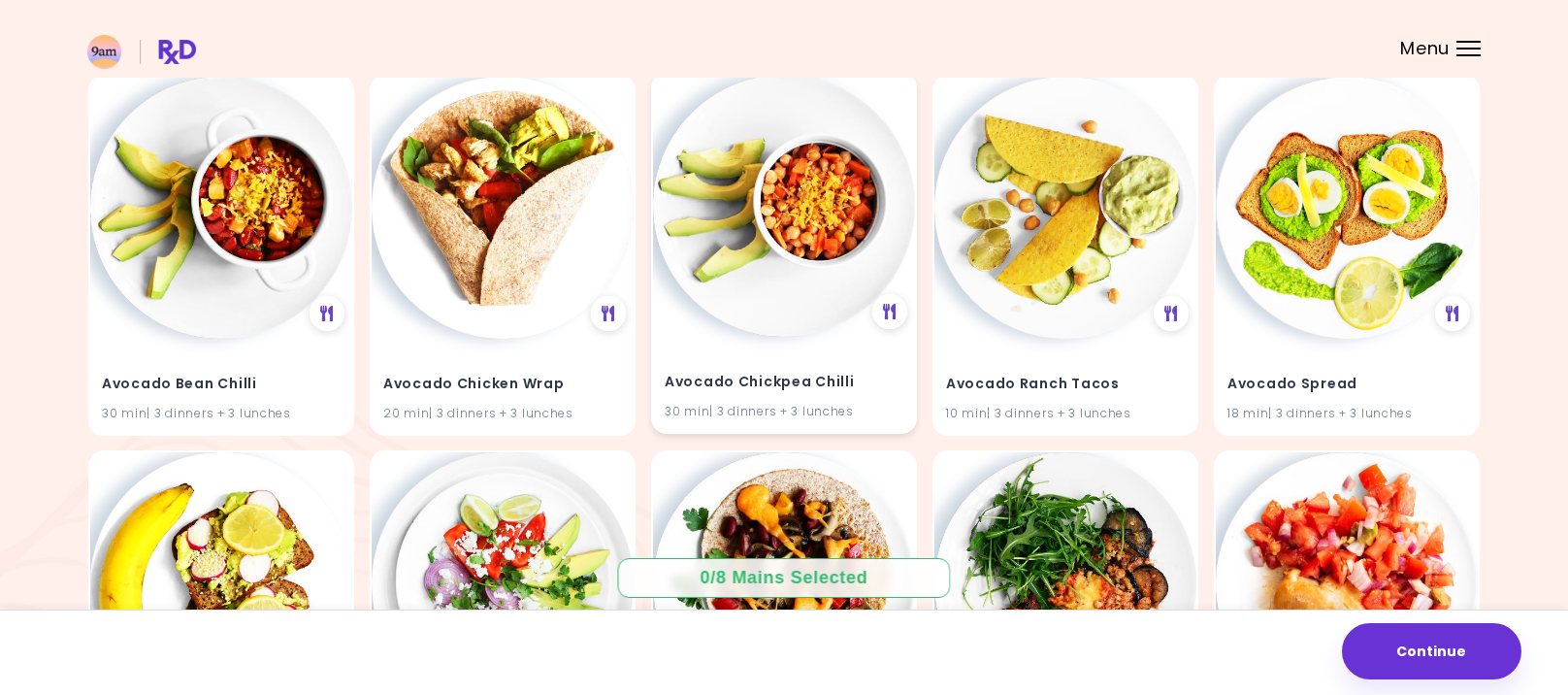
scroll to position [582, 0]
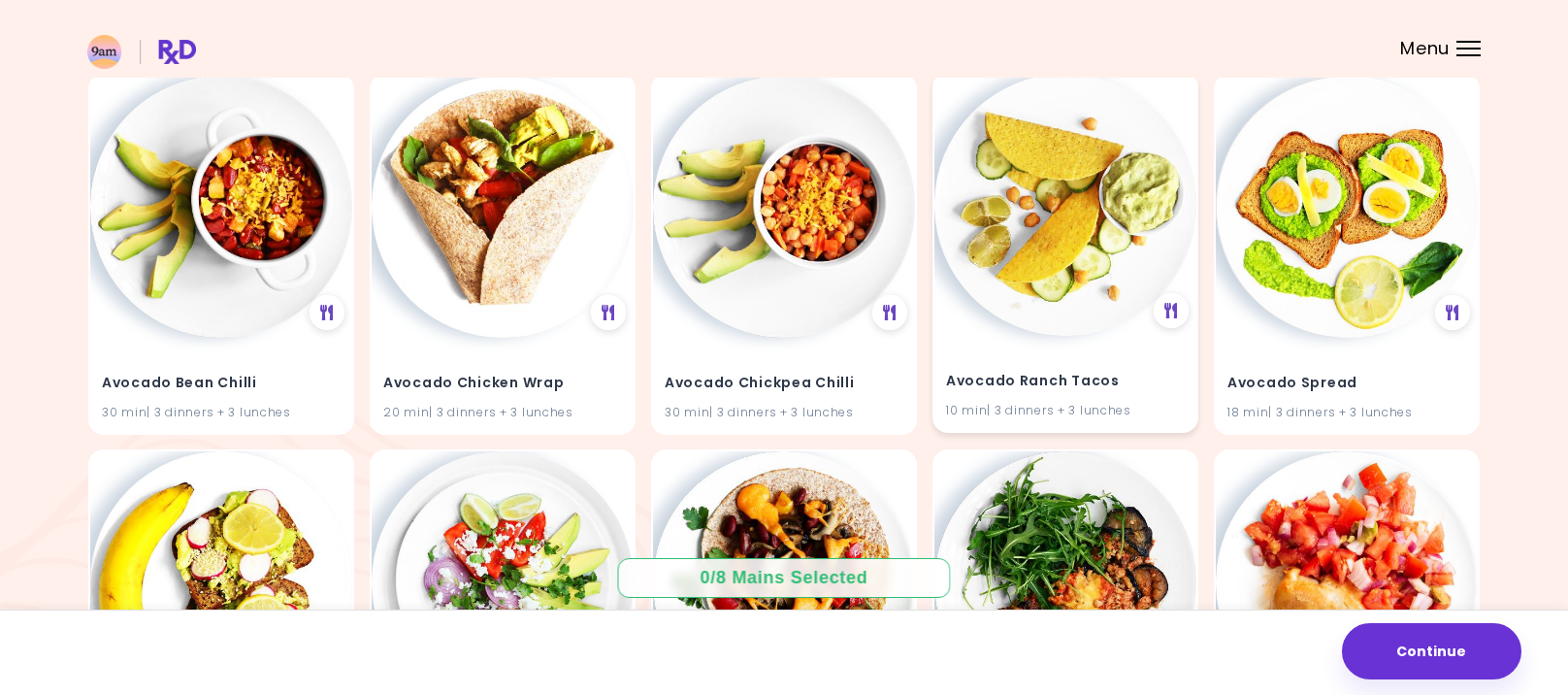
click at [1060, 260] on img at bounding box center [1065, 205] width 262 height 262
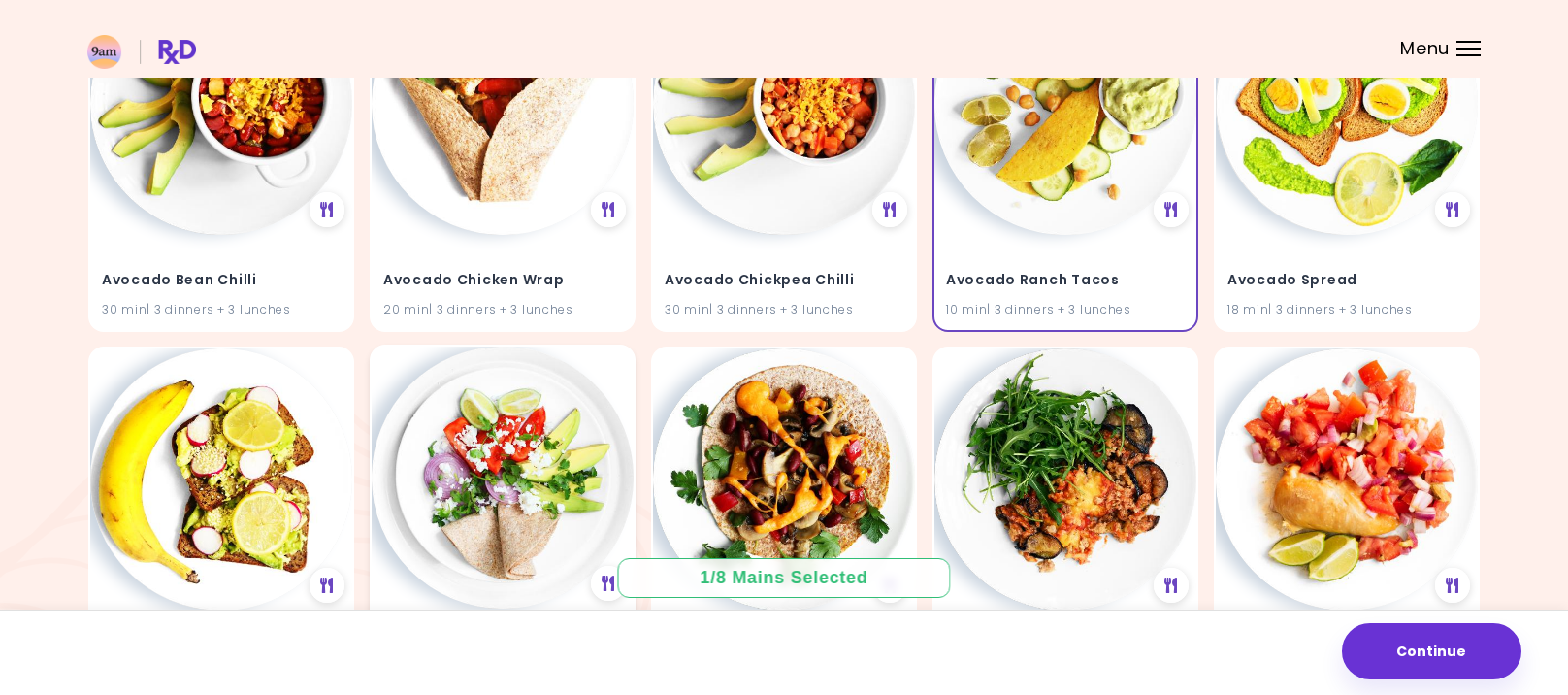
scroll to position [873, 0]
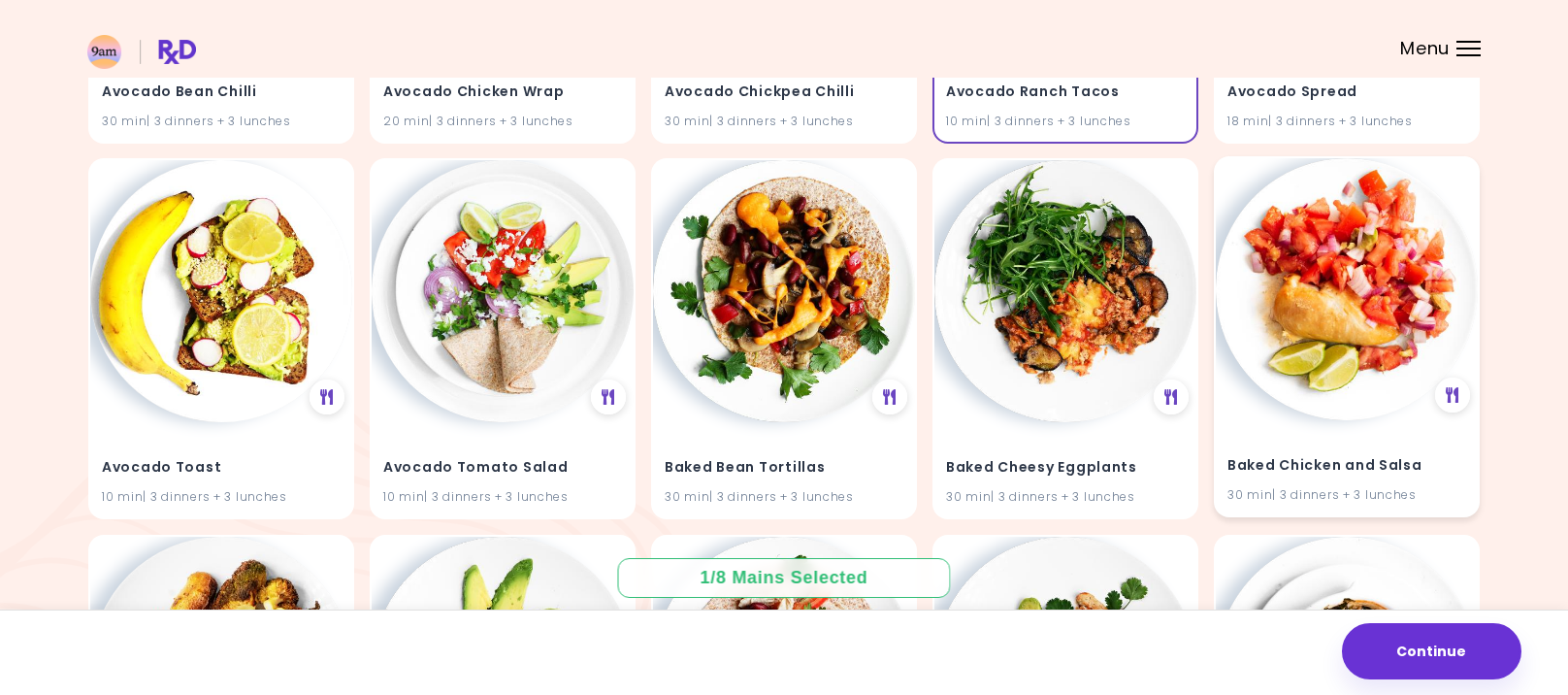
click at [1319, 343] on img at bounding box center [1347, 289] width 262 height 262
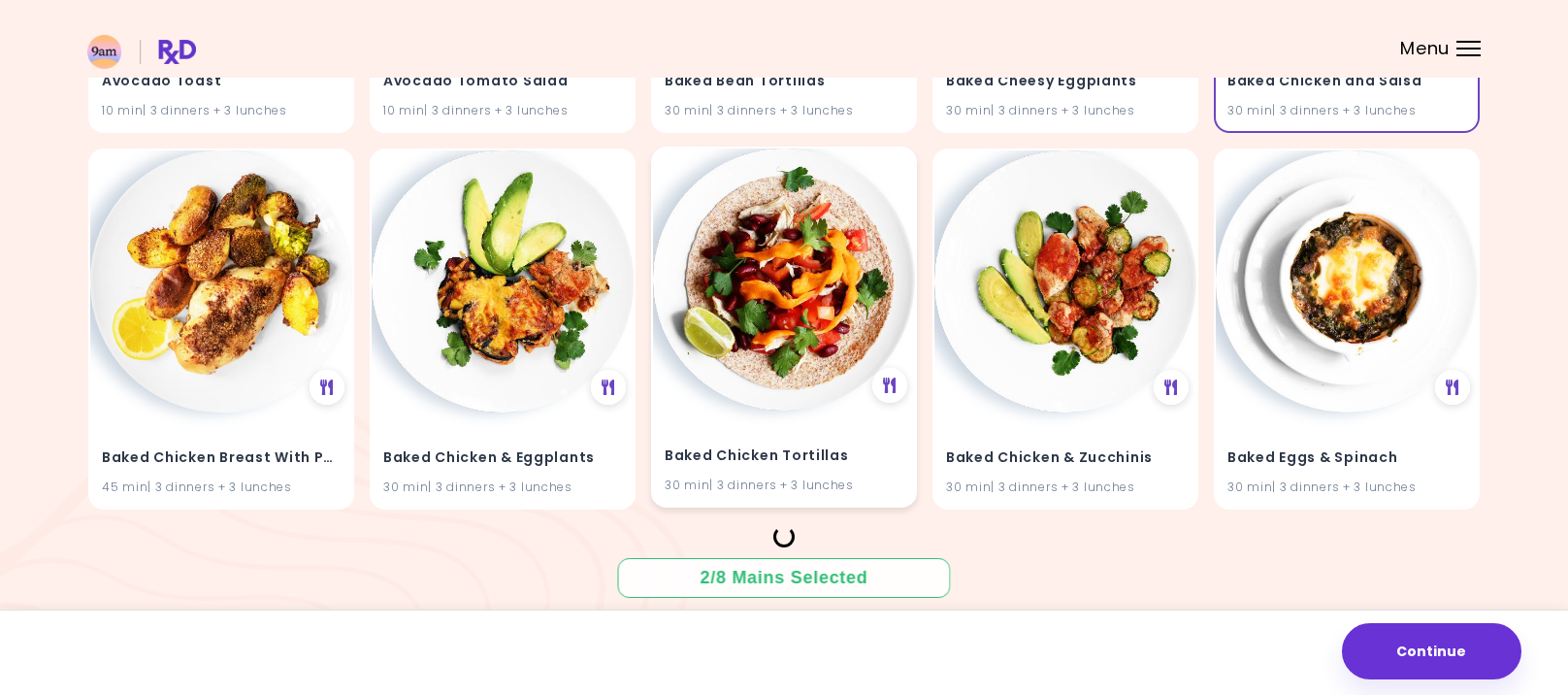
scroll to position [1261, 0]
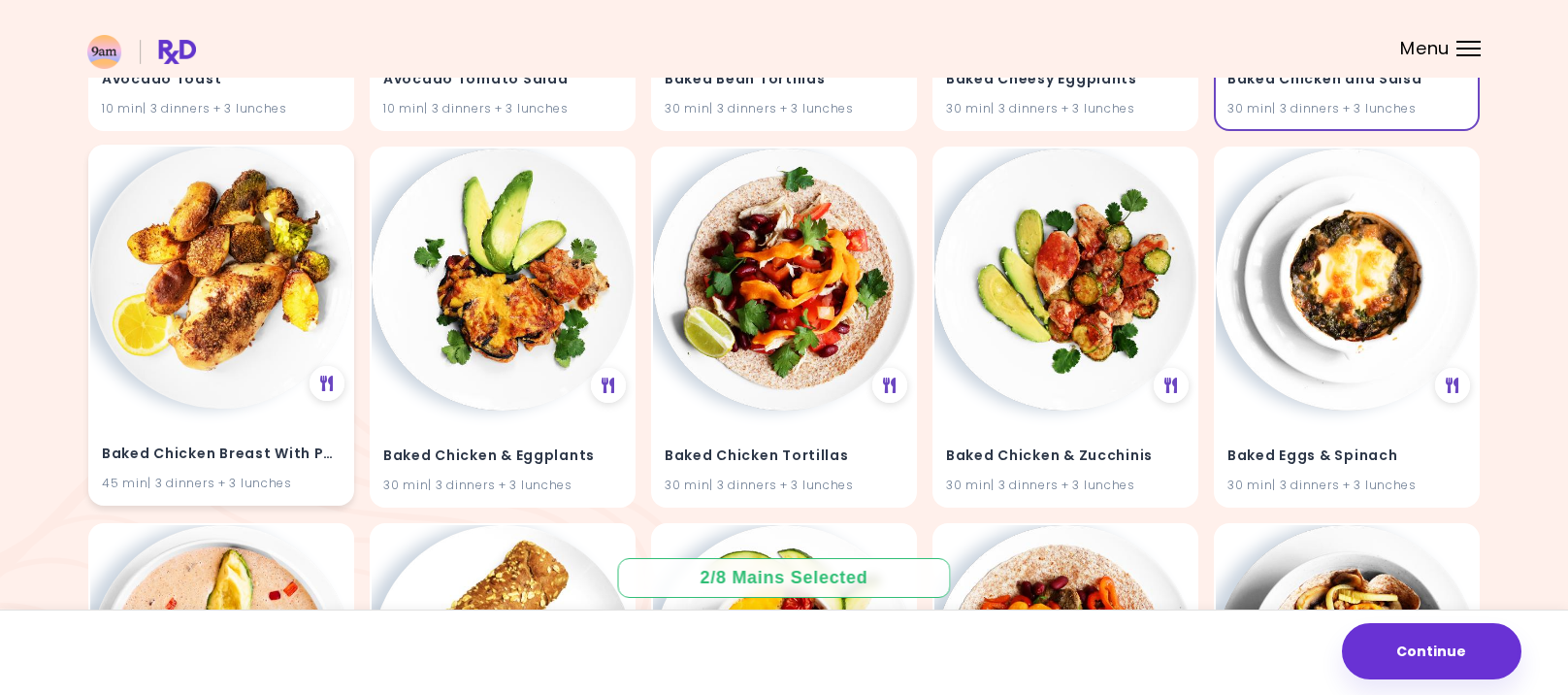
click at [252, 309] on img at bounding box center [221, 278] width 262 height 262
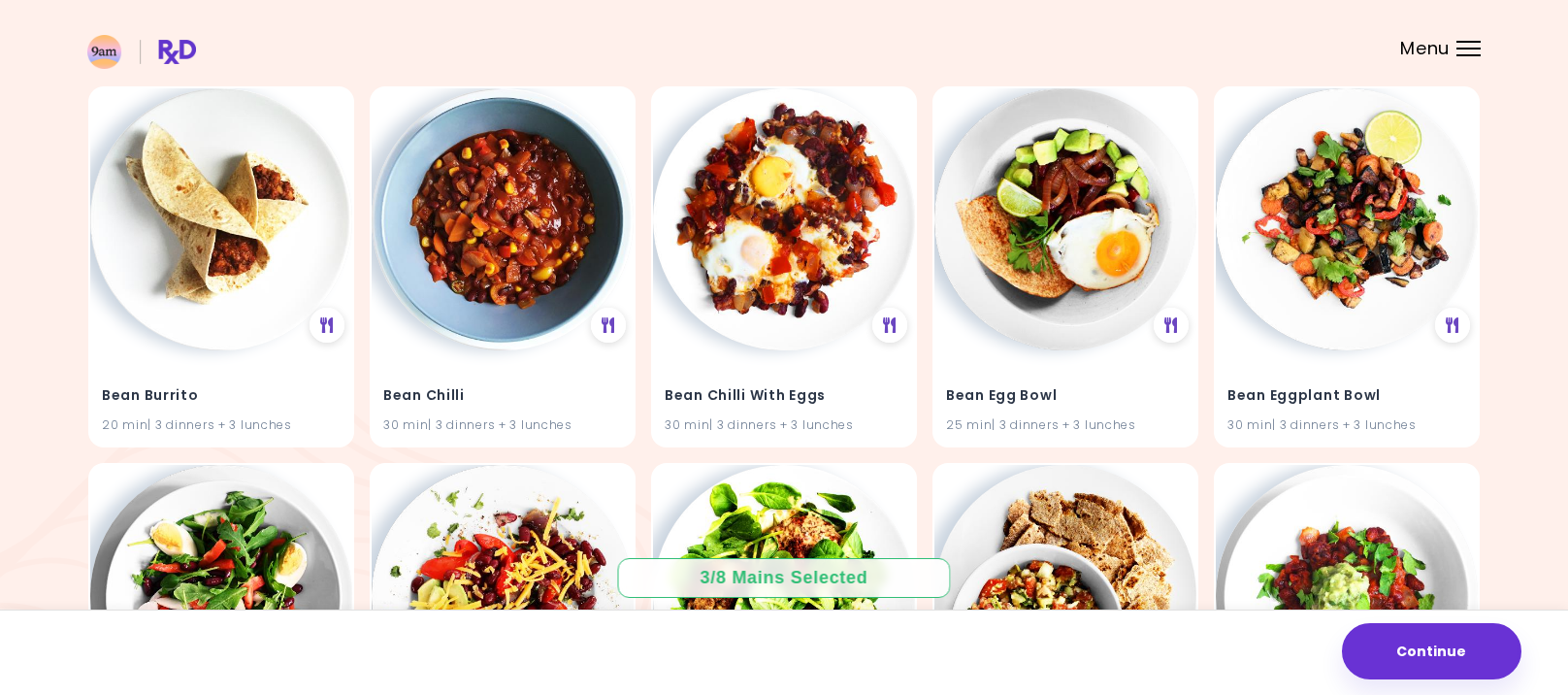
scroll to position [4148, 0]
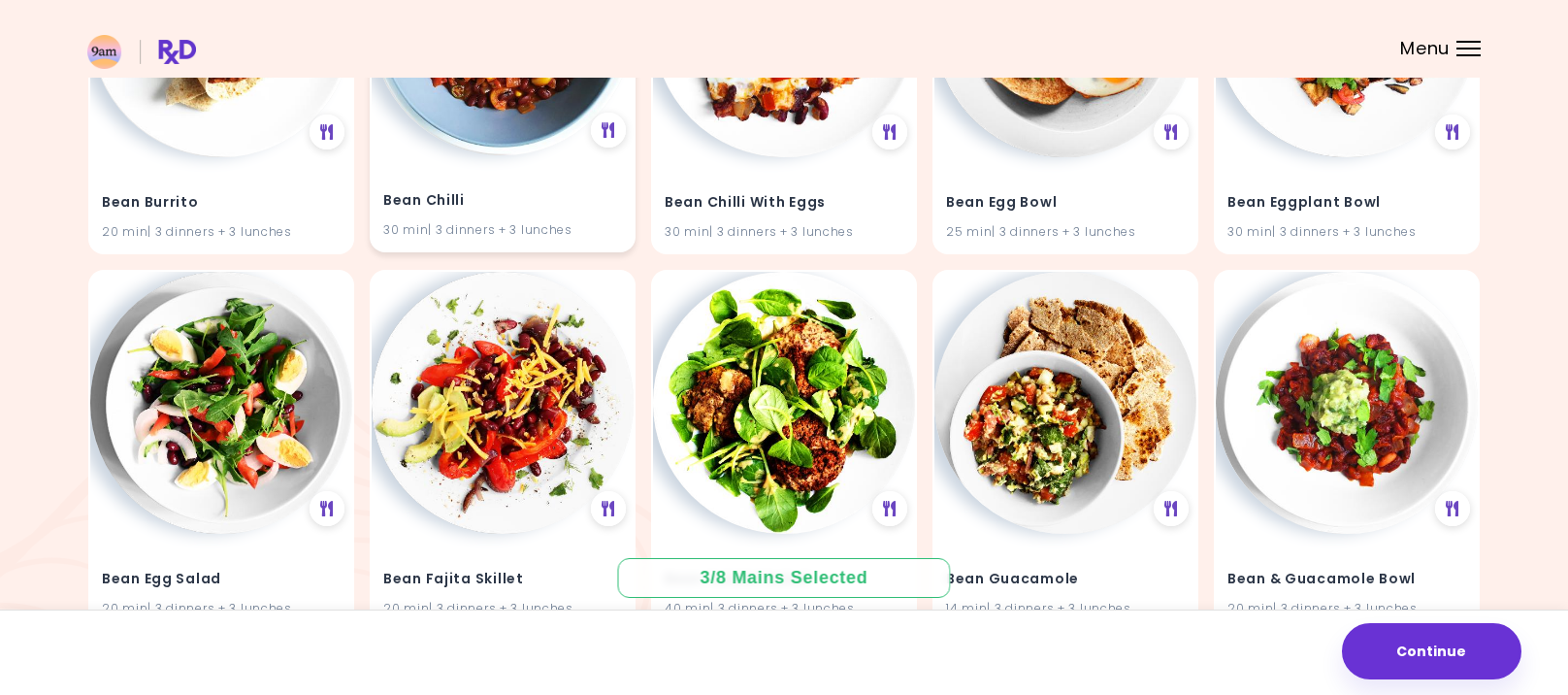
click at [497, 130] on img at bounding box center [502, 25] width 262 height 262
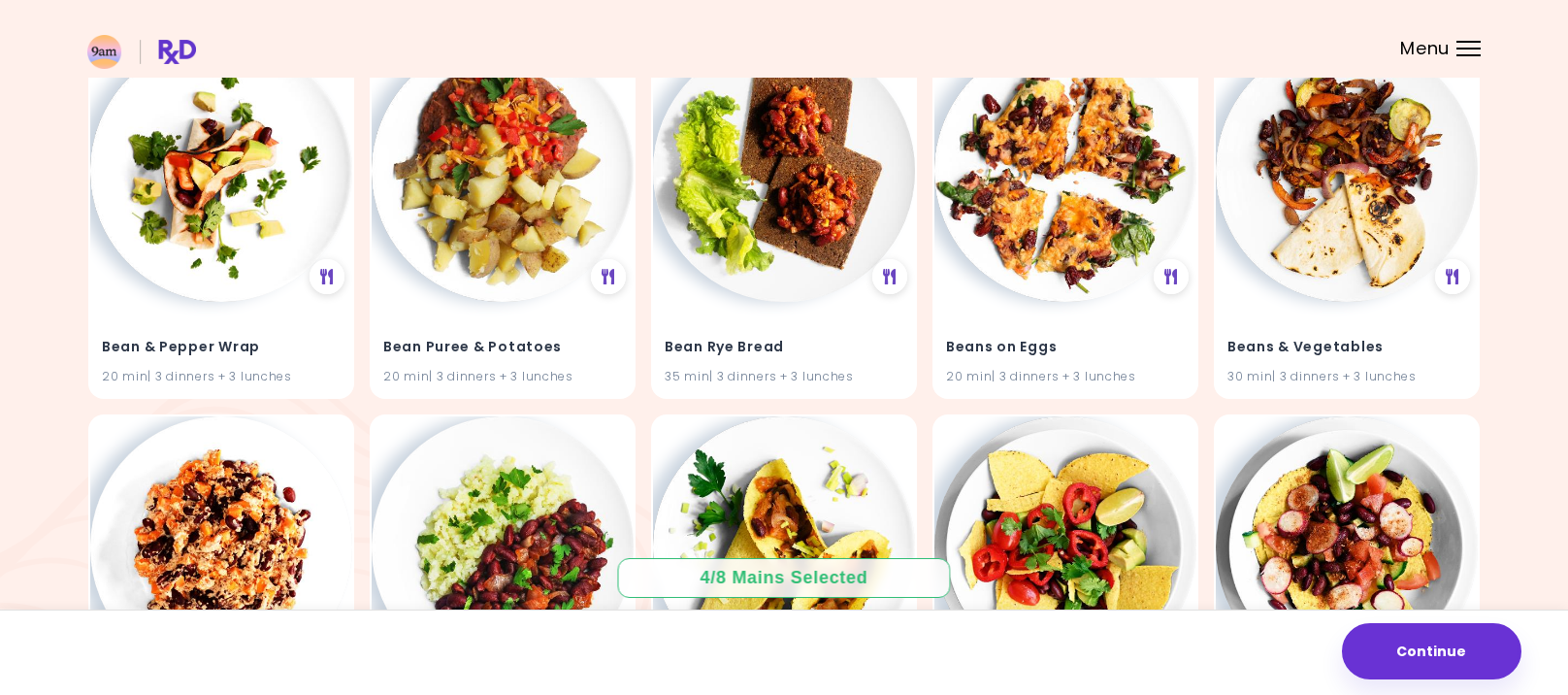
scroll to position [0, 0]
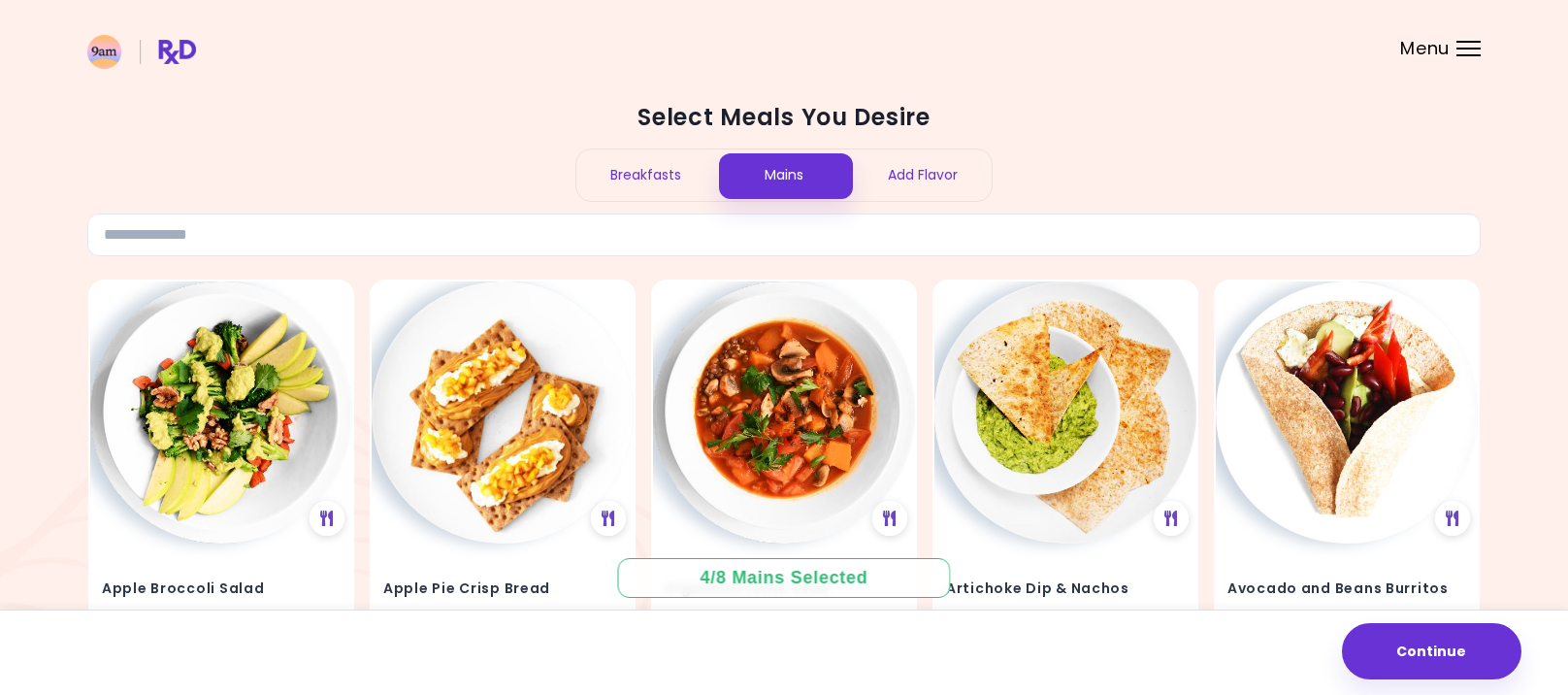
click at [931, 165] on div "Add Flavor" at bounding box center [921, 175] width 139 height 51
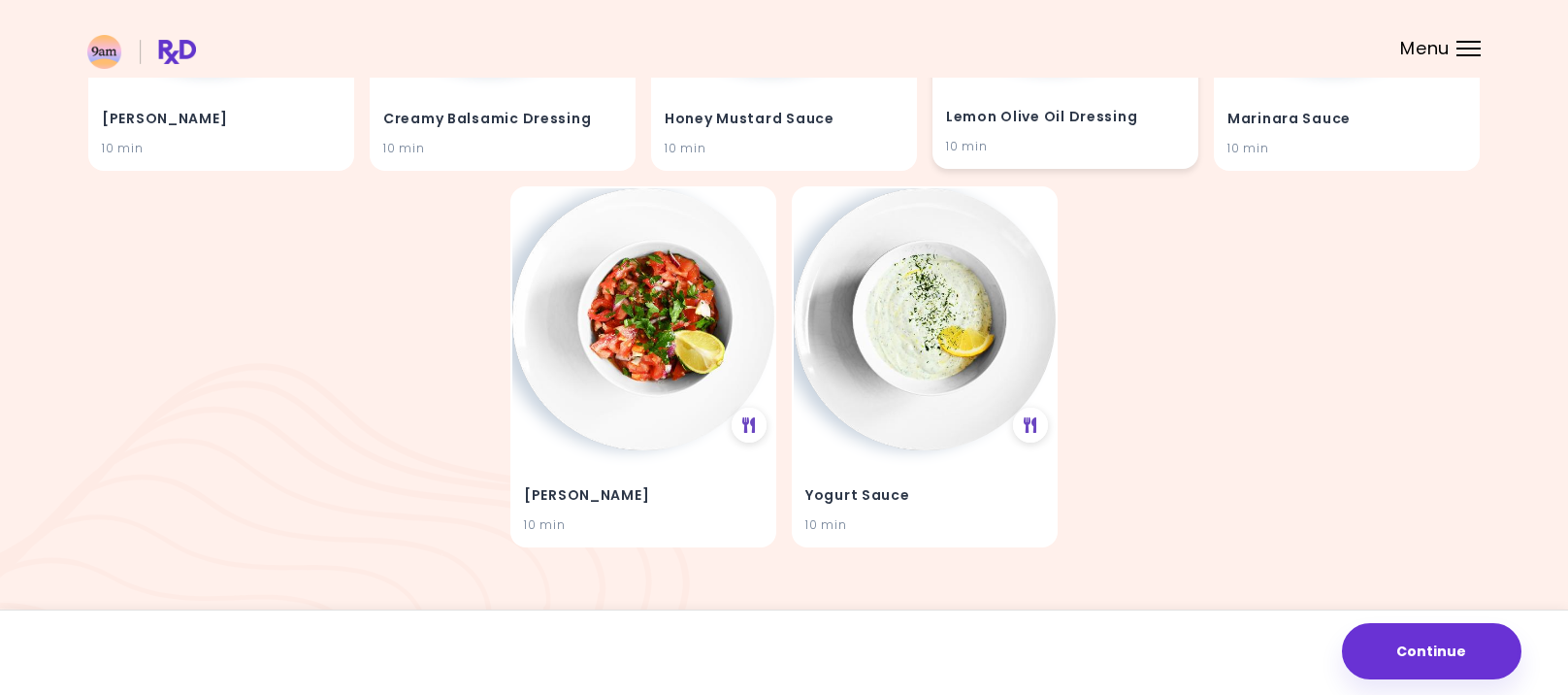
scroll to position [485, 0]
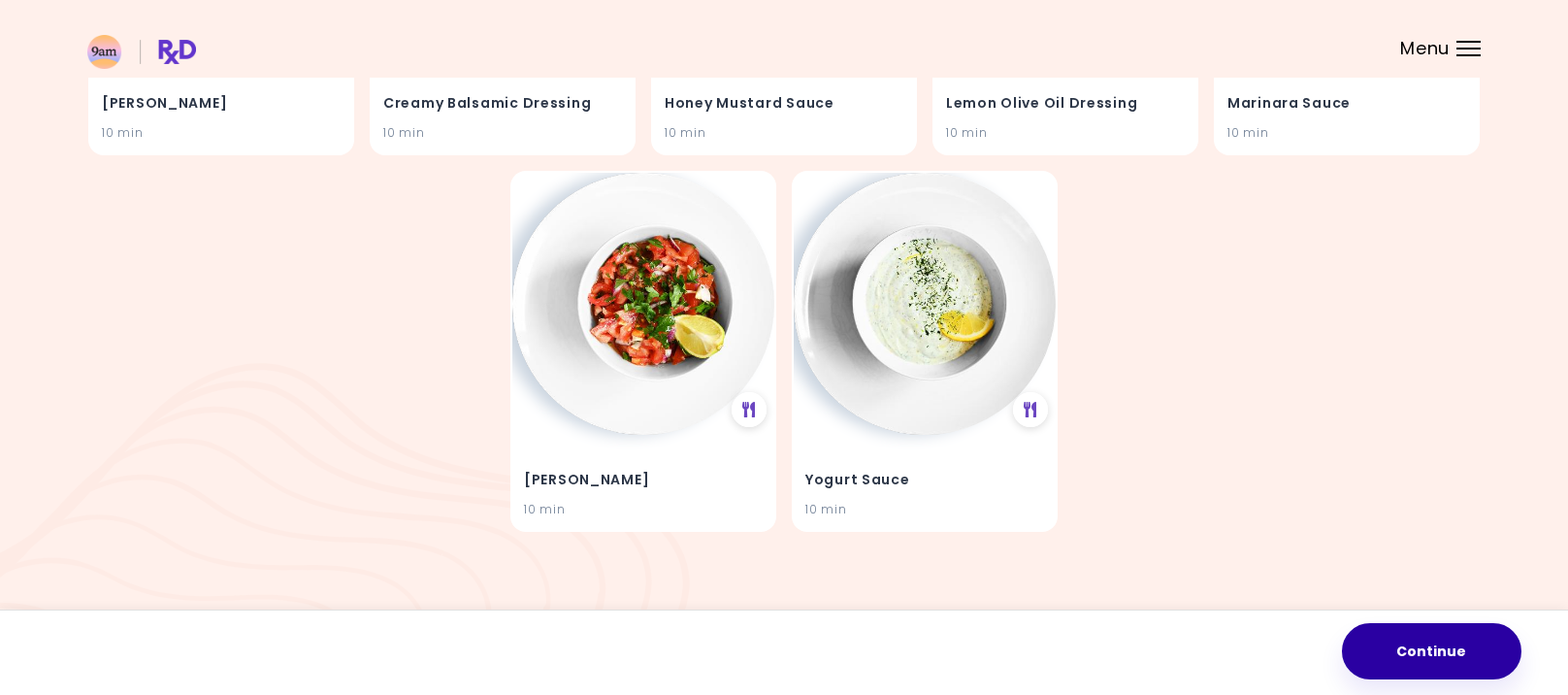
click at [1448, 666] on button "Continue" at bounding box center [1431, 651] width 179 height 56
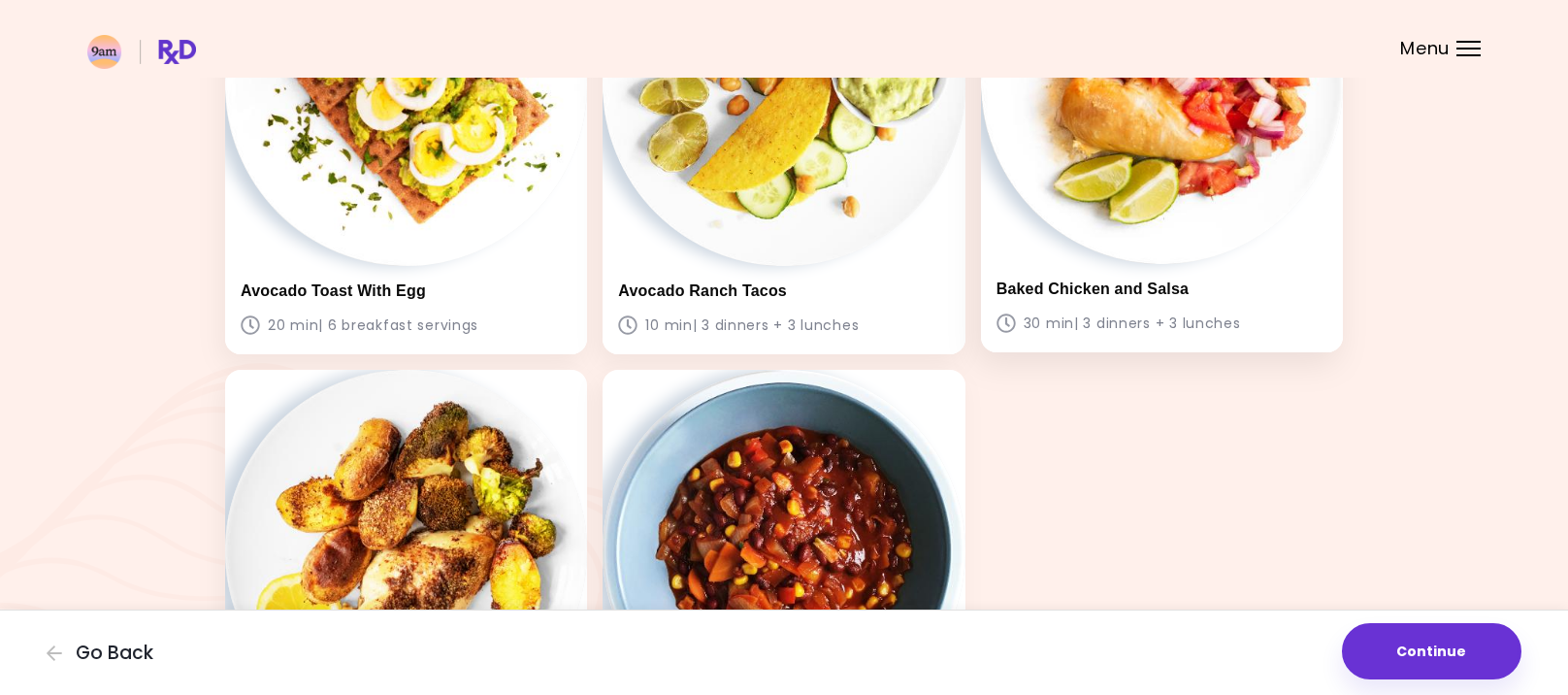
scroll to position [291, 0]
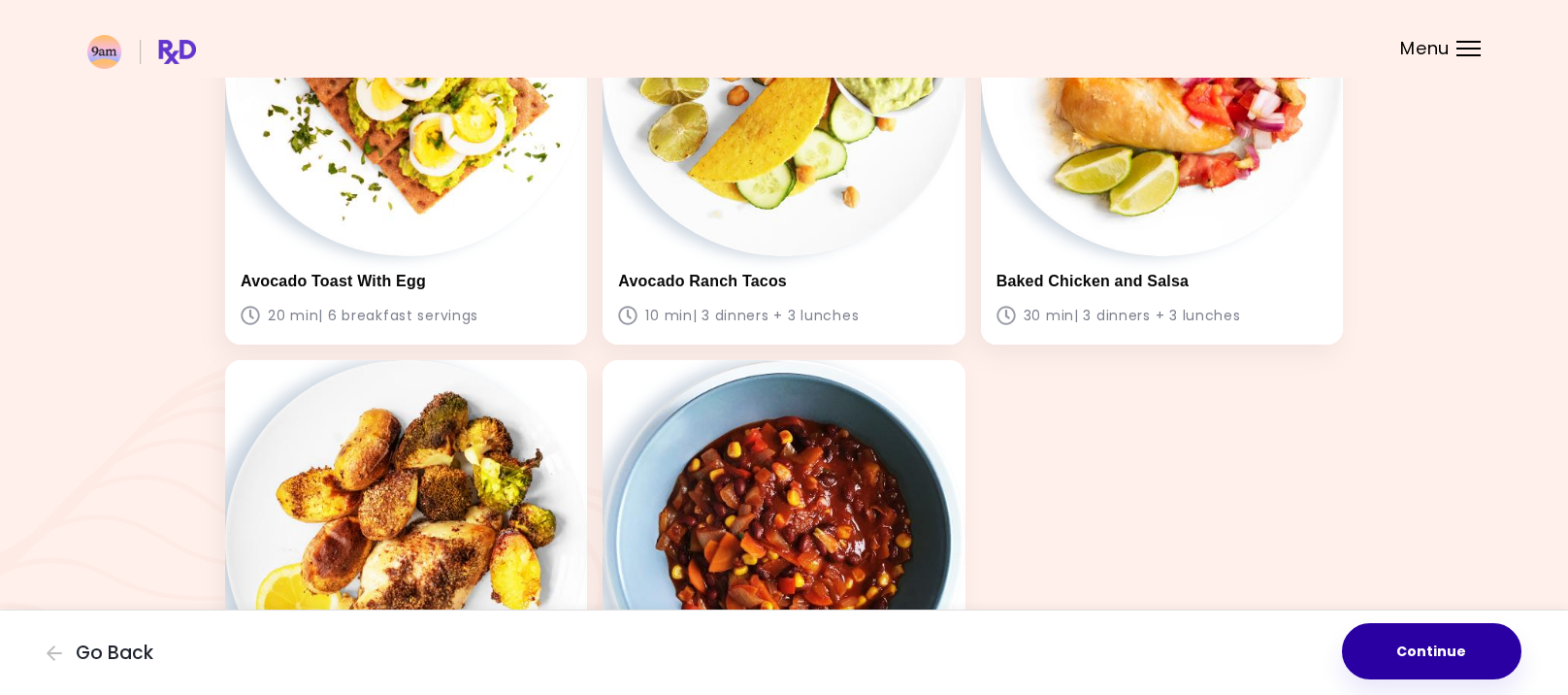
click at [1427, 669] on button "Continue" at bounding box center [1431, 651] width 179 height 56
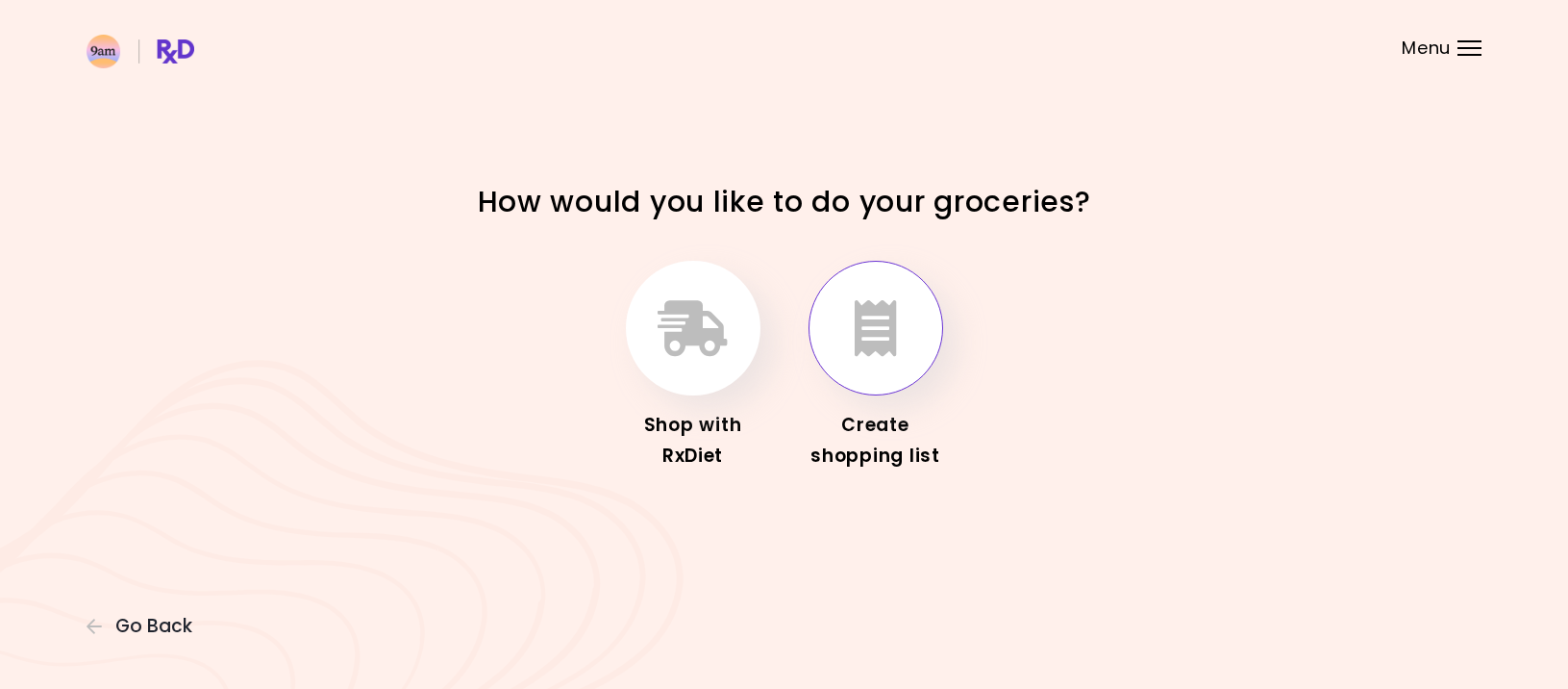
click at [878, 316] on icon "button" at bounding box center [875, 327] width 42 height 56
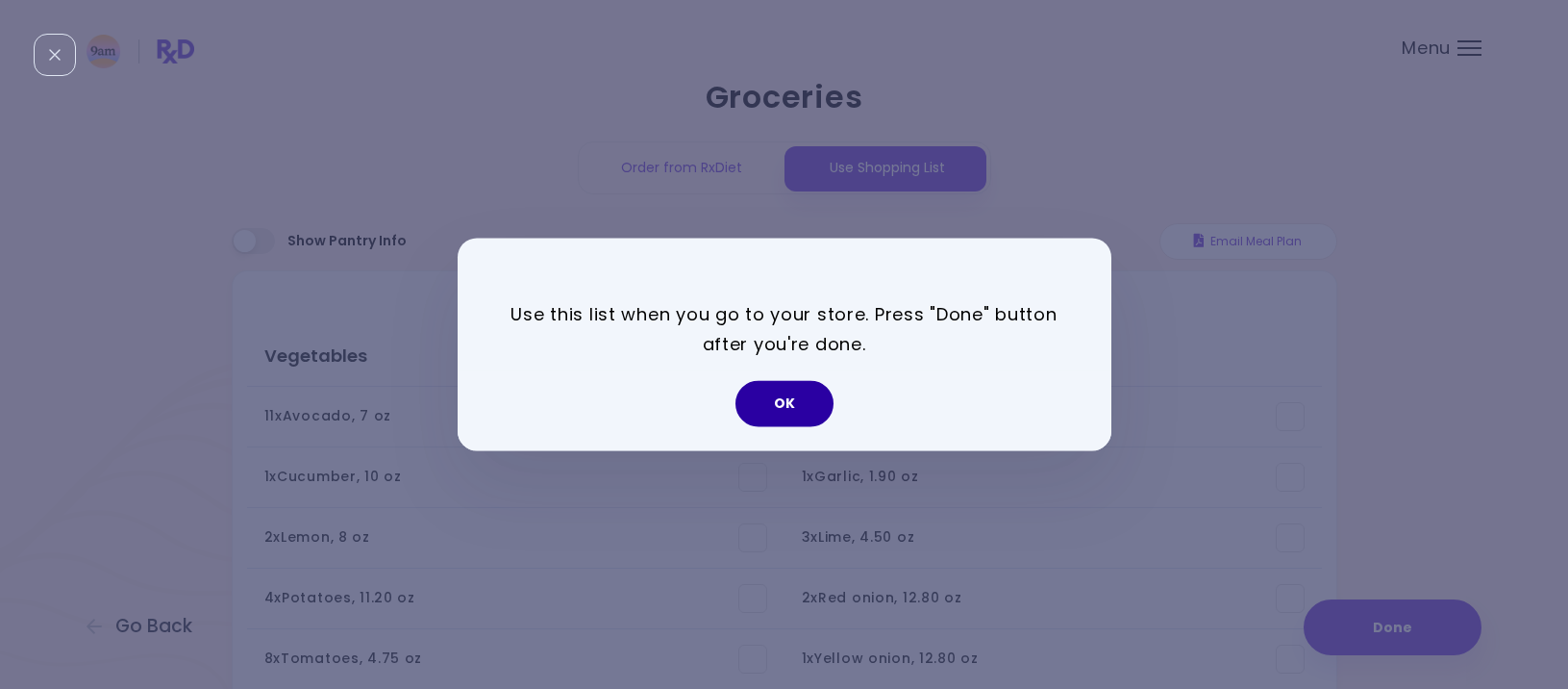
click at [784, 399] on button "OK" at bounding box center [784, 403] width 99 height 46
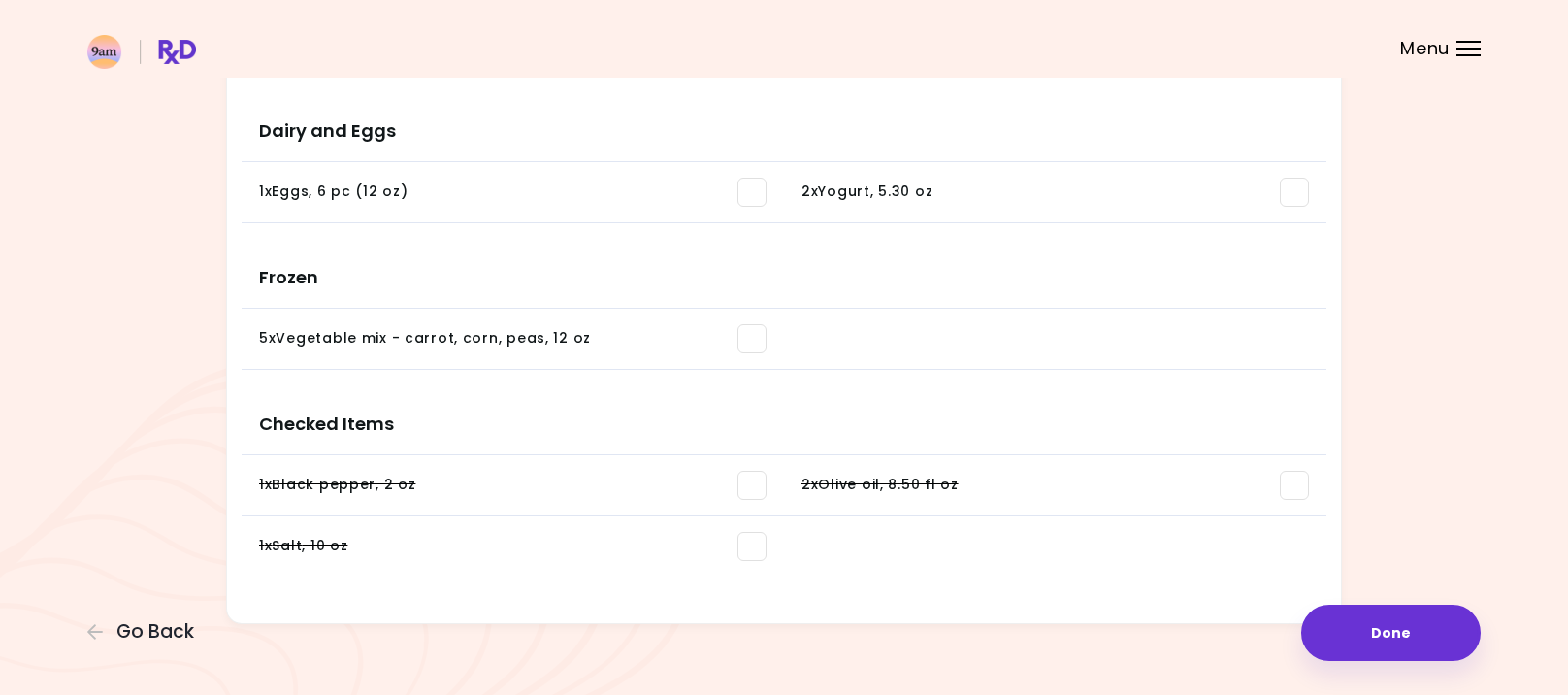
scroll to position [1509, 0]
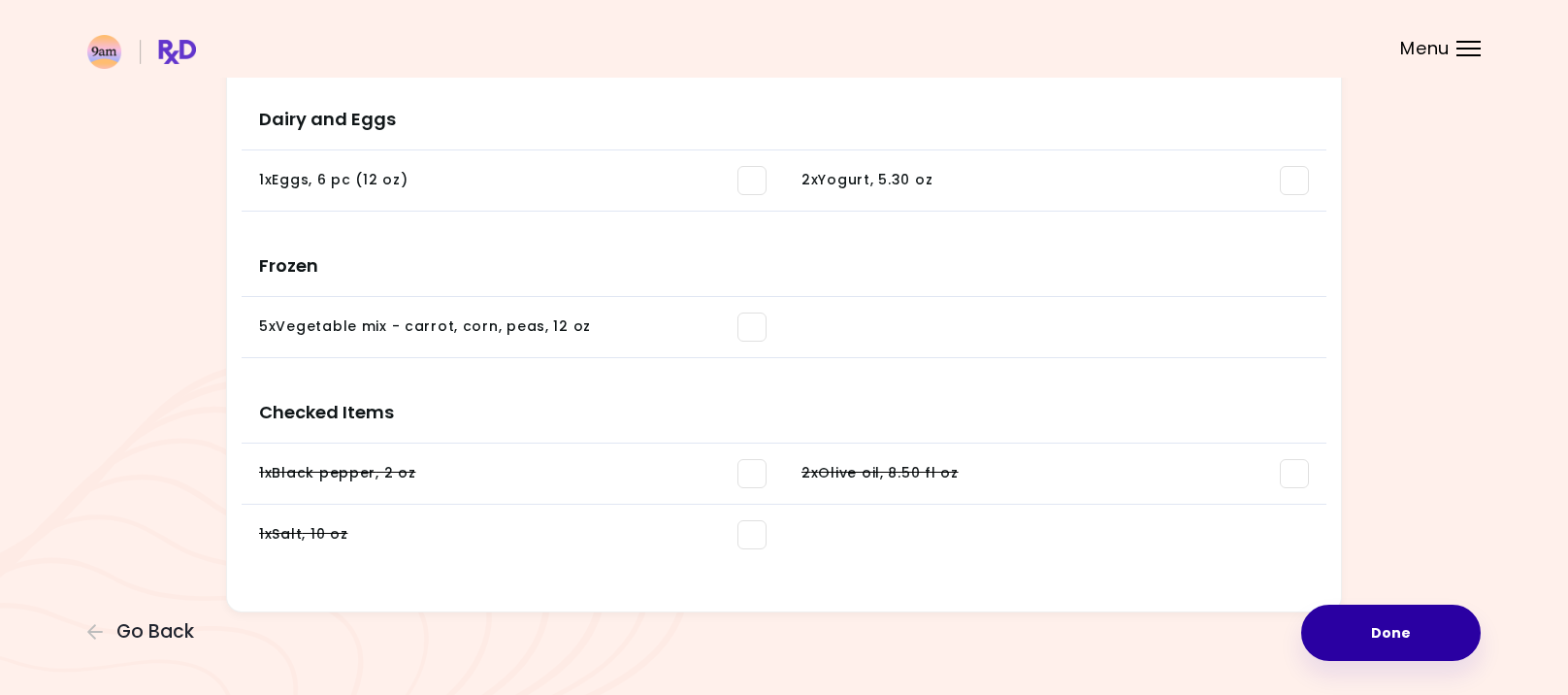
click at [1402, 648] on button "Done" at bounding box center [1391, 632] width 179 height 56
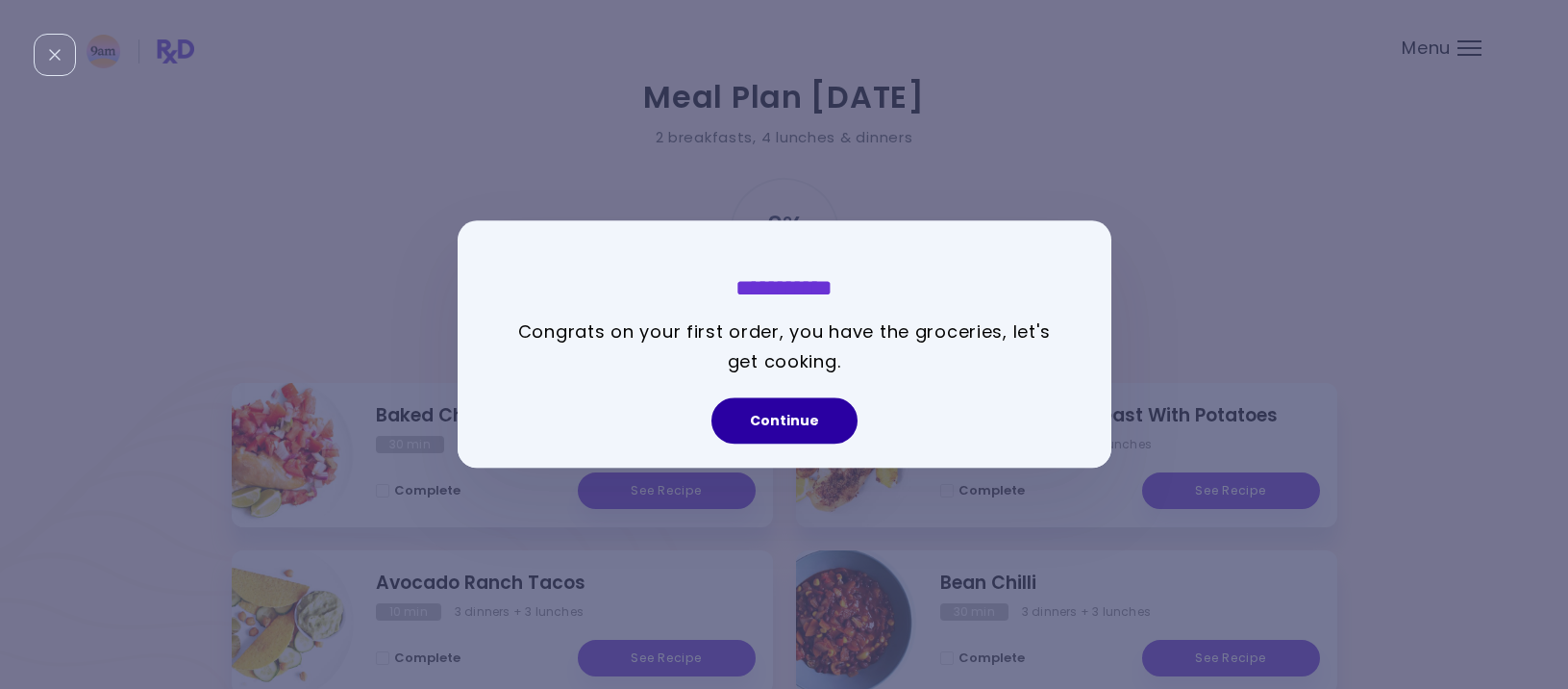
click at [796, 420] on button "Continue" at bounding box center [784, 421] width 146 height 46
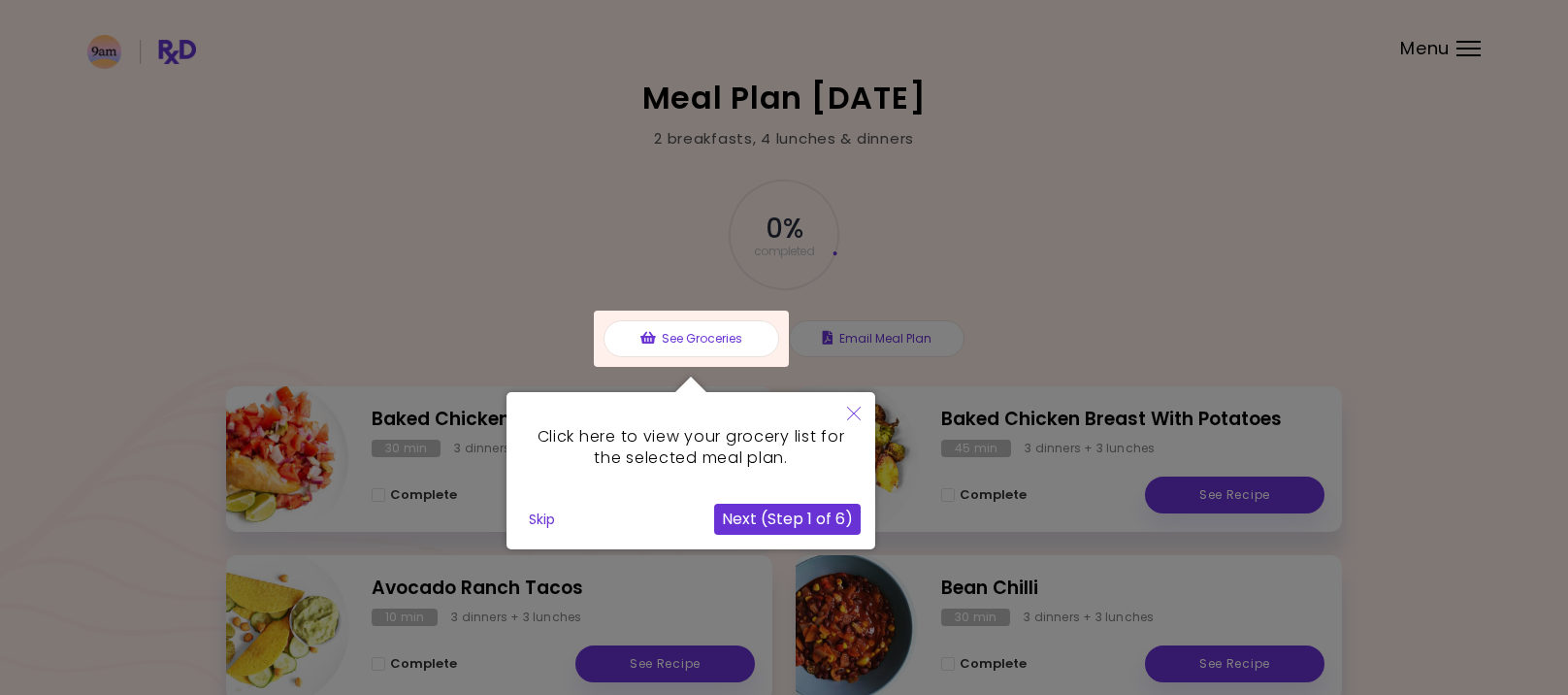
click at [792, 509] on button "Next (Step 1 of 6)" at bounding box center [786, 519] width 147 height 32
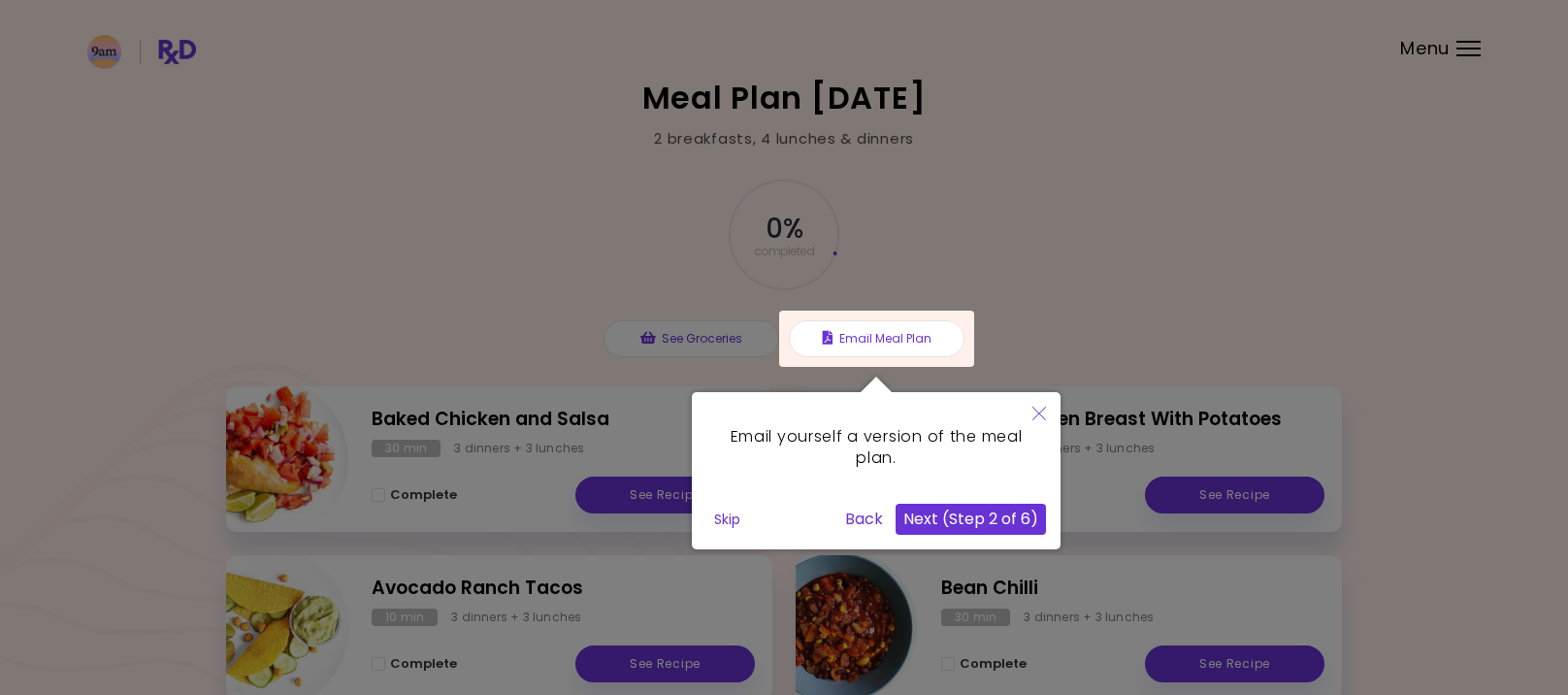
click at [957, 512] on button "Next (Step 2 of 6)" at bounding box center [971, 519] width 151 height 32
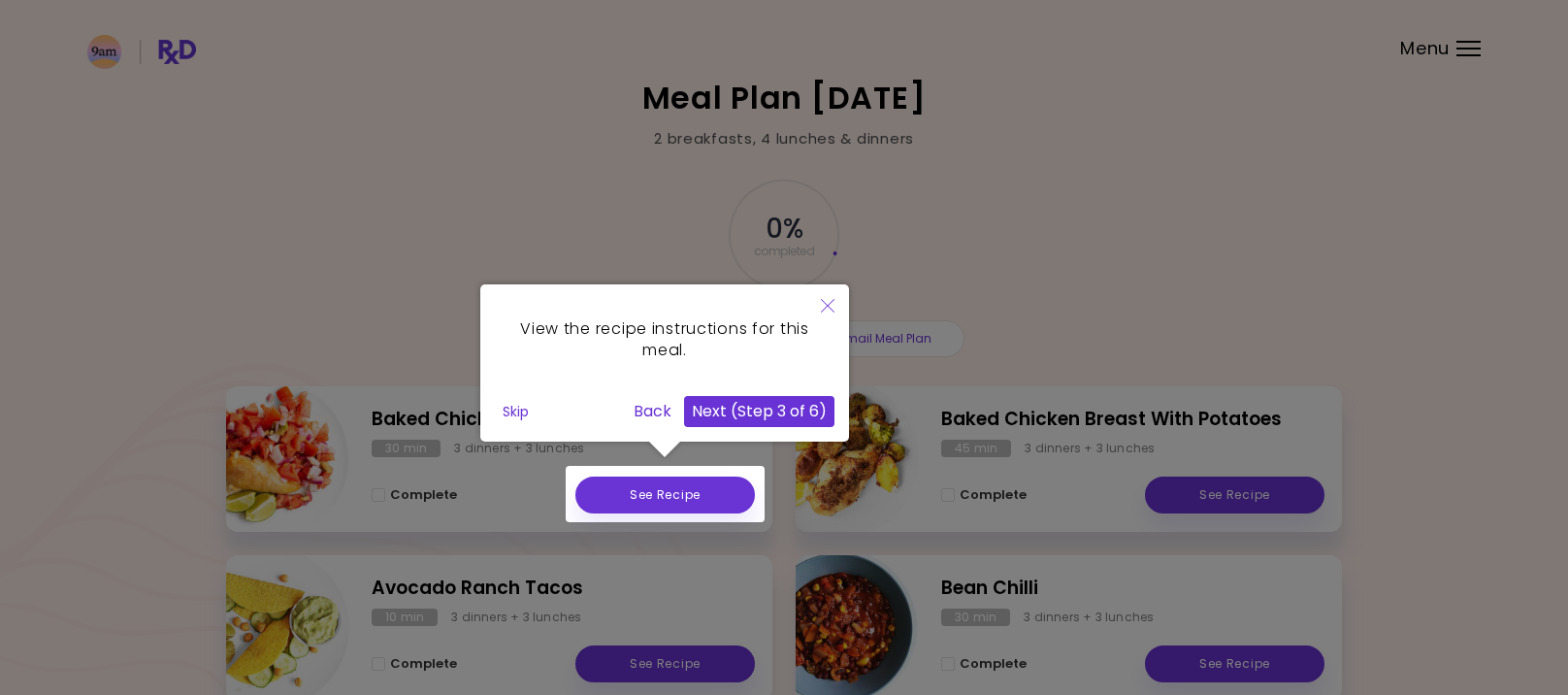
click at [741, 426] on button "Next (Step 3 of 6)" at bounding box center [759, 411] width 151 height 32
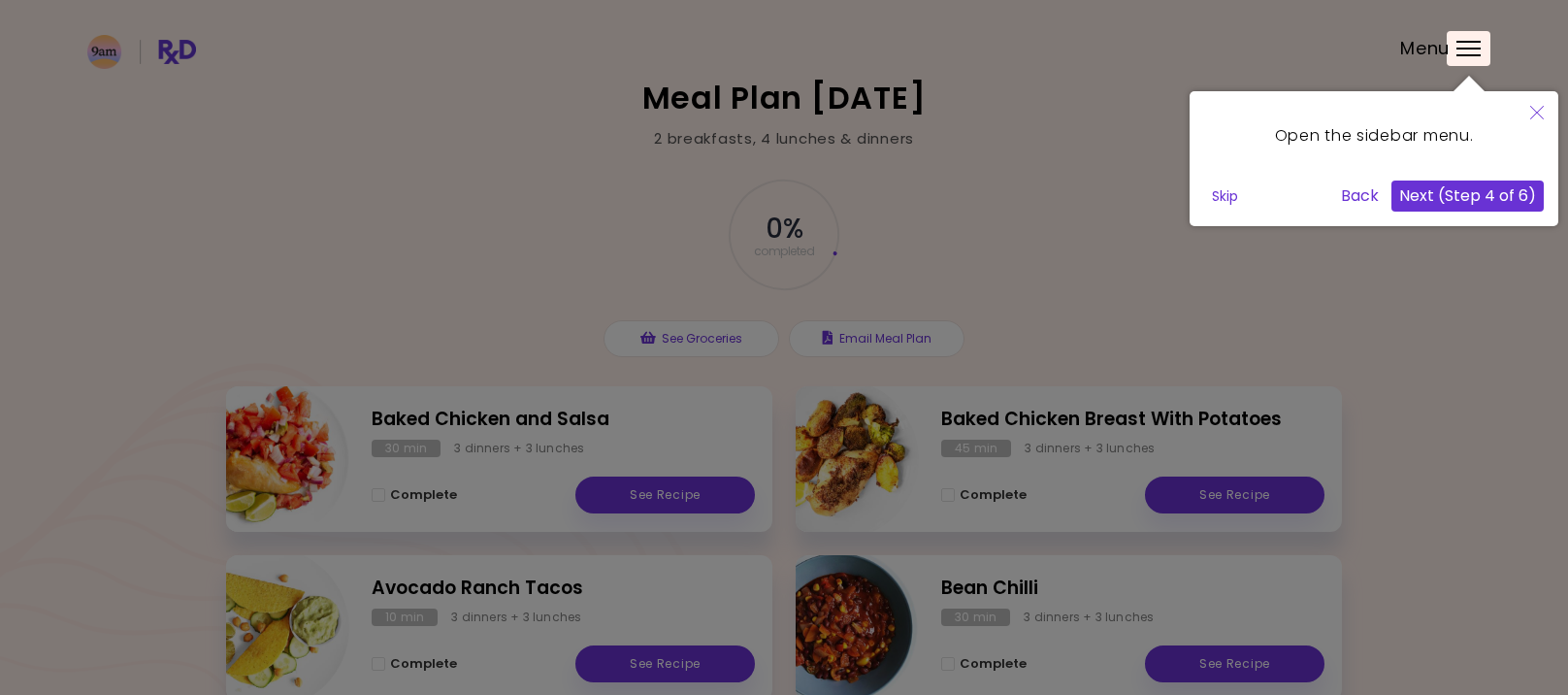
click at [1462, 196] on button "Next (Step 4 of 6)" at bounding box center [1467, 196] width 153 height 32
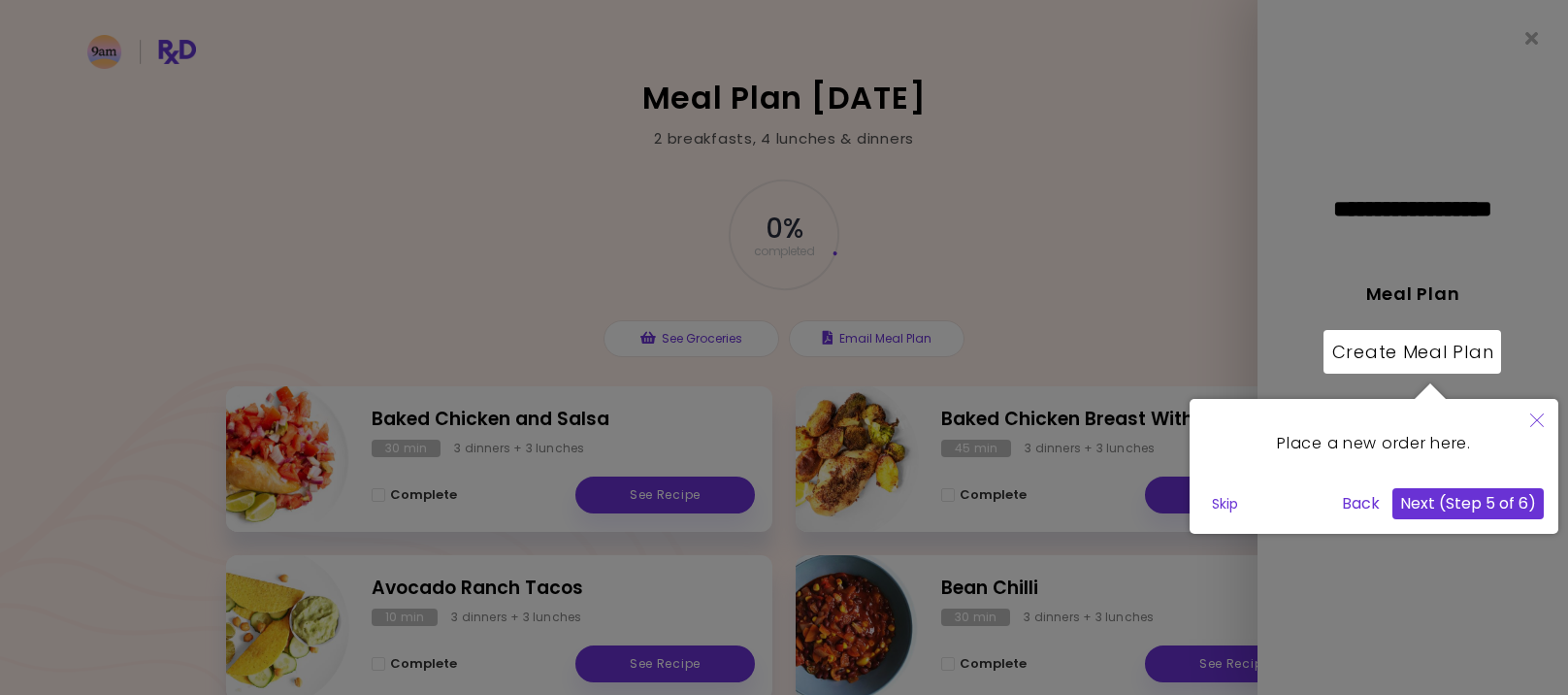
click at [1457, 503] on button "Next (Step 5 of 6)" at bounding box center [1468, 504] width 152 height 32
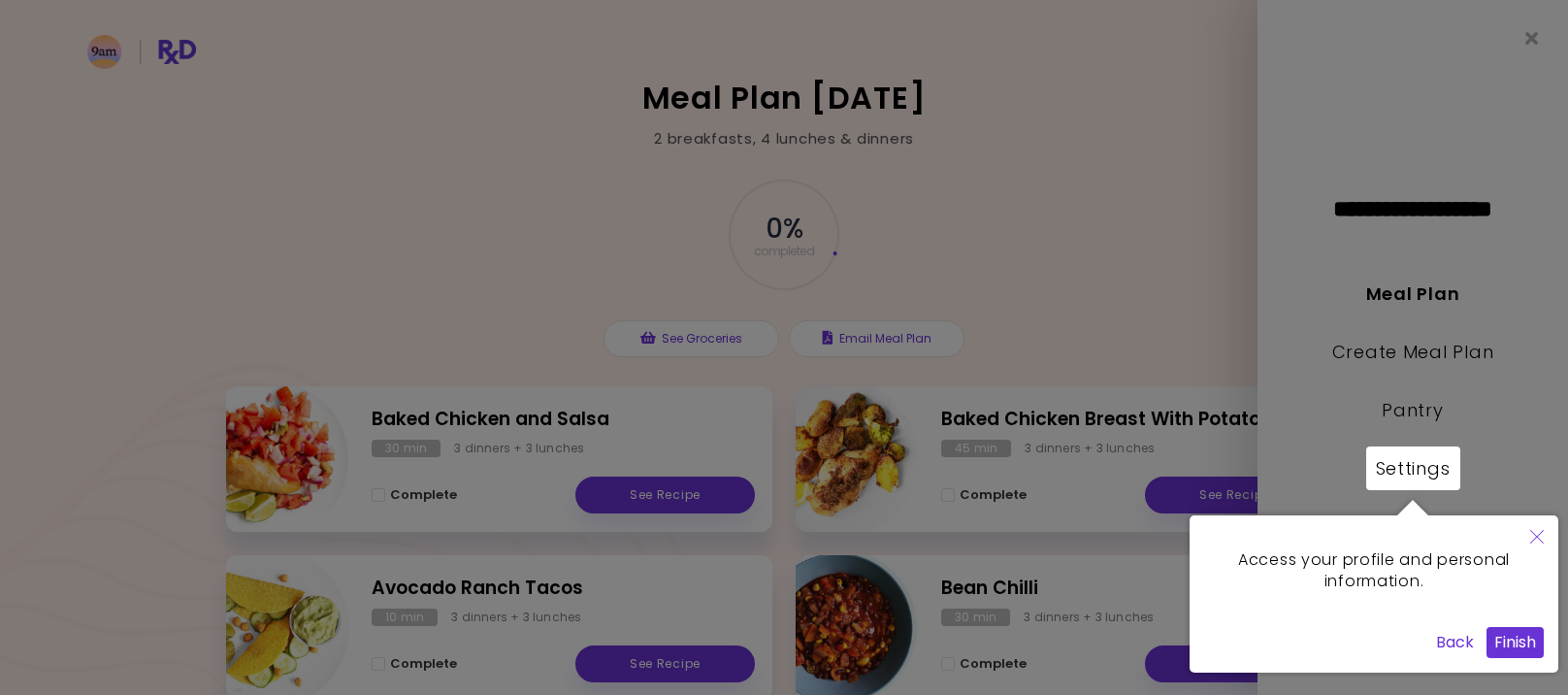
click at [1516, 634] on button "Finish" at bounding box center [1515, 643] width 57 height 32
